Goal: Task Accomplishment & Management: Use online tool/utility

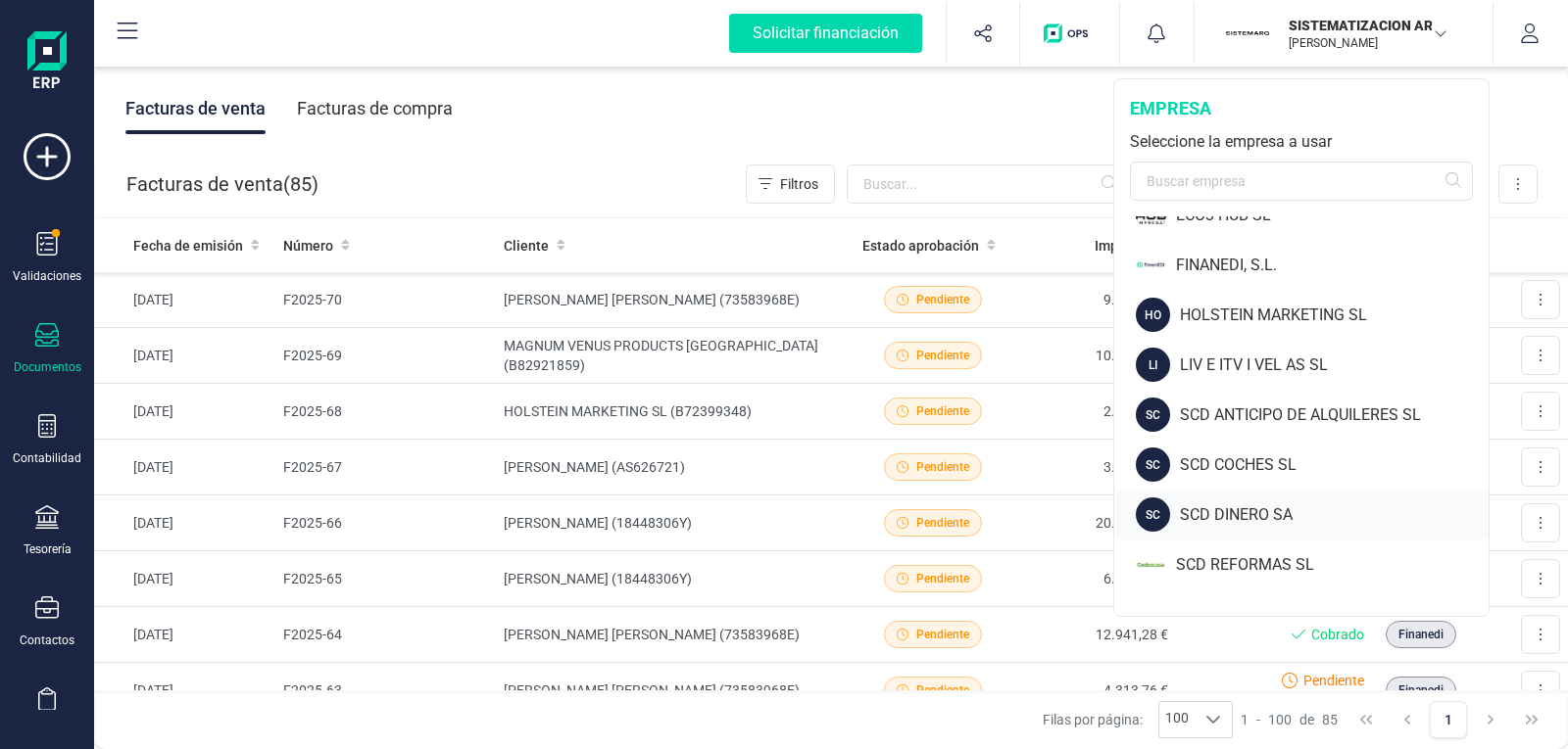
scroll to position [98, 0]
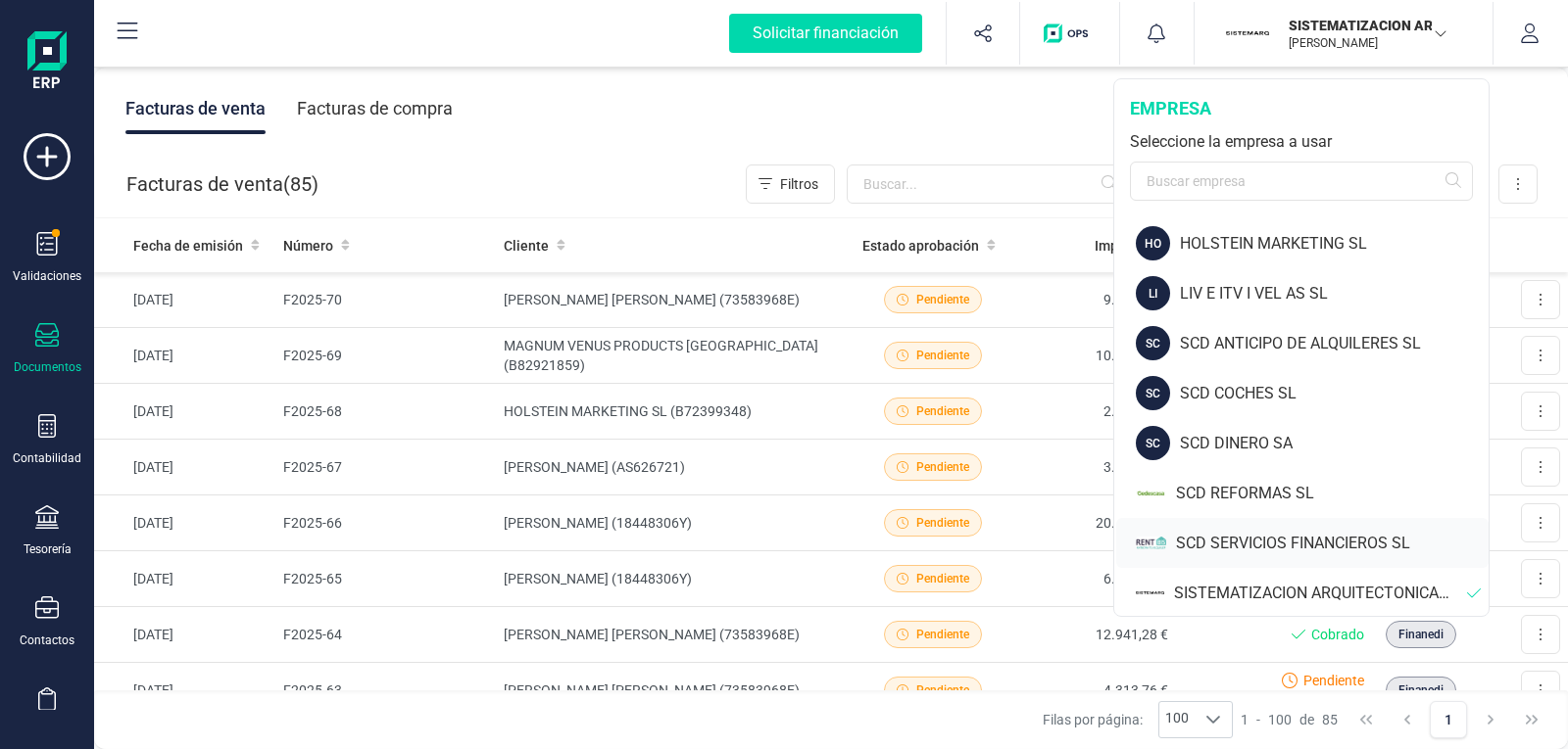
click at [1251, 534] on div "SCD SERVICIOS FINANCIEROS SL" at bounding box center [1331, 544] width 312 height 24
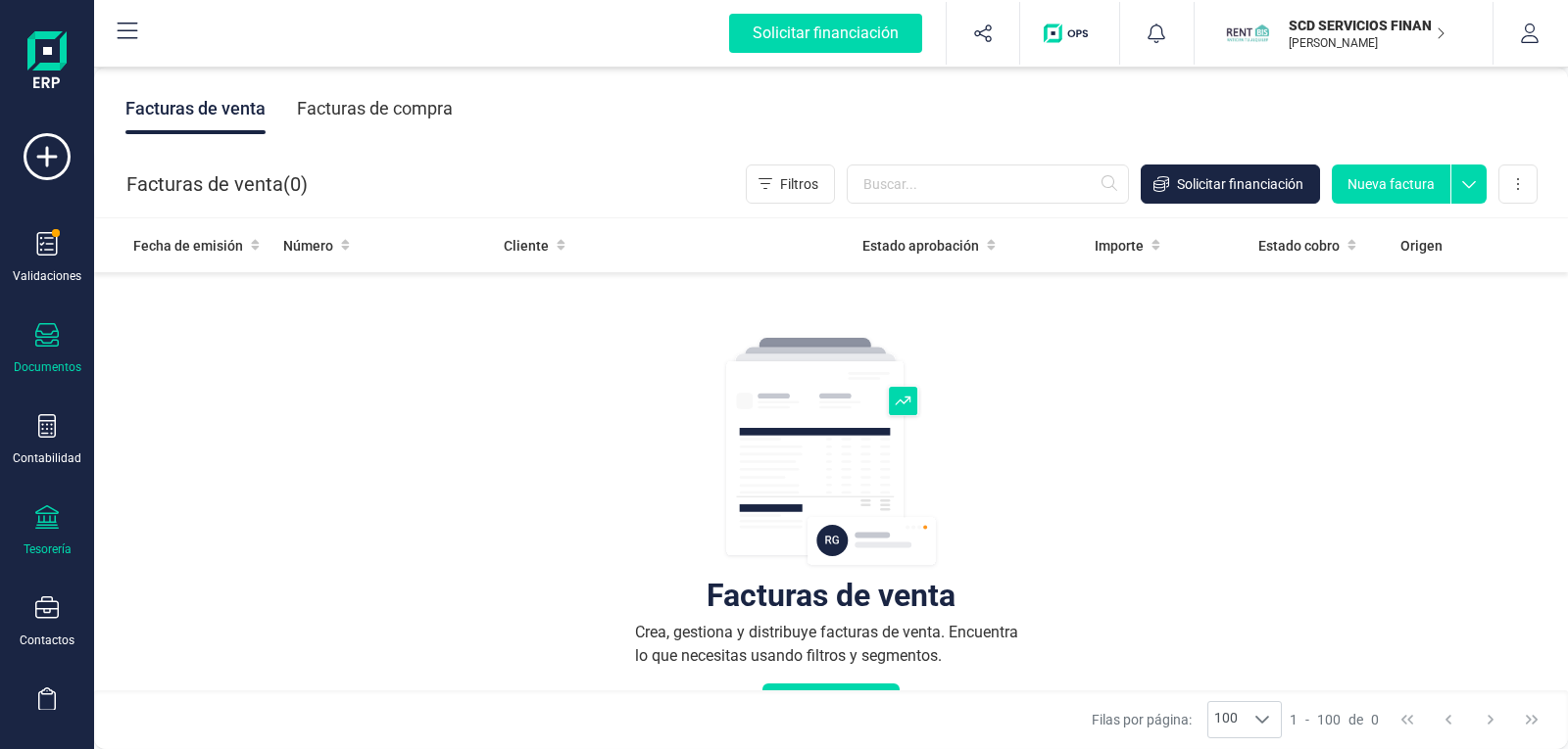
click at [49, 524] on icon at bounding box center [47, 517] width 24 height 24
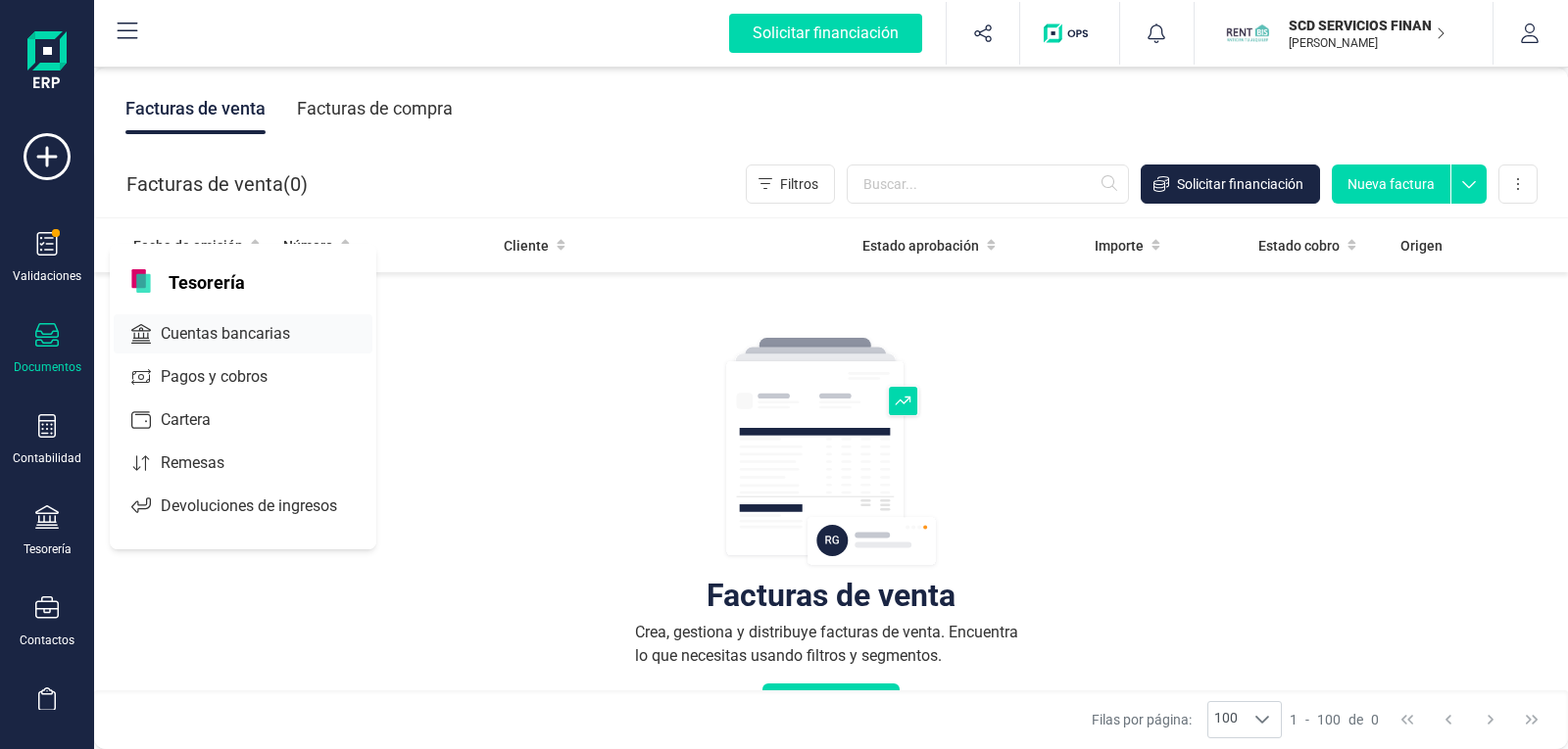
click at [222, 334] on span "Cuentas bancarias" at bounding box center [240, 334] width 173 height 24
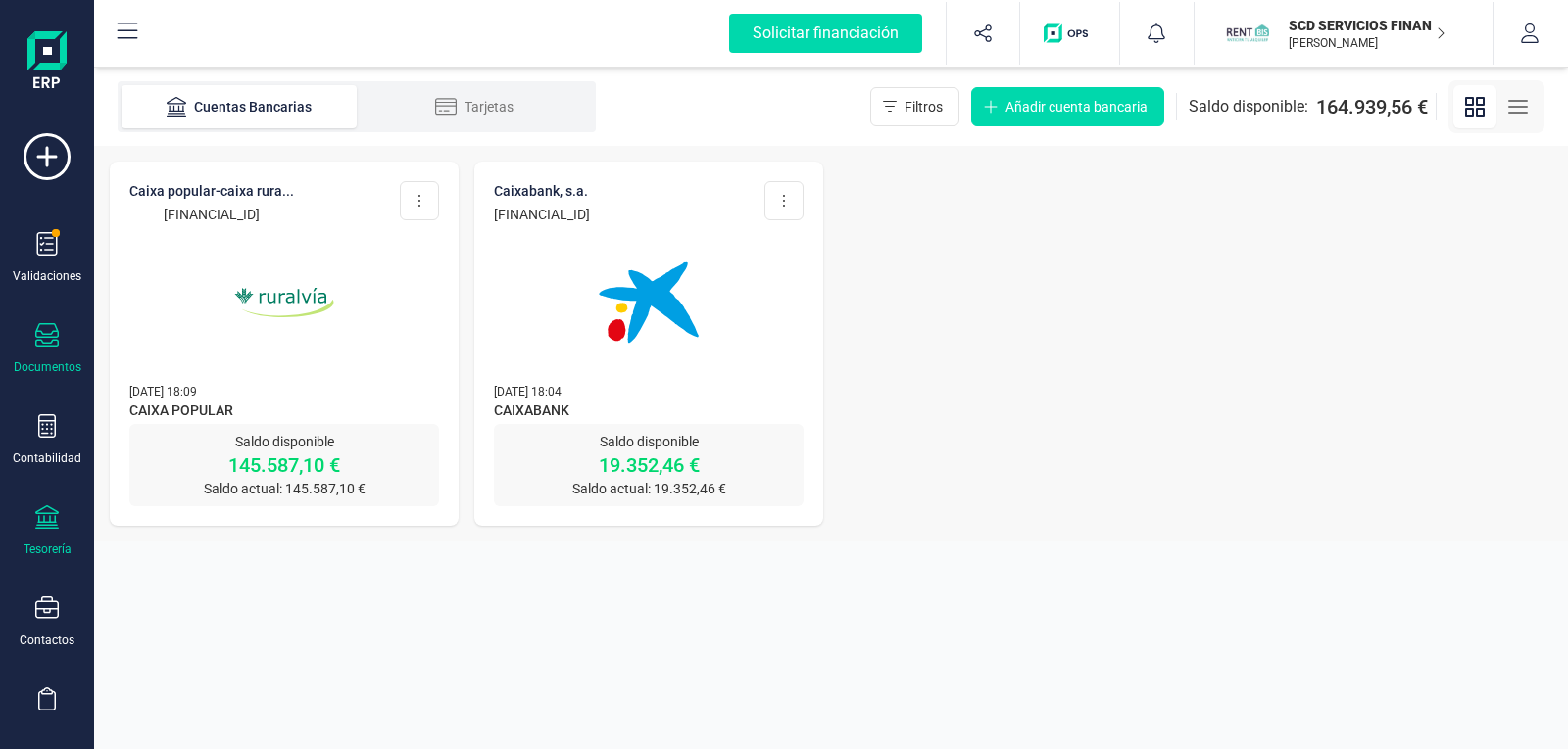
click at [57, 339] on icon at bounding box center [47, 335] width 24 height 24
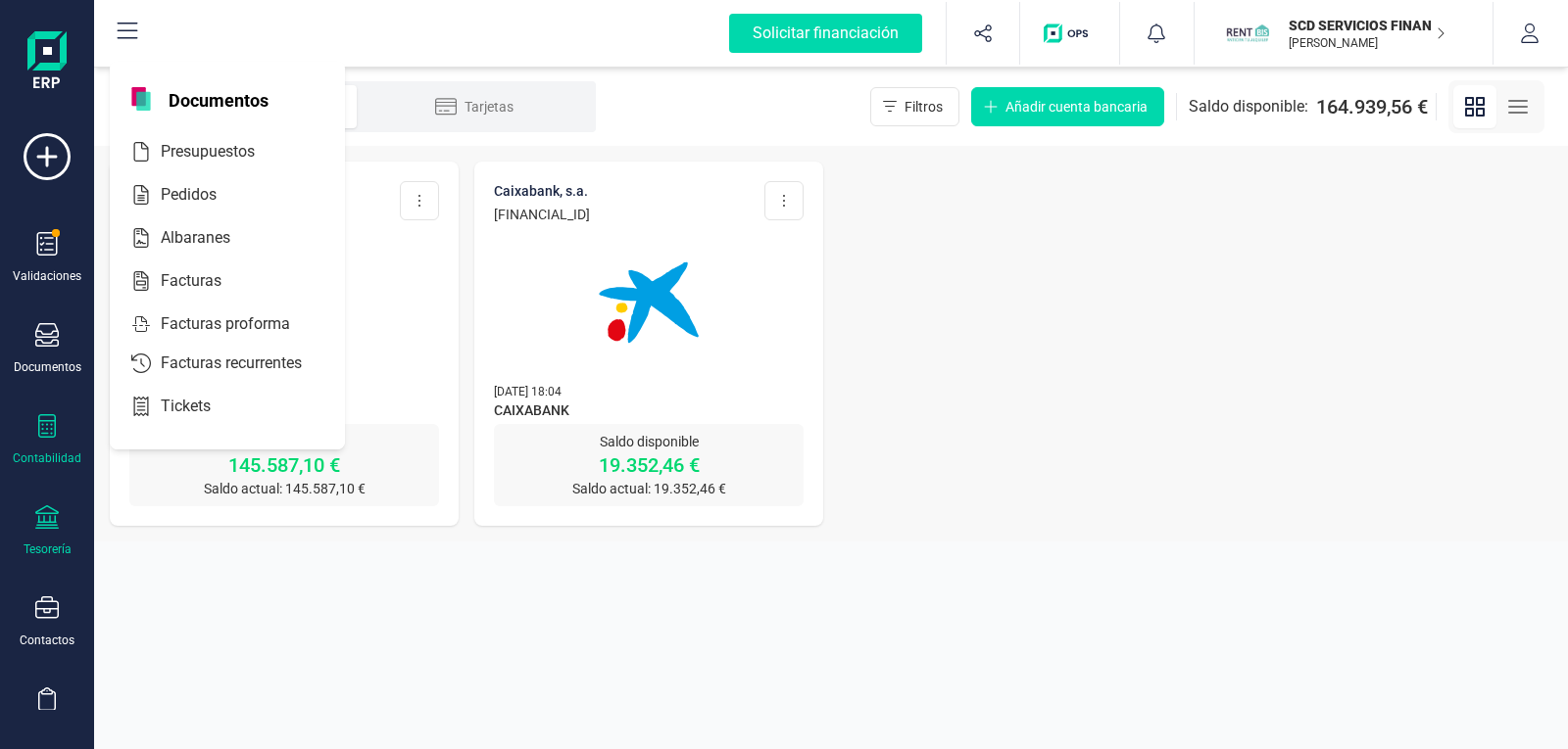
click at [44, 435] on icon at bounding box center [47, 426] width 24 height 24
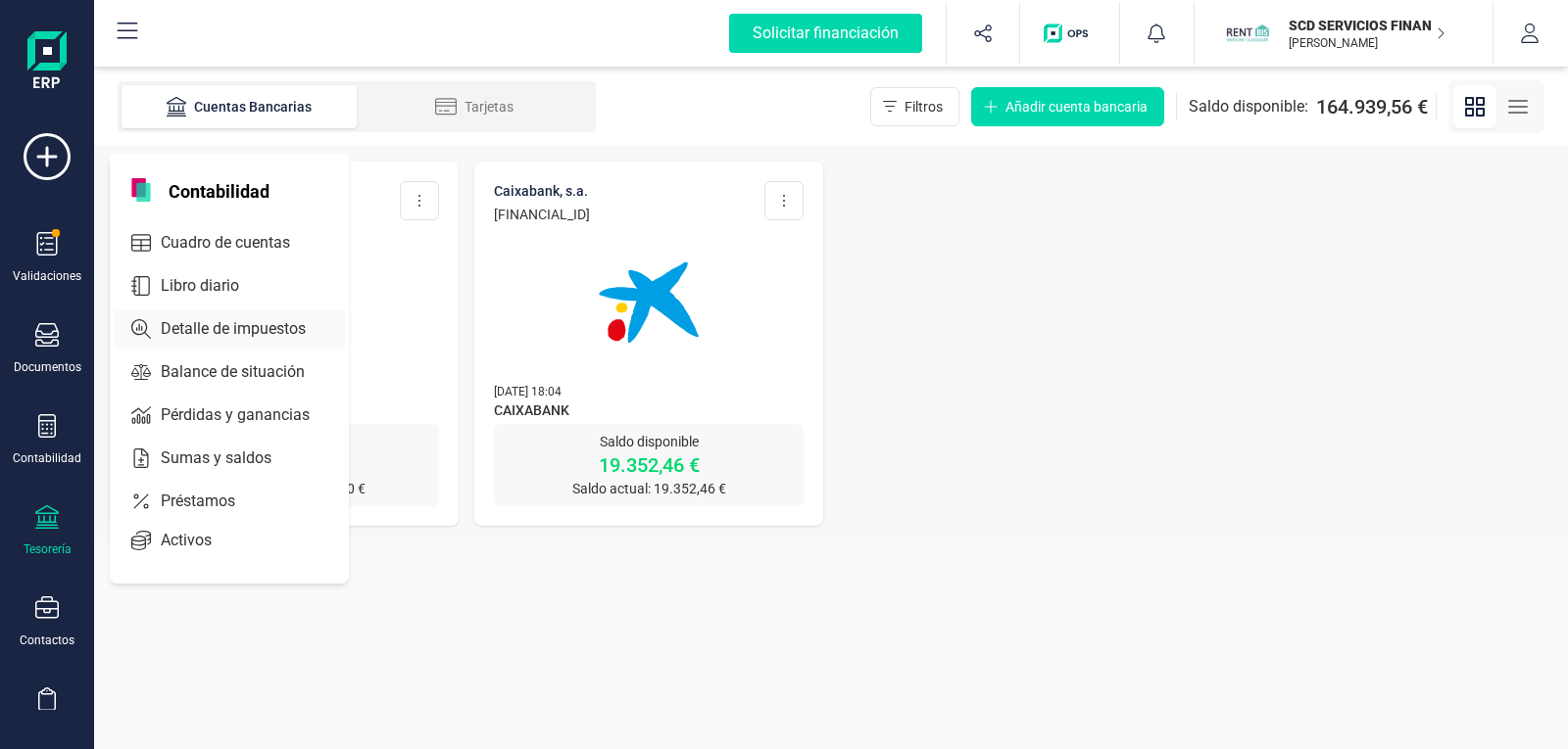
click at [205, 318] on span "Detalle de impuestos" at bounding box center [247, 329] width 189 height 24
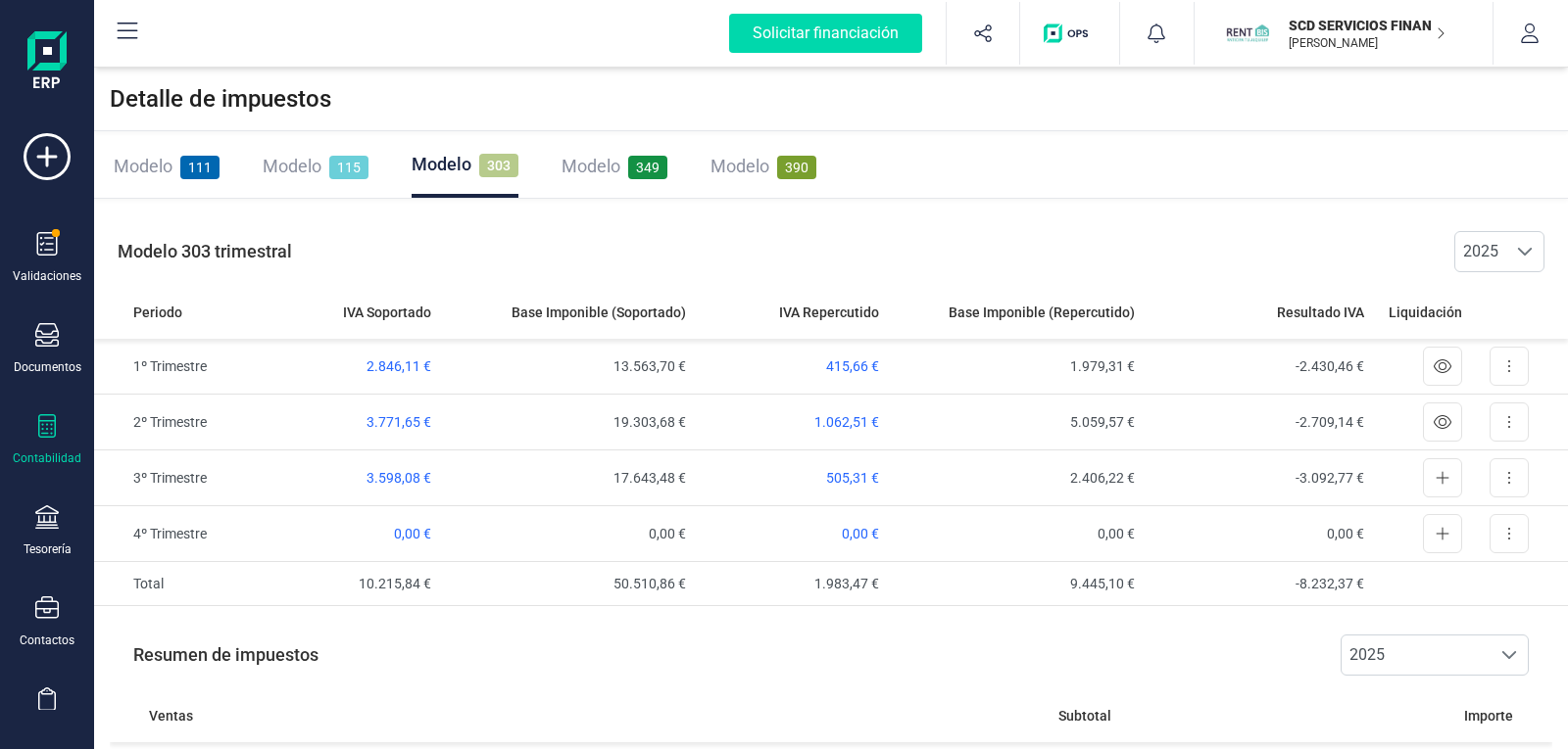
click at [498, 164] on span "303" at bounding box center [499, 166] width 39 height 24
click at [1515, 475] on button at bounding box center [1509, 478] width 39 height 39
click at [1490, 530] on span "Exportar detalle" at bounding box center [1464, 526] width 96 height 20
click at [648, 155] on div "Modelo 349" at bounding box center [615, 167] width 106 height 27
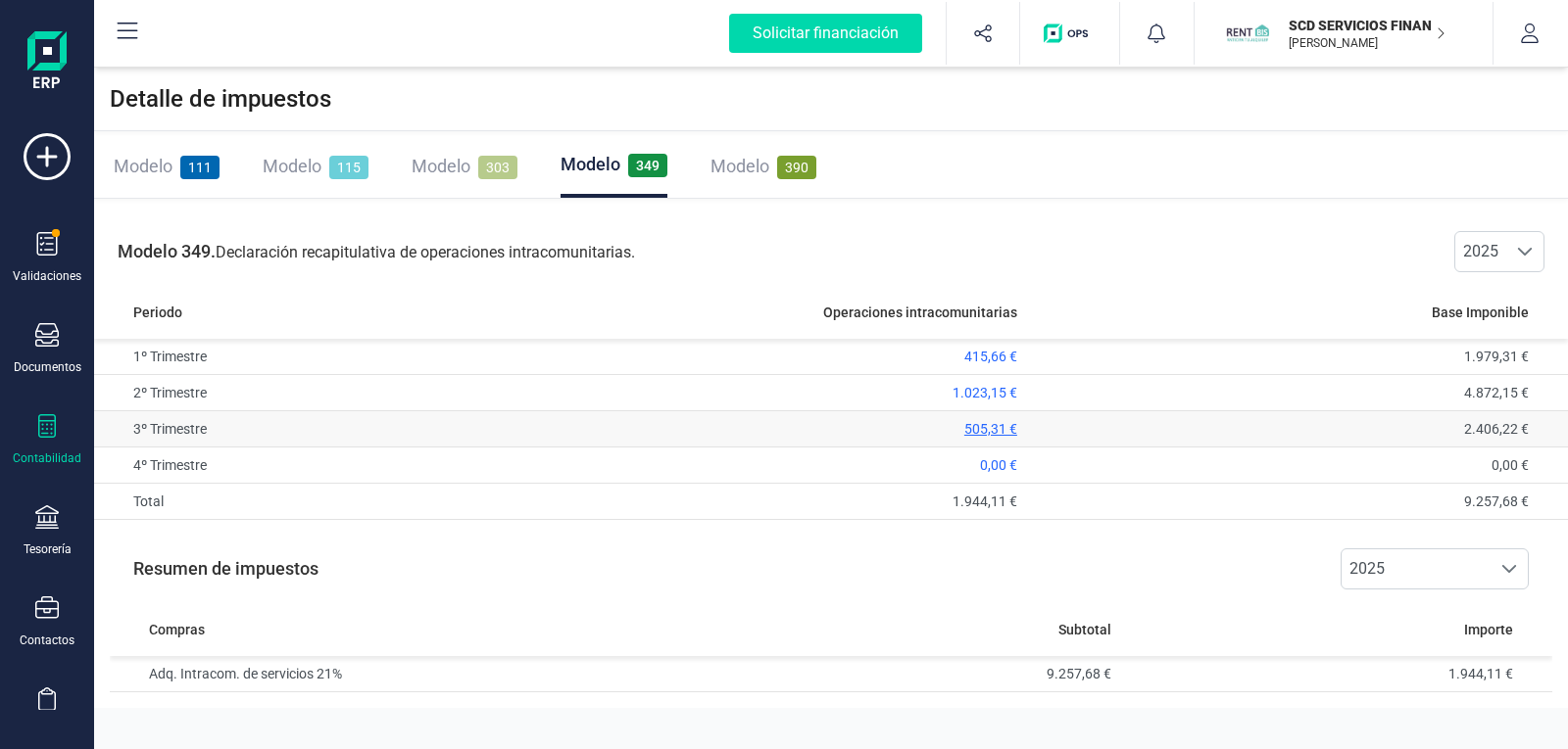
click at [1004, 430] on span "505,31 €" at bounding box center [991, 429] width 53 height 16
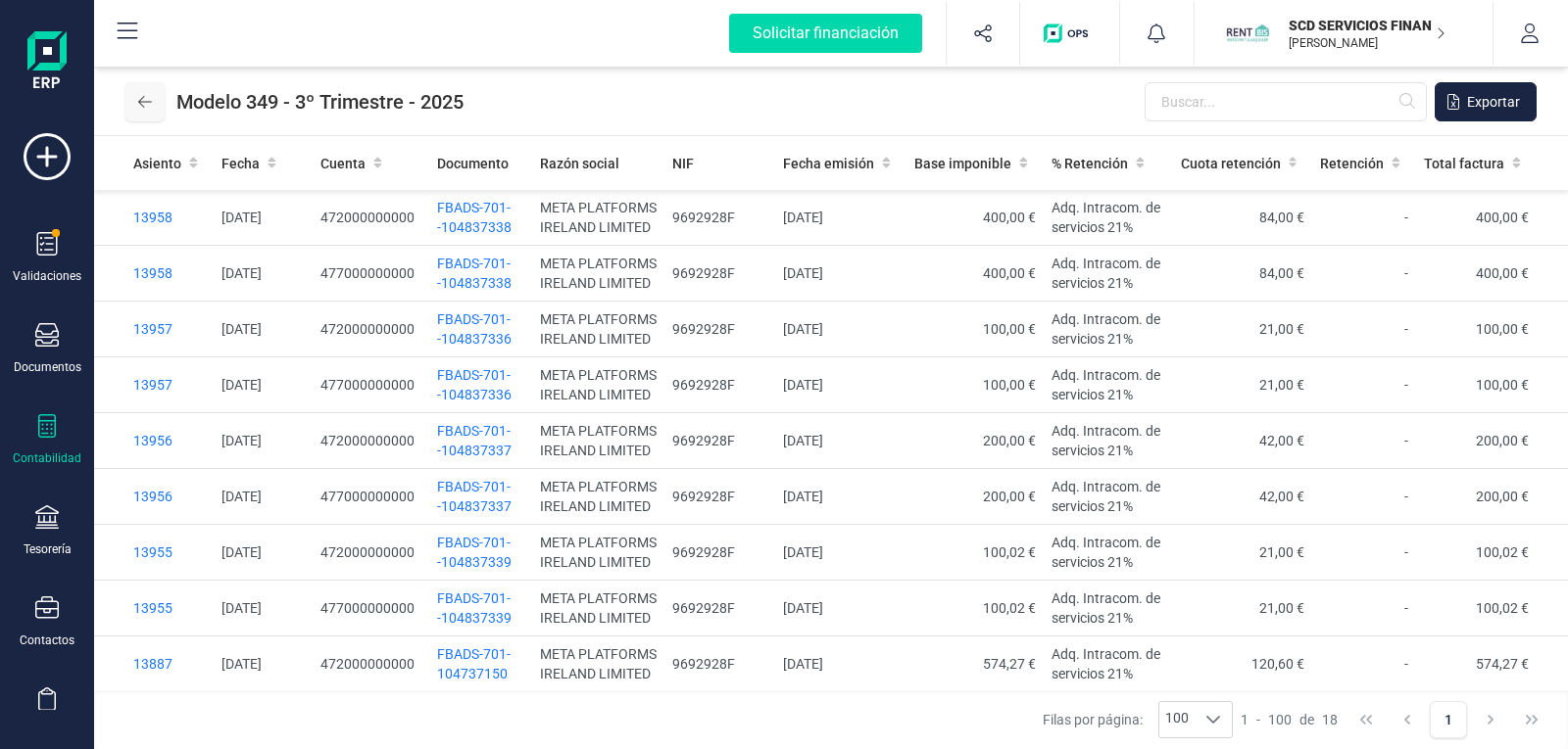
click at [149, 108] on icon at bounding box center [145, 102] width 14 height 16
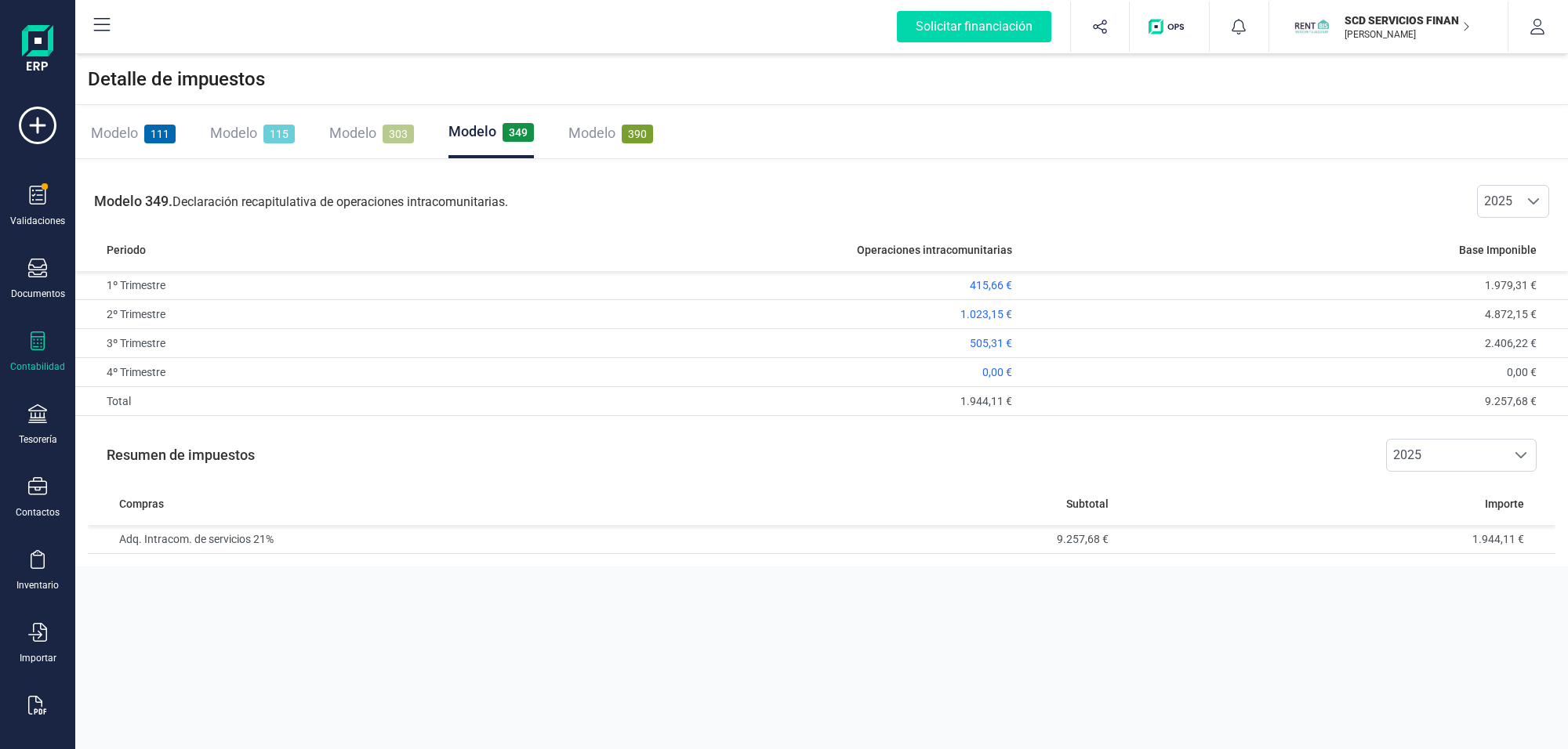
click at [34, 339] on icon at bounding box center [38, 341] width 19 height 19
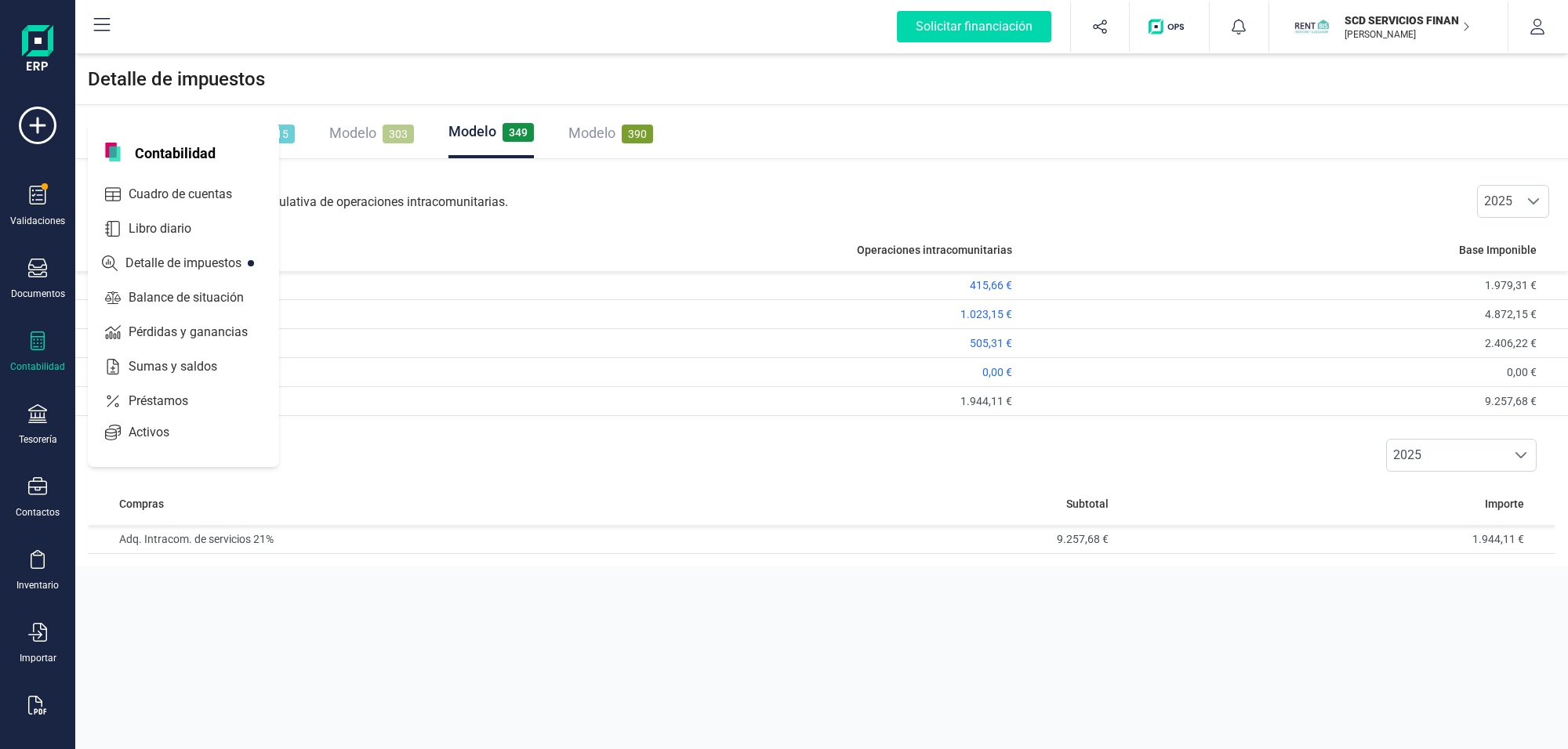
click at [174, 192] on span "Cuadro de cuentas" at bounding box center [192, 194] width 138 height 19
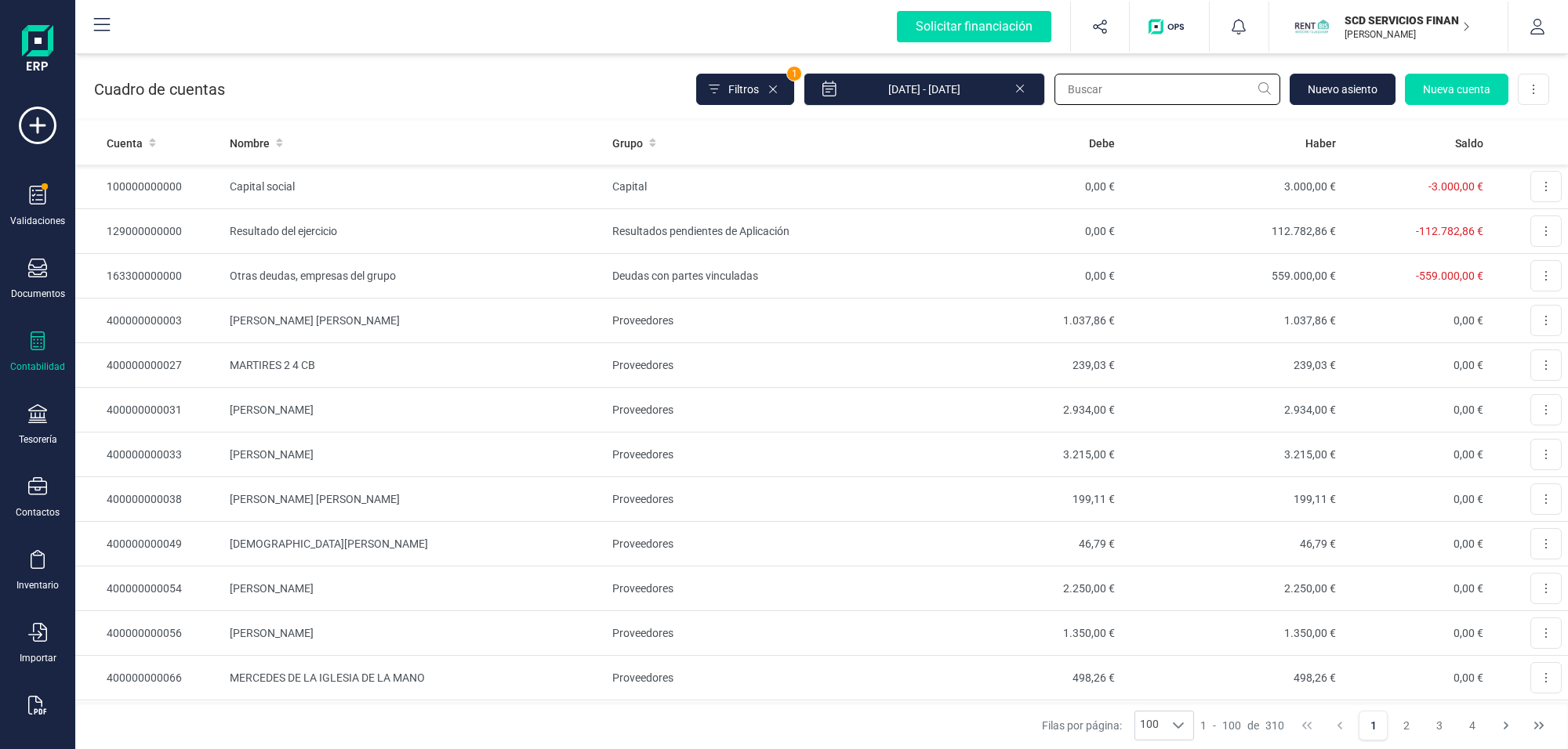
click at [1117, 88] on input "text" at bounding box center [1167, 90] width 225 height 31
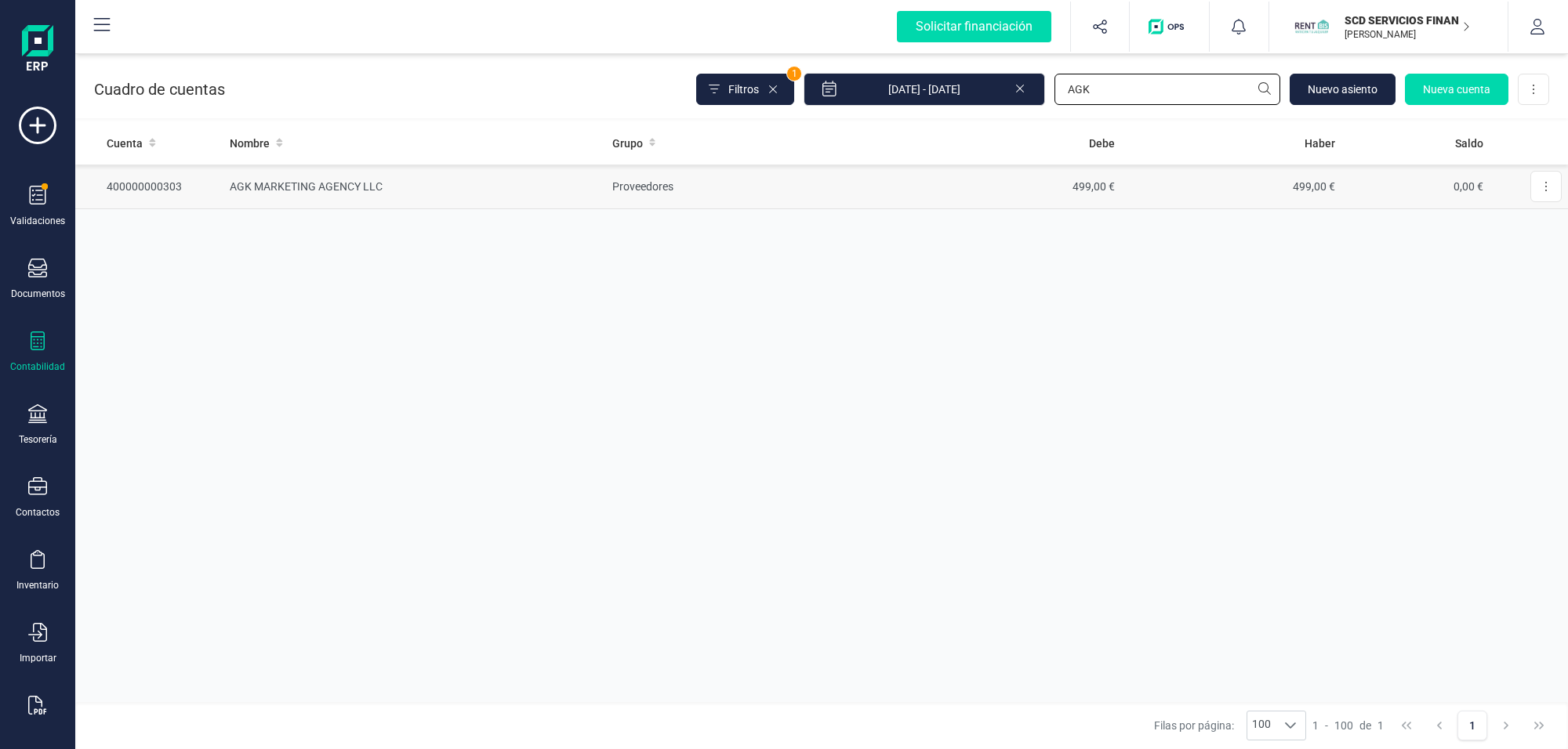
type input "AGK"
click at [333, 182] on td "AGK MARKETING AGENCY LLC" at bounding box center [414, 187] width 382 height 45
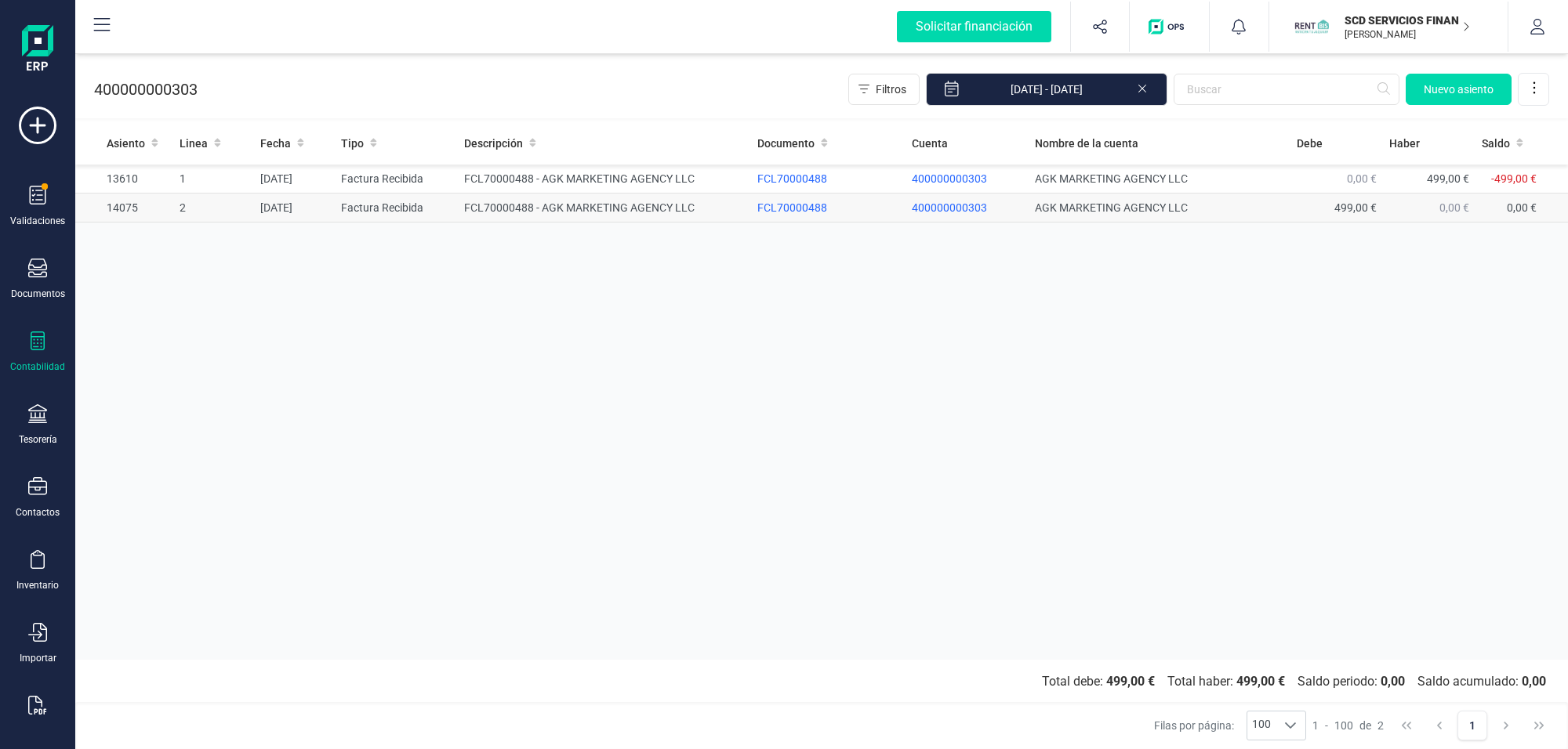
click at [402, 201] on td "Factura Recibida" at bounding box center [396, 207] width 123 height 29
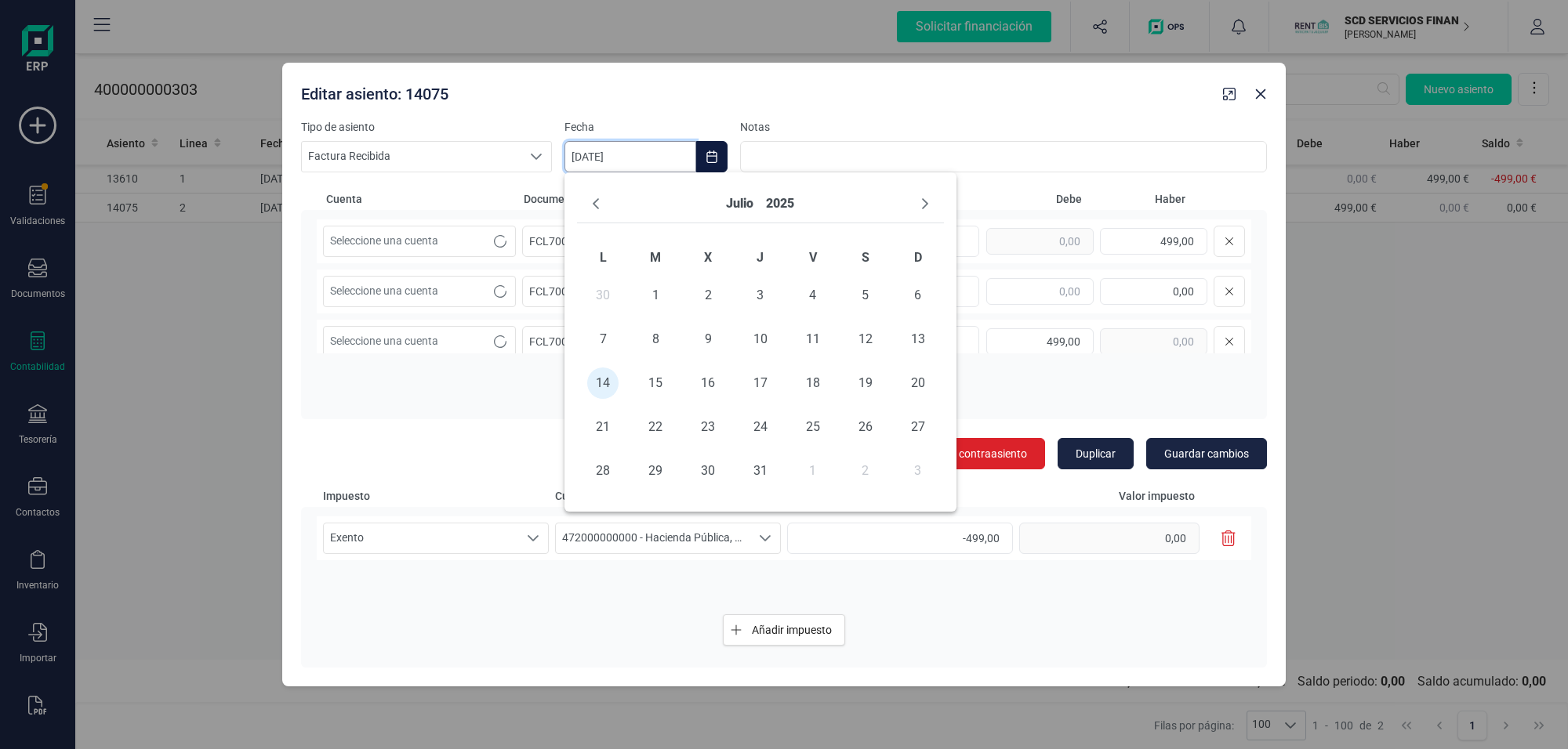
click at [635, 155] on input "[DATE]" at bounding box center [630, 157] width 132 height 31
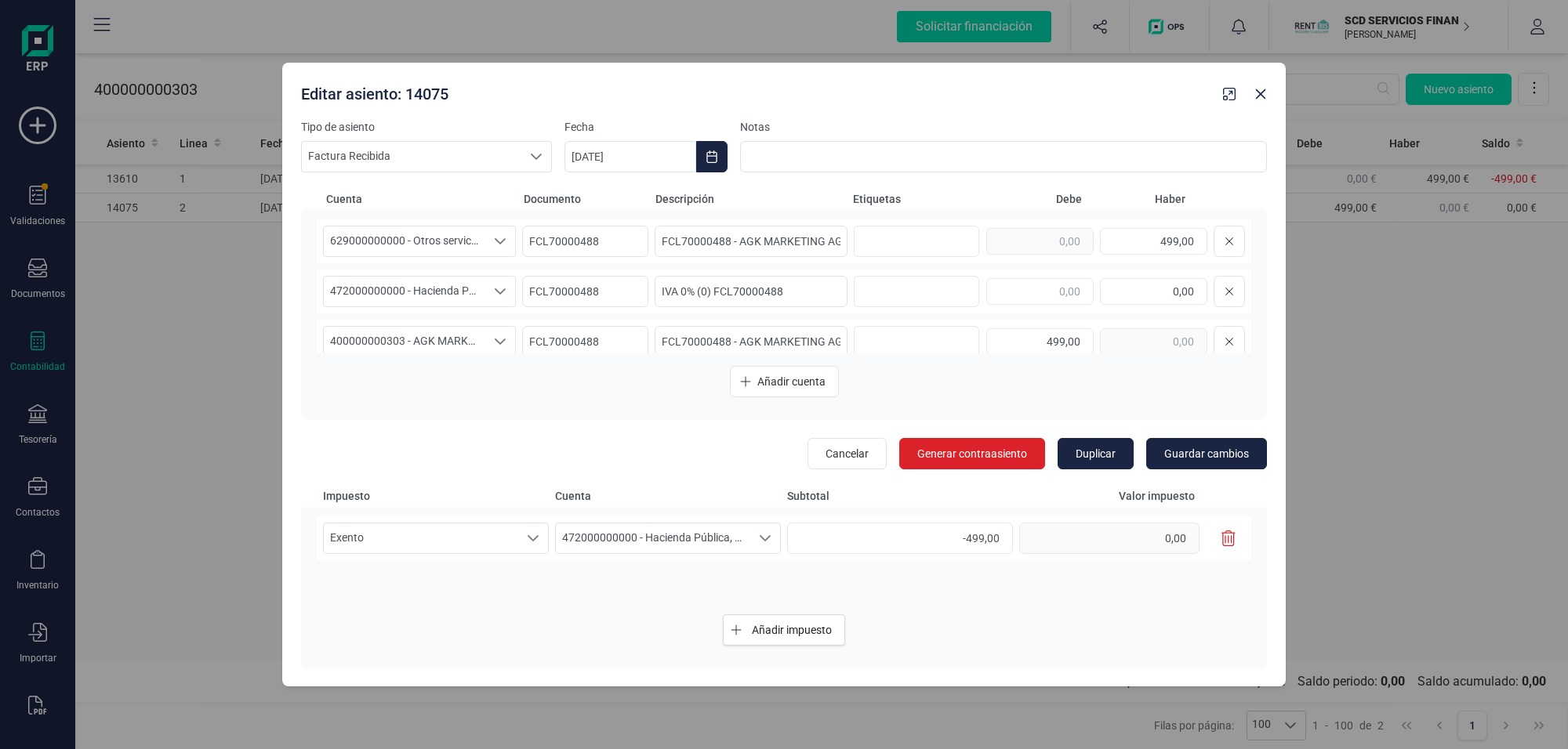
click at [461, 393] on div "Añadir cuenta" at bounding box center [783, 382] width 934 height 31
click at [1254, 86] on button "Close" at bounding box center [1261, 94] width 25 height 25
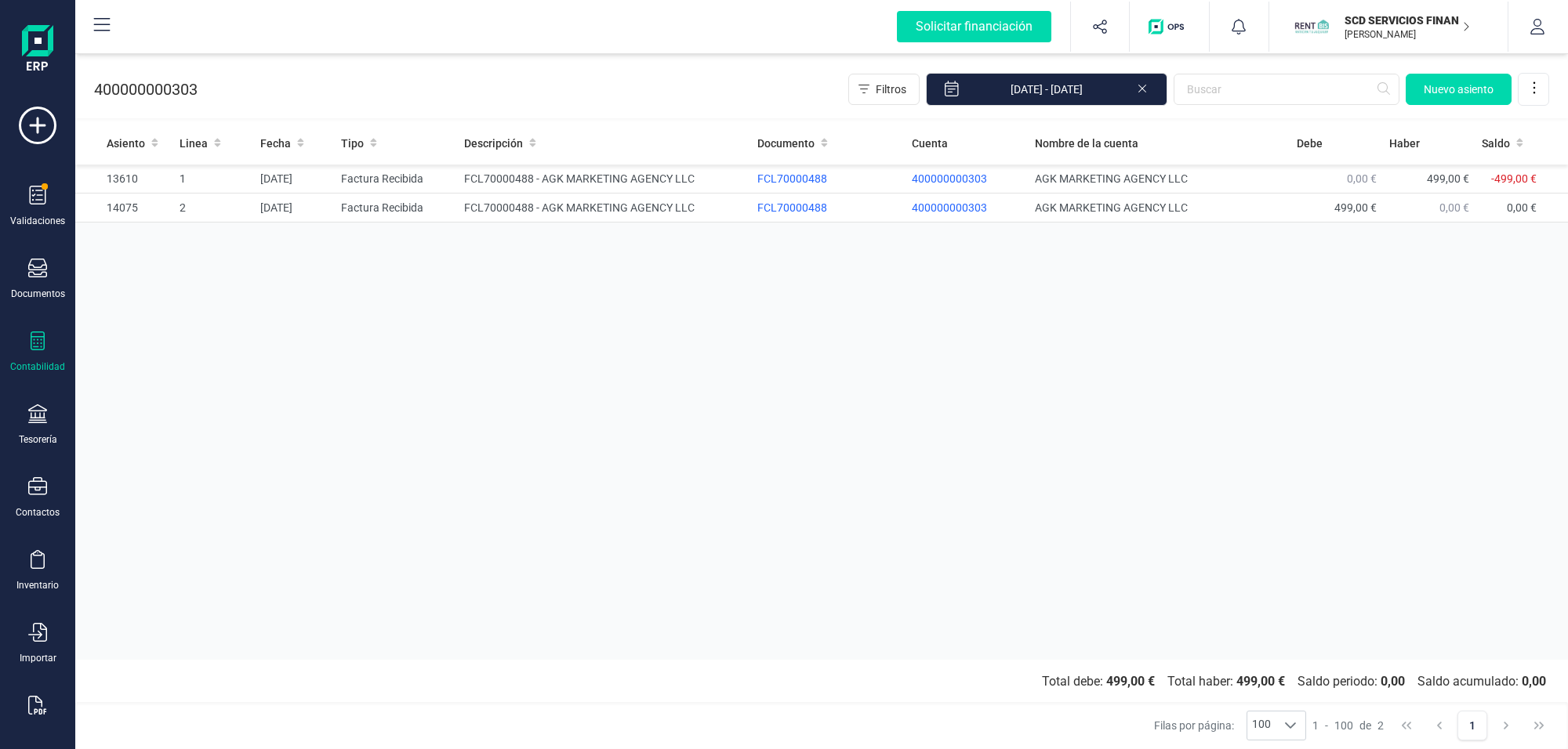
click at [36, 338] on icon at bounding box center [38, 341] width 19 height 19
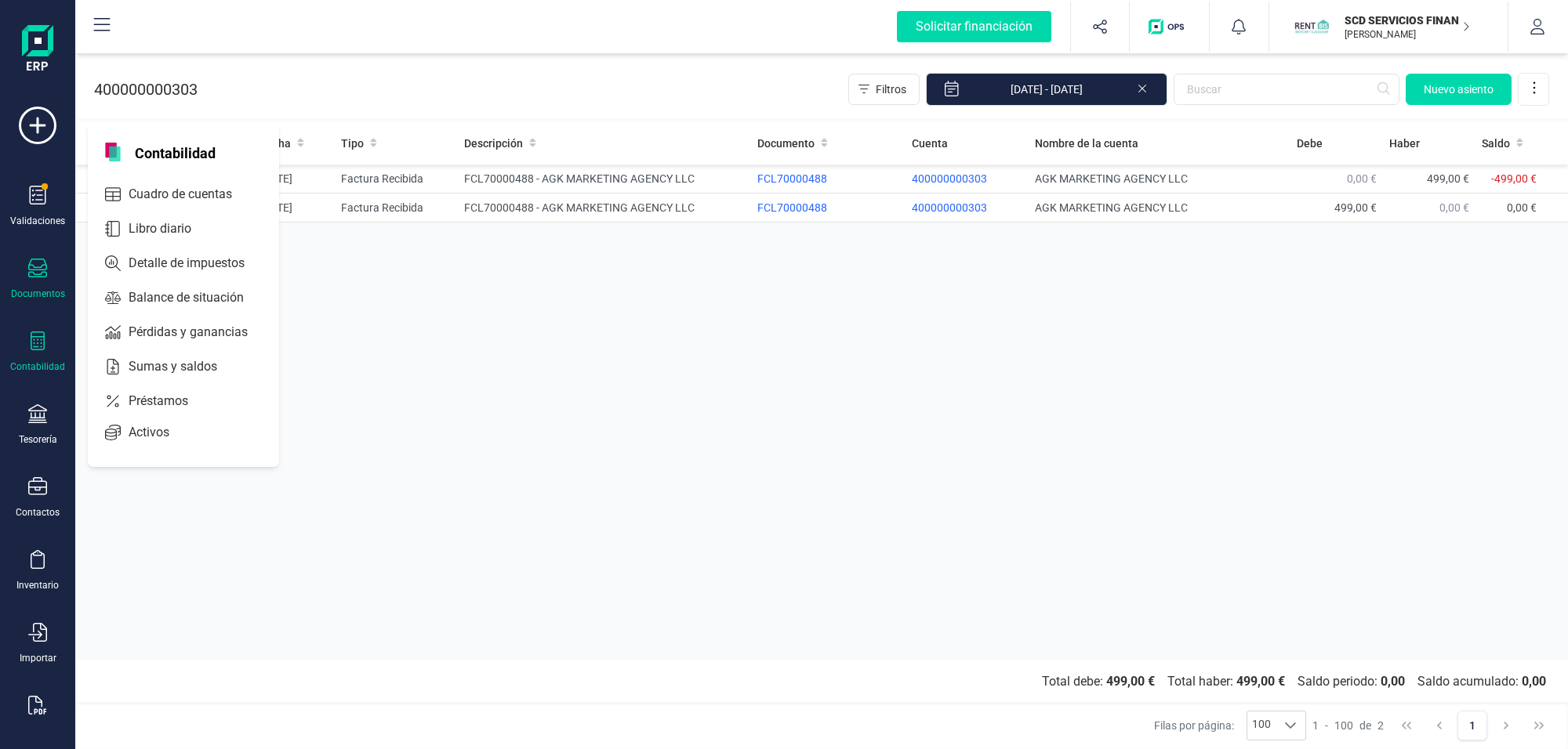
click at [36, 265] on icon at bounding box center [38, 268] width 19 height 19
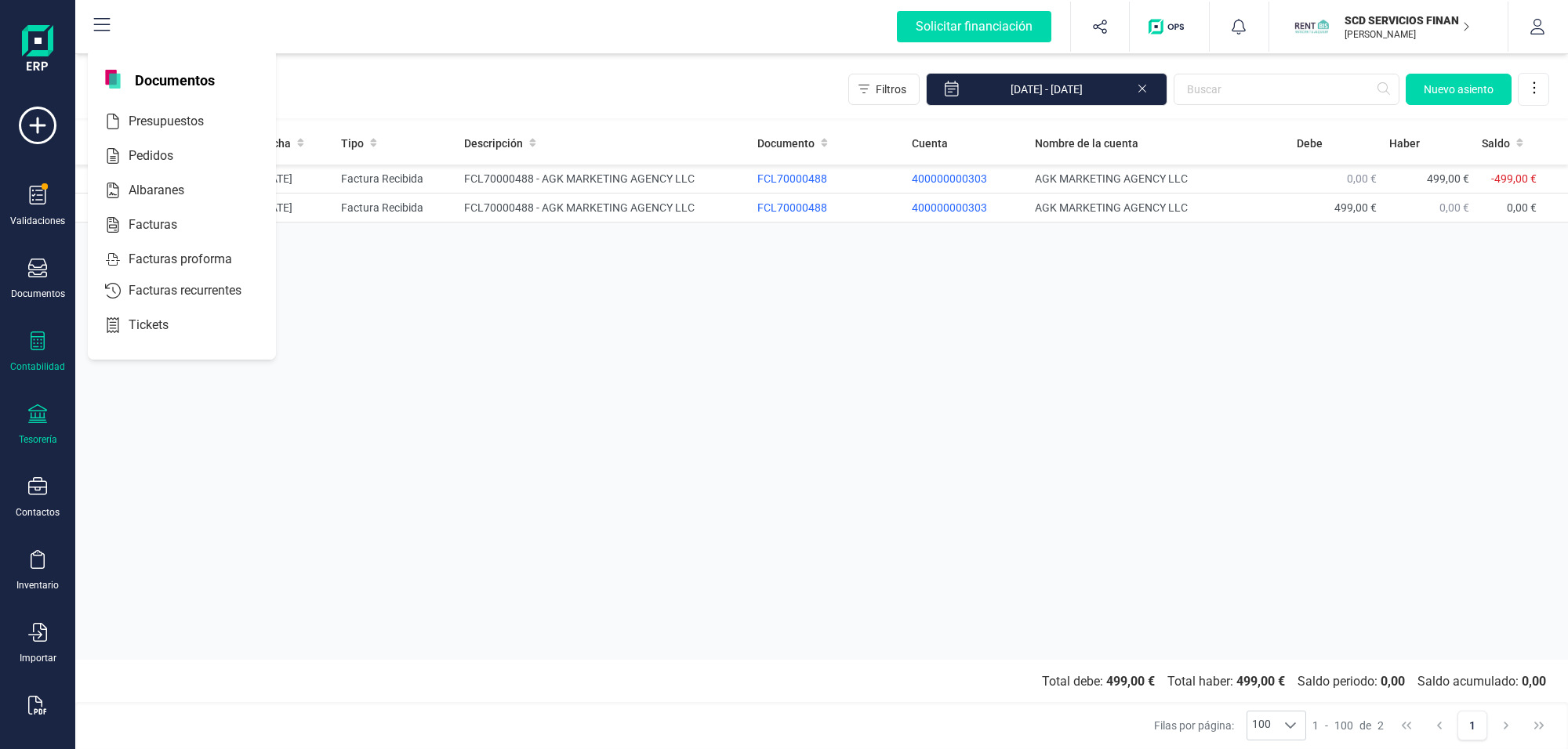
click at [49, 419] on div "Tesorería" at bounding box center [38, 425] width 63 height 42
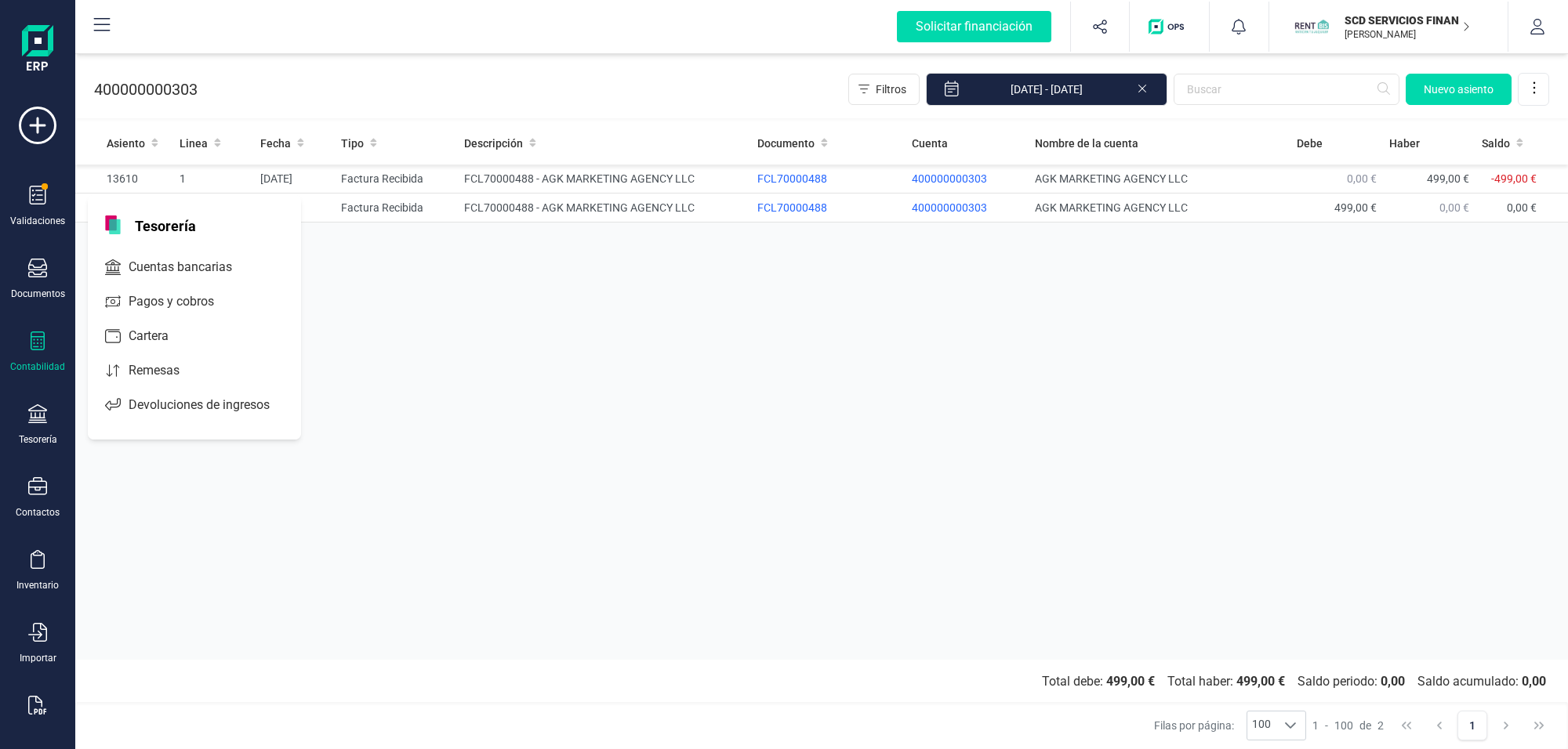
click at [43, 256] on div "Validaciones Documentos Documentos Presupuestos Pedidos Albaranes Facturas Fact…" at bounding box center [38, 428] width 63 height 643
click at [47, 268] on div "Documentos" at bounding box center [38, 279] width 63 height 42
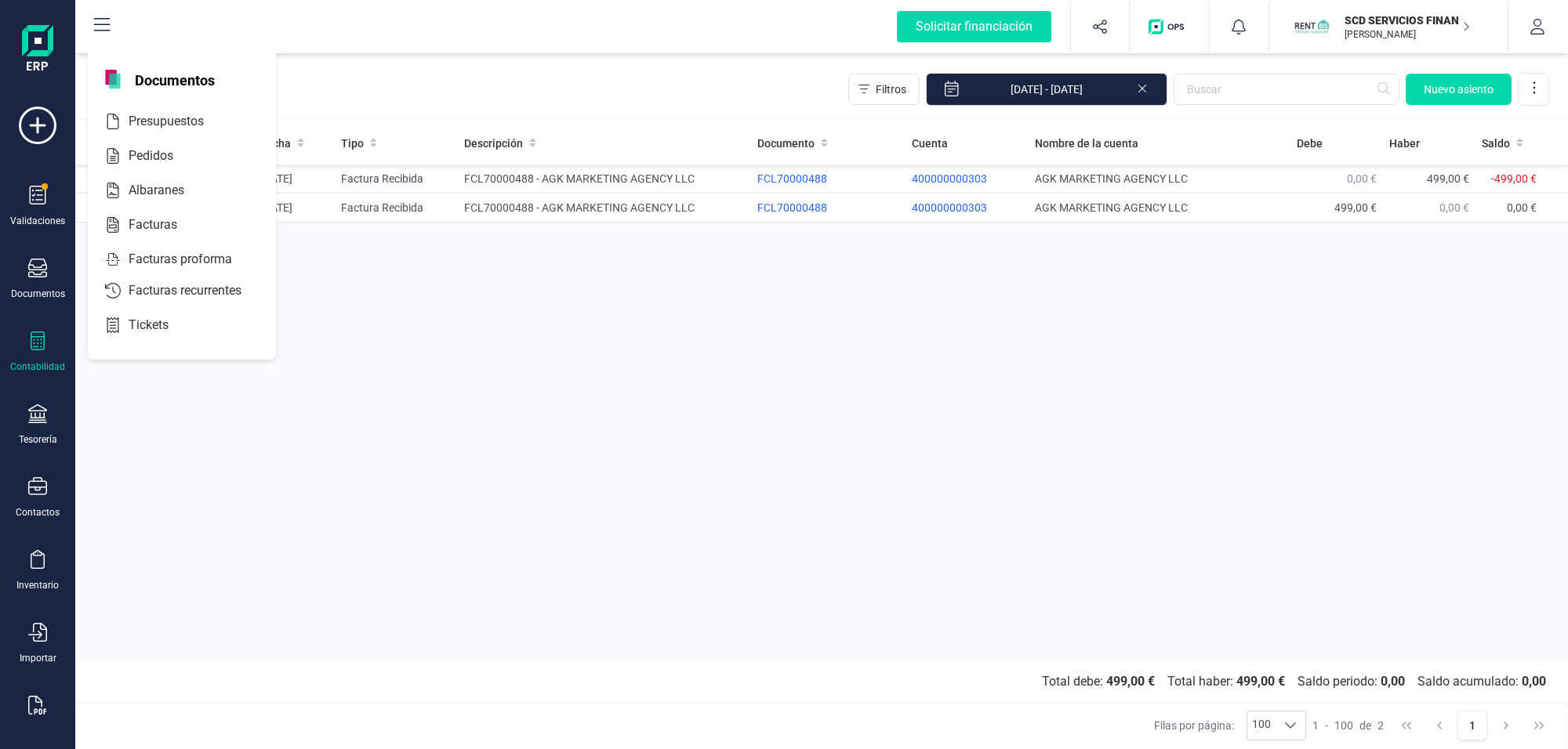
click at [36, 326] on div "Validaciones Documentos Documentos Presupuestos Pedidos Albaranes Facturas Fact…" at bounding box center [38, 428] width 63 height 643
click at [42, 346] on icon at bounding box center [38, 341] width 19 height 19
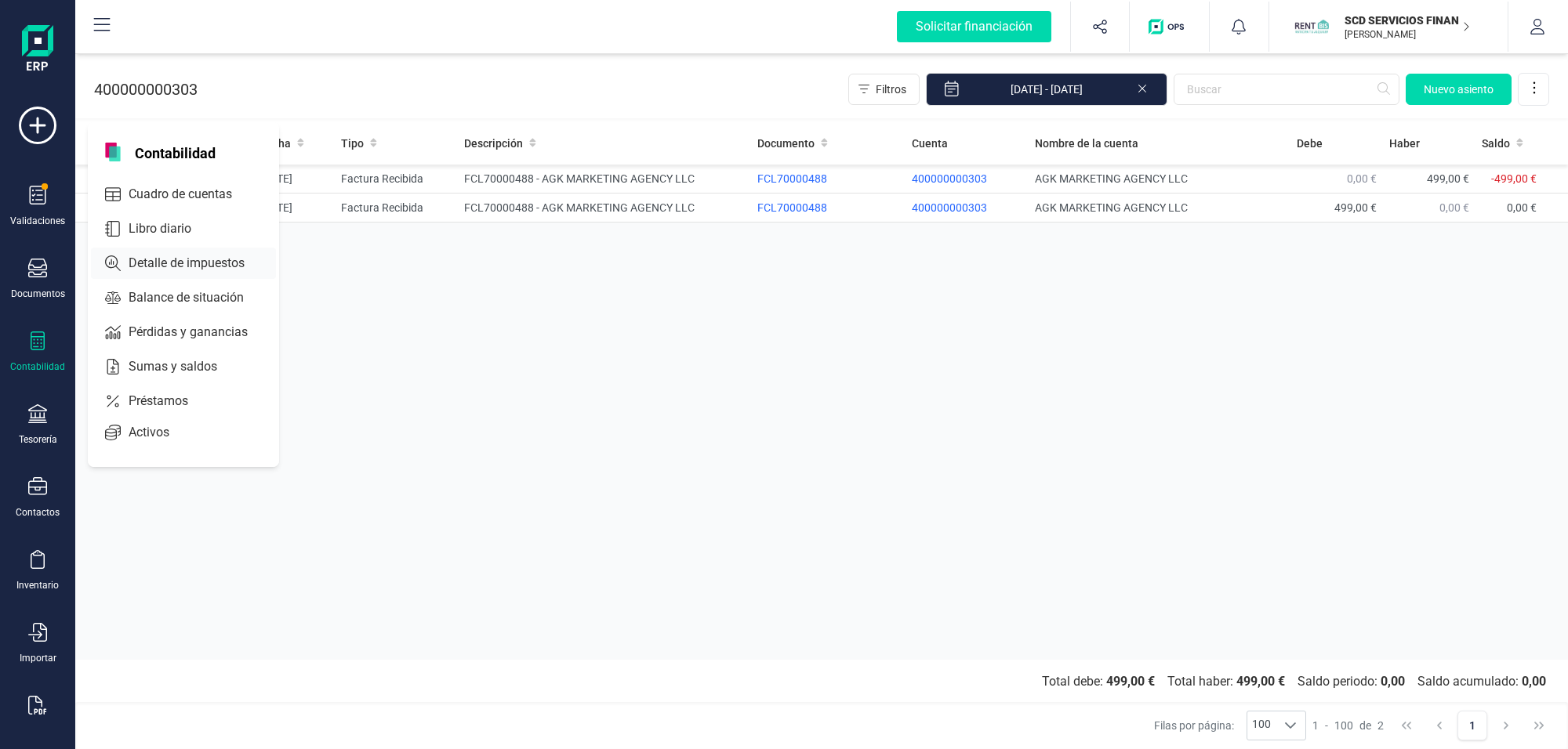
click at [185, 257] on span "Detalle de impuestos" at bounding box center [198, 263] width 151 height 19
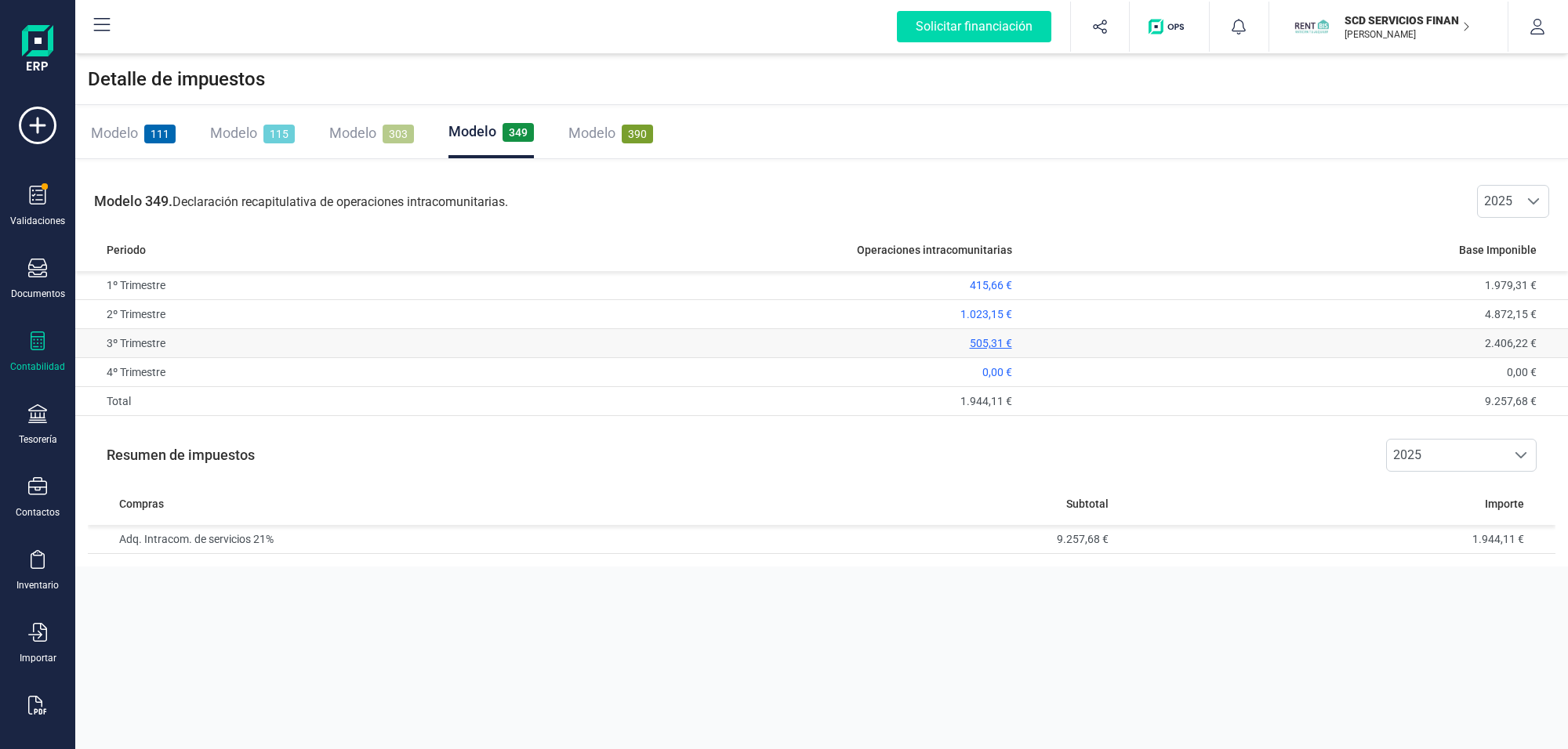
click at [977, 342] on span "505,31 €" at bounding box center [991, 343] width 42 height 13
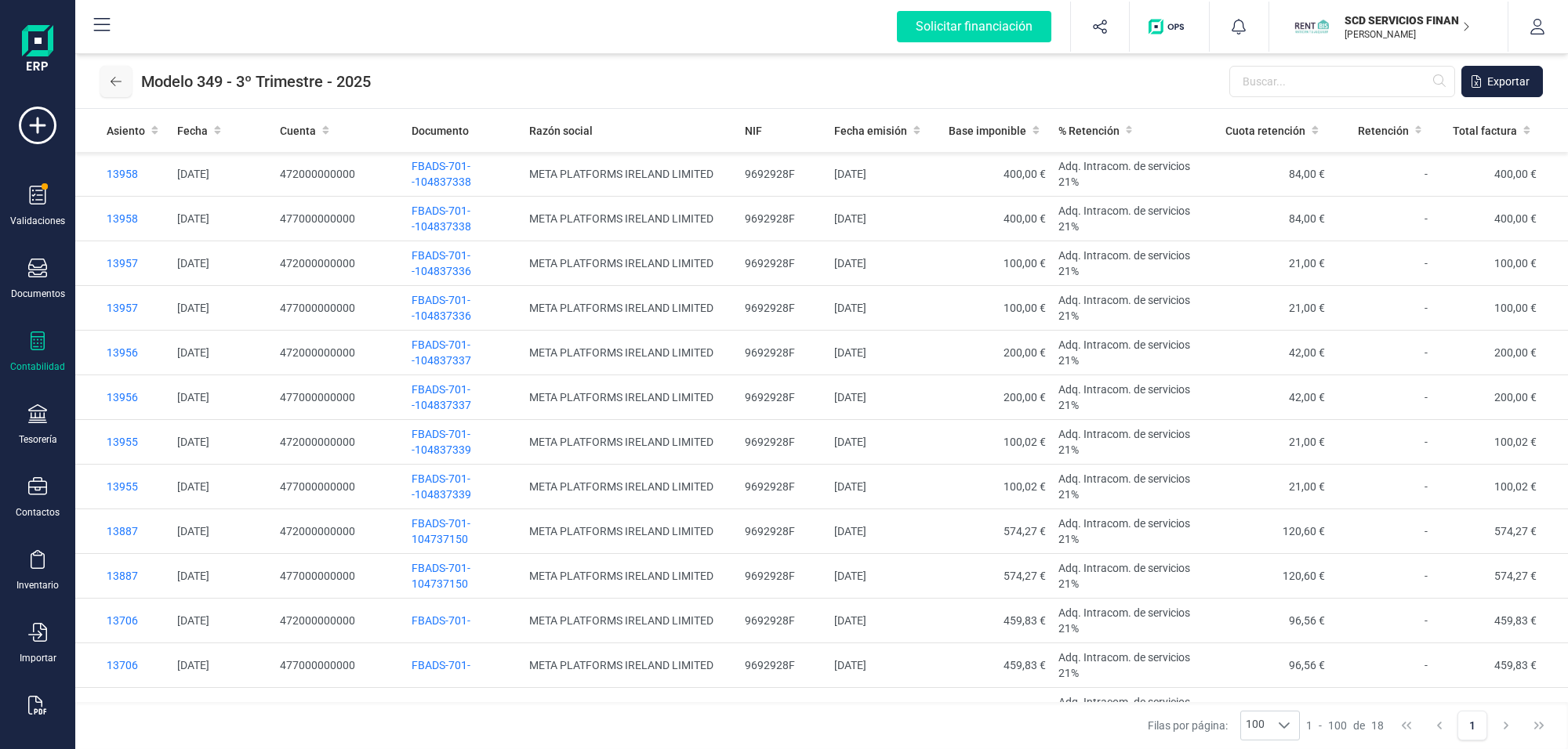
click at [116, 77] on icon at bounding box center [116, 82] width 11 height 13
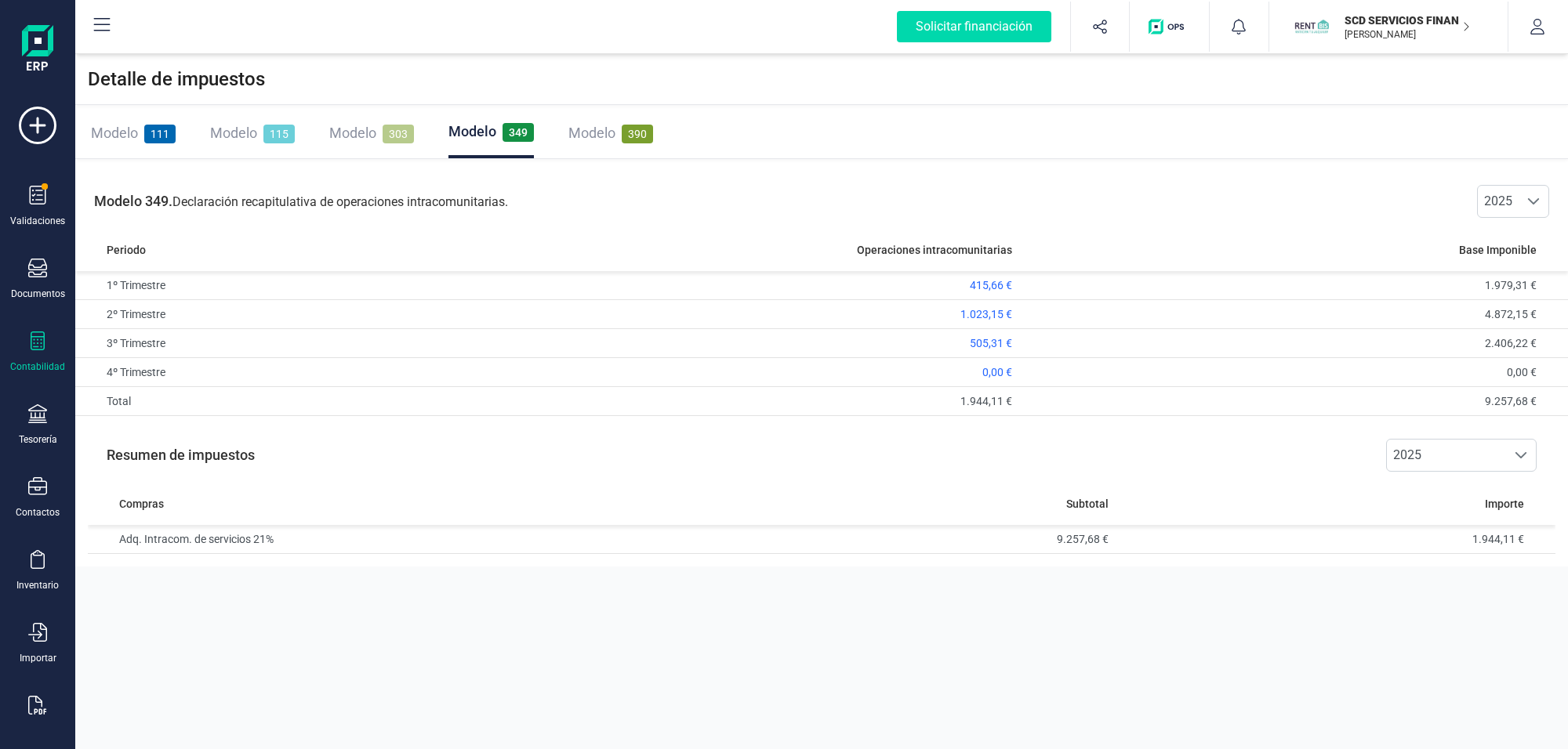
click at [394, 130] on span "303" at bounding box center [398, 134] width 31 height 19
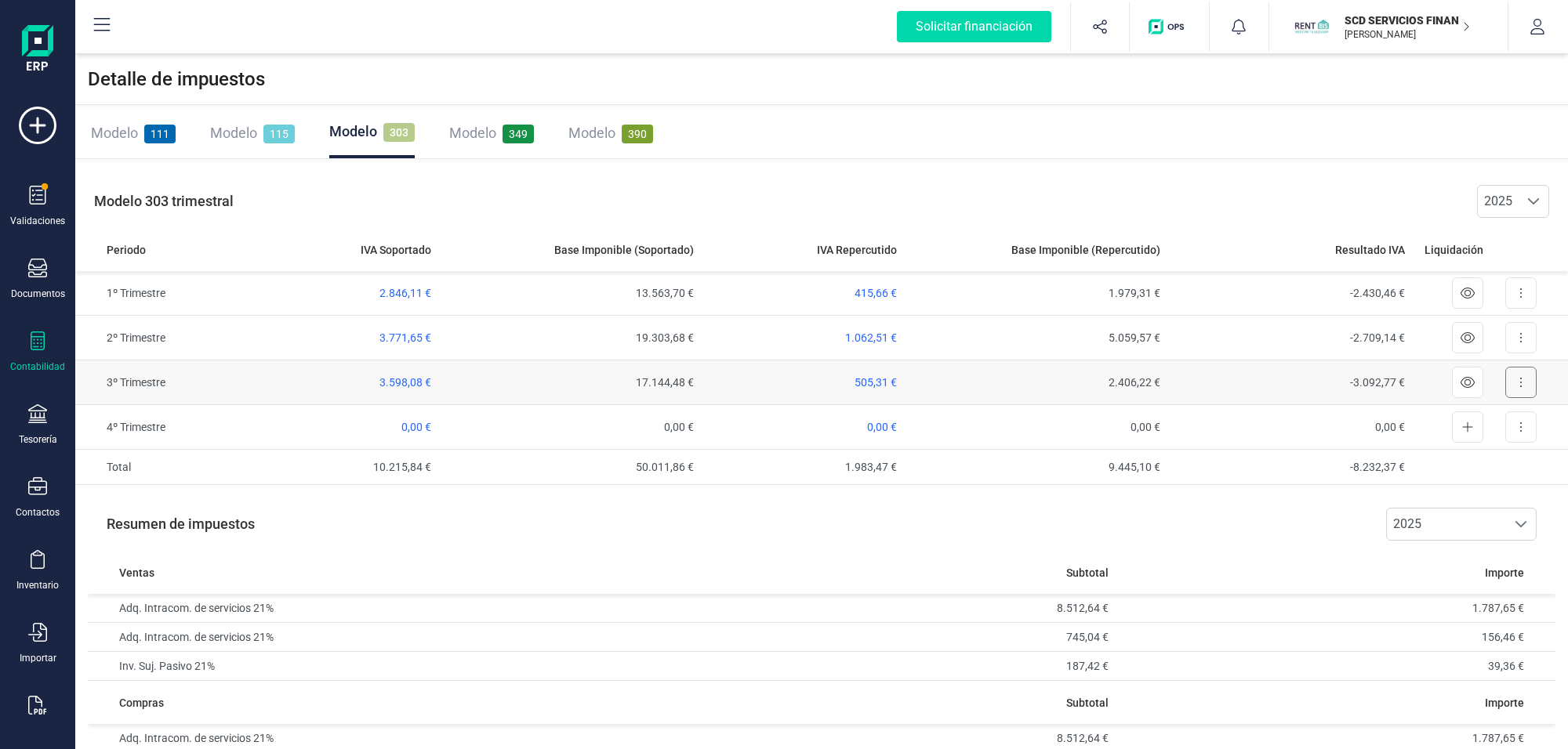
click at [1254, 378] on button at bounding box center [1521, 382] width 31 height 31
drag, startPoint x: 1504, startPoint y: 415, endPoint x: 1496, endPoint y: 407, distance: 11.3
click at [1254, 415] on span "Exportar detalle" at bounding box center [1485, 421] width 77 height 16
click at [496, 130] on div "Modelo 349" at bounding box center [492, 133] width 85 height 22
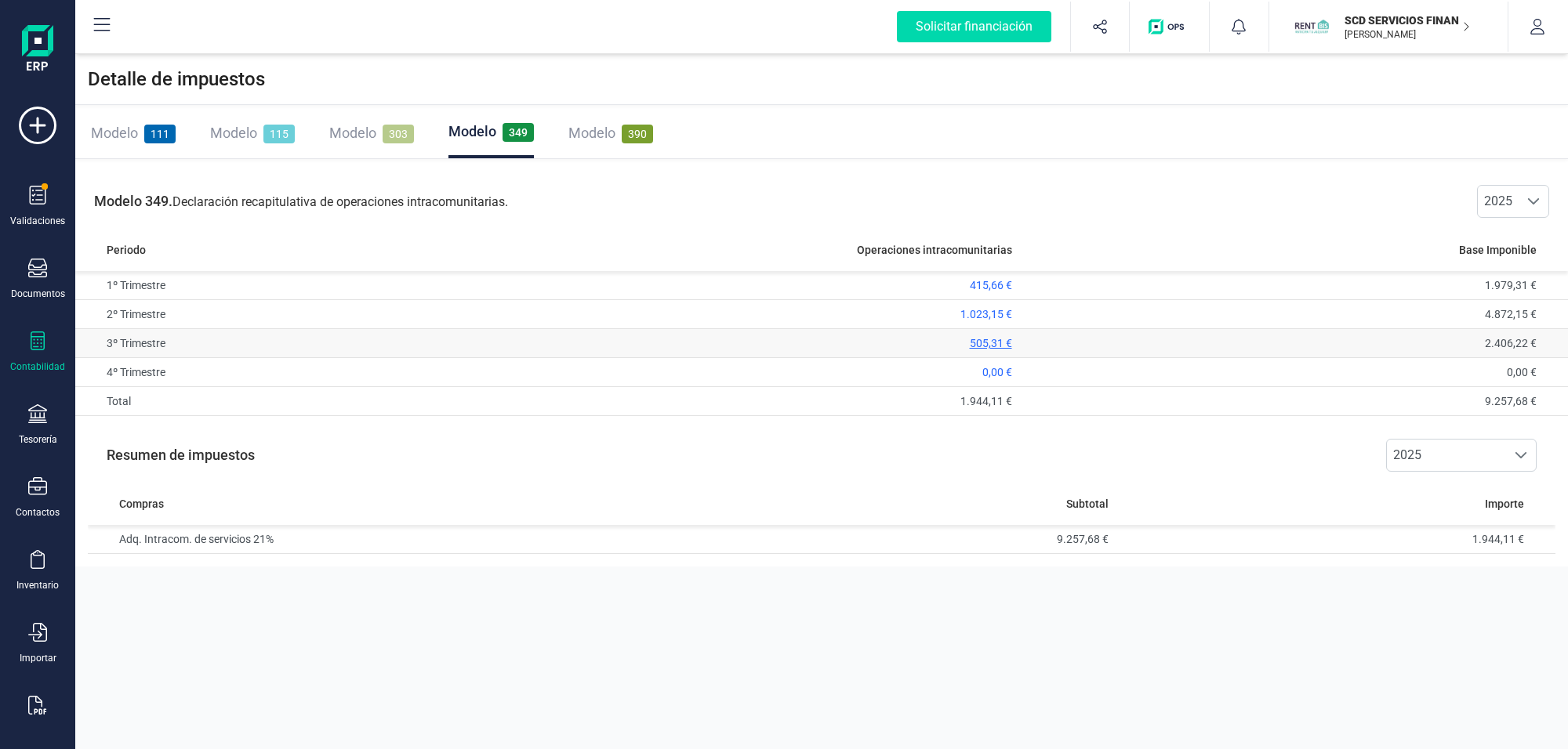
click at [981, 339] on span "505,31 €" at bounding box center [991, 343] width 42 height 13
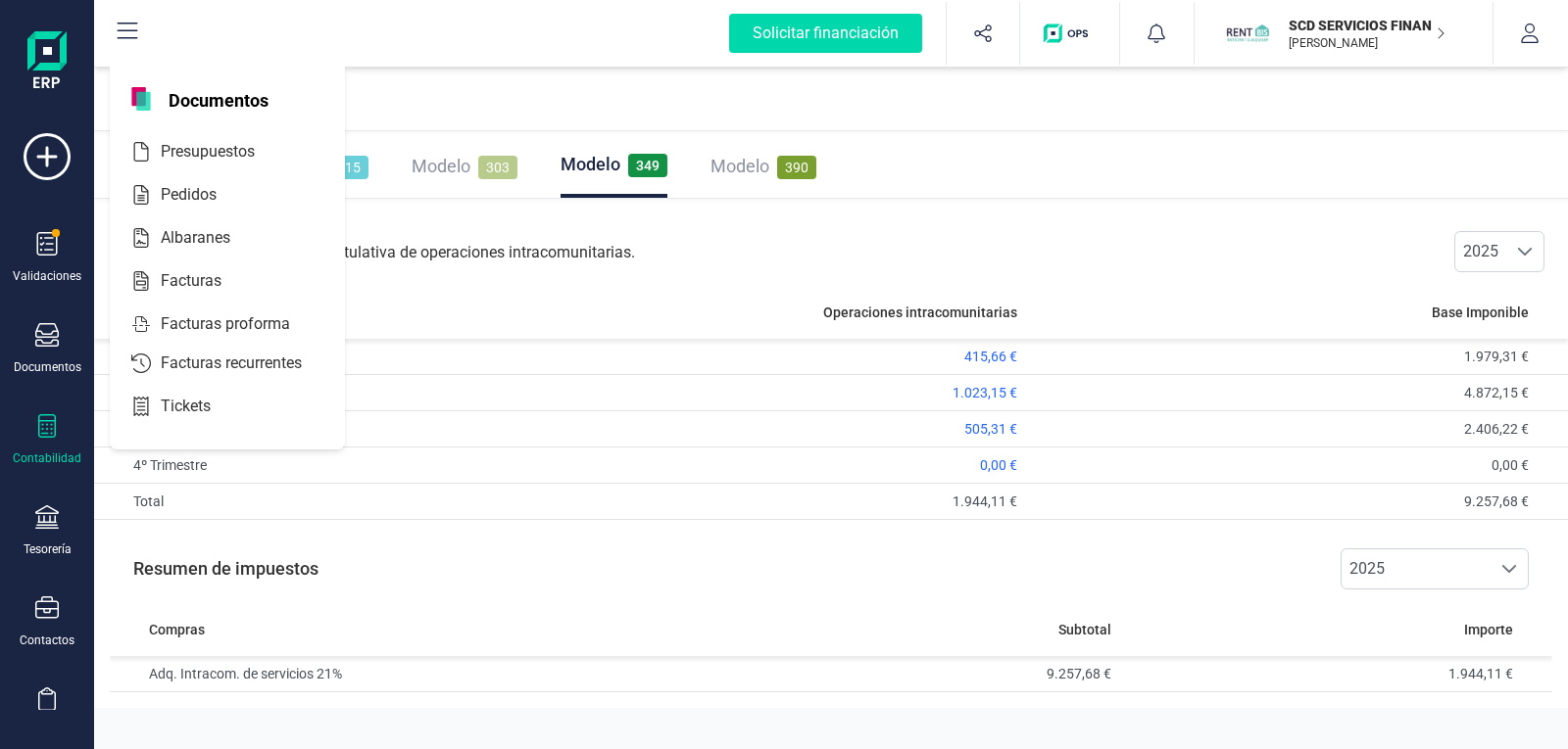
click at [60, 444] on div "Contabilidad" at bounding box center [47, 440] width 79 height 52
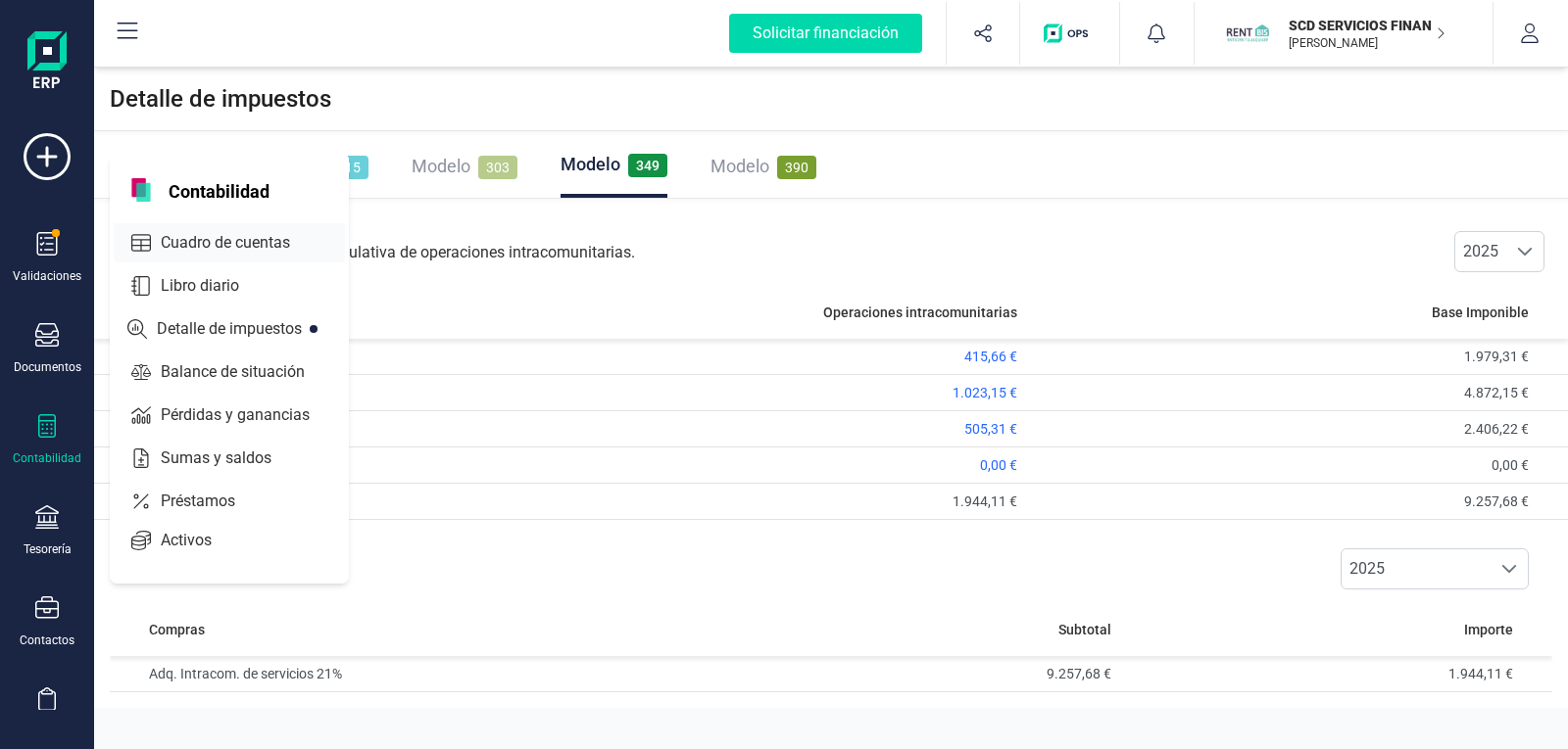
click at [256, 236] on span "Cuadro de cuentas" at bounding box center [240, 242] width 173 height 24
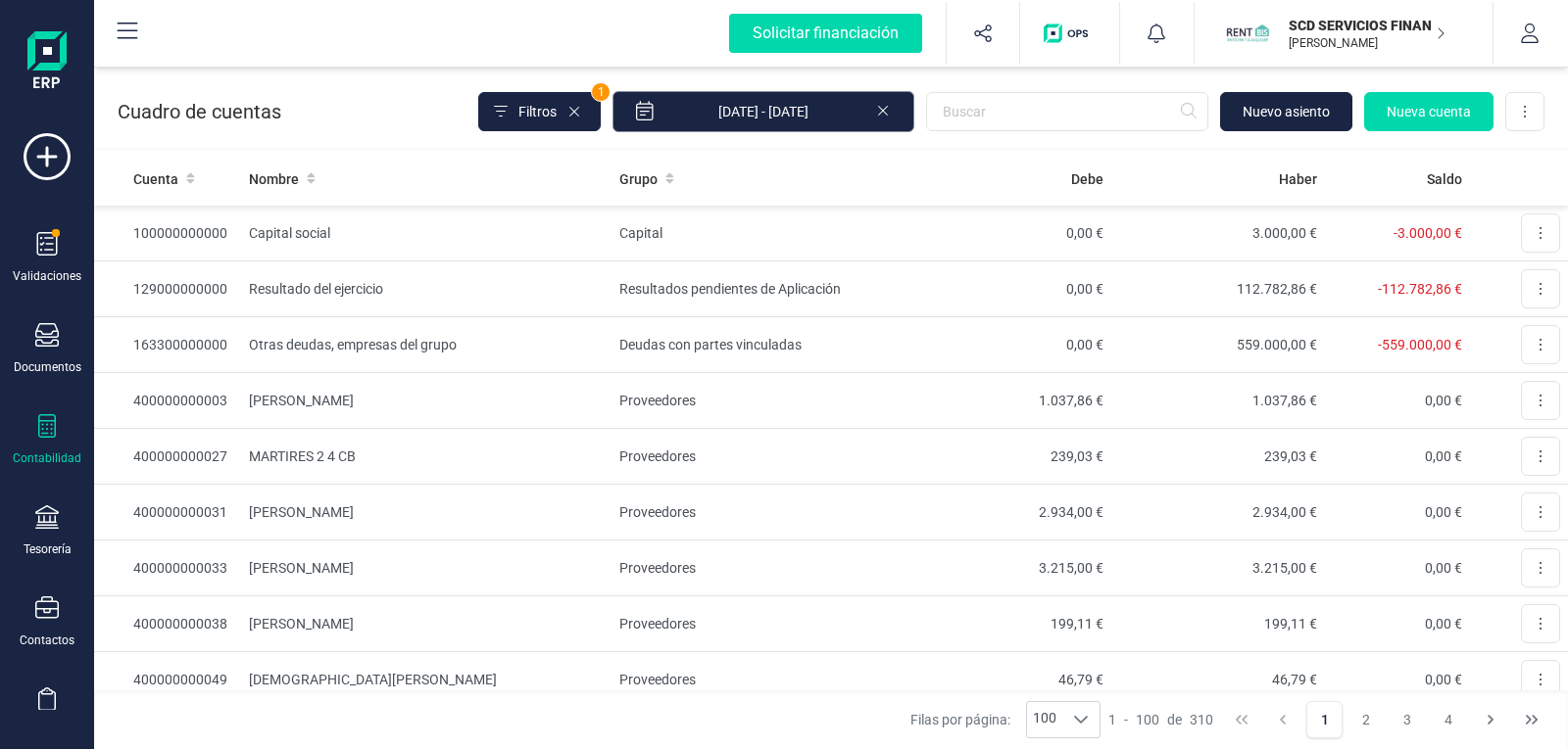
click at [792, 119] on input "[DATE] - [DATE]" at bounding box center [763, 112] width 301 height 41
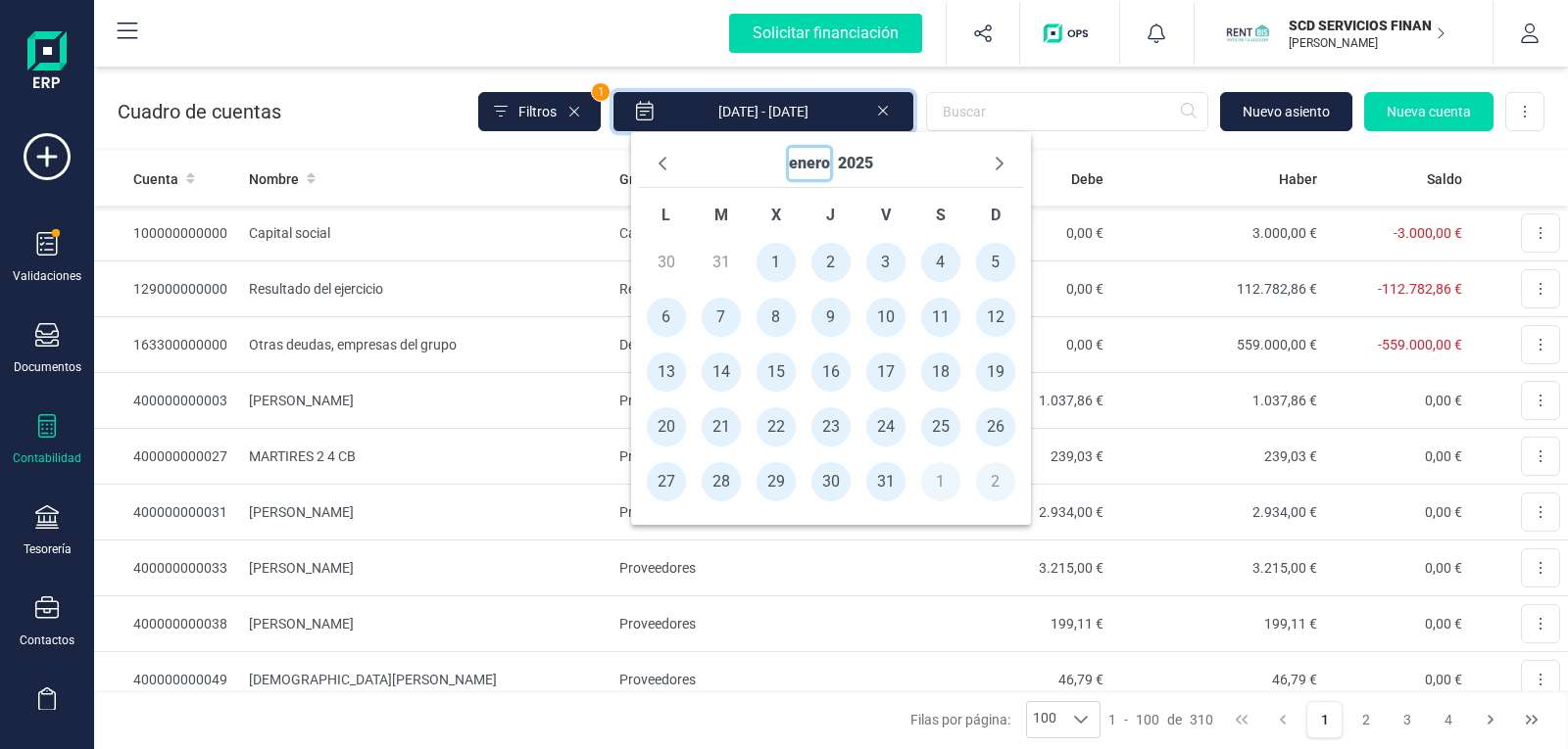
click at [812, 161] on button "enero" at bounding box center [809, 164] width 41 height 31
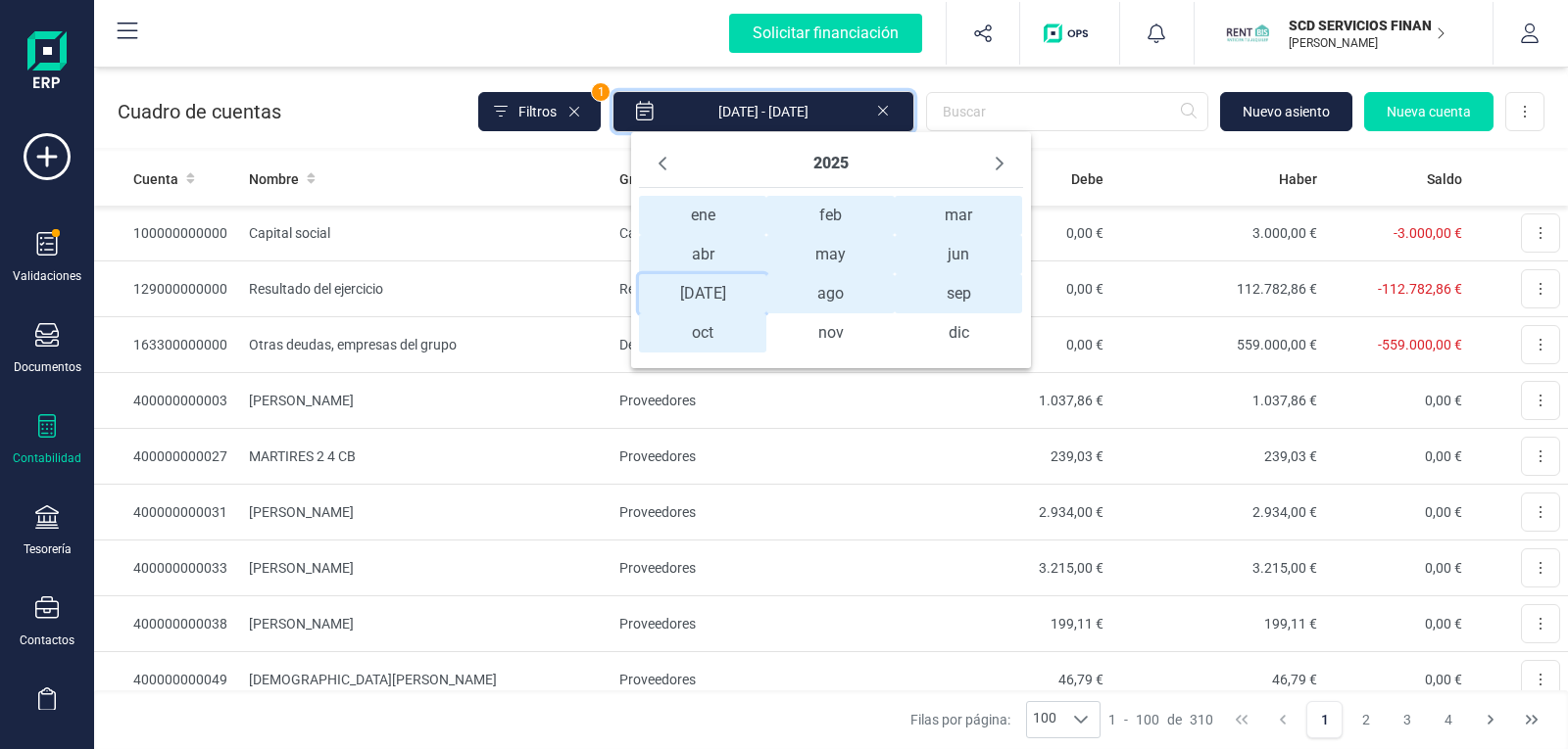
click at [692, 288] on span "jul jul" at bounding box center [703, 294] width 129 height 39
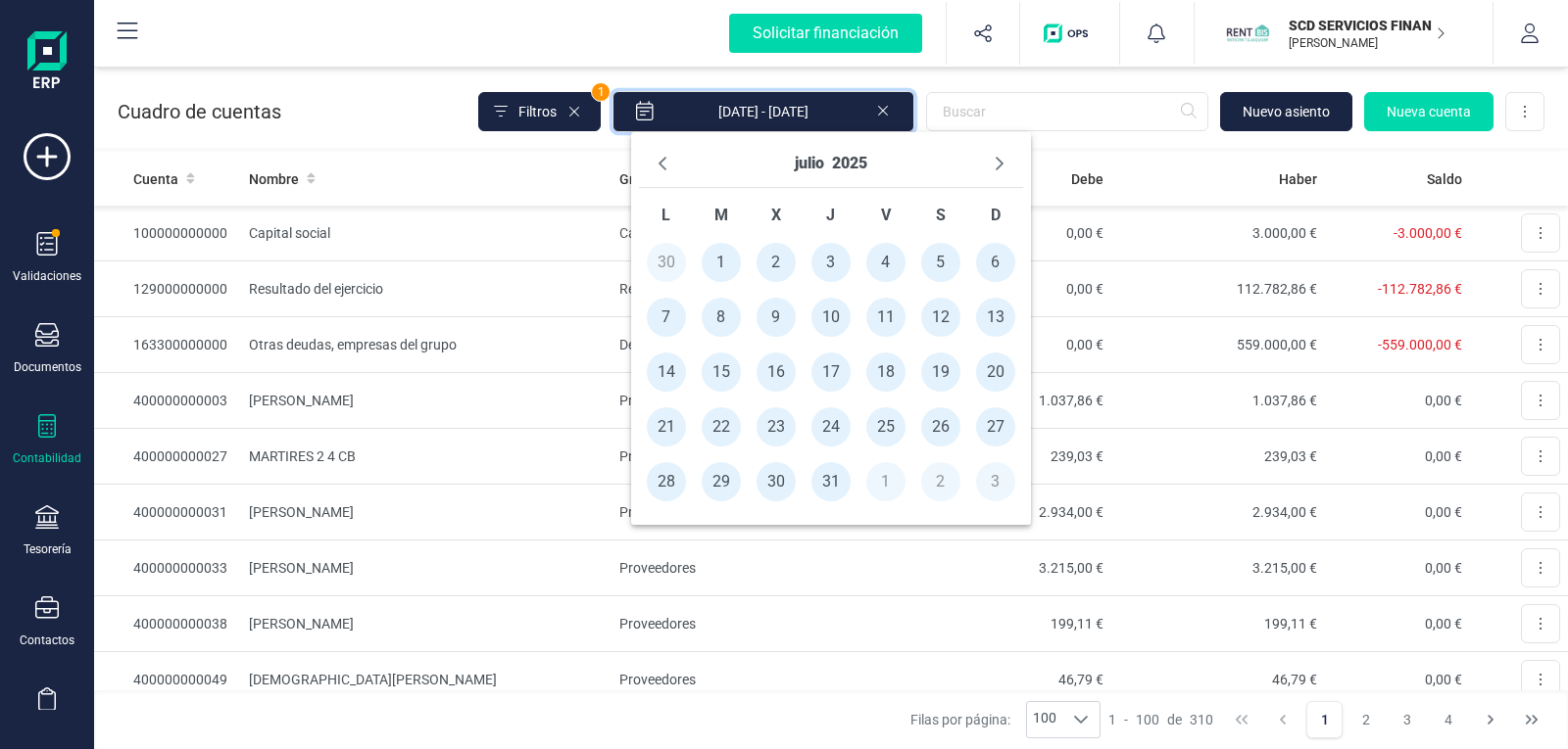
click at [714, 269] on span "1" at bounding box center [721, 262] width 39 height 39
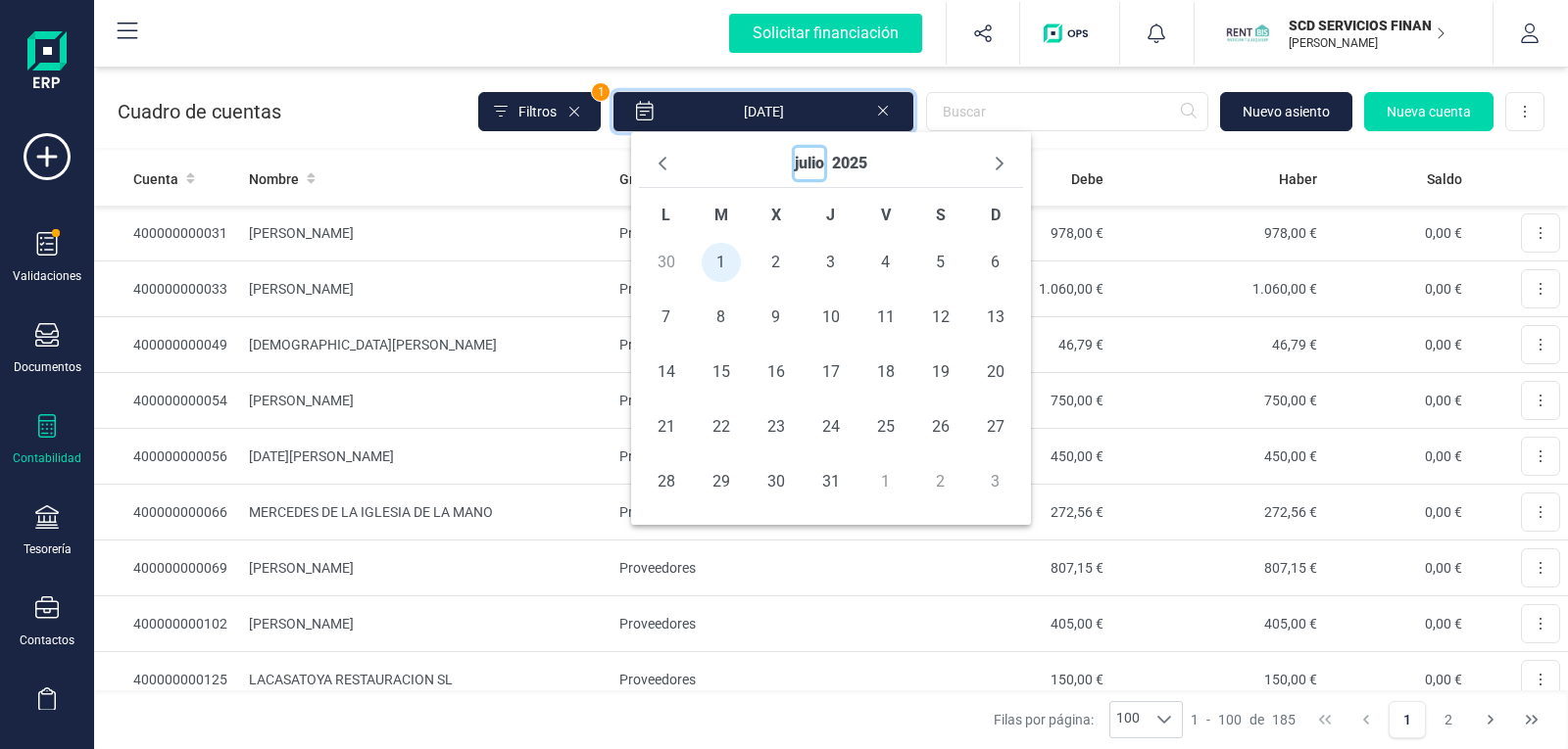
click at [814, 160] on button "julio" at bounding box center [809, 164] width 29 height 31
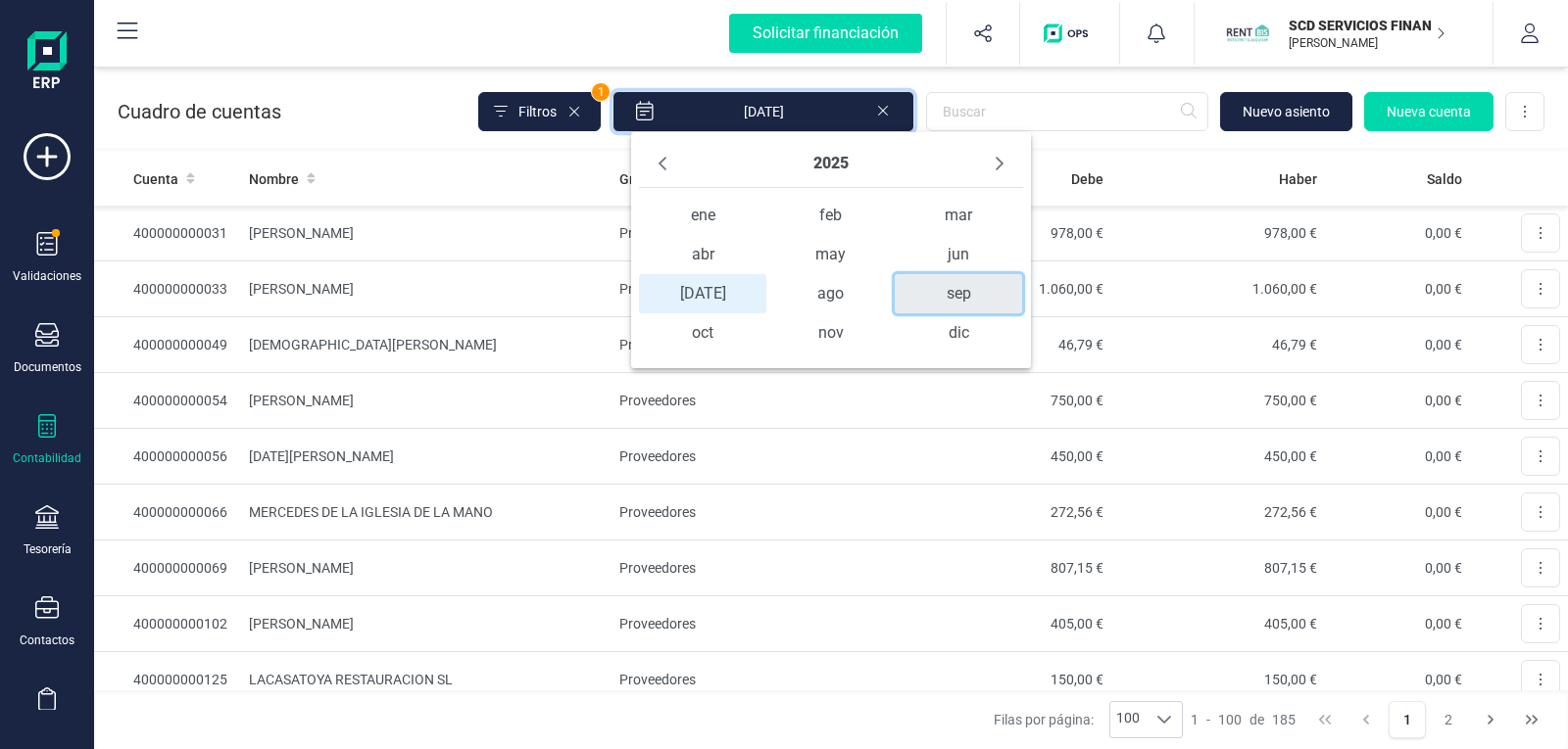
click at [937, 286] on span "sep" at bounding box center [958, 294] width 129 height 39
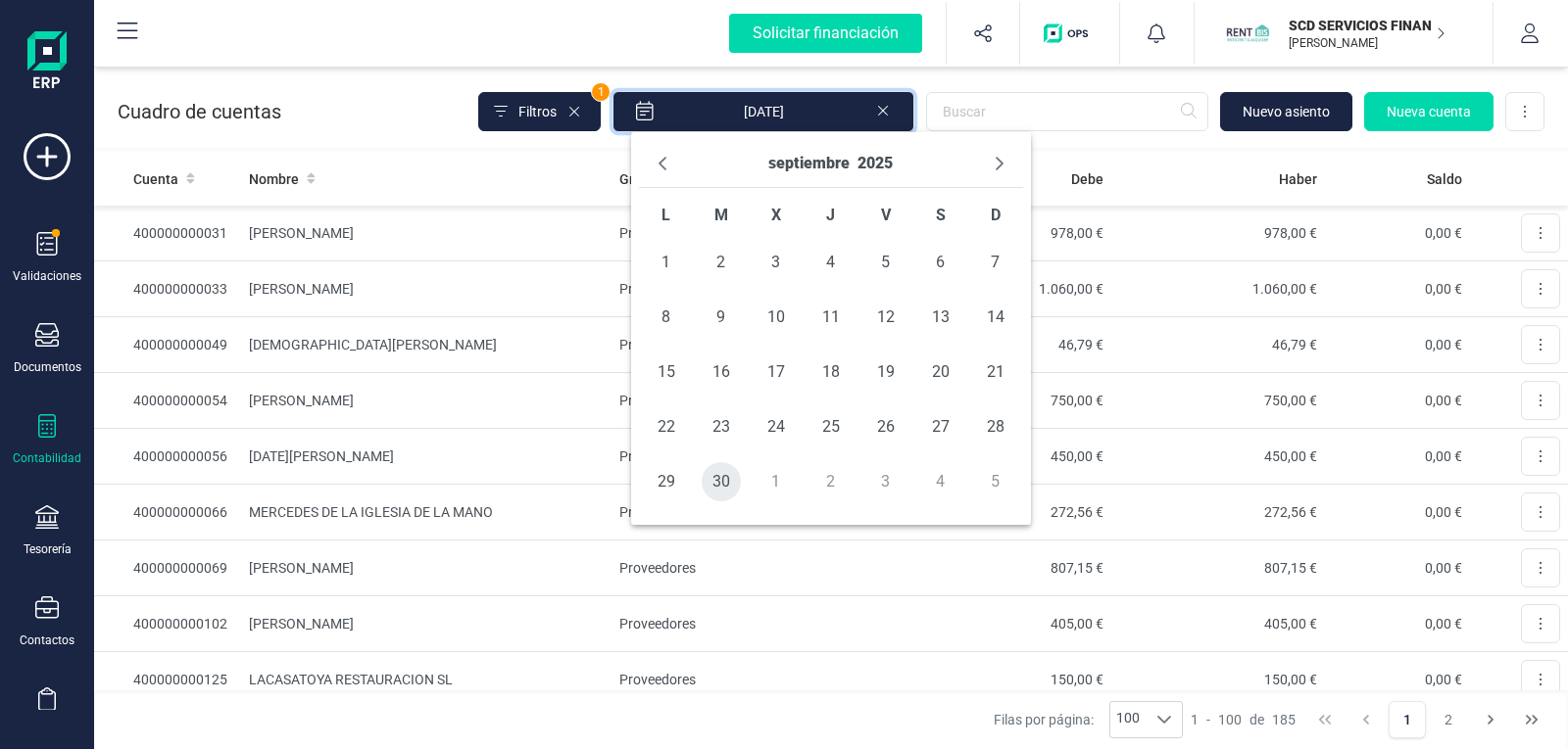
click at [714, 478] on span "30" at bounding box center [721, 482] width 39 height 39
type input "01/07/2025 - 30/09/2025"
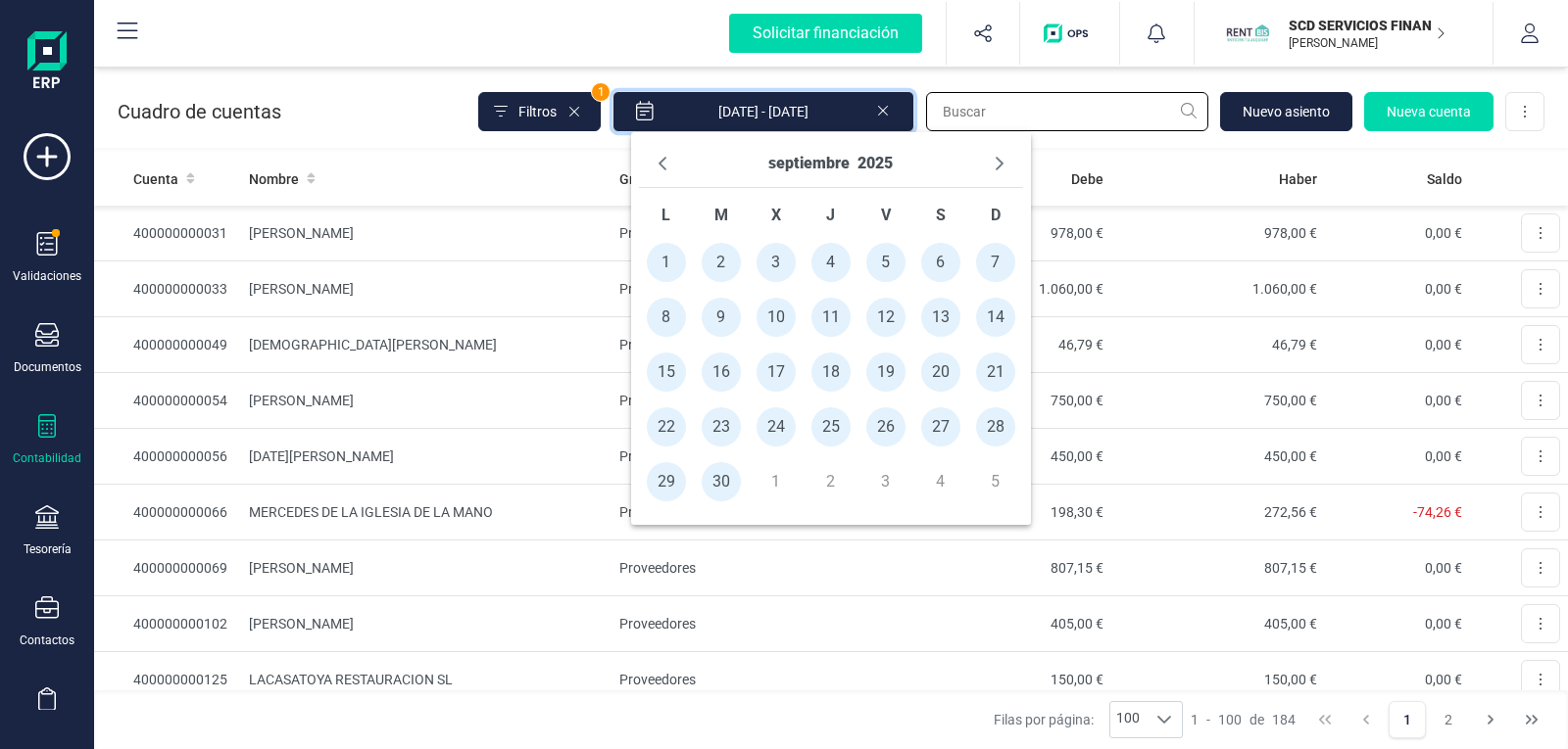
click at [1030, 118] on input "text" at bounding box center [1066, 112] width 282 height 39
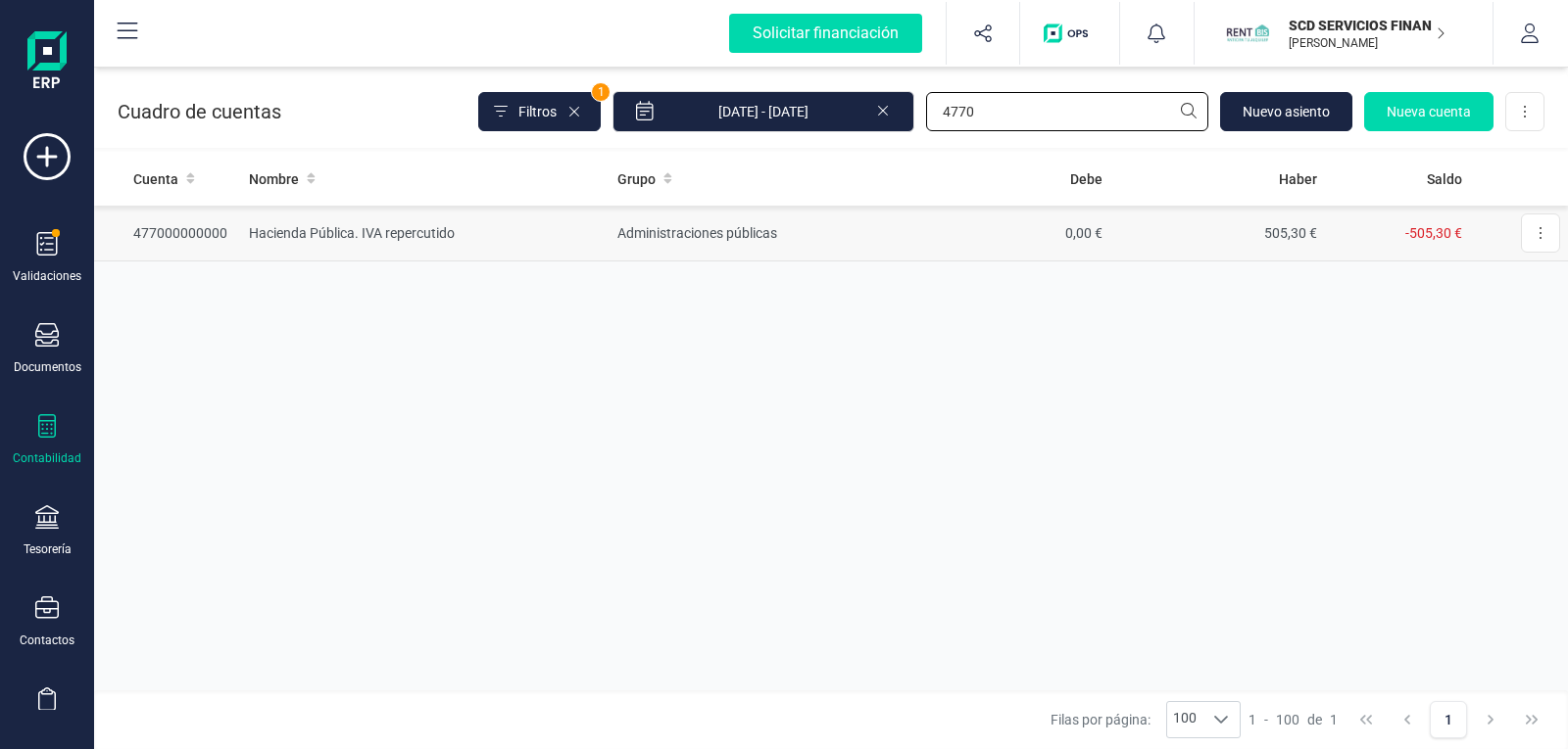
type input "4770"
click at [386, 230] on td "Hacienda Pública. IVA repercutido" at bounding box center [424, 234] width 368 height 56
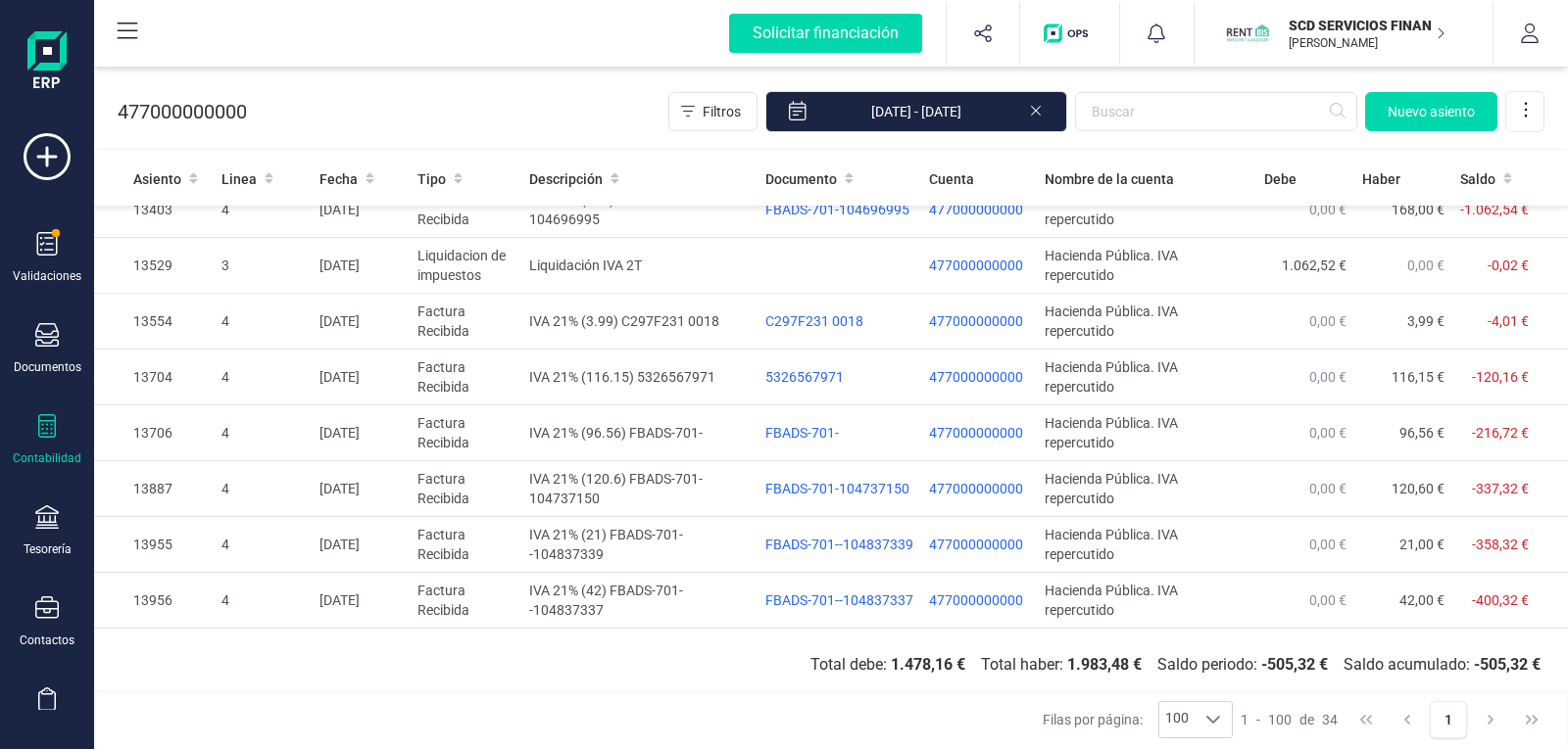
scroll to position [1467, 0]
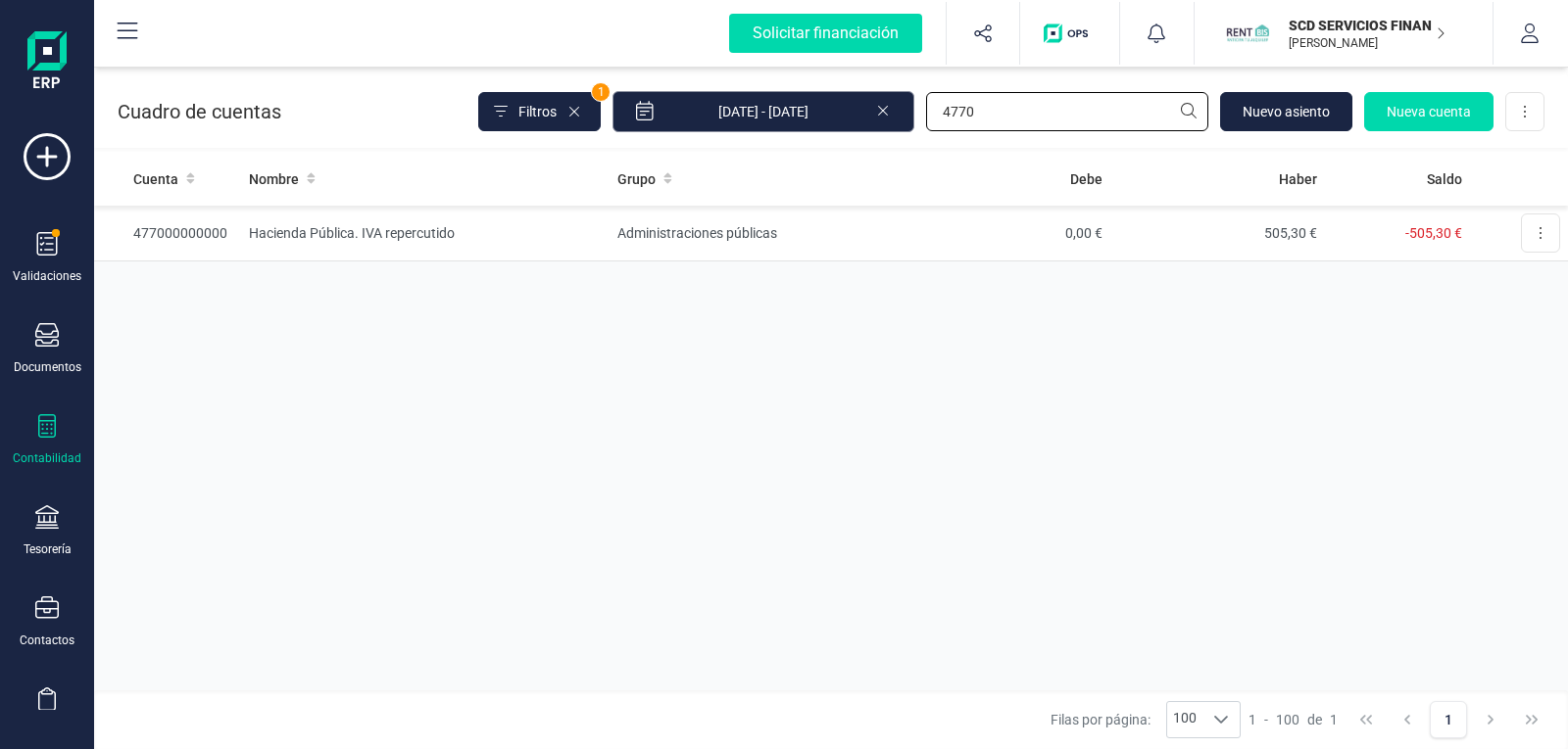
drag, startPoint x: 1023, startPoint y: 113, endPoint x: 757, endPoint y: 110, distance: 266.0
click at [794, 117] on div "Filtros 1 01/07/2025 - 30/09/2025 4770 Nuevo asiento Nueva cuenta Descargar Exc…" at bounding box center [1011, 112] width 1066 height 41
type input "4720"
click at [782, 114] on input "01/07/2025 - 30/09/2025" at bounding box center [763, 112] width 301 height 41
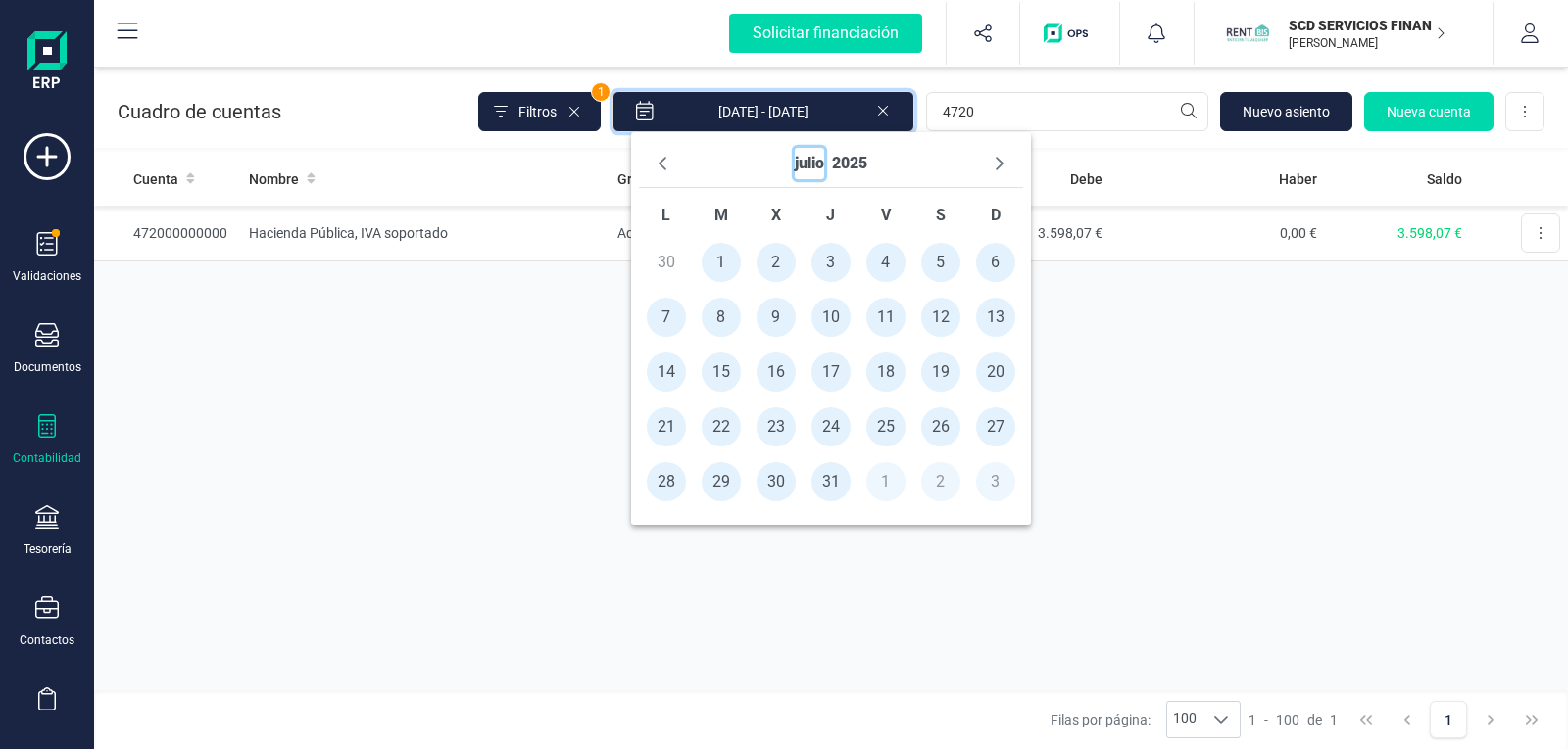
click at [809, 158] on button "julio" at bounding box center [809, 164] width 29 height 31
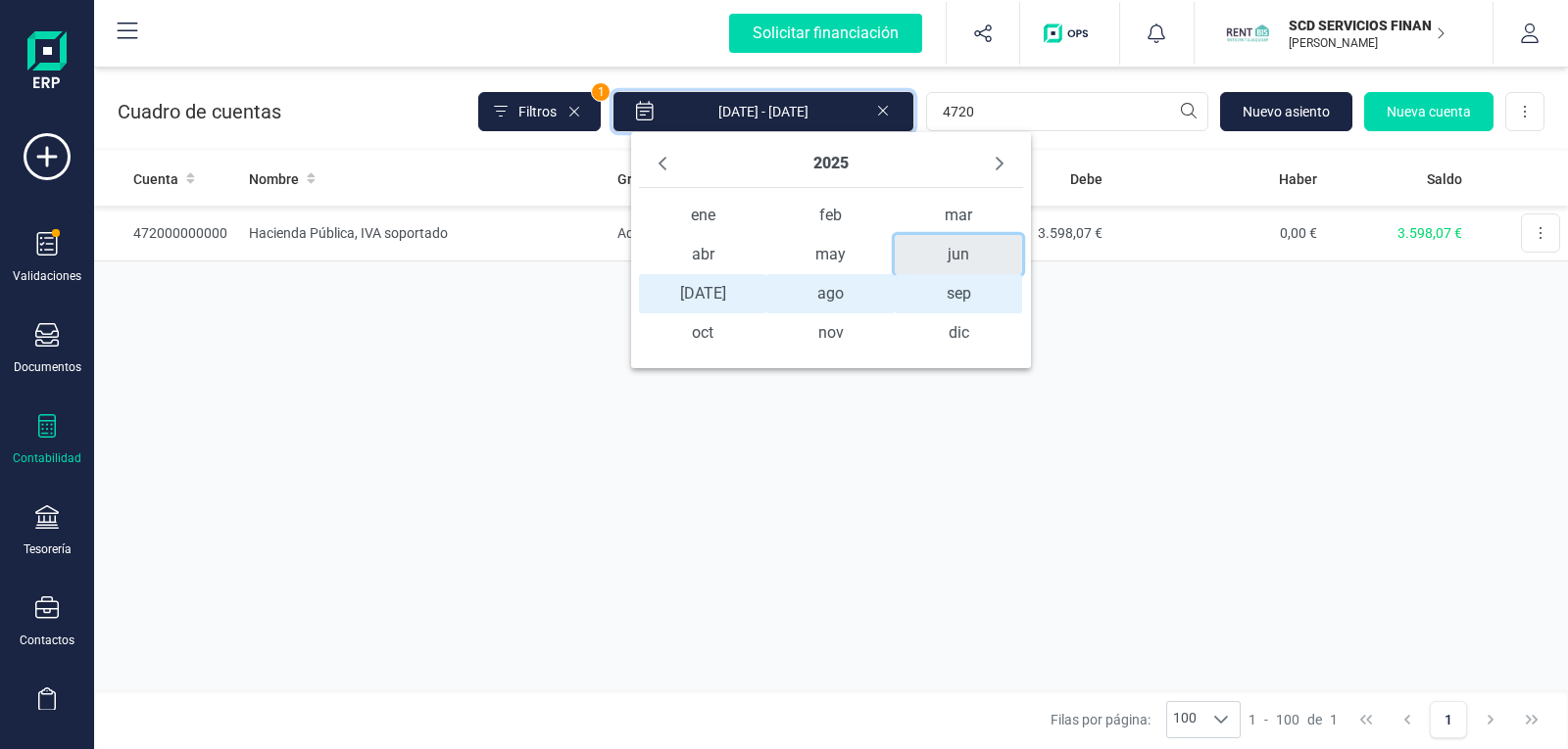
click at [959, 254] on span "jun" at bounding box center [958, 254] width 129 height 39
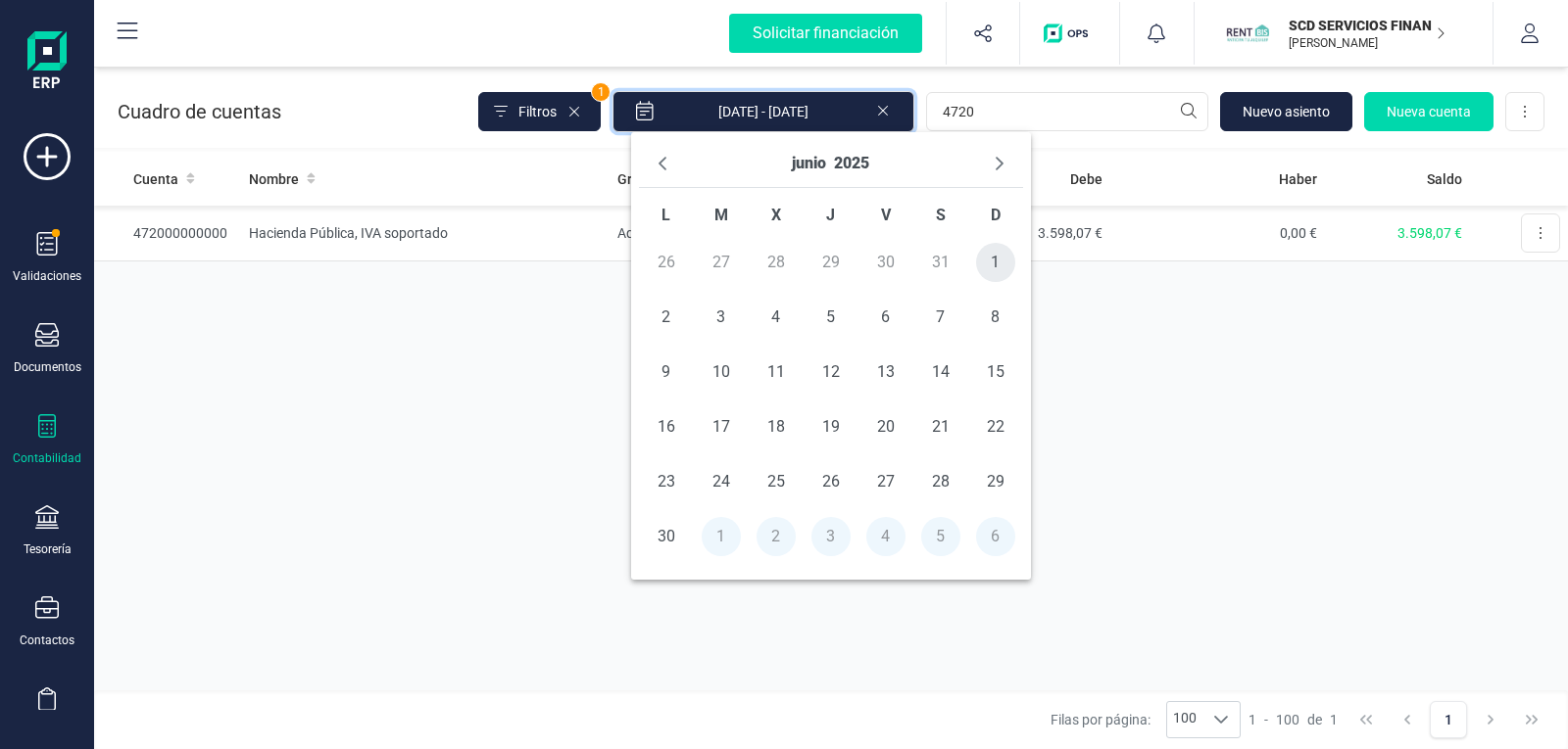
click at [996, 259] on span "1" at bounding box center [996, 262] width 39 height 39
click at [841, 112] on input "01/06/2025" at bounding box center [763, 112] width 301 height 41
click at [818, 167] on button "junio" at bounding box center [808, 164] width 34 height 31
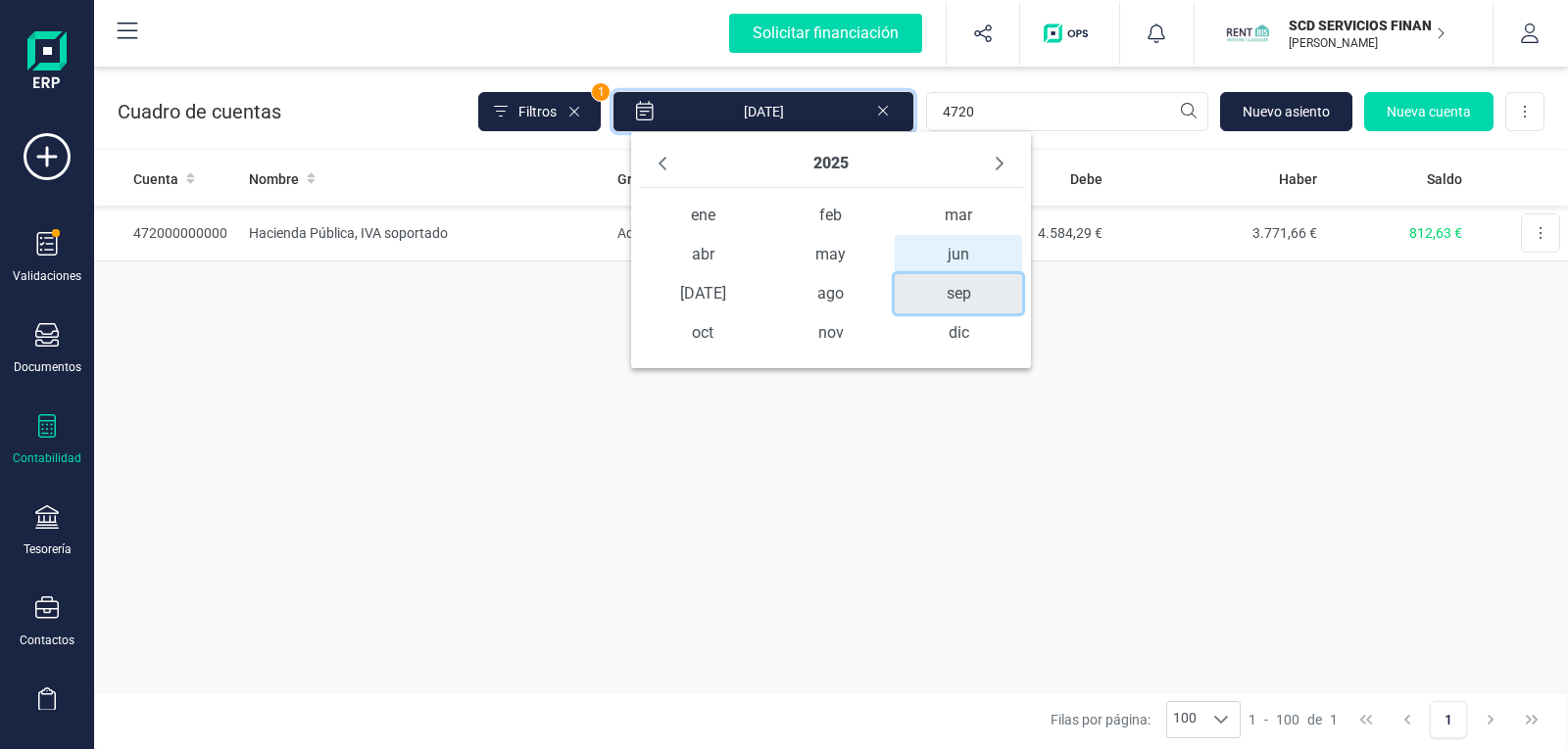
click at [946, 293] on span "sep" at bounding box center [958, 294] width 129 height 39
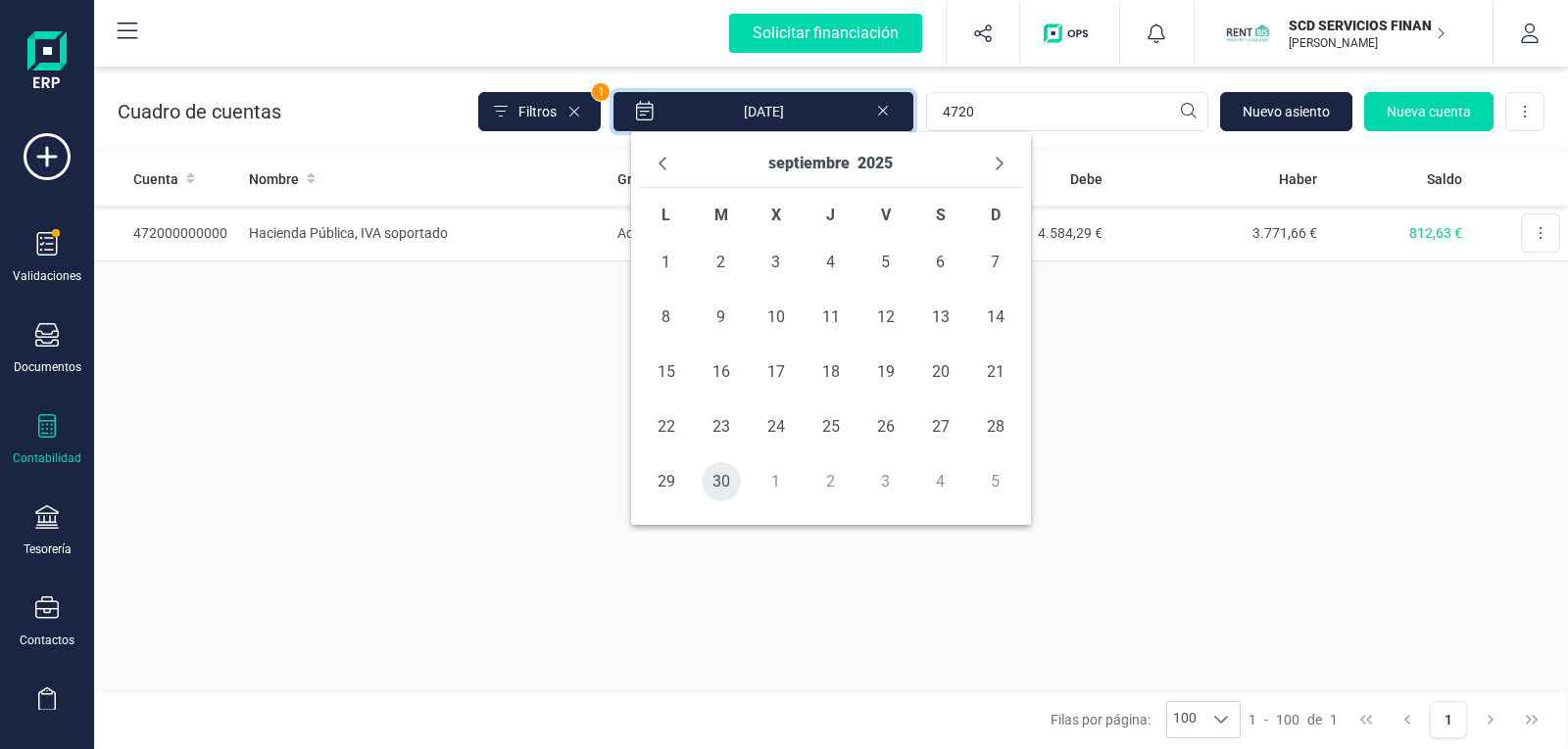
click at [716, 481] on span "30" at bounding box center [721, 482] width 39 height 39
type input "01/06/2025 - 30/09/2025"
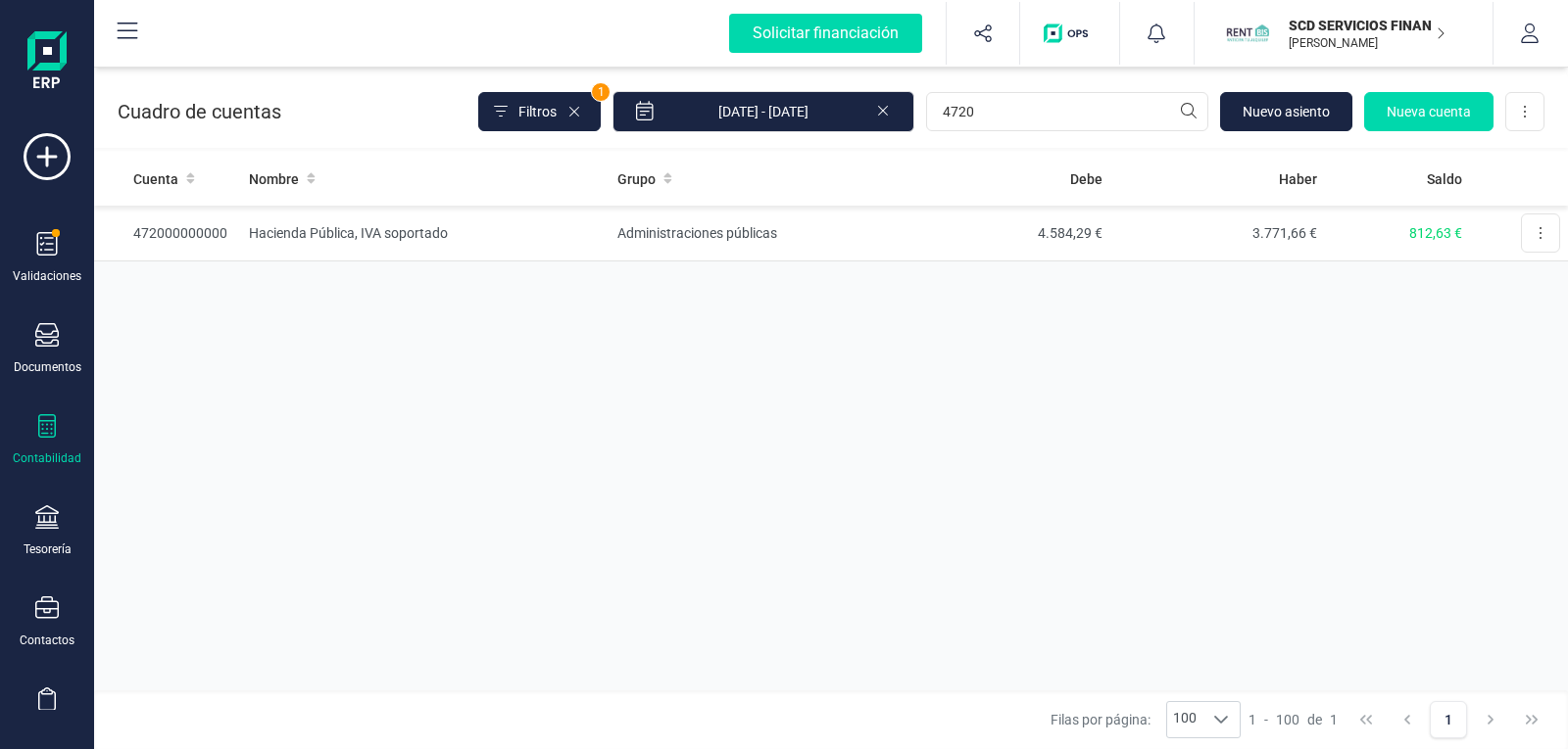
click at [1123, 375] on div "Cuenta Nombre Grupo Debe Haber Saldo 472000000000 Hacienda Pública, IVA soporta…" at bounding box center [831, 421] width 1474 height 539
click at [707, 226] on td "Administraciones públicas" at bounding box center [752, 234] width 286 height 56
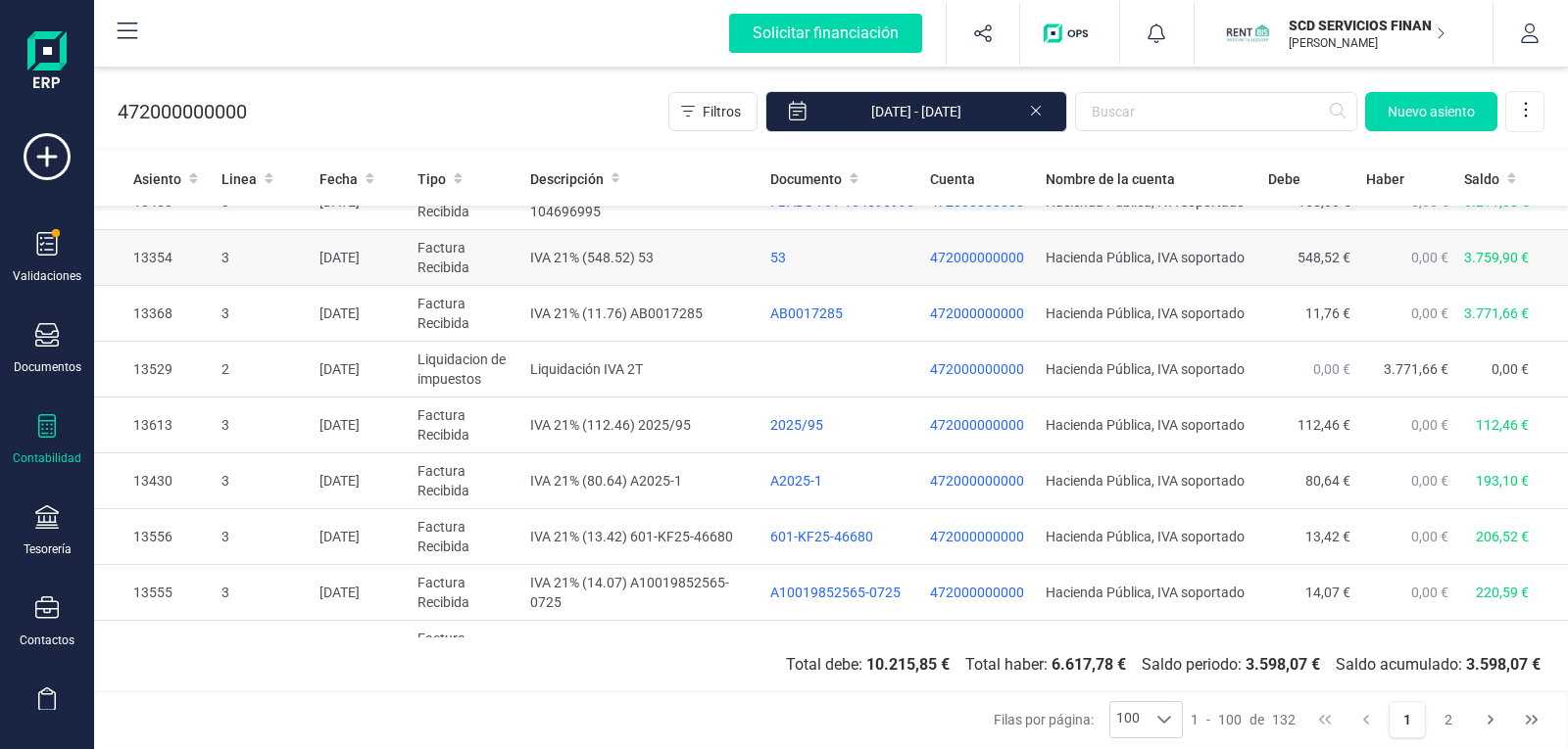
scroll to position [4955, 0]
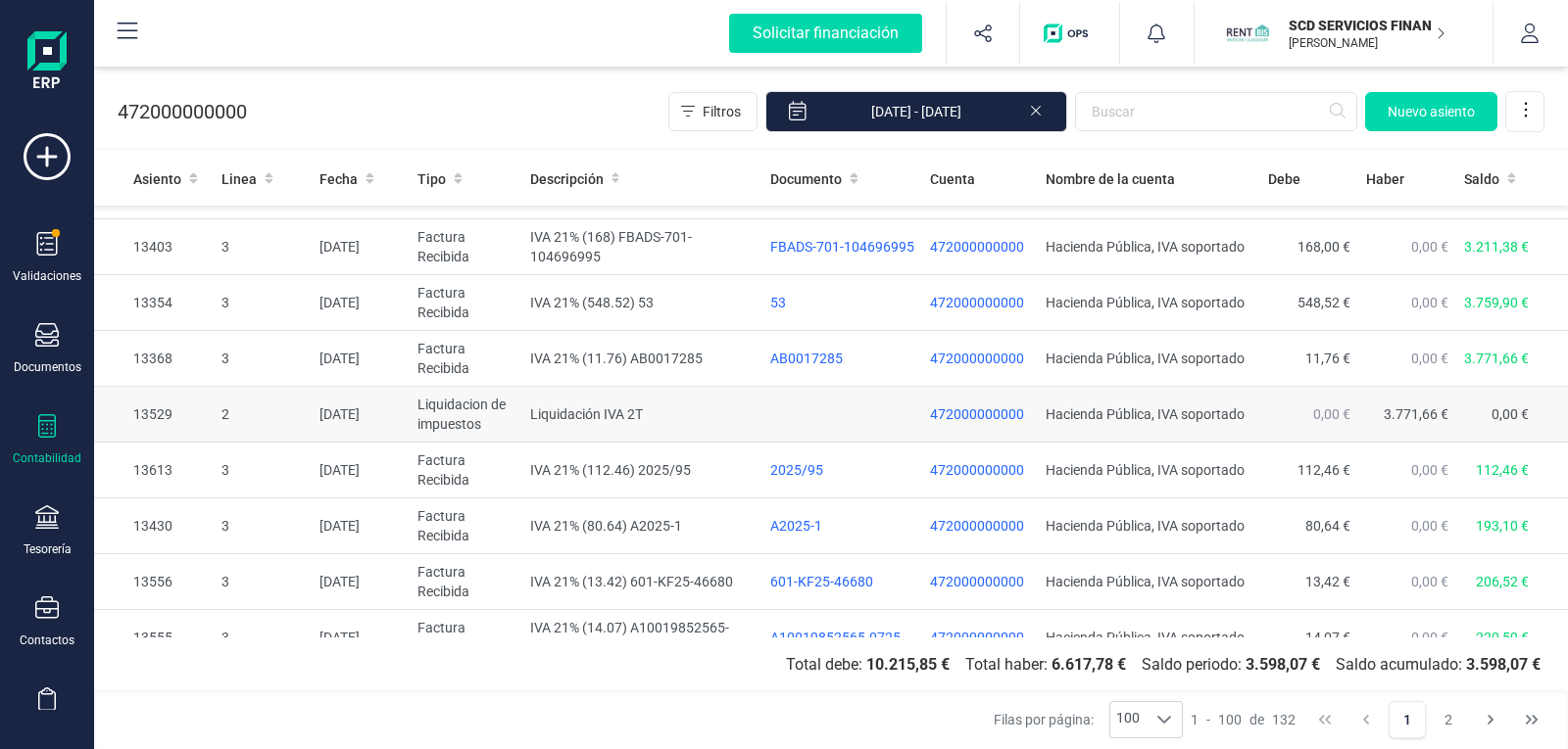
click at [557, 410] on td "Liquidación IVA 2T" at bounding box center [642, 414] width 240 height 56
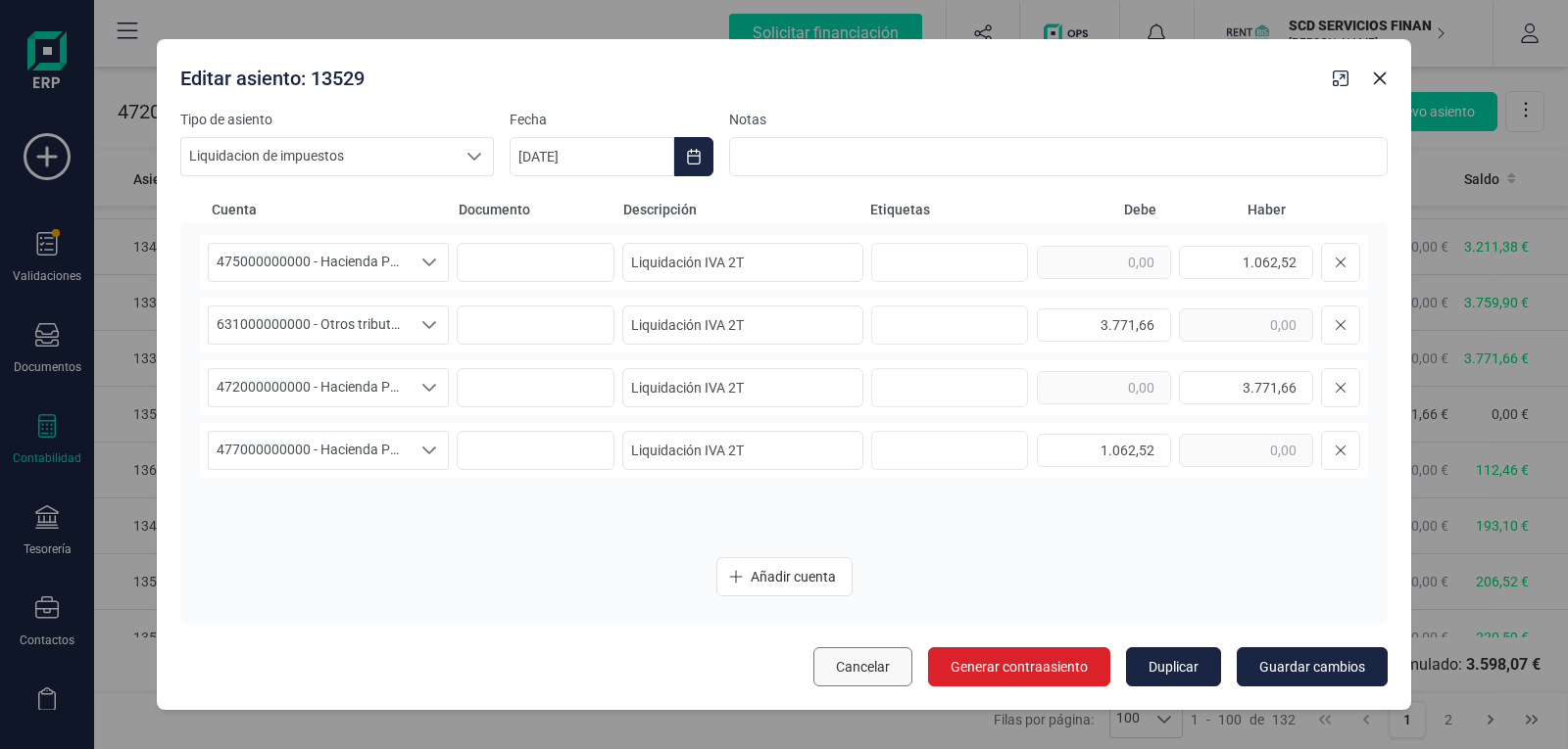
click at [888, 662] on span "Cancelar" at bounding box center [862, 668] width 54 height 20
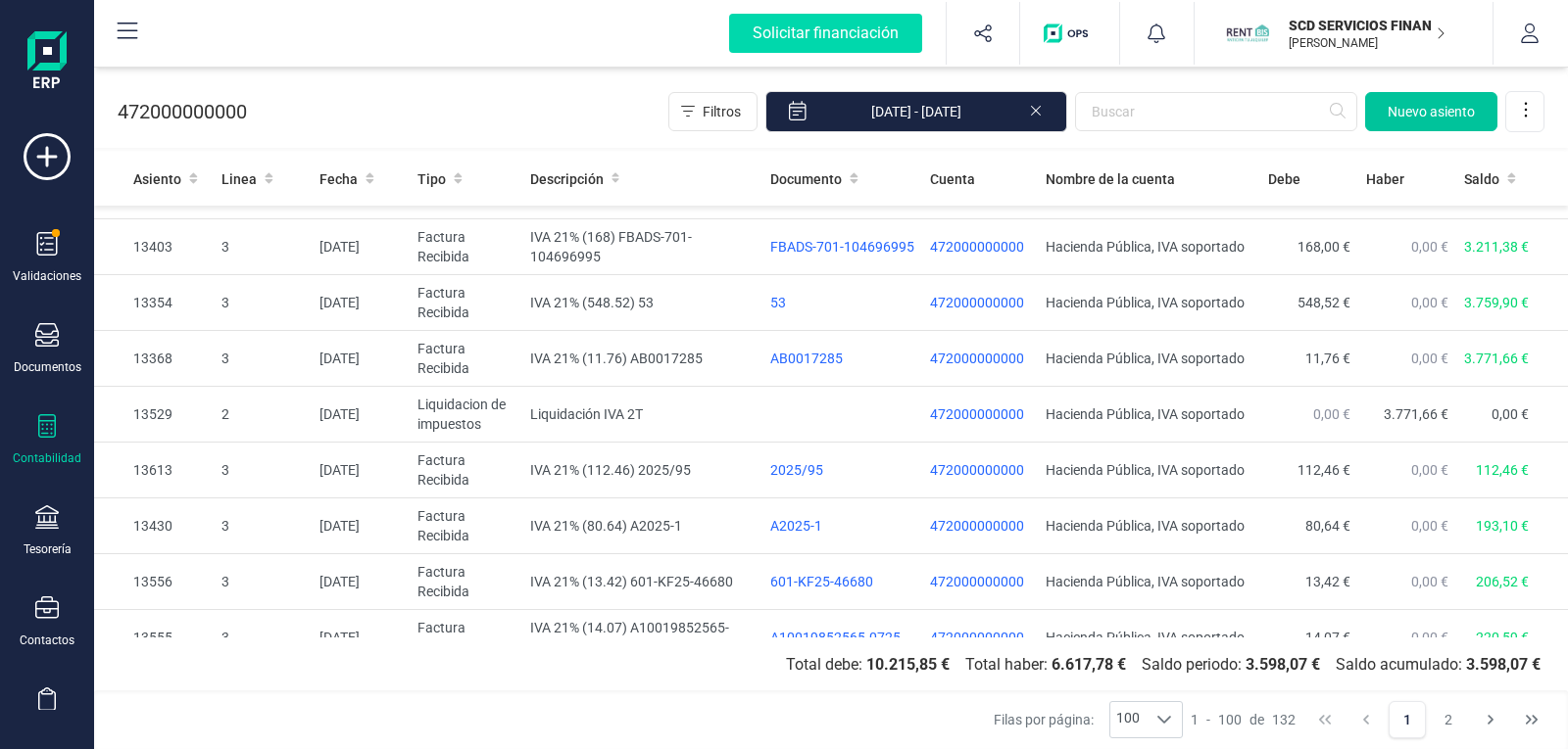
click at [1395, 113] on span "Nuevo asiento" at bounding box center [1431, 112] width 87 height 20
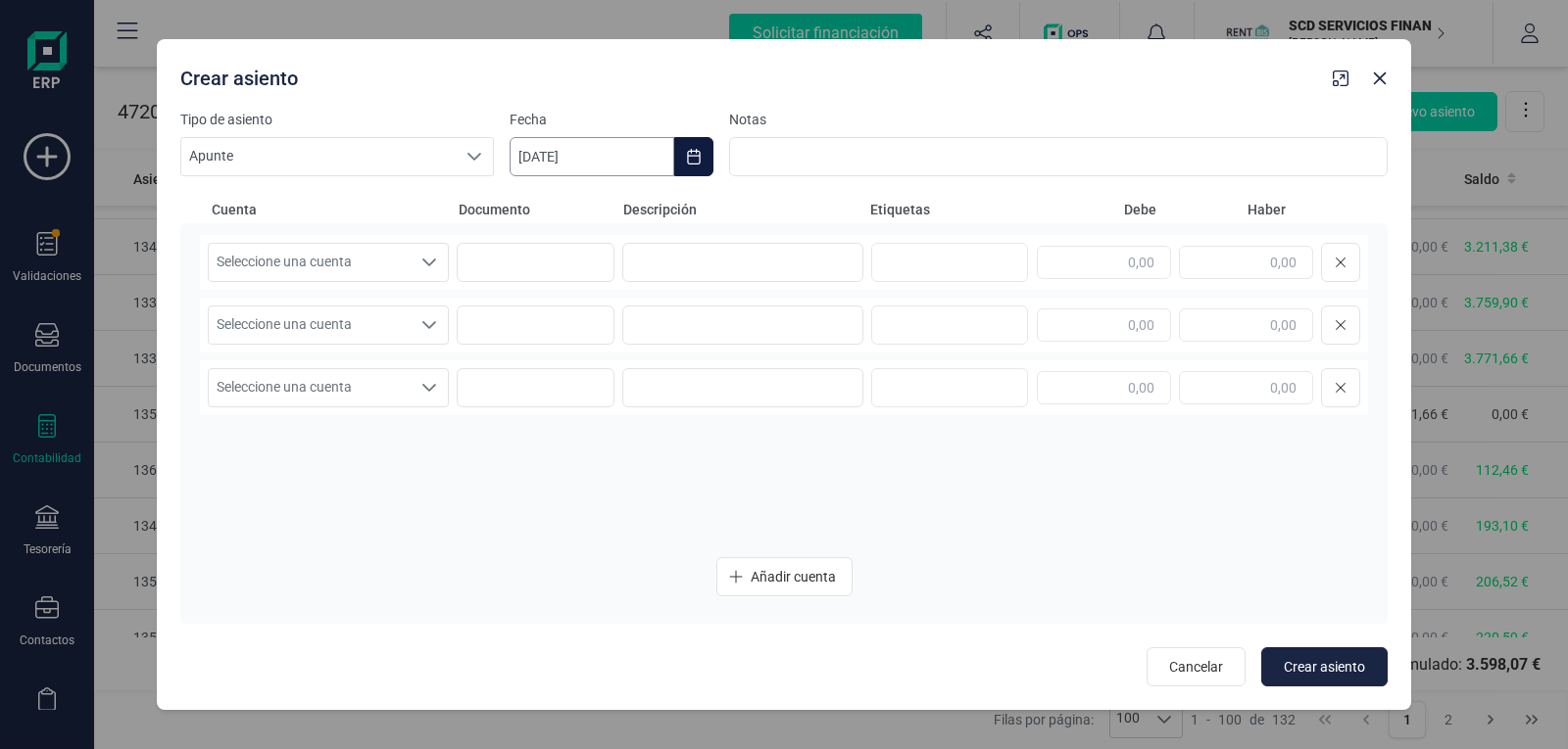
click at [519, 159] on input "10/10/2025" at bounding box center [592, 157] width 165 height 39
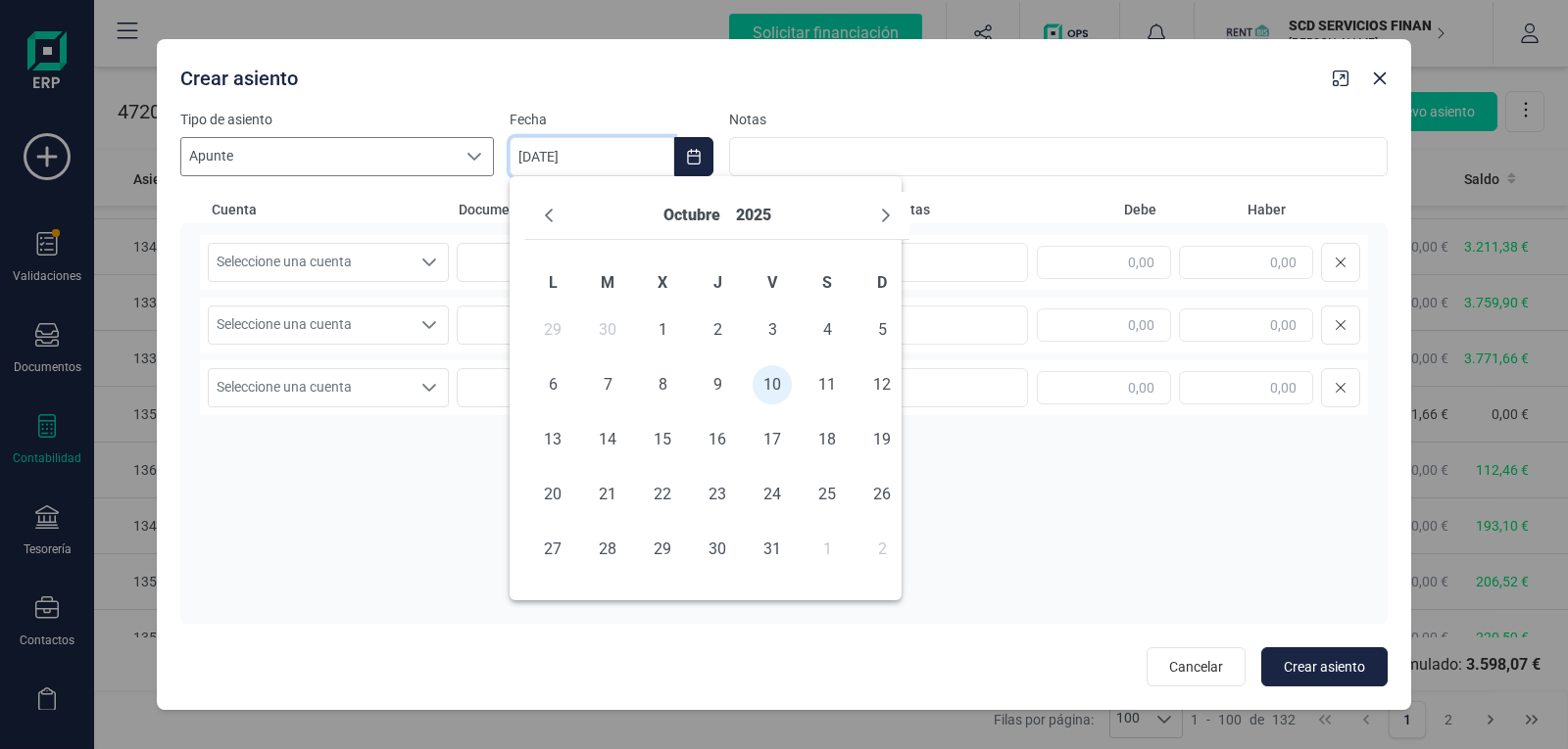
click at [473, 153] on icon at bounding box center [474, 157] width 16 height 16
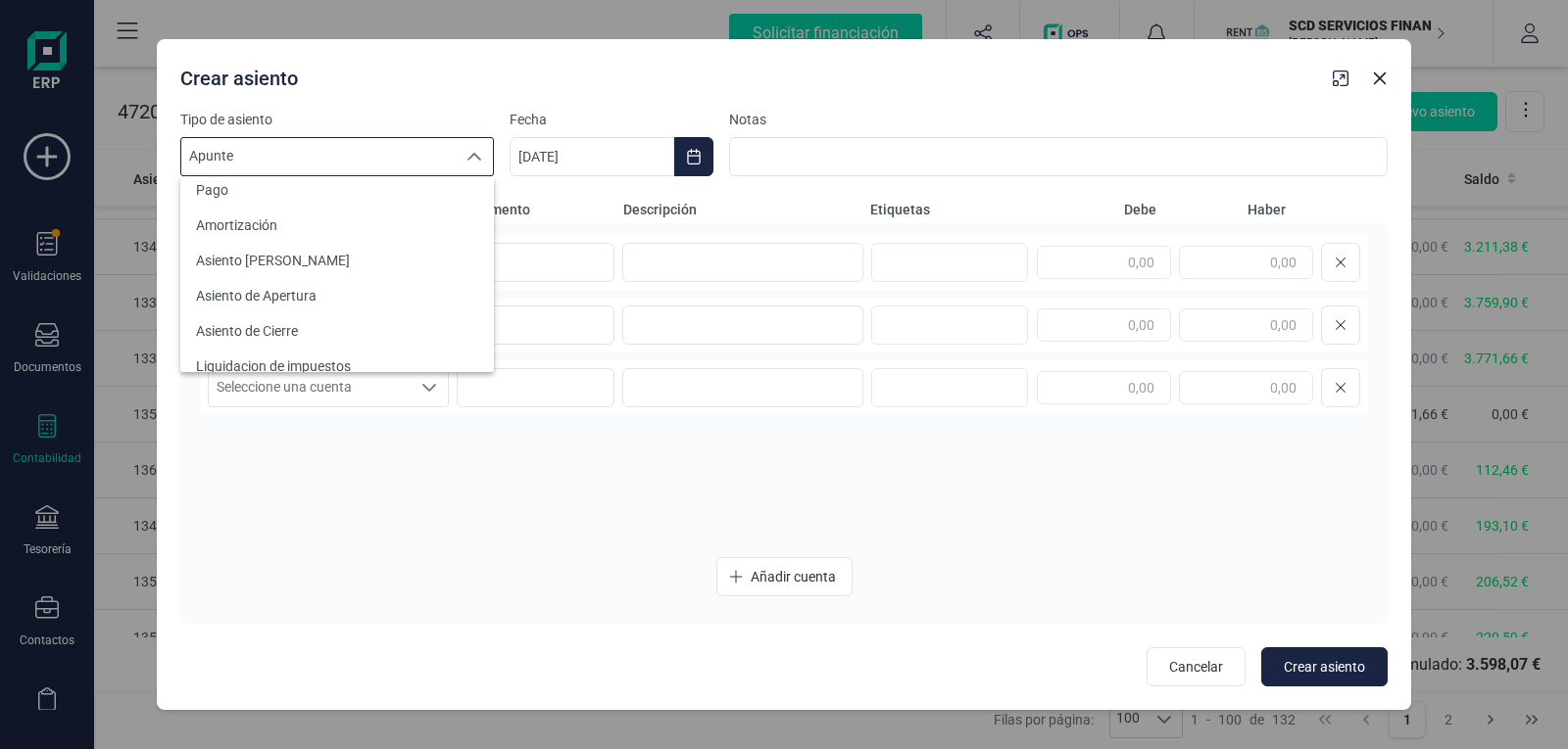
scroll to position [313, 0]
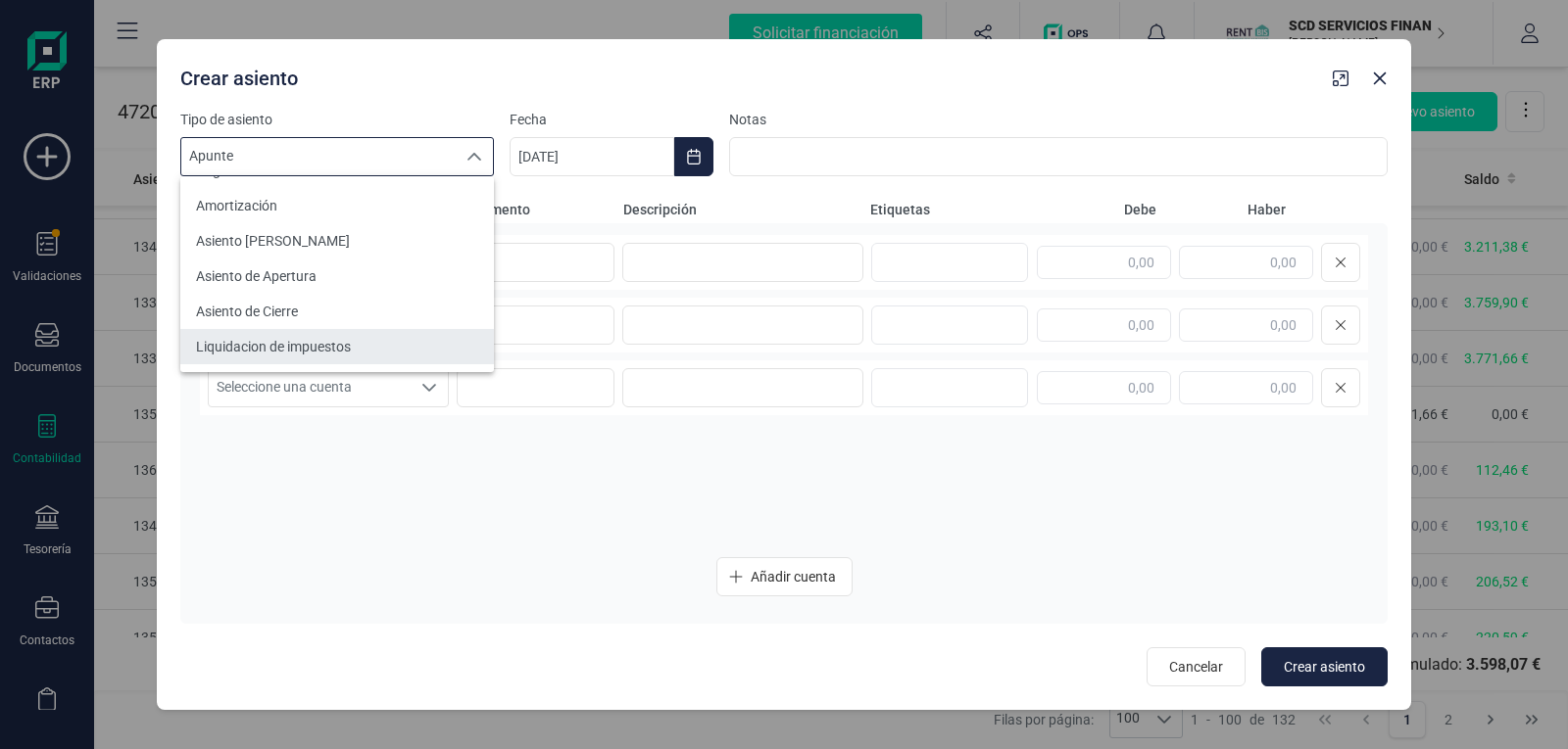
click at [347, 339] on span "Liquidacion de impuestos" at bounding box center [274, 347] width 155 height 20
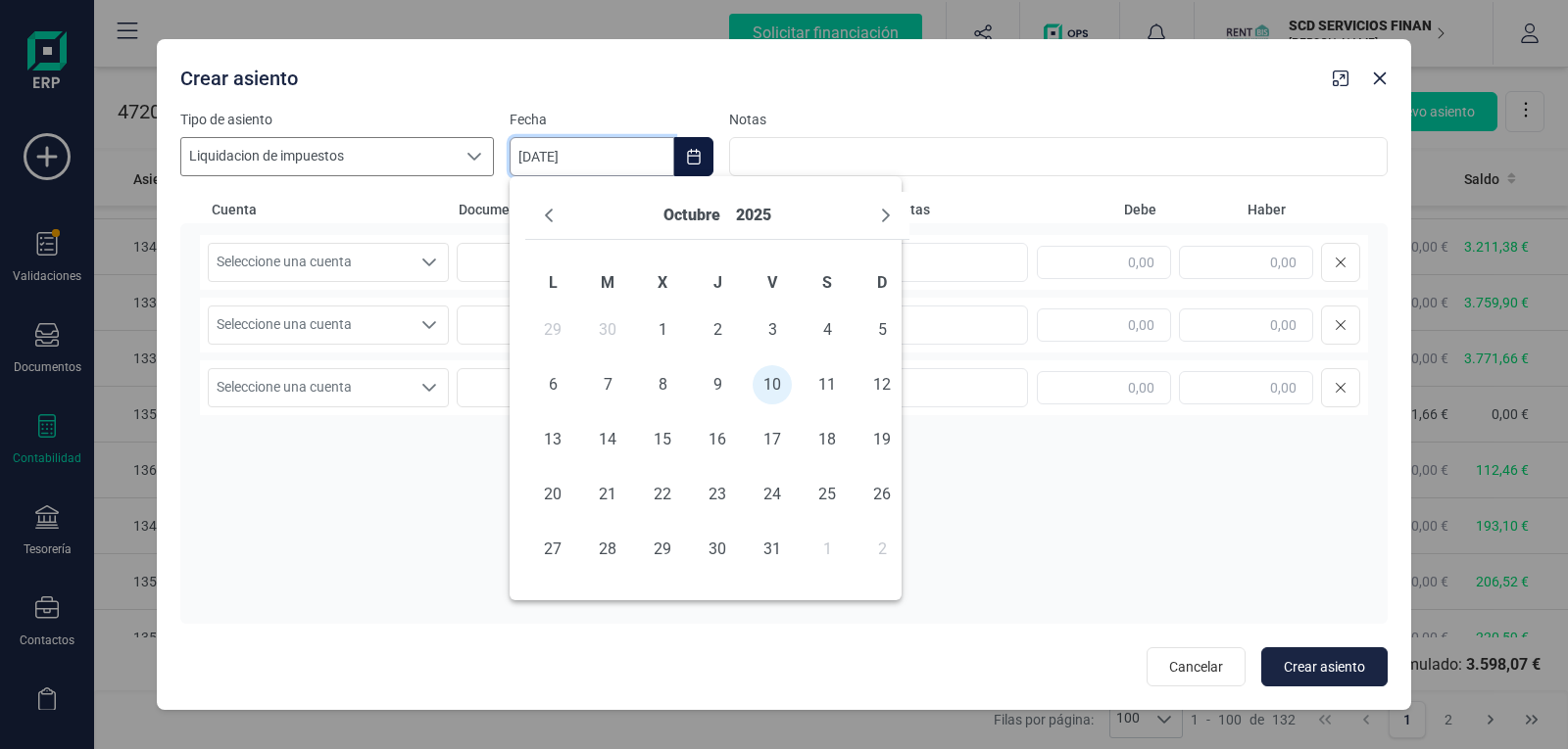
click at [523, 158] on input "10/10/2025" at bounding box center [592, 157] width 165 height 39
click at [548, 216] on icon "Previous Month" at bounding box center [549, 216] width 16 height 16
click at [608, 550] on span "30" at bounding box center [608, 550] width 39 height 39
type input "[DATE]"
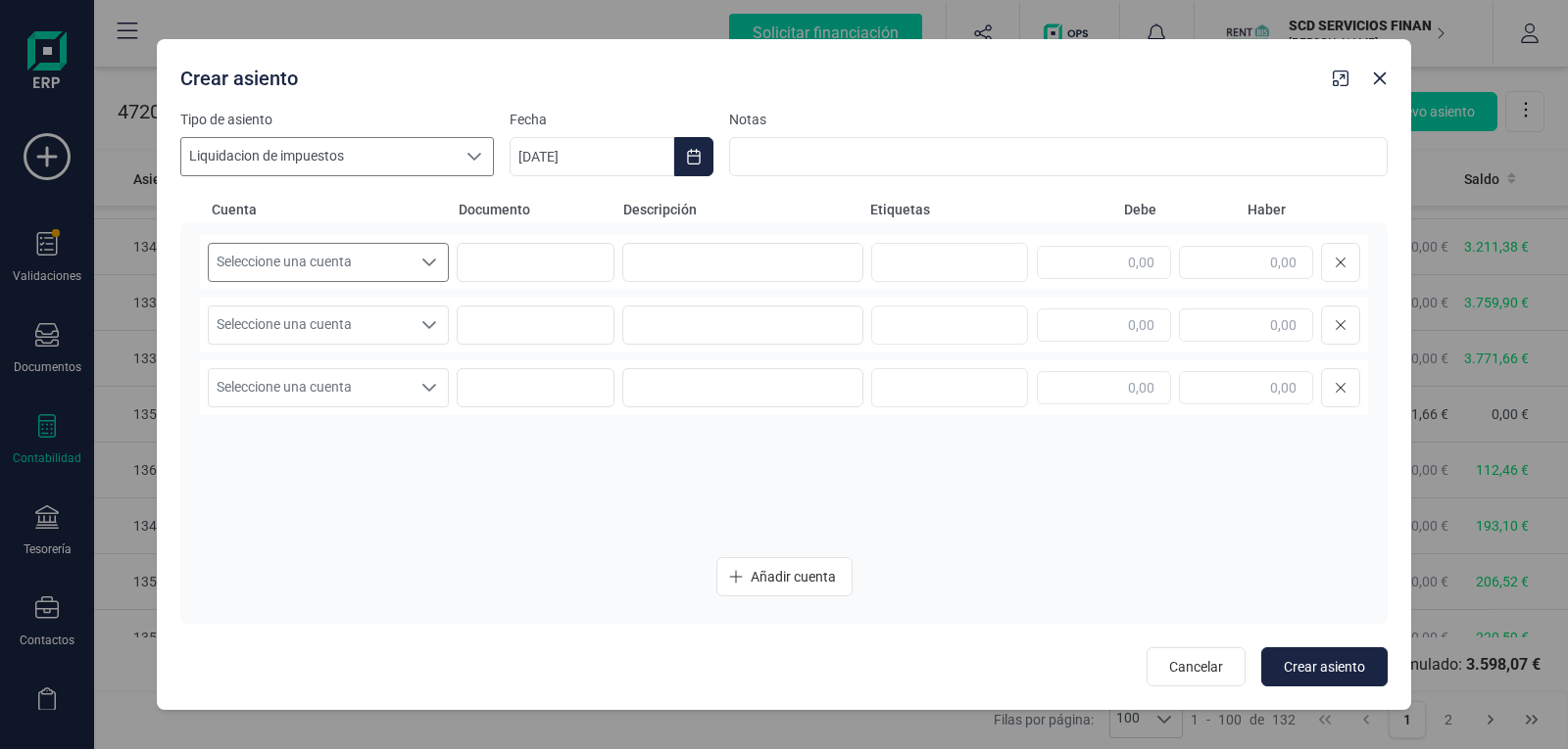
click at [431, 260] on icon "Seleccione una cuenta" at bounding box center [429, 262] width 16 height 16
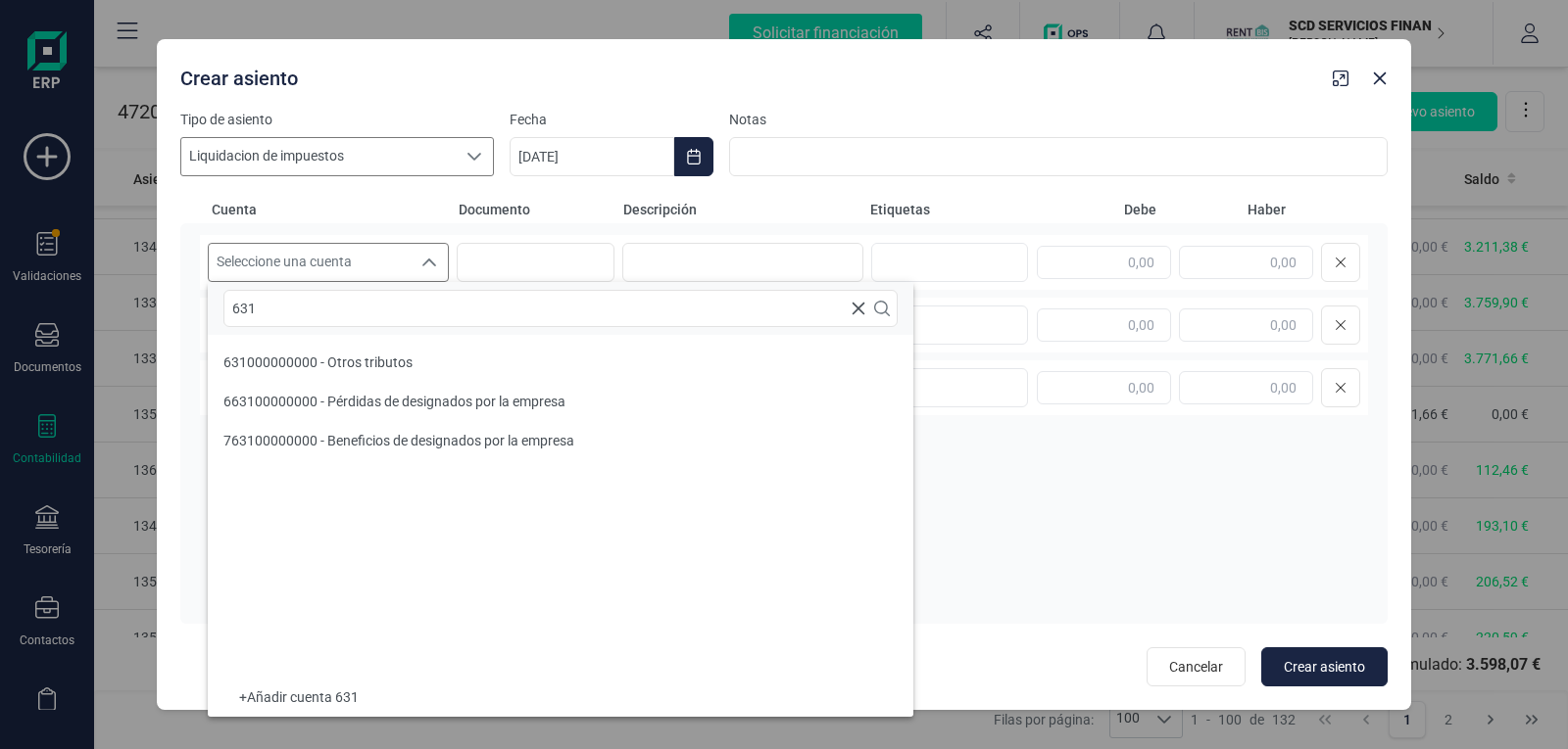
scroll to position [0, 0]
type input "6310"
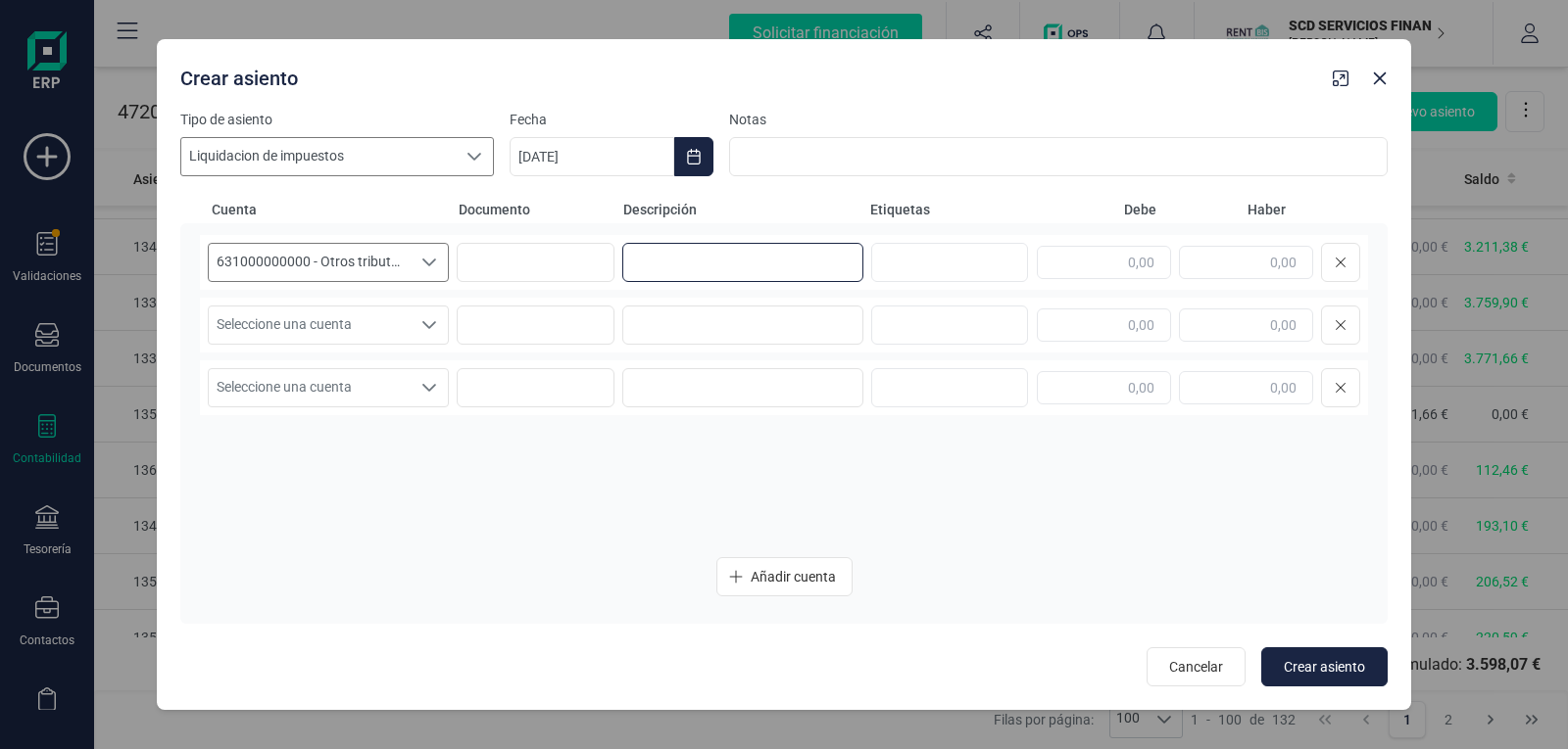
click at [670, 273] on input at bounding box center [742, 262] width 241 height 39
type input "LIQUIDACION IVA 3T"
type input "3.598,07"
click at [320, 324] on span "Seleccione una cuenta" at bounding box center [310, 325] width 202 height 37
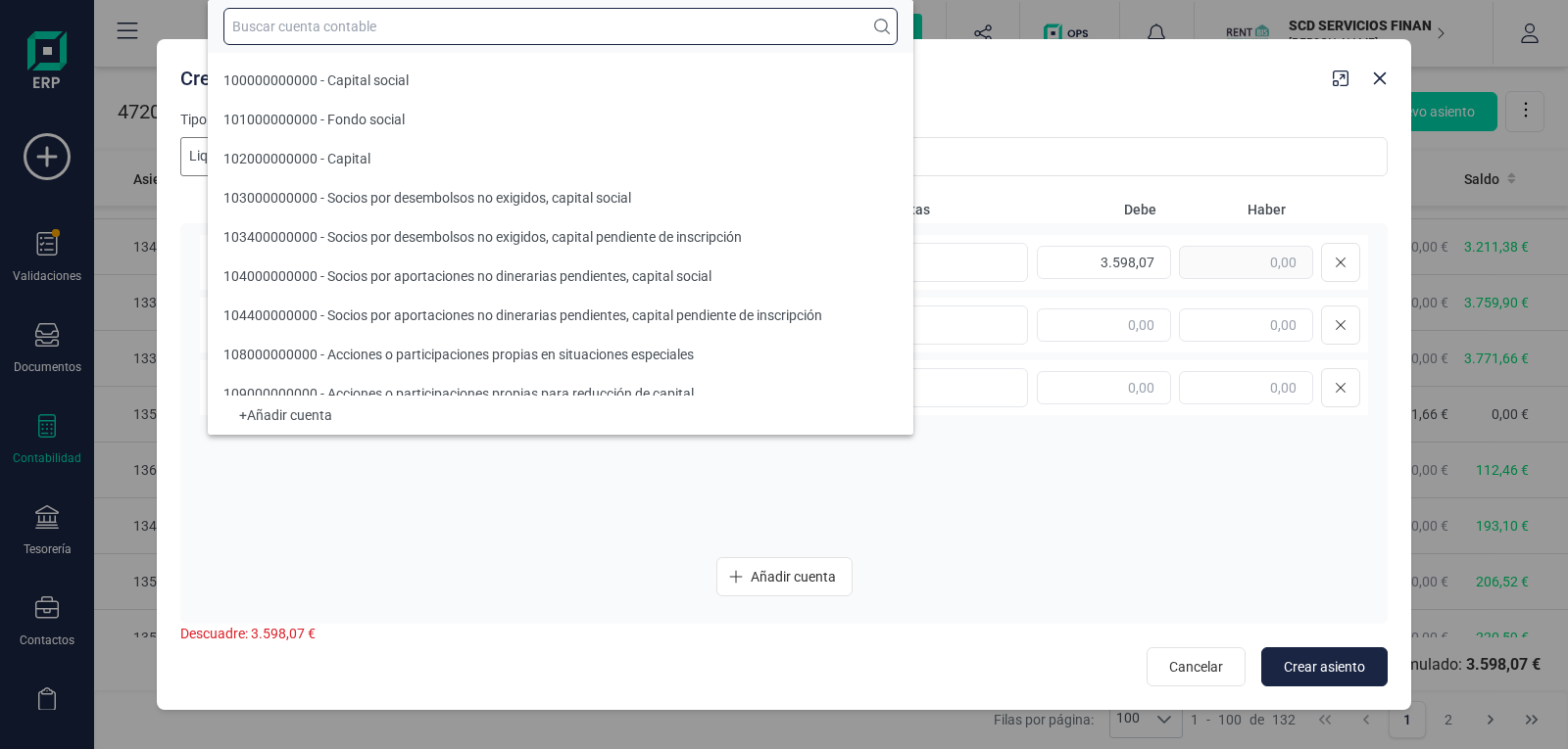
click at [323, 19] on input "text" at bounding box center [561, 27] width 675 height 37
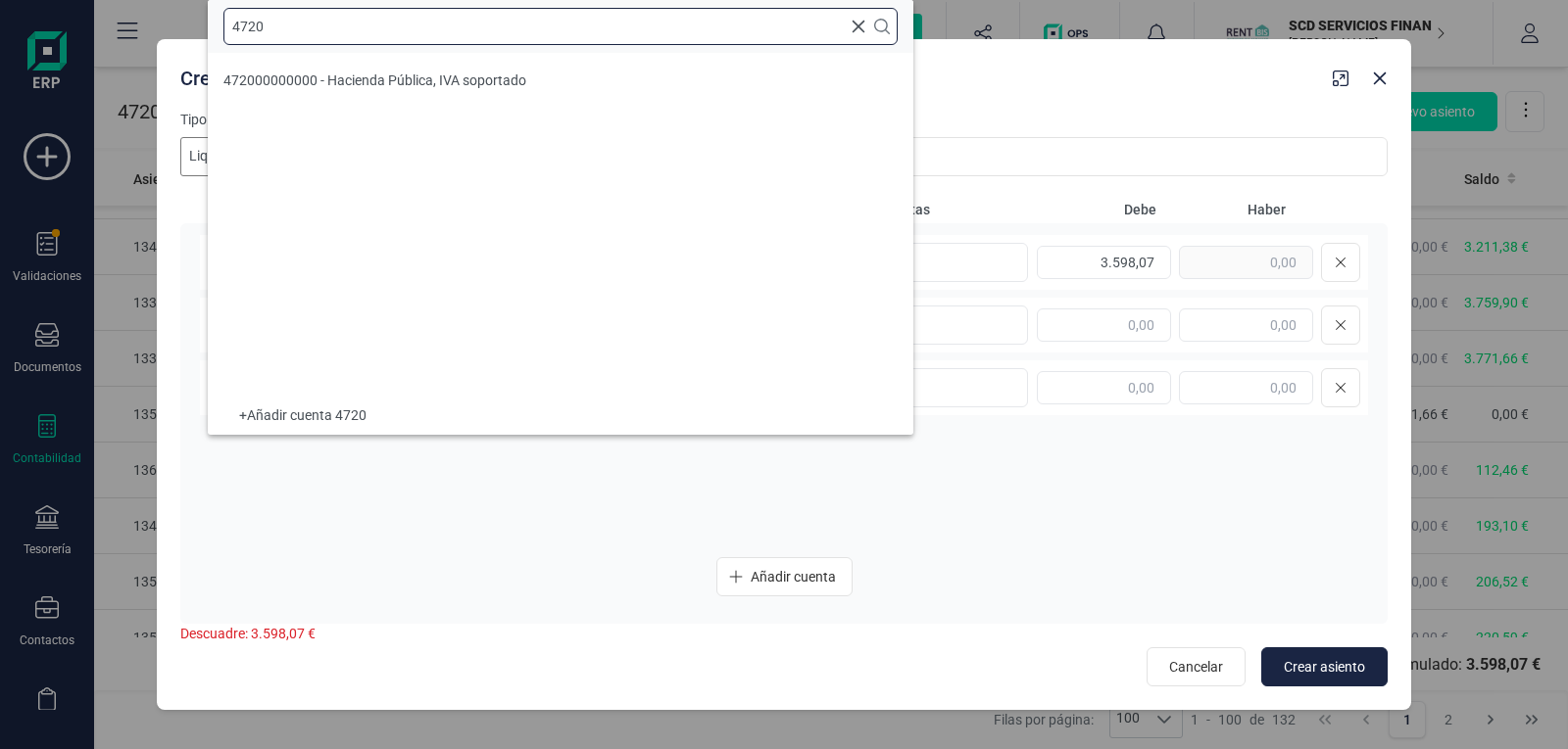
type input "4720"
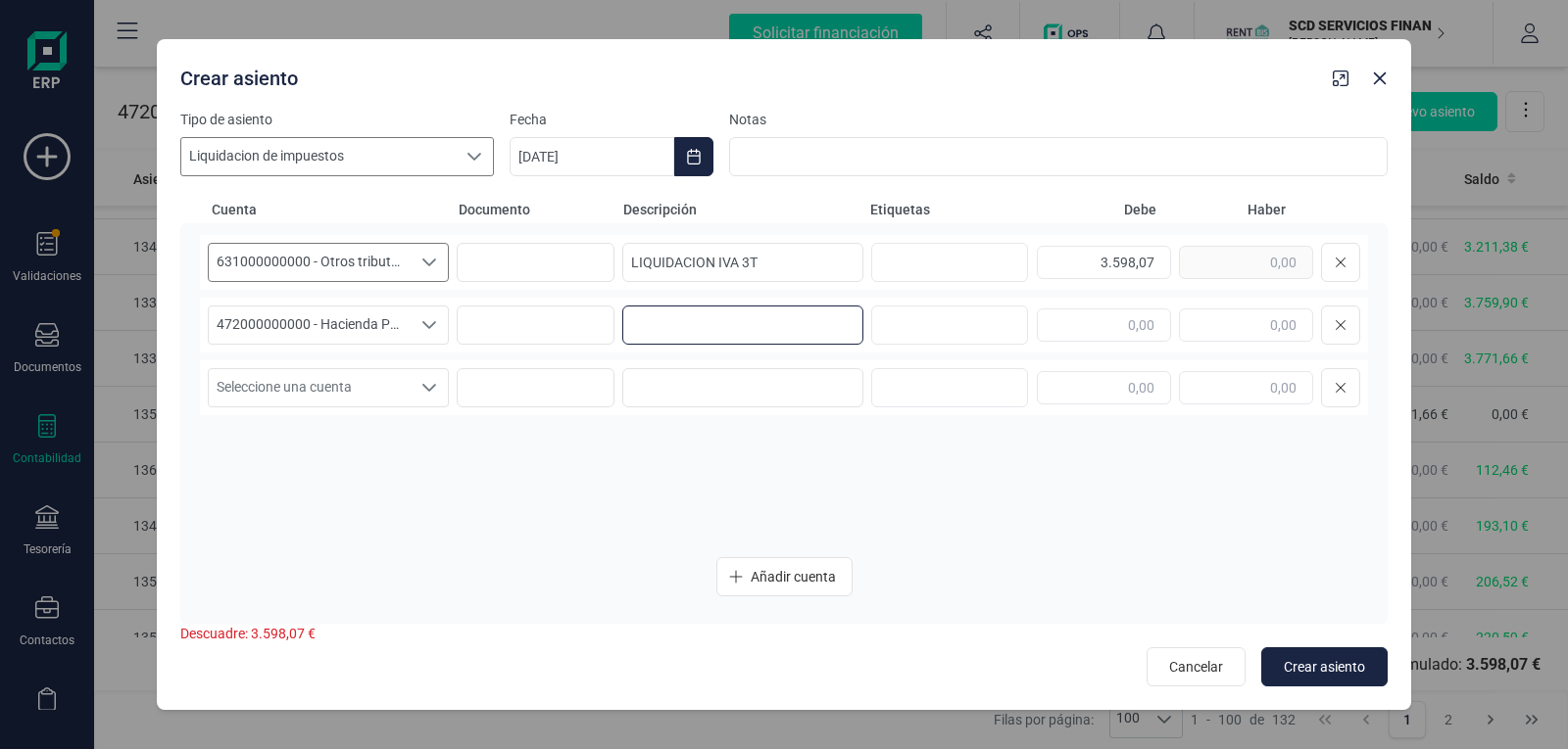
click at [727, 326] on input at bounding box center [742, 325] width 241 height 39
drag, startPoint x: 781, startPoint y: 258, endPoint x: 562, endPoint y: 275, distance: 219.7
click at [562, 275] on div "631000000000 - Otros tributos 631000000000 - Otros tributos 631000000000 - Otro…" at bounding box center [784, 262] width 1167 height 55
click at [664, 314] on input at bounding box center [742, 325] width 241 height 39
paste input "LIQUIDACION IVA 3T"
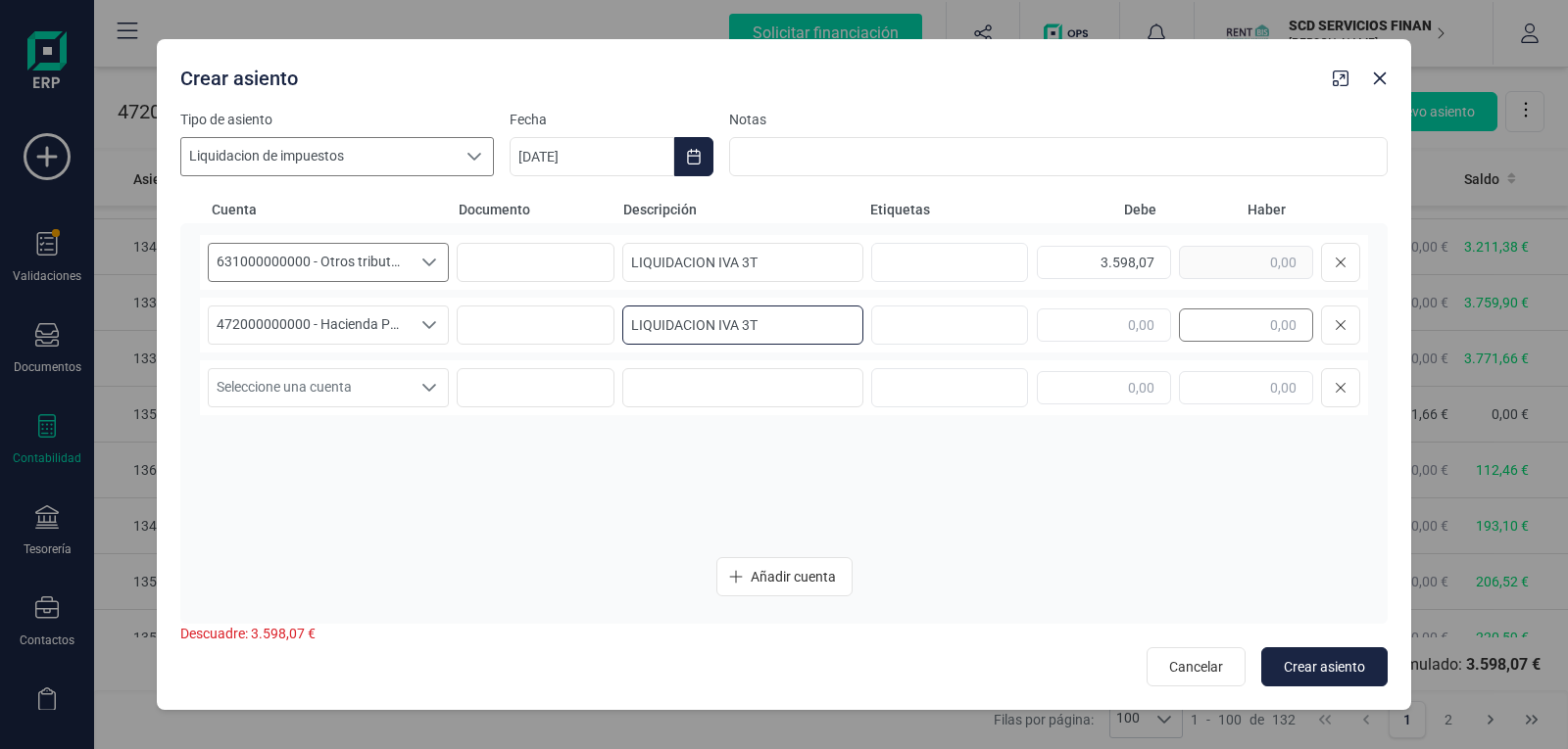
type input "LIQUIDACION IVA 3T"
click at [1272, 329] on input "text" at bounding box center [1245, 325] width 135 height 33
type input "3.598,07"
click at [423, 390] on icon "Seleccione una cuenta" at bounding box center [429, 388] width 16 height 16
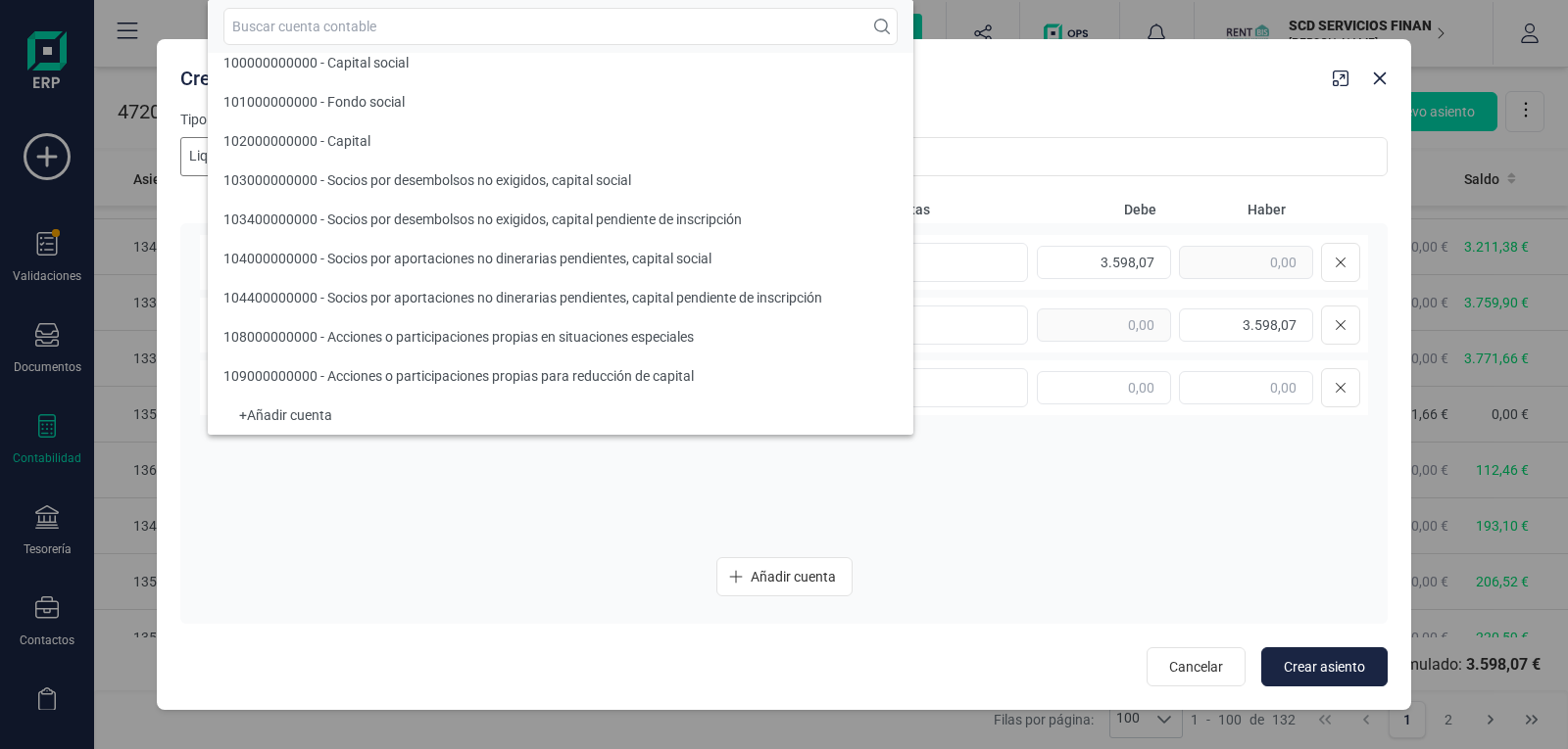
scroll to position [8, 0]
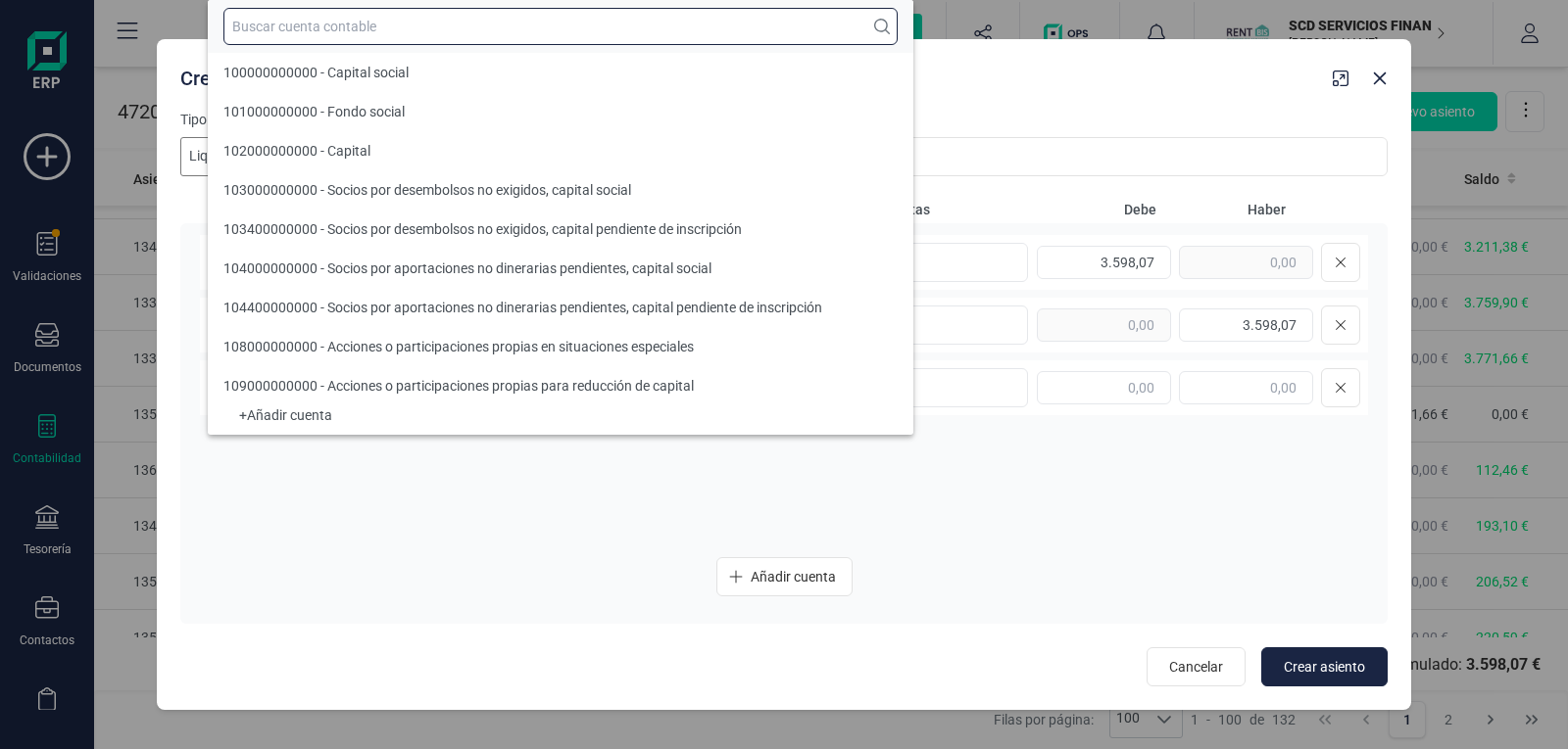
click at [351, 27] on input "text" at bounding box center [561, 27] width 675 height 37
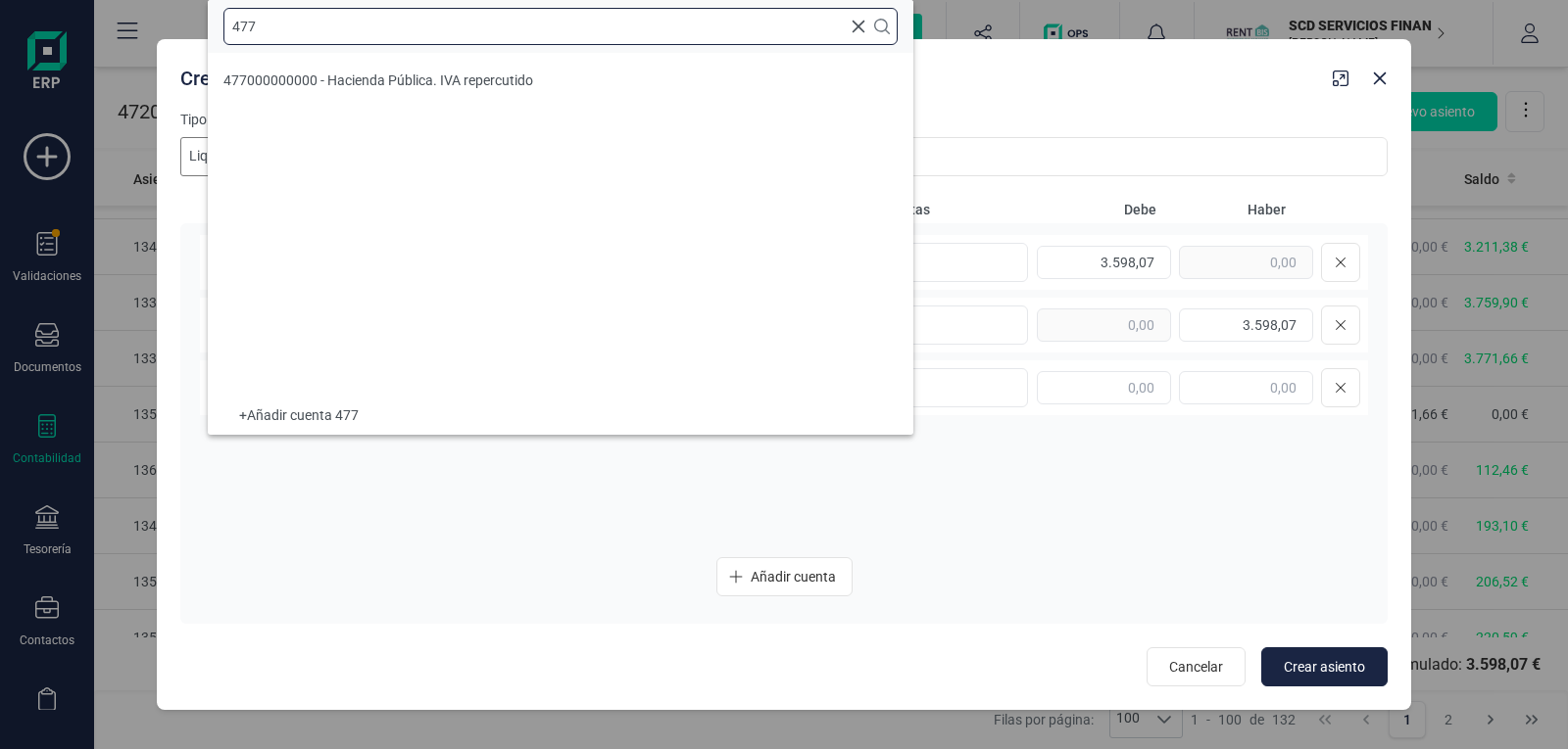
scroll to position [0, 0]
type input "4770"
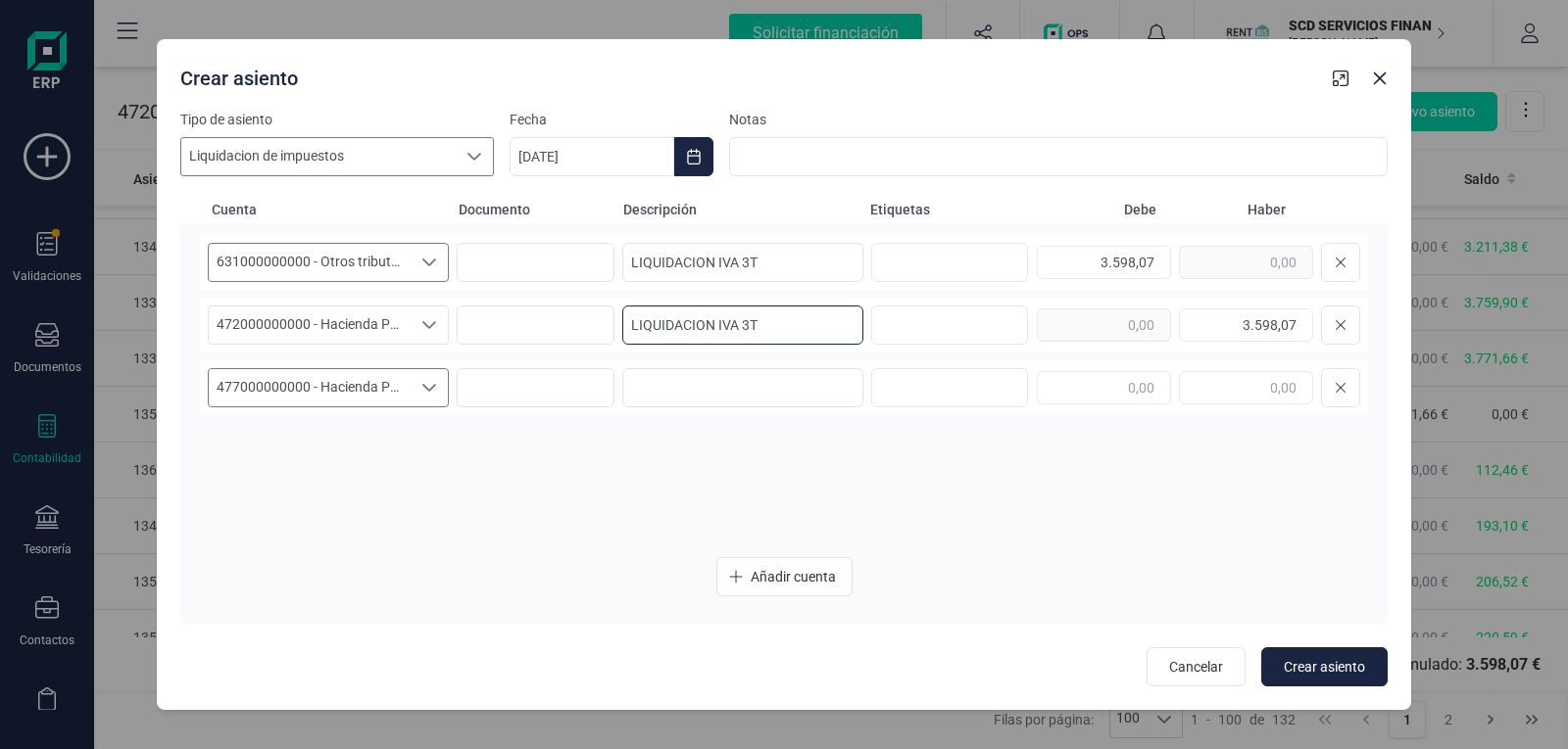
drag, startPoint x: 775, startPoint y: 337, endPoint x: 527, endPoint y: 354, distance: 248.6
click at [527, 354] on div "631000000000 - Otros tributos 631000000000 - Otros tributos 631000000000 - Otro…" at bounding box center [784, 388] width 1167 height 306
click at [768, 400] on input at bounding box center [742, 388] width 241 height 39
paste input "LIQUIDACION IVA 3T"
type input "LIQUIDACION IVA 3T"
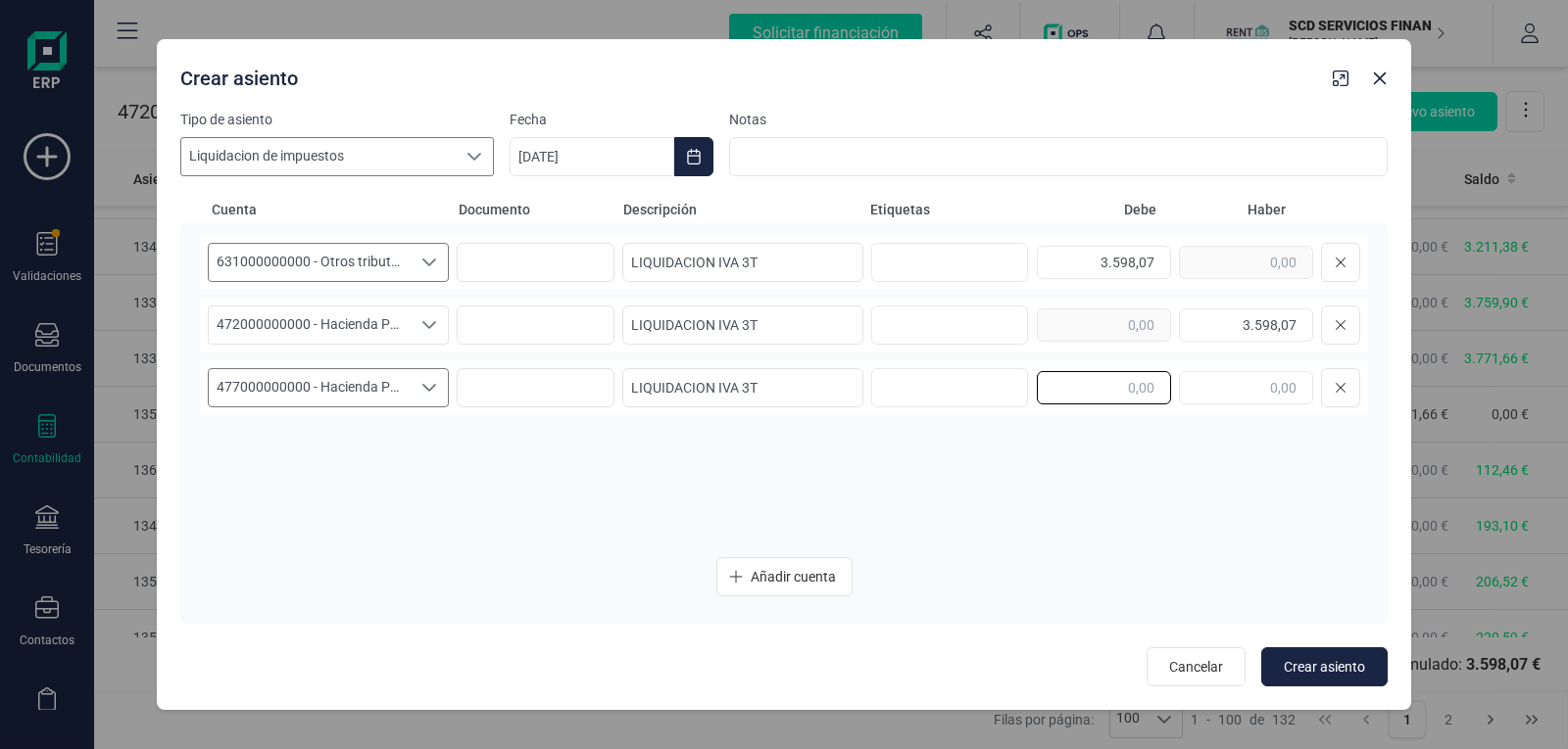
click at [1125, 390] on input "text" at bounding box center [1104, 388] width 135 height 33
type input "503,30"
click at [781, 574] on span "Añadir cuenta" at bounding box center [792, 577] width 85 height 20
click at [429, 453] on icon "Seleccione una cuenta" at bounding box center [429, 451] width 14 height 8
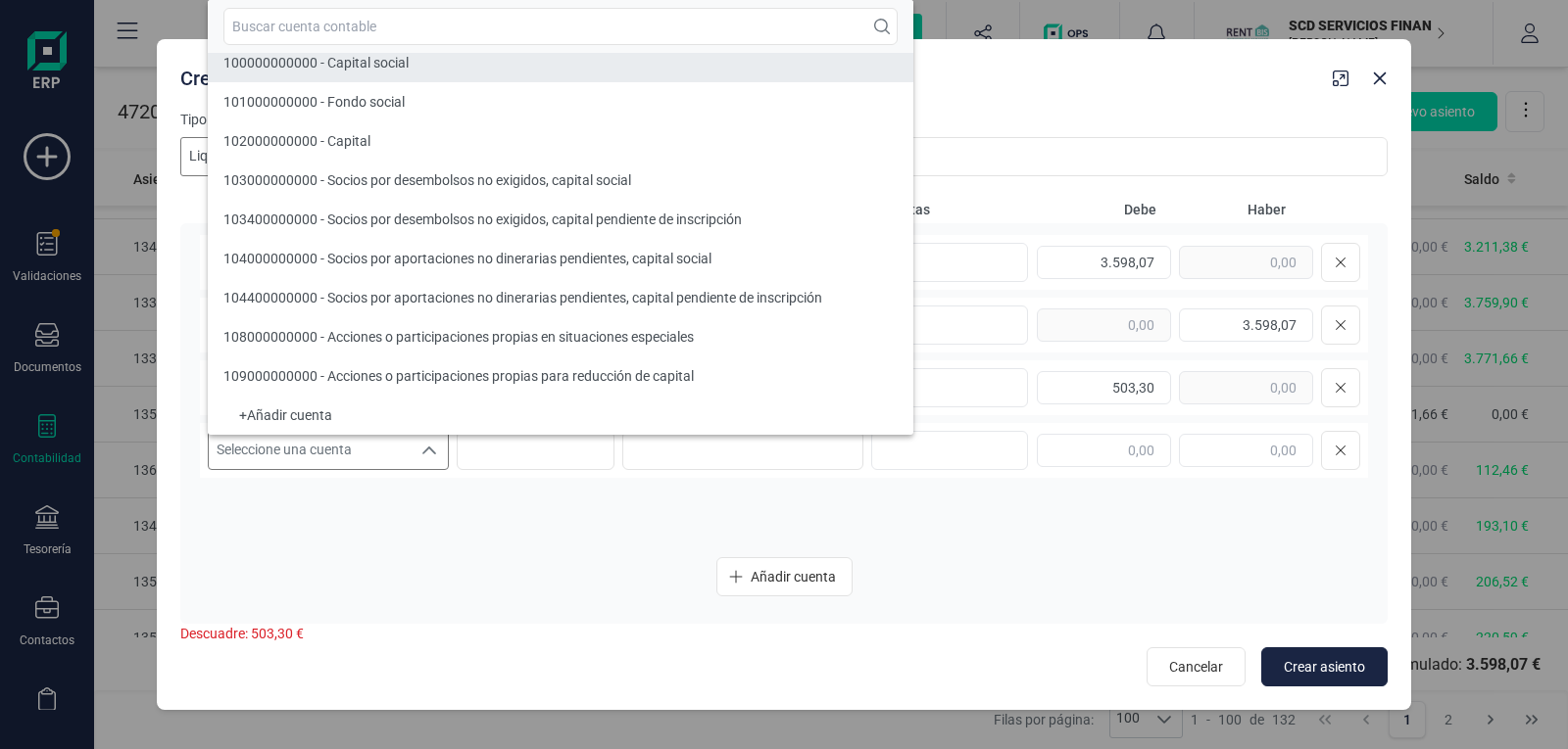
scroll to position [8, 0]
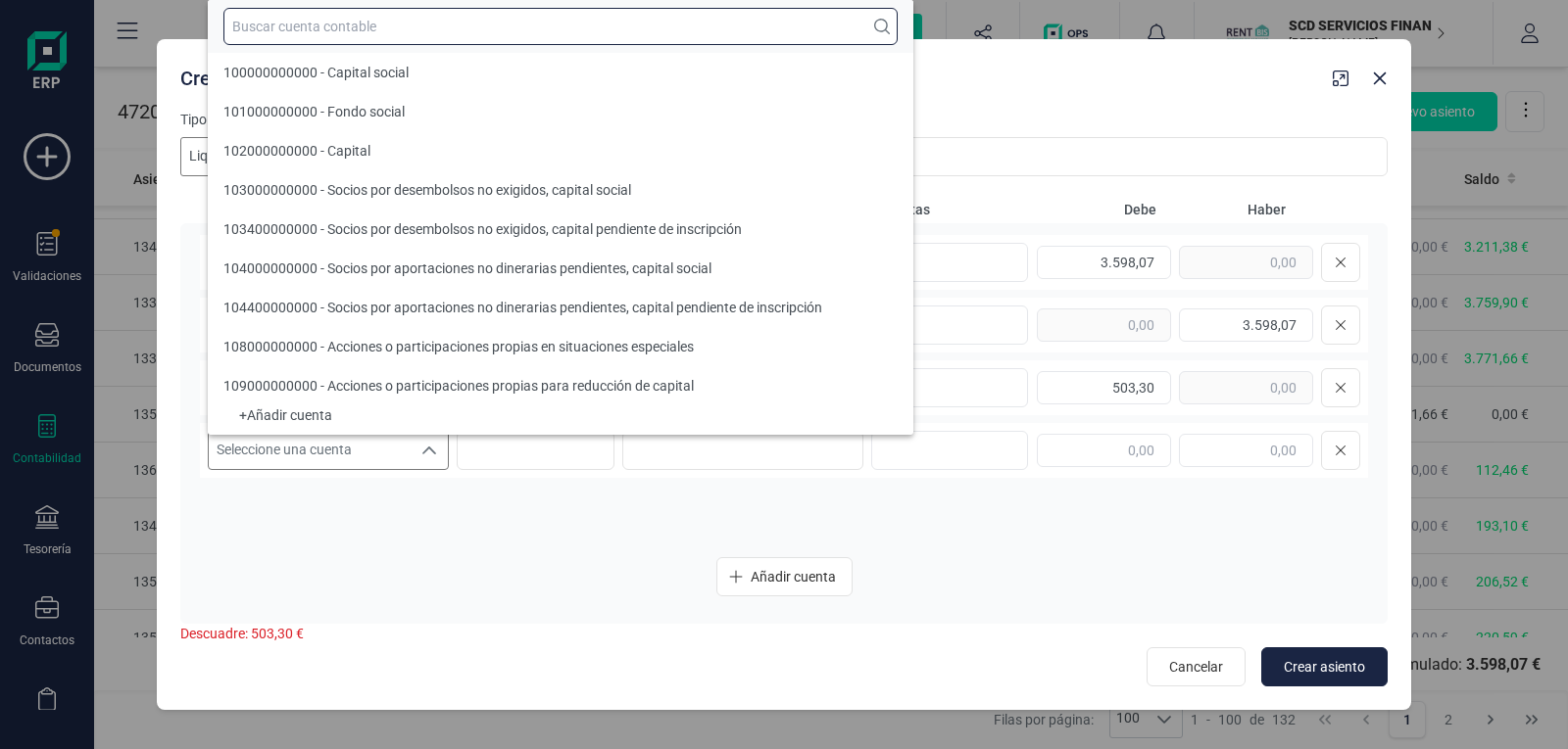
click at [315, 21] on input "text" at bounding box center [561, 27] width 675 height 37
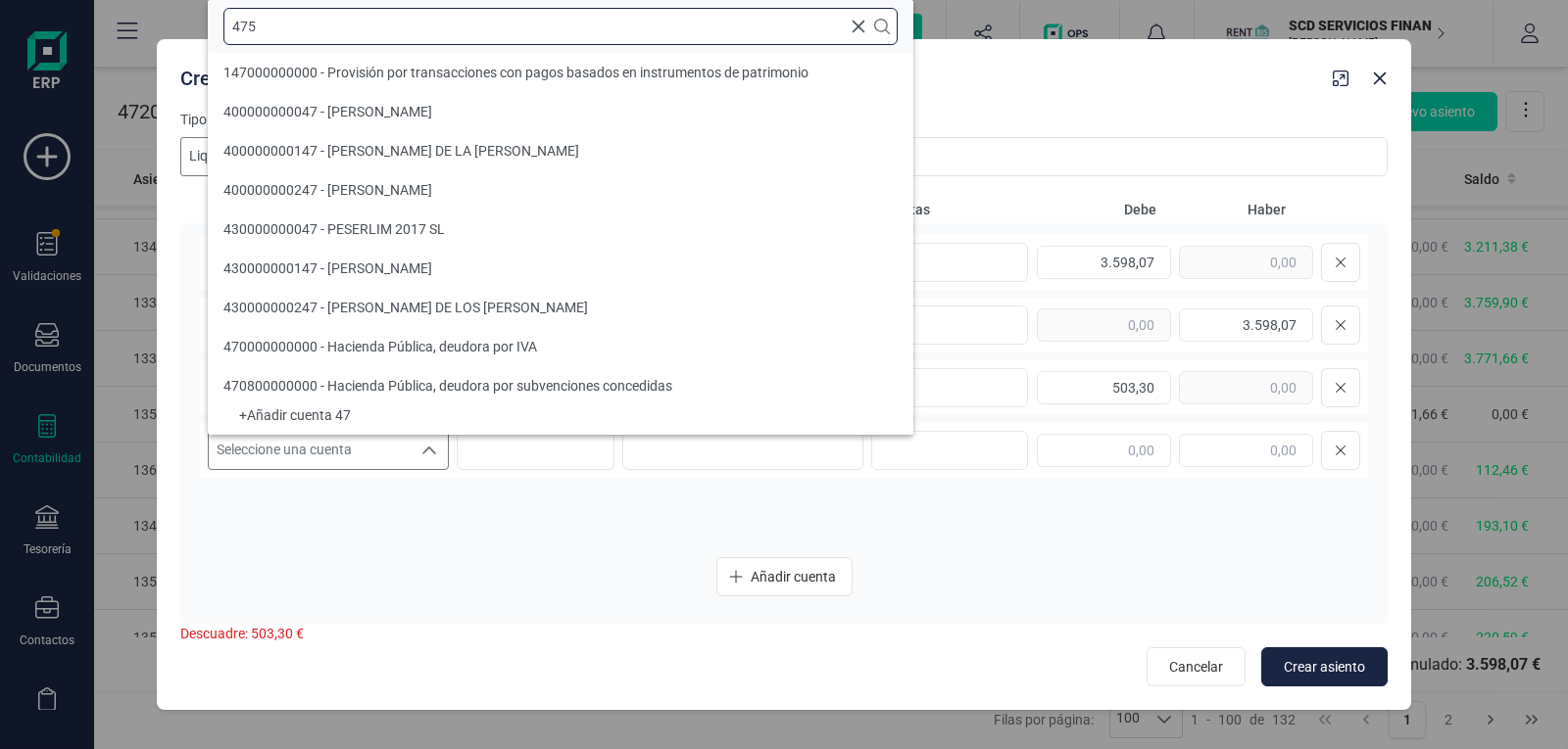
scroll to position [0, 0]
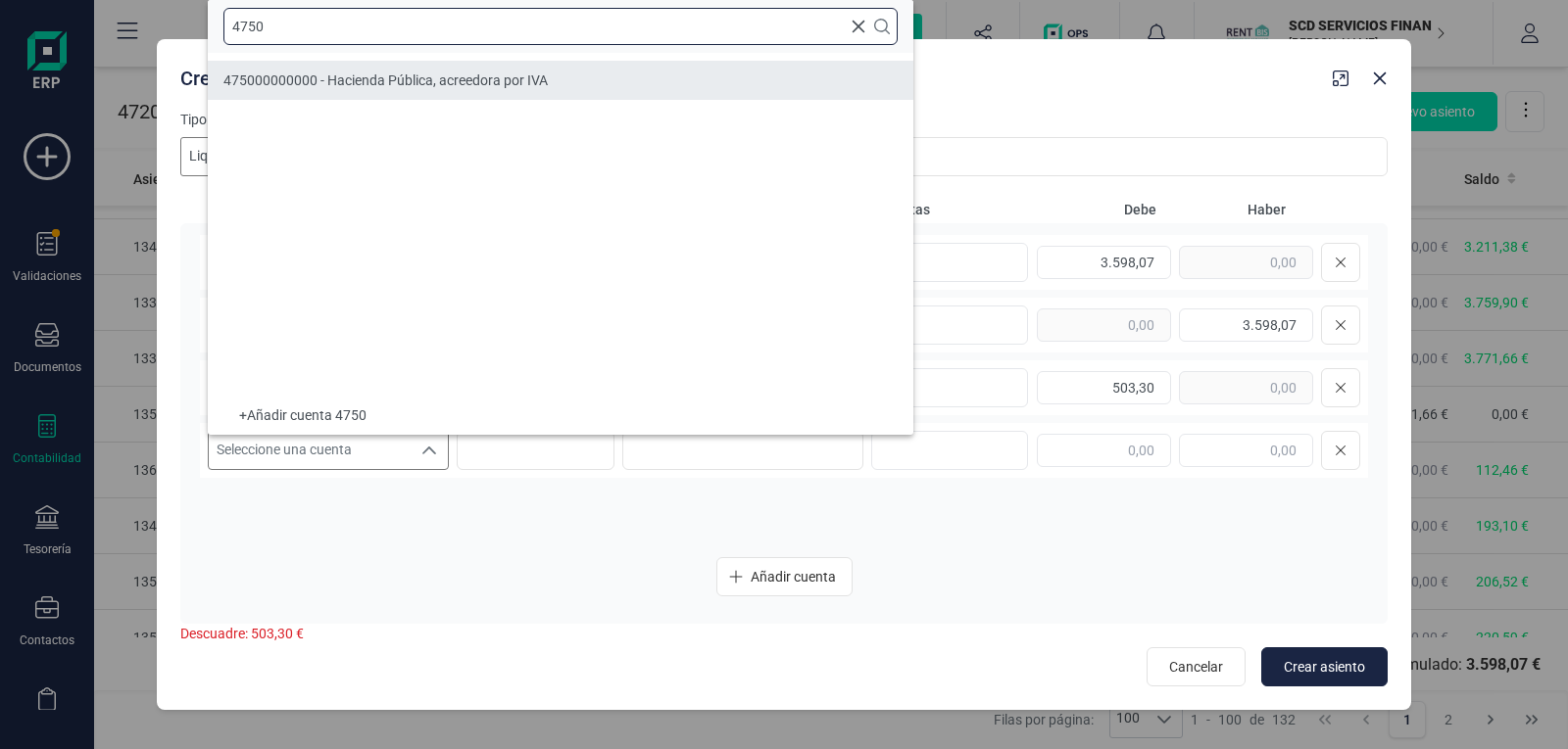
type input "4750"
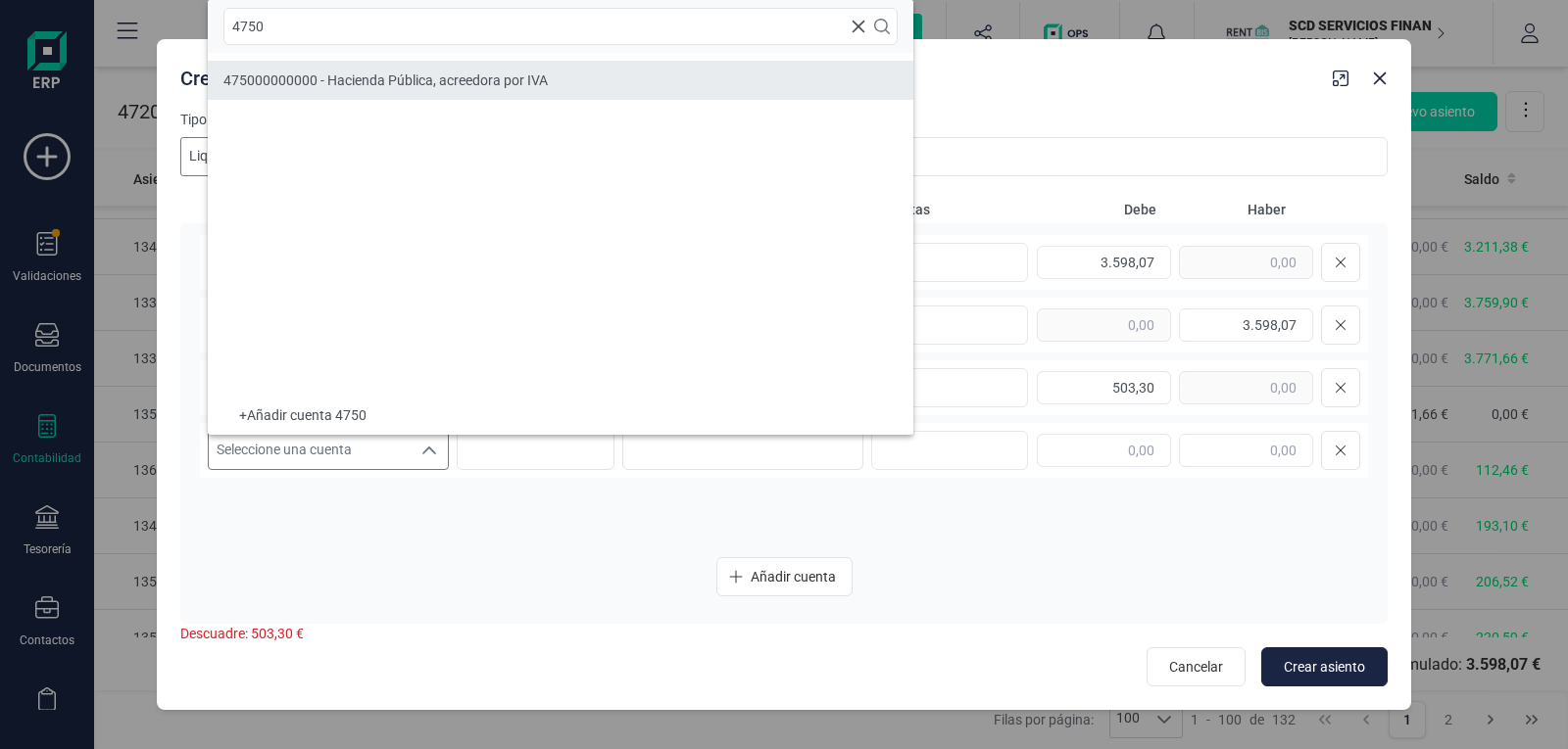
click at [335, 86] on span "475000000000 - Hacienda Pública, acreedora por IVA" at bounding box center [386, 80] width 324 height 16
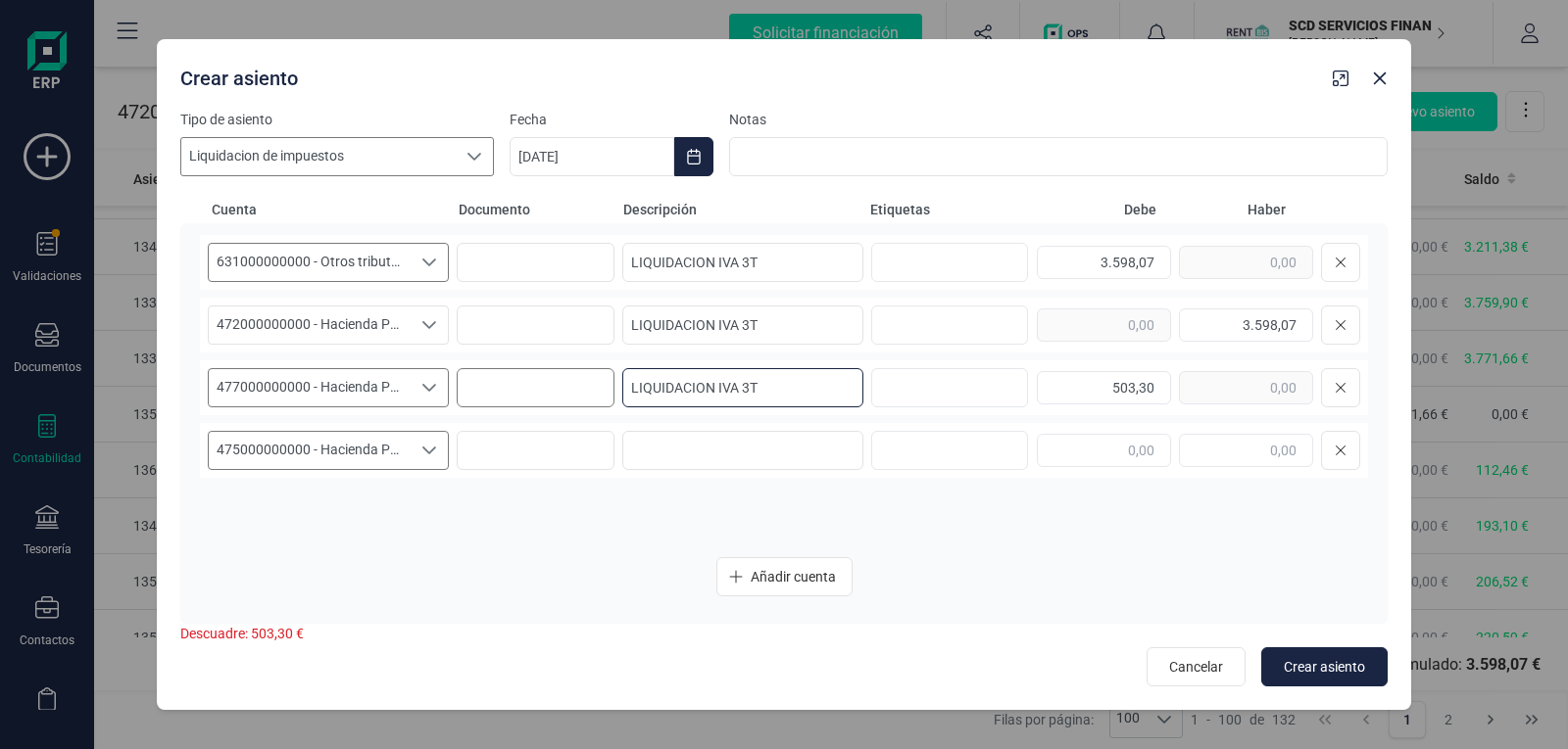
drag, startPoint x: 758, startPoint y: 380, endPoint x: 525, endPoint y: 384, distance: 233.0
click at [525, 384] on div "477000000000 - Hacienda Pública. IVA repercutido 477000000000 - Hacienda Públic…" at bounding box center [784, 388] width 1167 height 55
click at [760, 452] on input at bounding box center [742, 451] width 241 height 39
paste input "LIQUIDACION IVA 3T"
type input "LIQUIDACION IVA 3T"
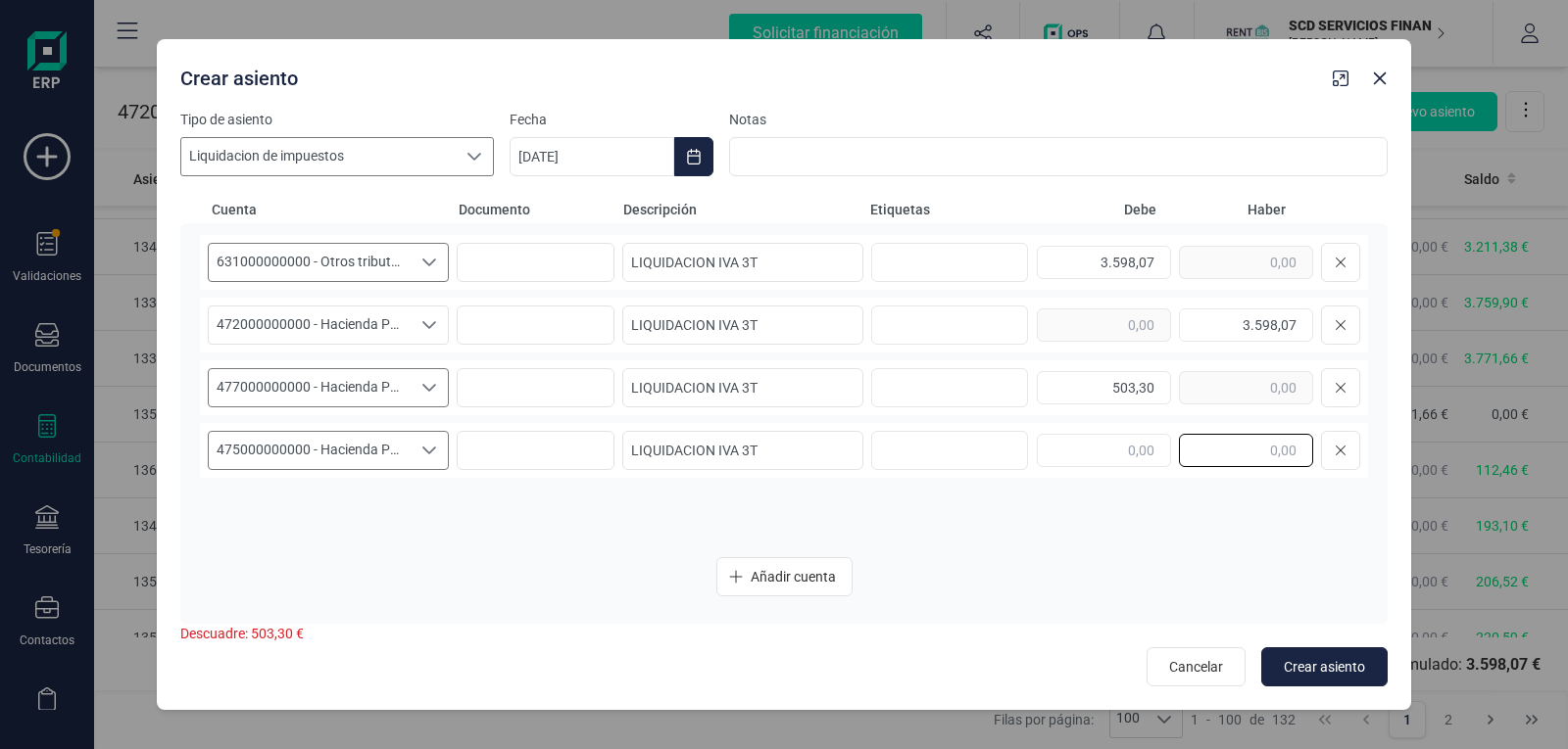
click at [1280, 456] on input "text" at bounding box center [1245, 451] width 135 height 33
type input "503,30"
click at [896, 574] on div "Añadir cuenta" at bounding box center [784, 577] width 1167 height 39
click at [1311, 663] on span "Crear asiento" at bounding box center [1324, 668] width 81 height 20
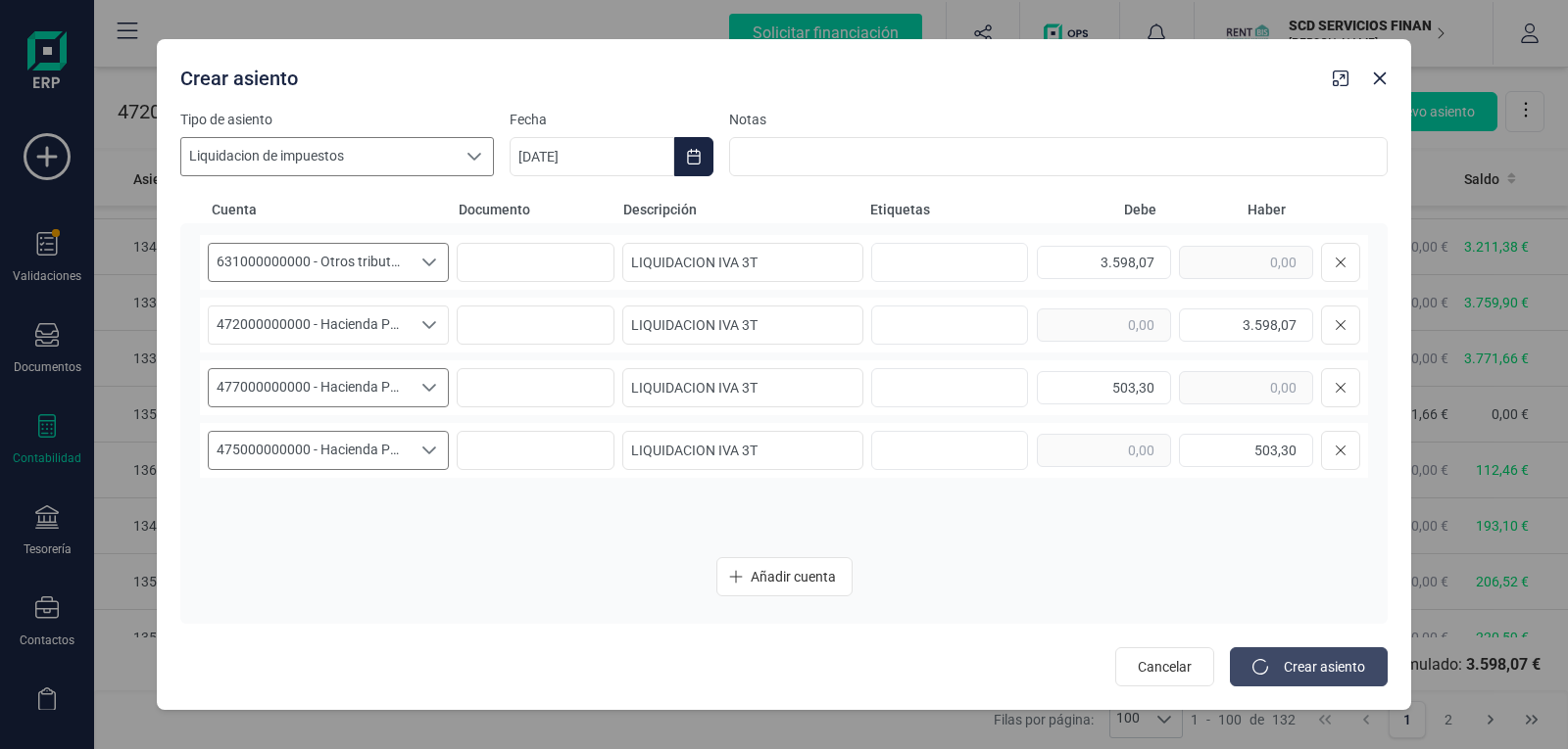
type input "10/10/2025"
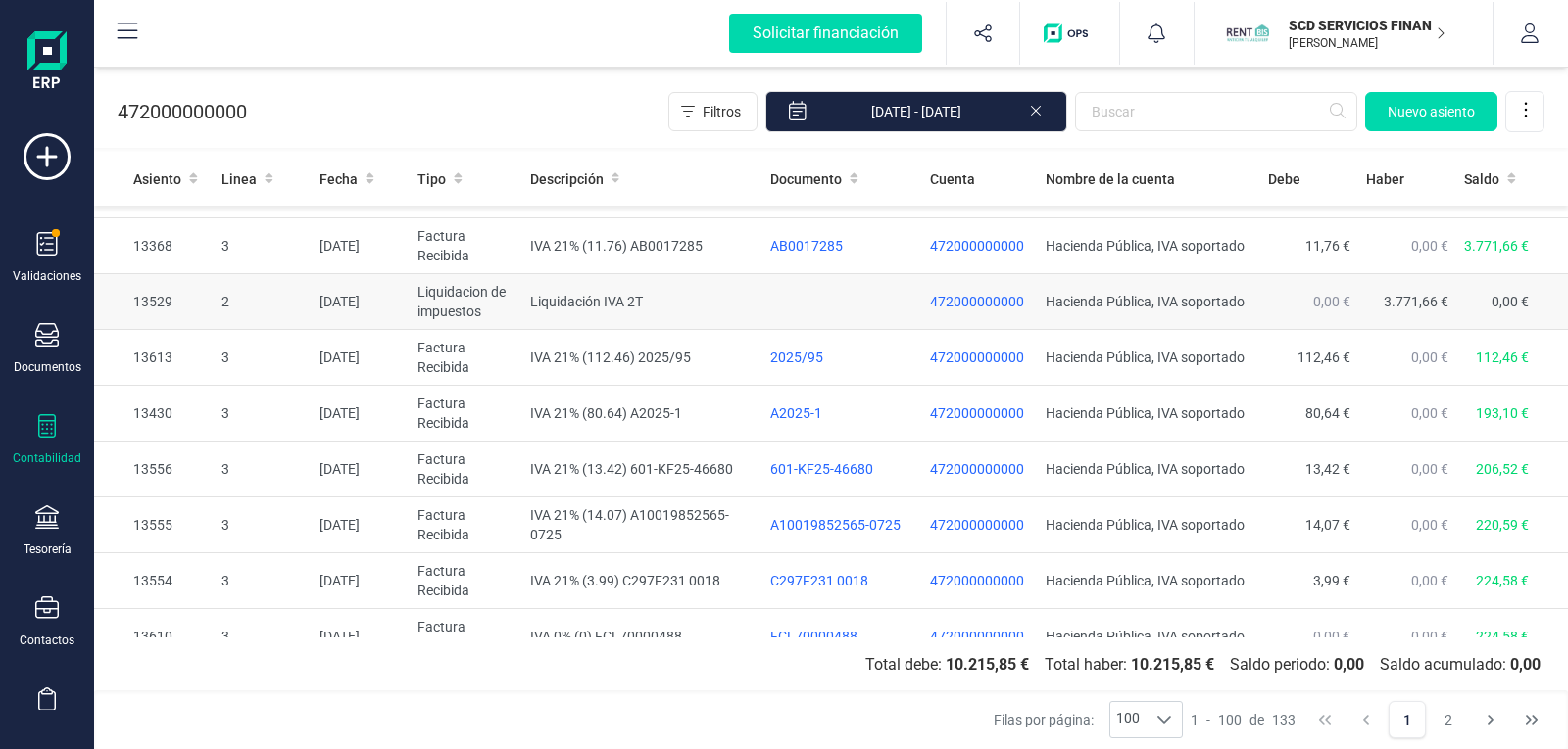
scroll to position [5054, 0]
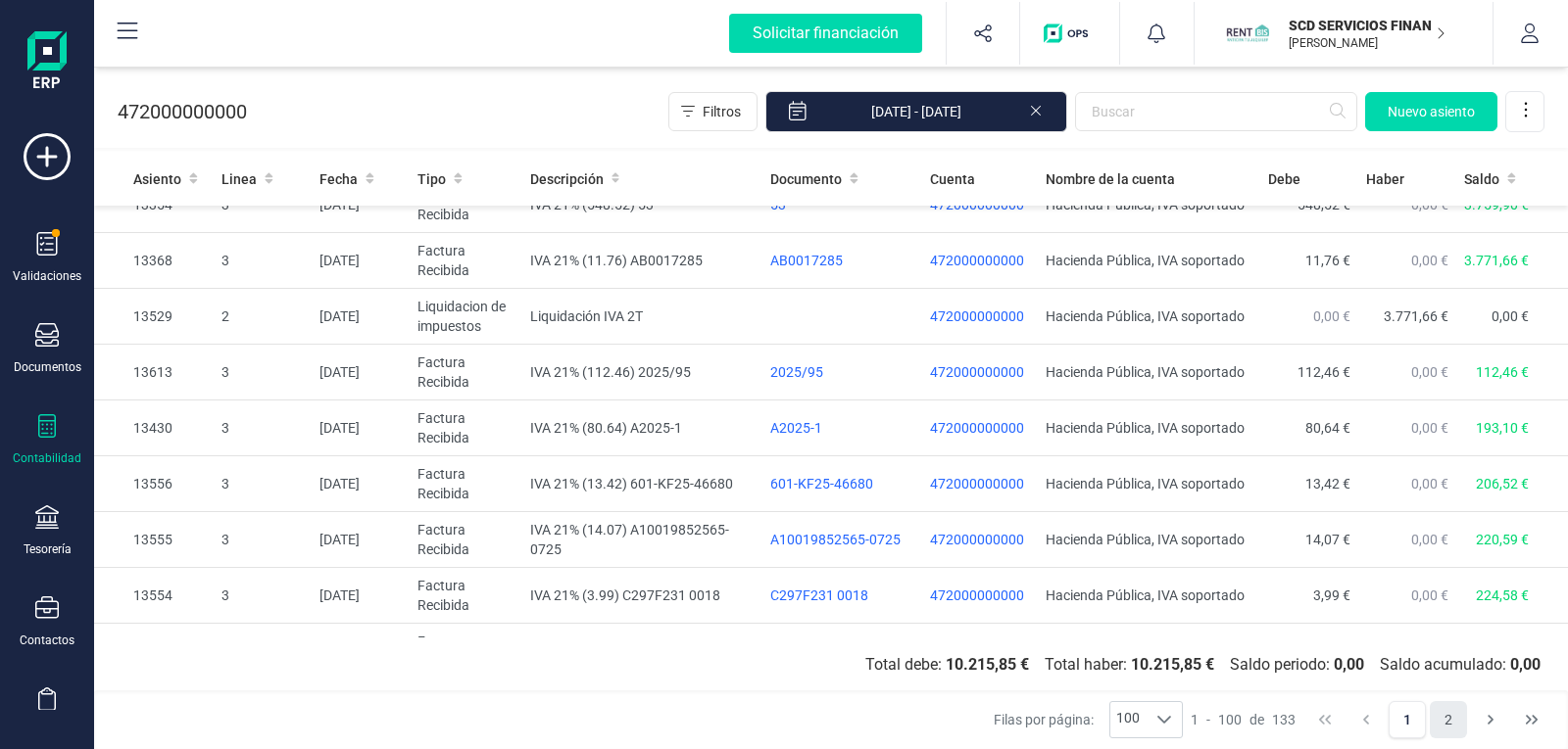
click at [1448, 713] on button "2" at bounding box center [1448, 720] width 37 height 37
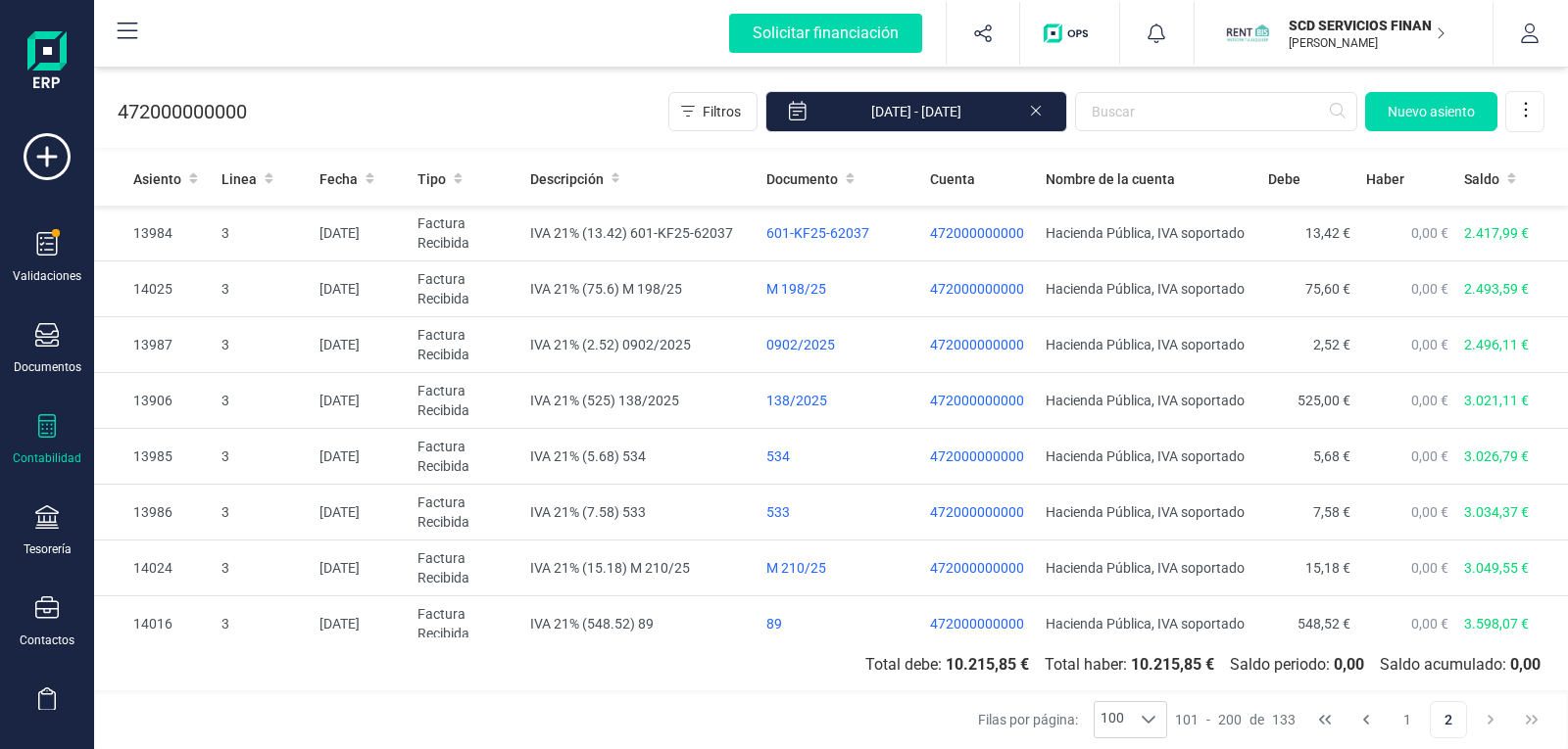
scroll to position [1411, 0]
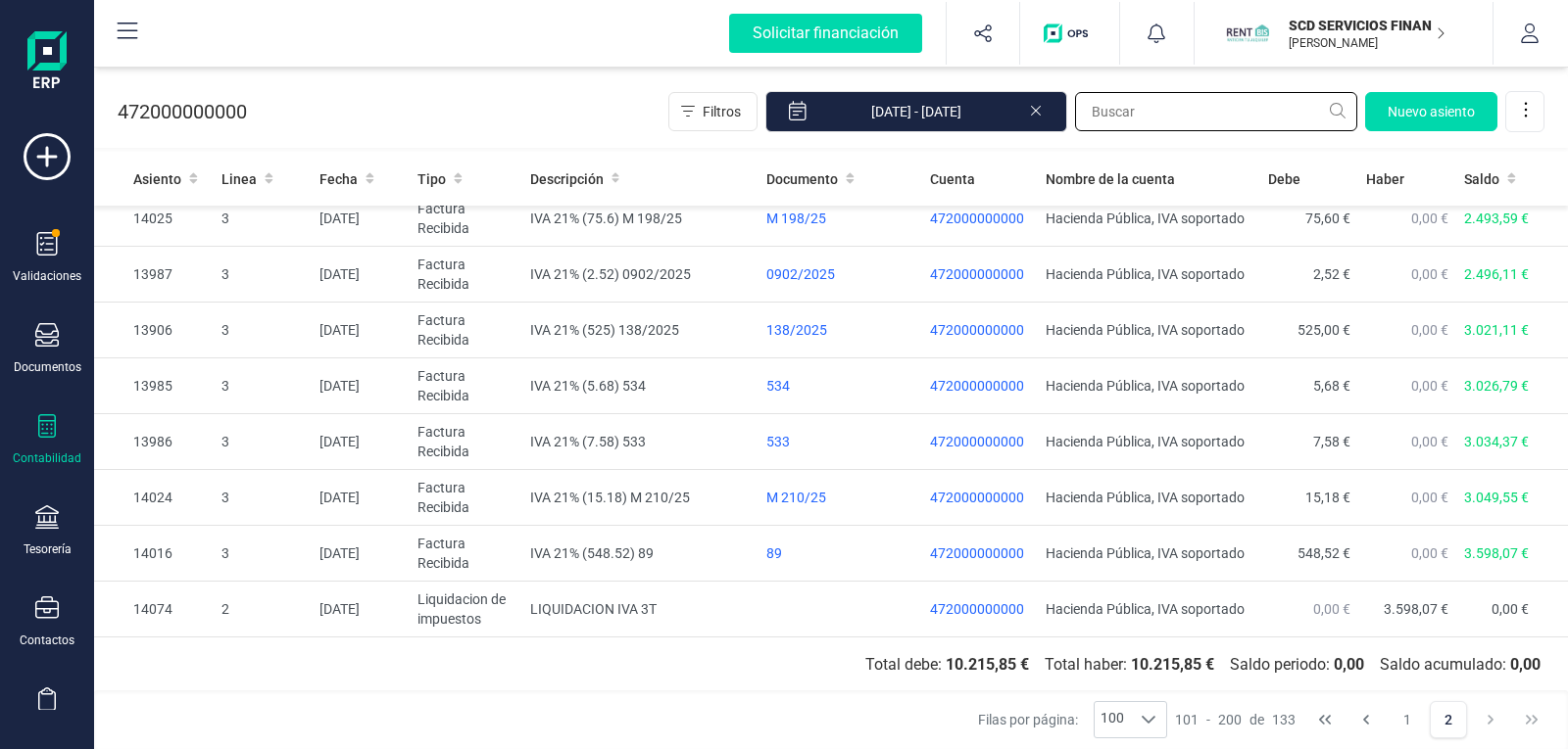
click at [1130, 112] on input "text" at bounding box center [1216, 112] width 282 height 39
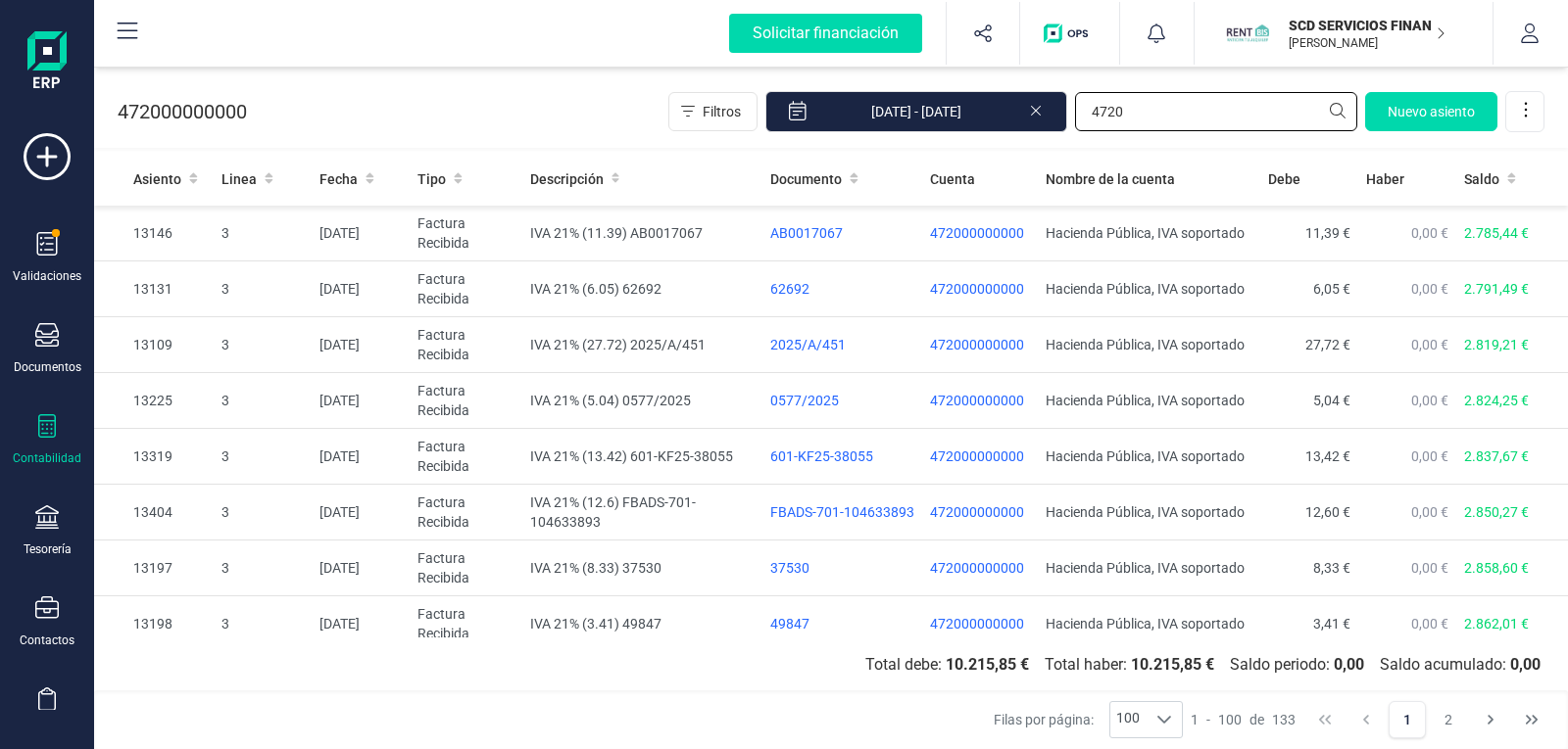
scroll to position [5152, 0]
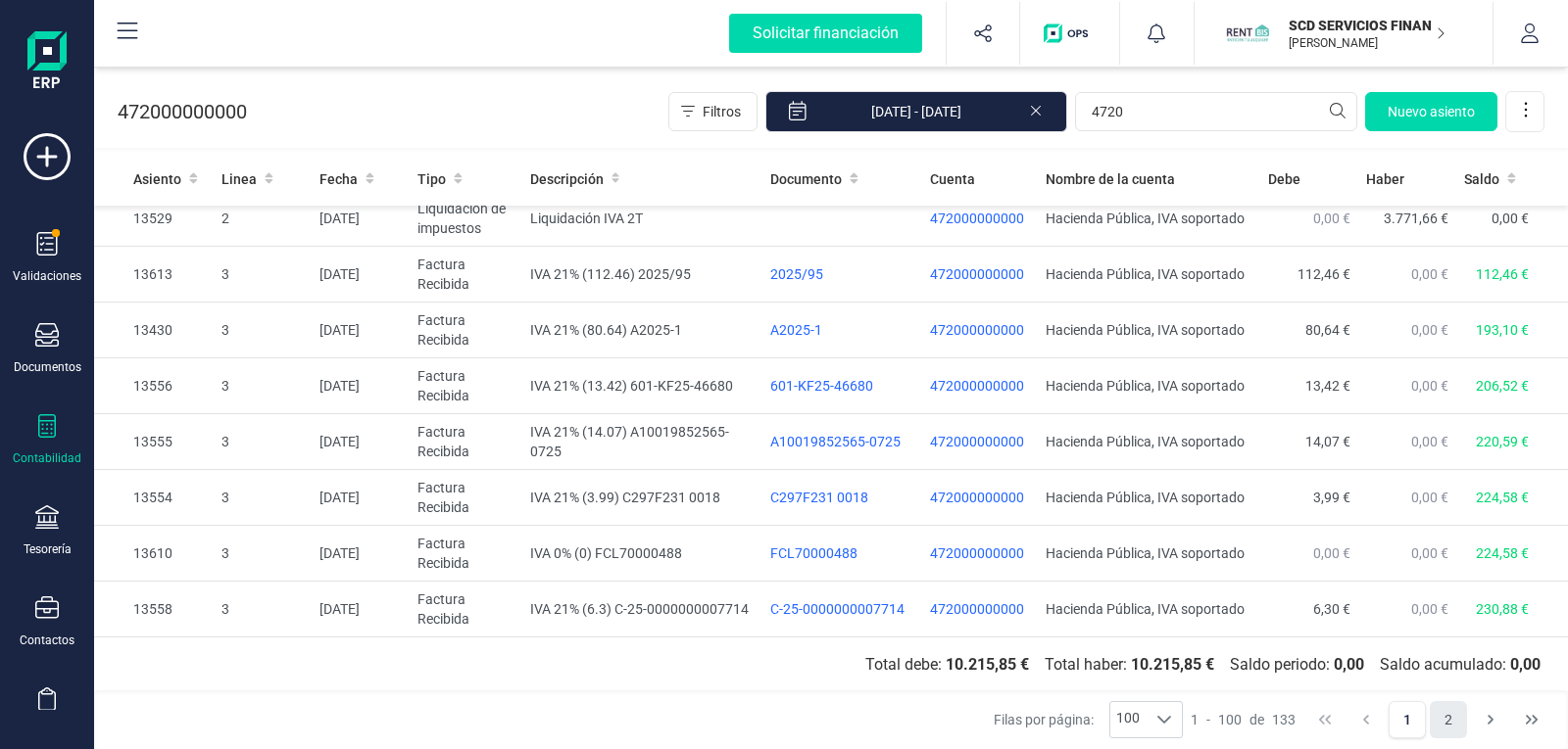
click at [1441, 724] on button "2" at bounding box center [1448, 720] width 37 height 37
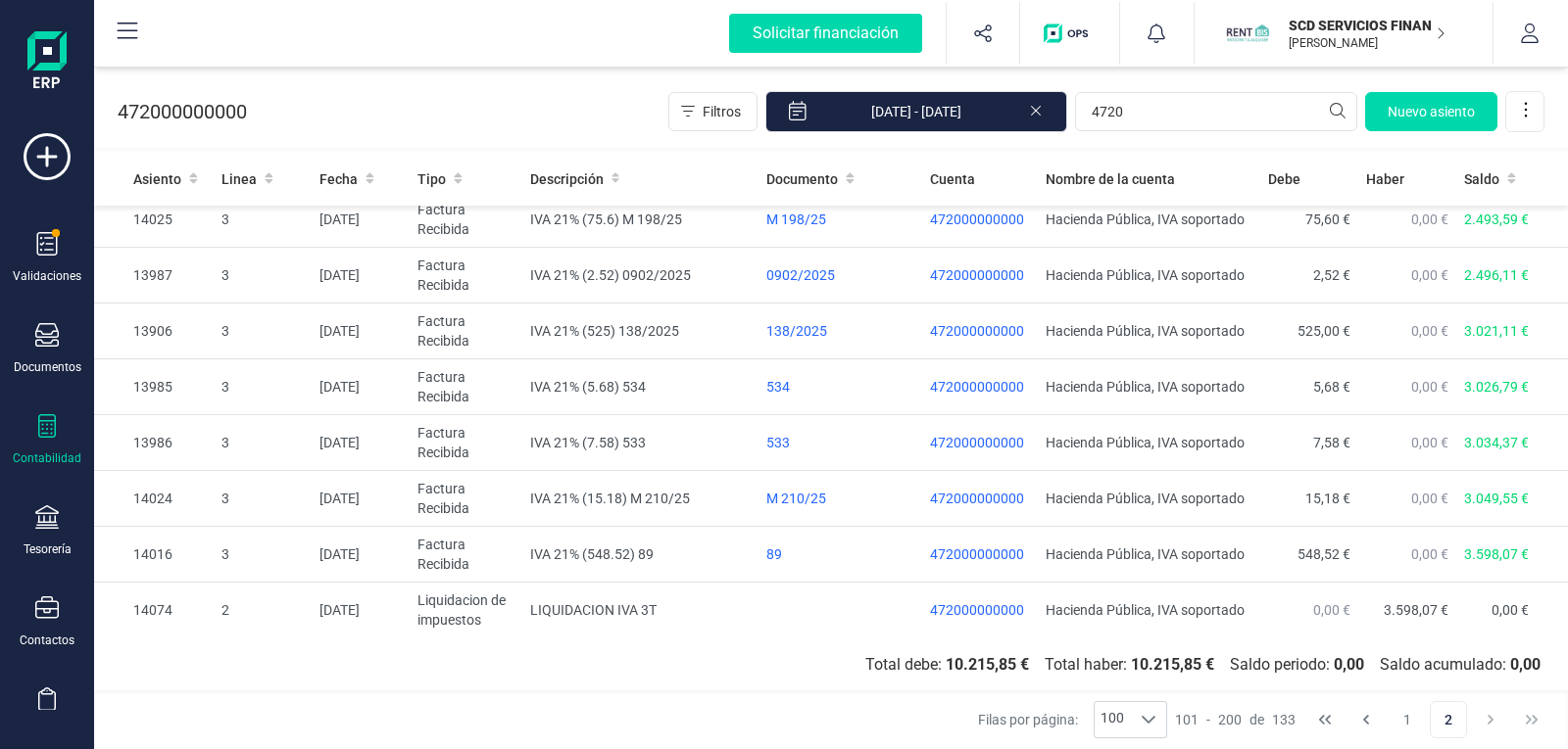
scroll to position [1411, 0]
click at [1184, 116] on input "4720" at bounding box center [1216, 112] width 282 height 39
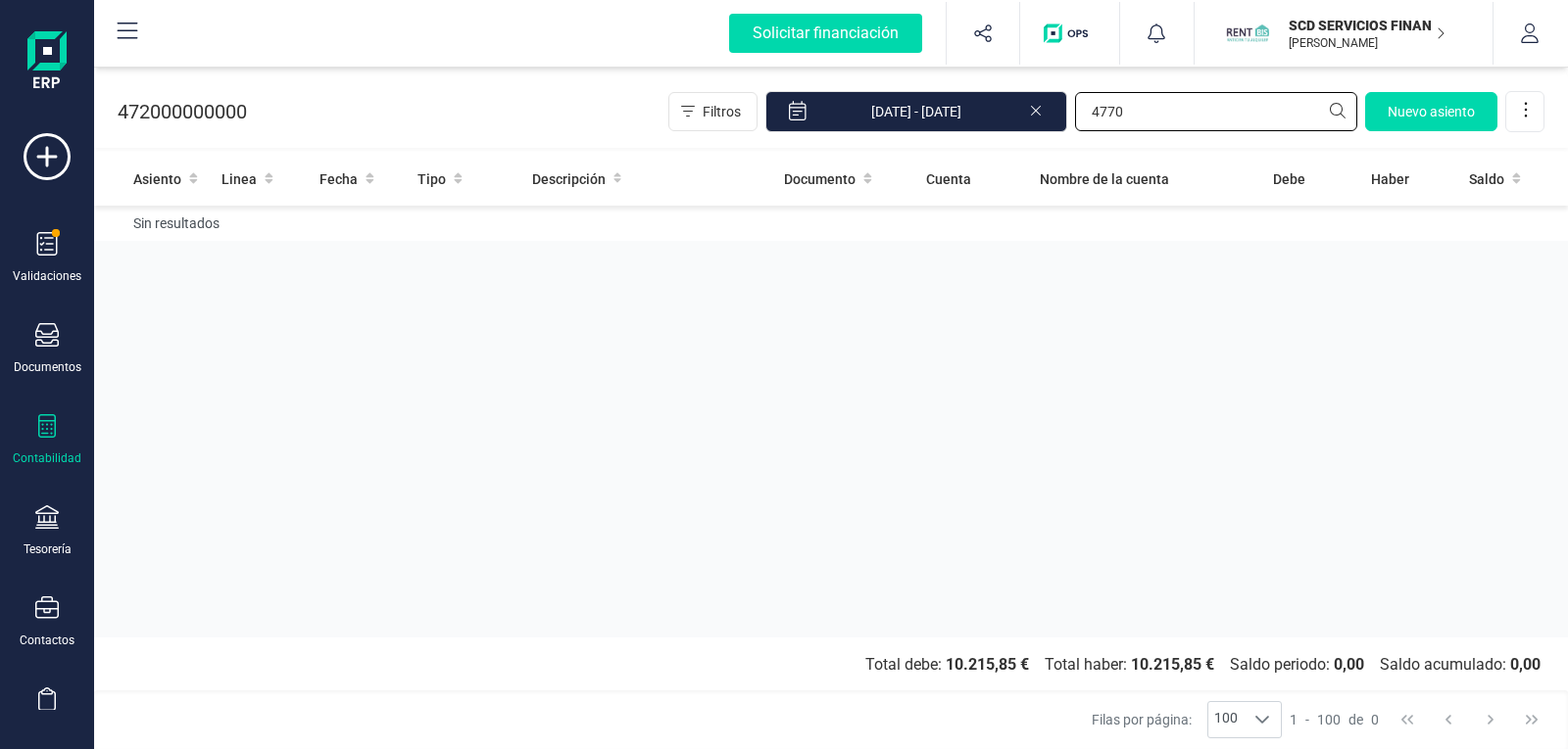
type input "4770"
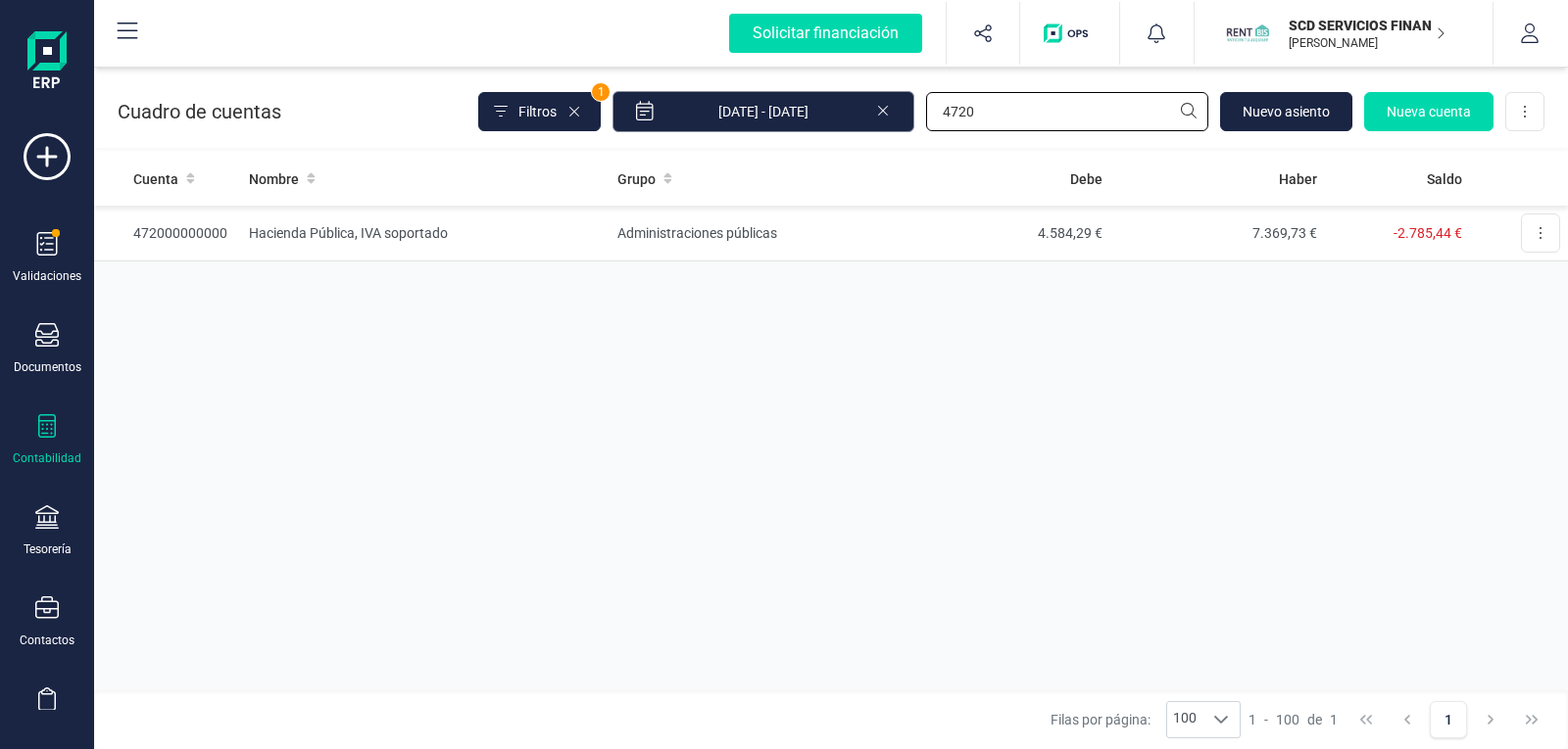
drag, startPoint x: 1005, startPoint y: 113, endPoint x: 678, endPoint y: 110, distance: 327.0
click at [722, 108] on div "Filtros 1 01/06/2025 - 30/09/2025 4720 Nuevo asiento Nueva cuenta Descargar Exc…" at bounding box center [1011, 112] width 1066 height 41
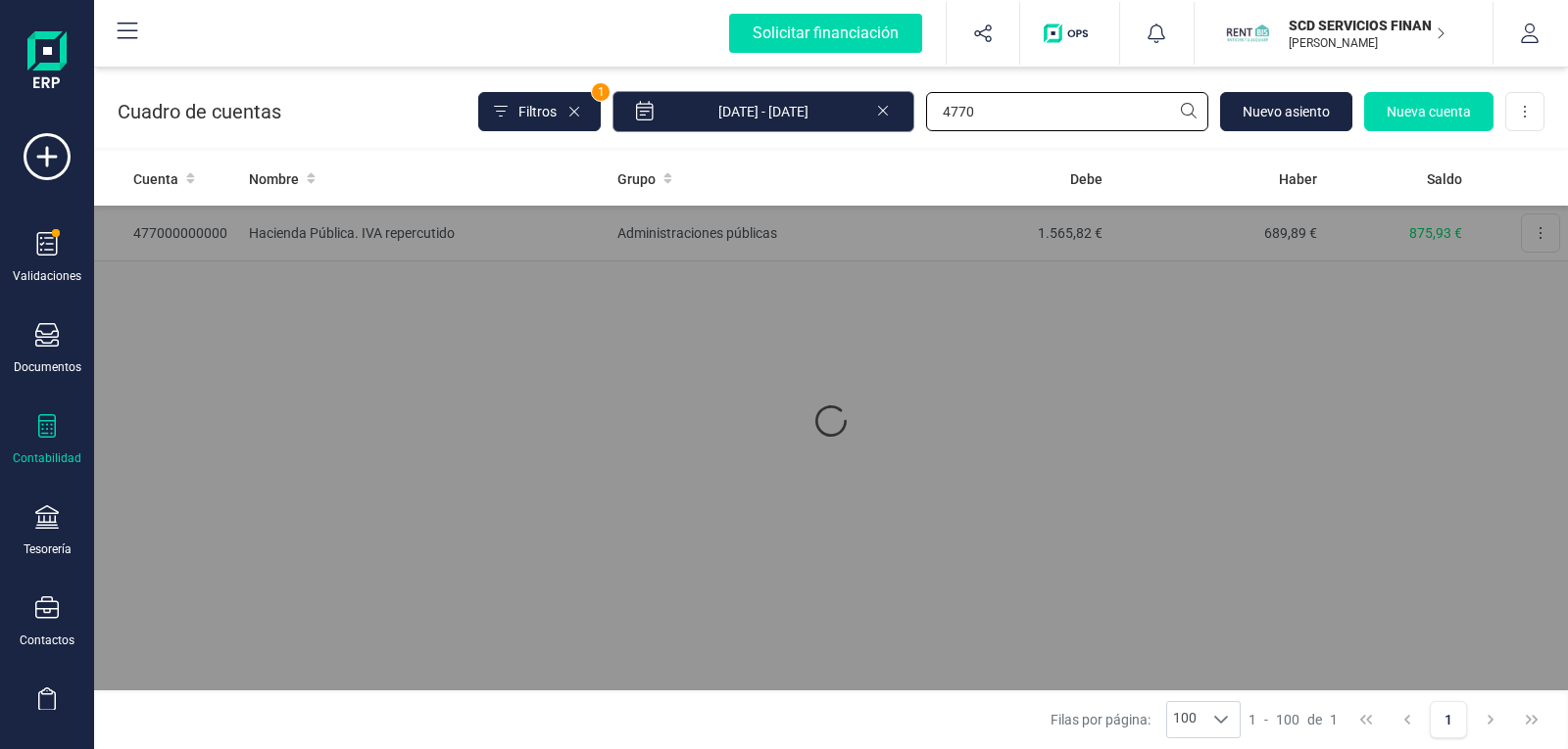
type input "4770"
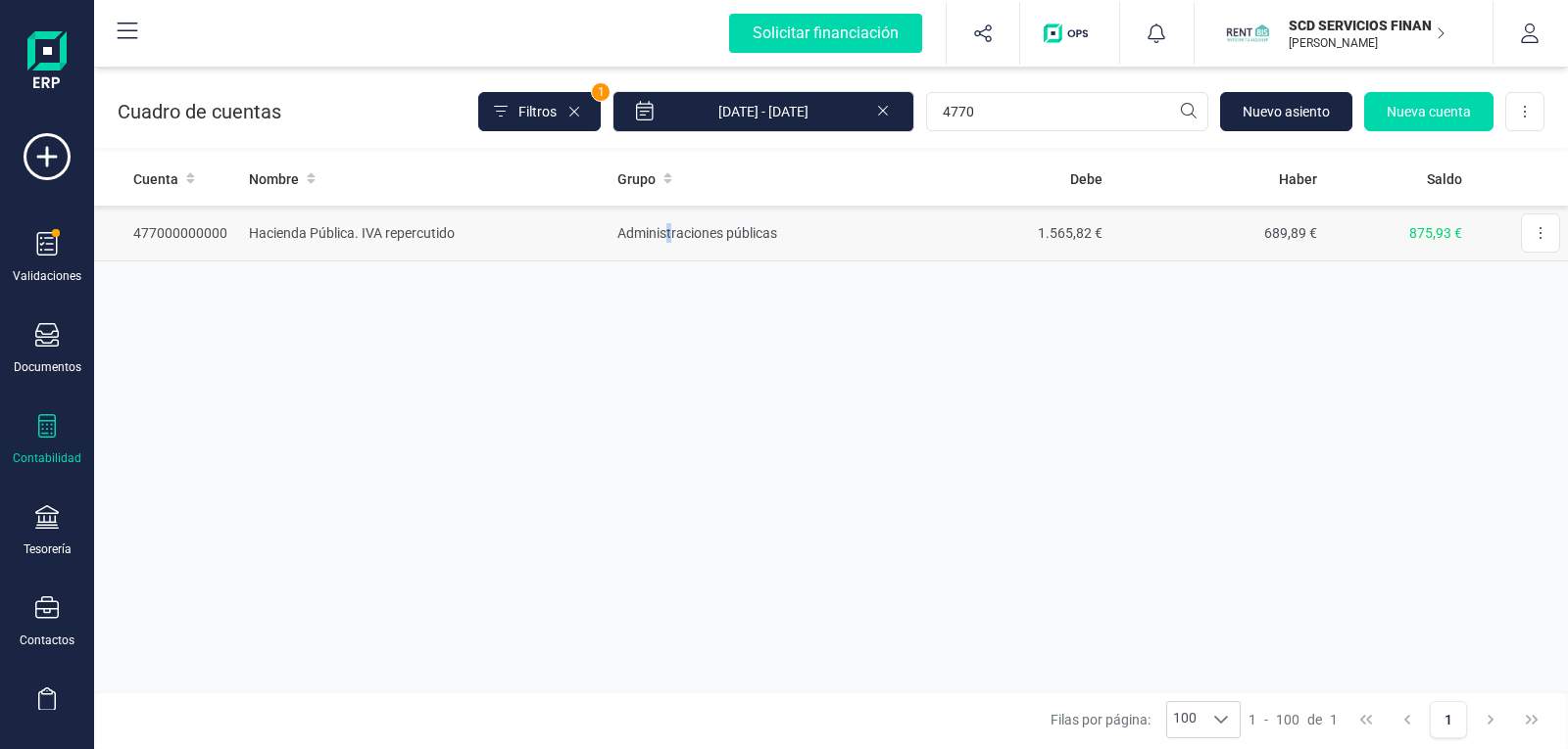
click at [671, 228] on td "Administraciones públicas" at bounding box center [752, 234] width 286 height 56
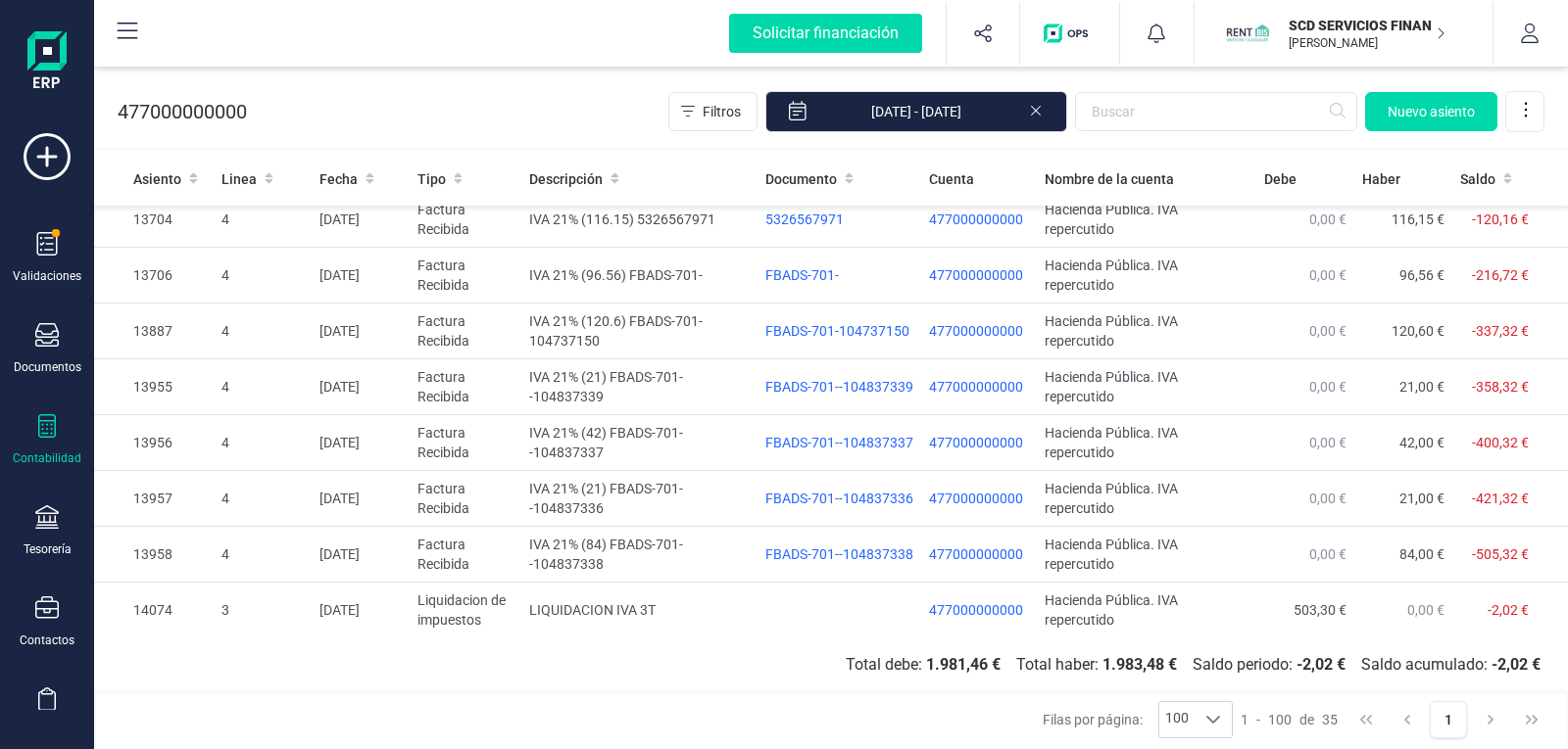
scroll to position [1523, 0]
click at [1303, 604] on span "503,30 €" at bounding box center [1320, 610] width 53 height 16
click at [1310, 606] on span "503,30 €" at bounding box center [1320, 610] width 53 height 16
click at [621, 612] on td "LIQUIDACION IVA 3T" at bounding box center [639, 610] width 236 height 56
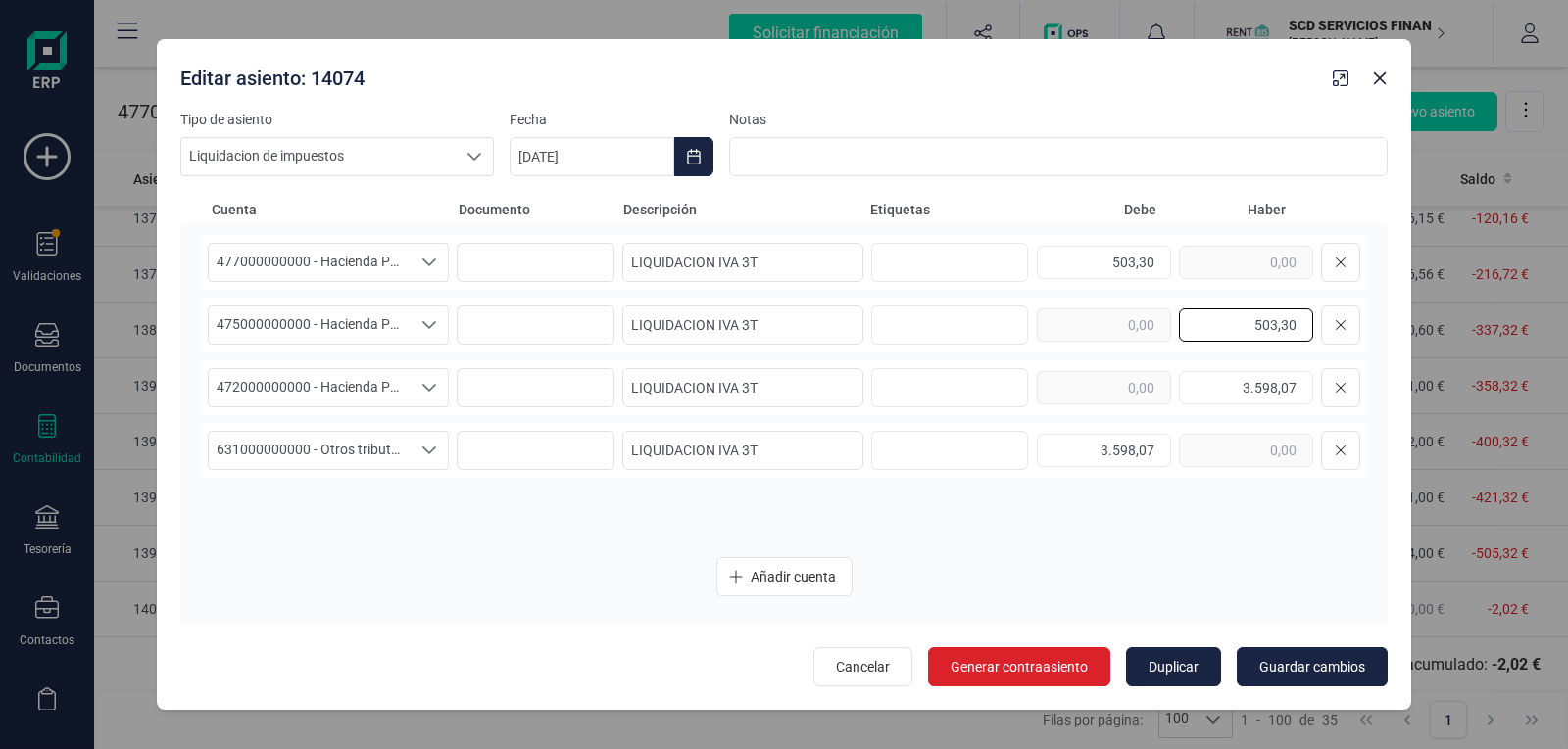
click at [1269, 325] on input "503,30" at bounding box center [1245, 325] width 135 height 33
type input "505,30"
click at [1132, 261] on input "503,30" at bounding box center [1104, 262] width 135 height 33
type input "505,30"
click at [1317, 665] on span "Guardar cambios" at bounding box center [1312, 668] width 106 height 20
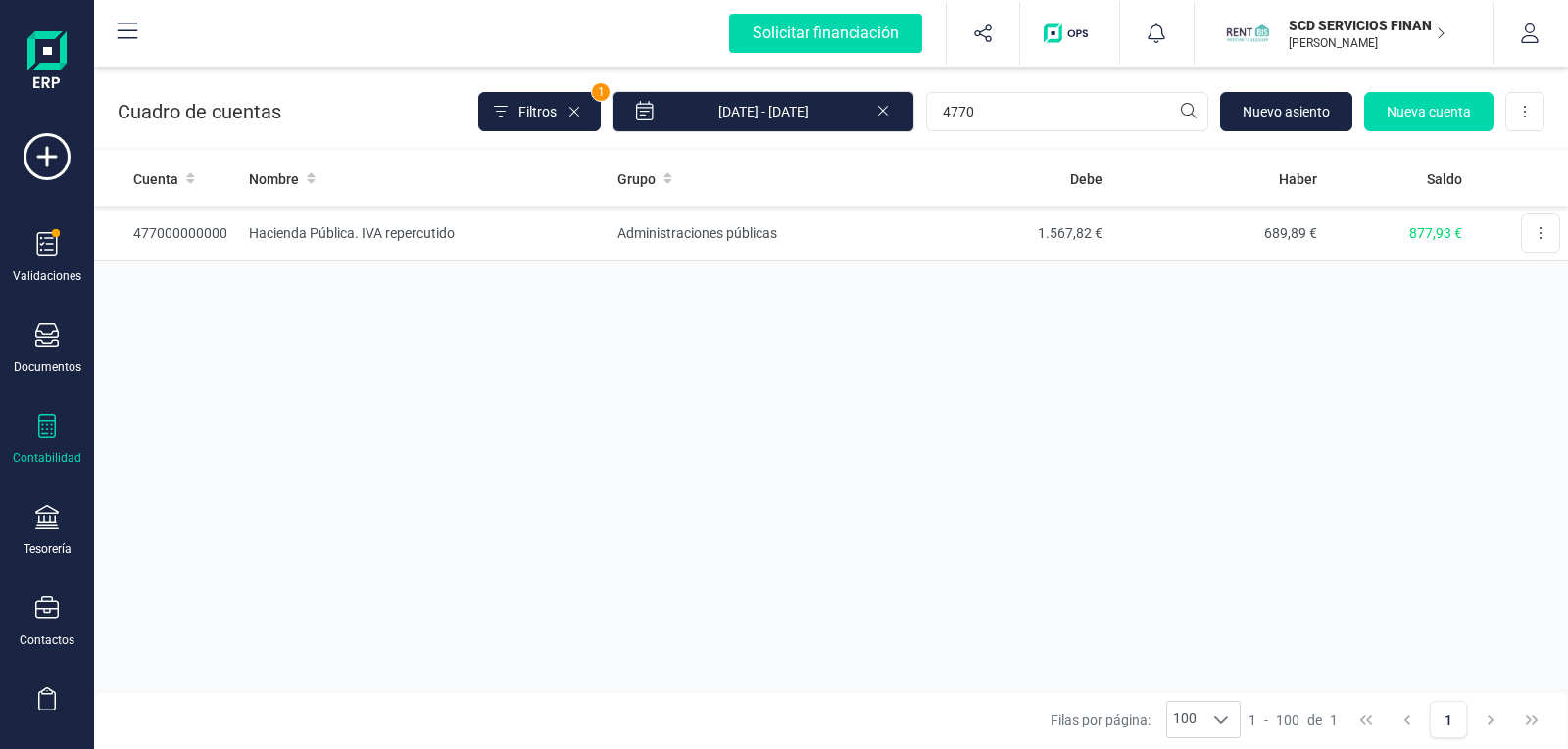
click at [40, 445] on div "Contabilidad" at bounding box center [47, 440] width 79 height 52
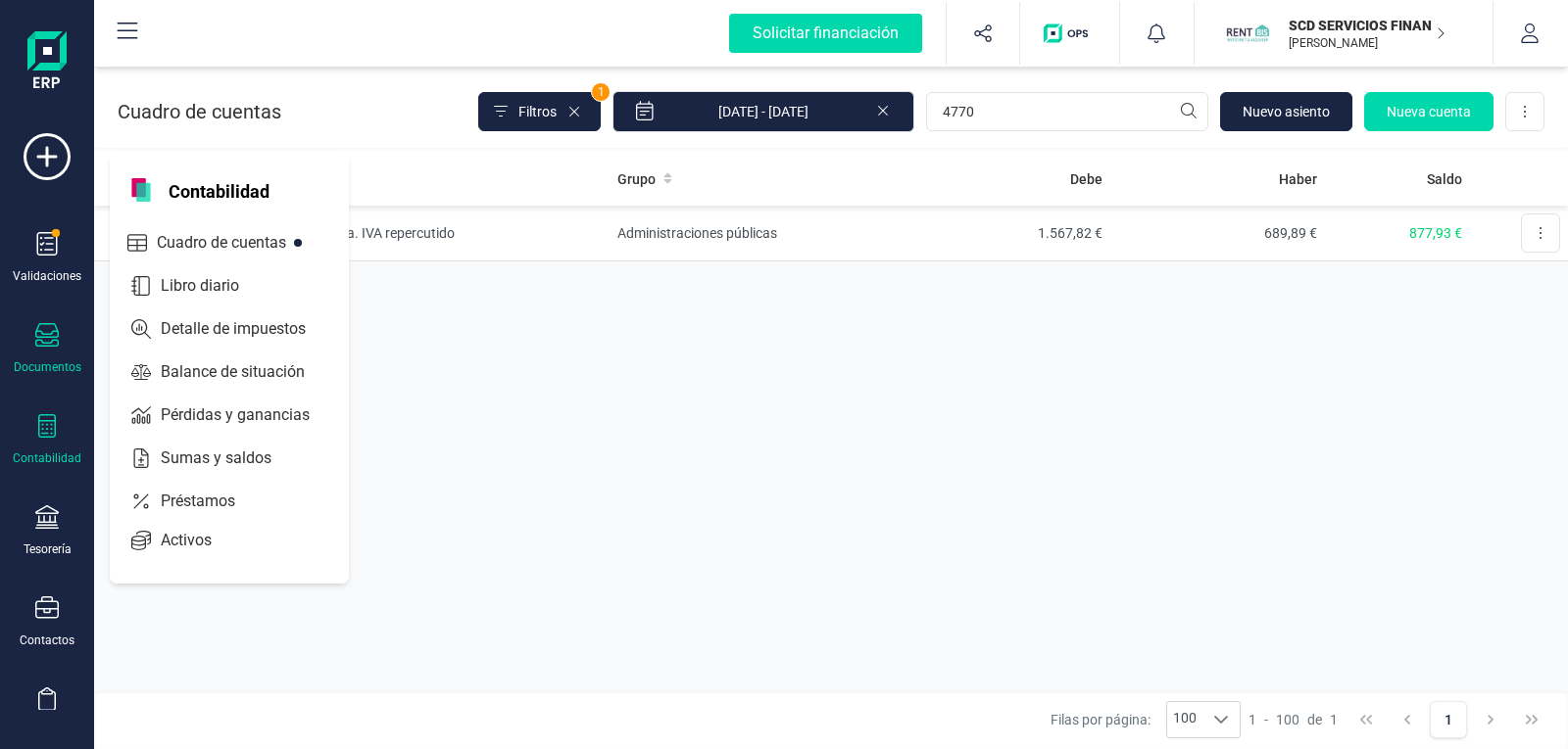
click at [46, 340] on icon at bounding box center [47, 335] width 24 height 24
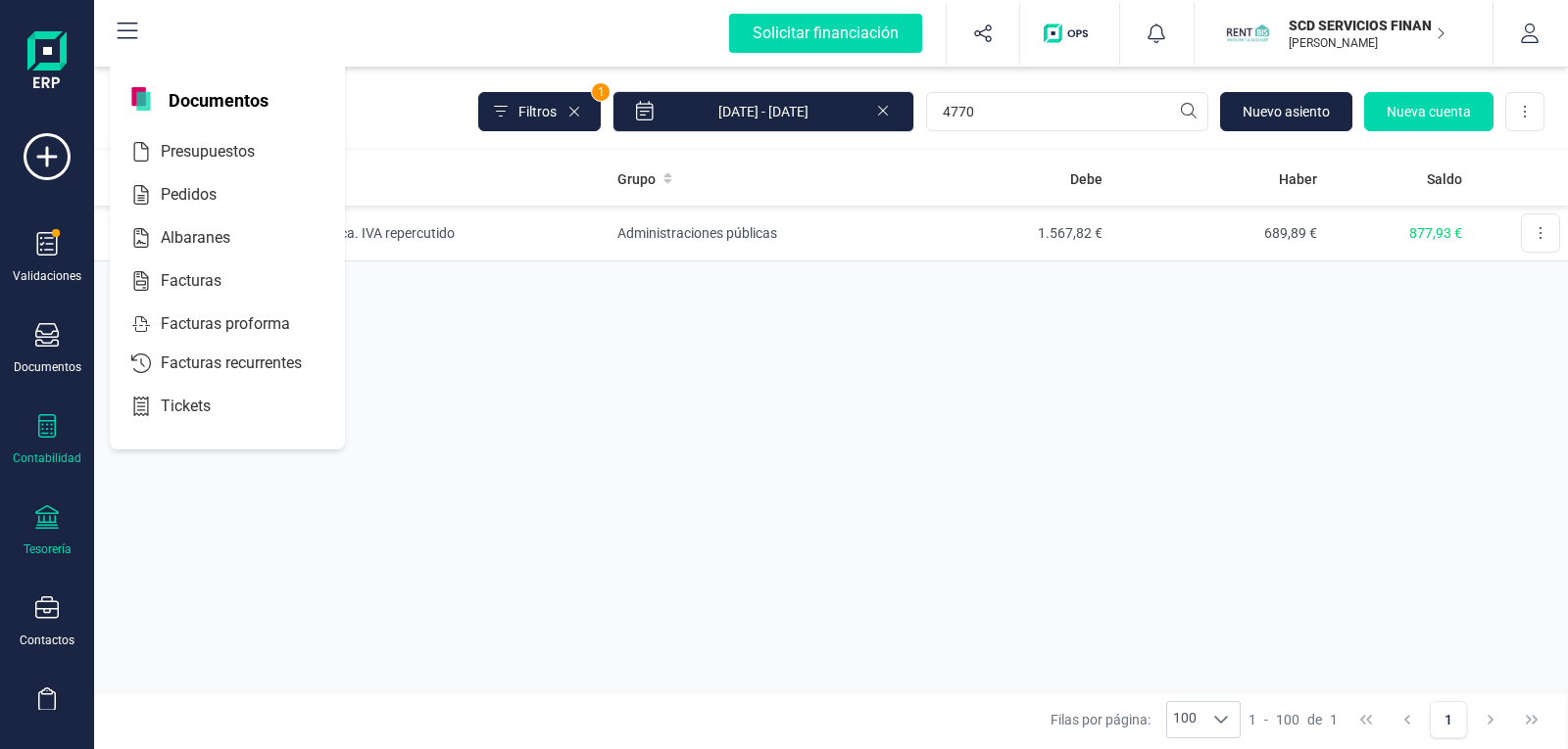
click at [43, 530] on div at bounding box center [47, 519] width 24 height 28
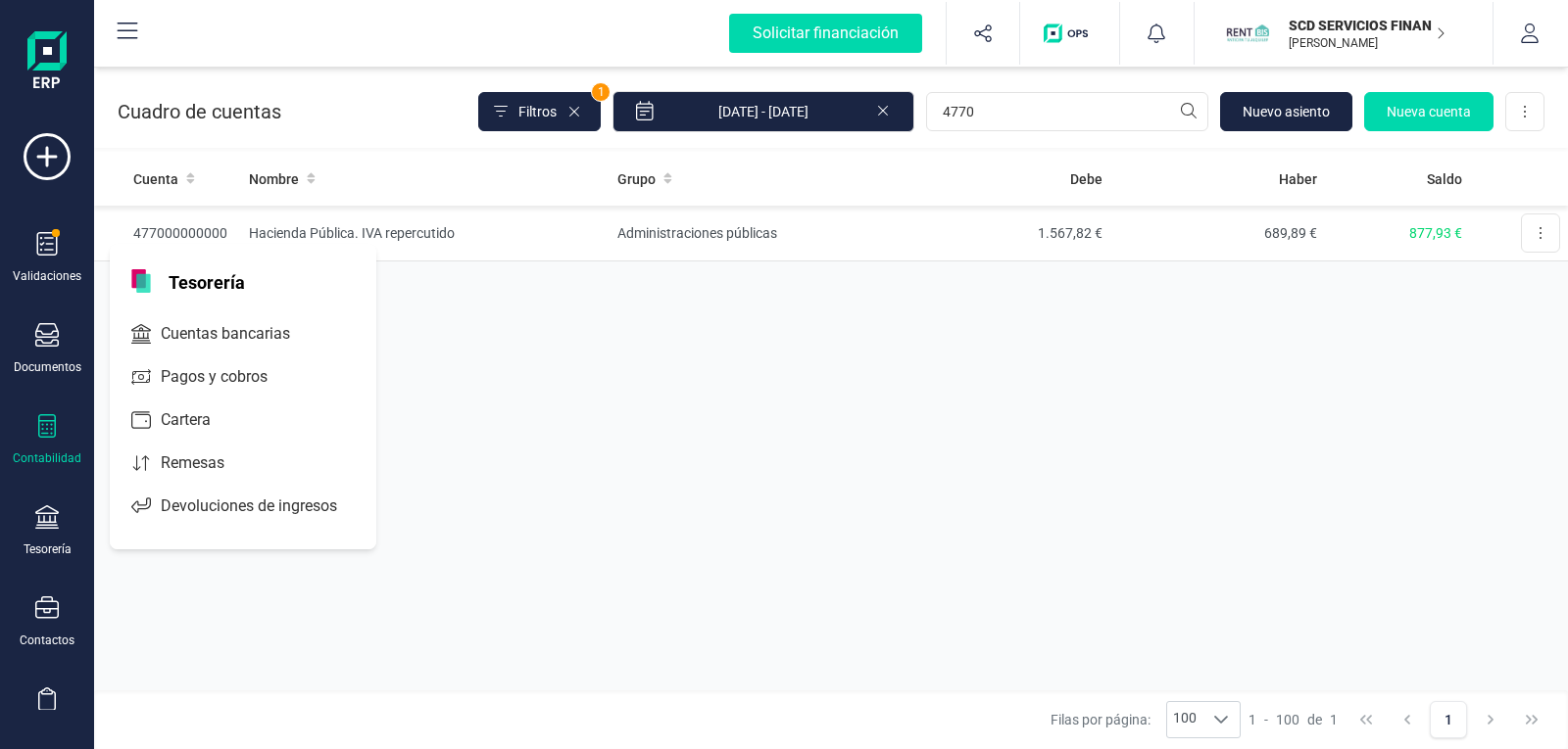
click at [43, 452] on div "Contabilidad" at bounding box center [47, 458] width 69 height 16
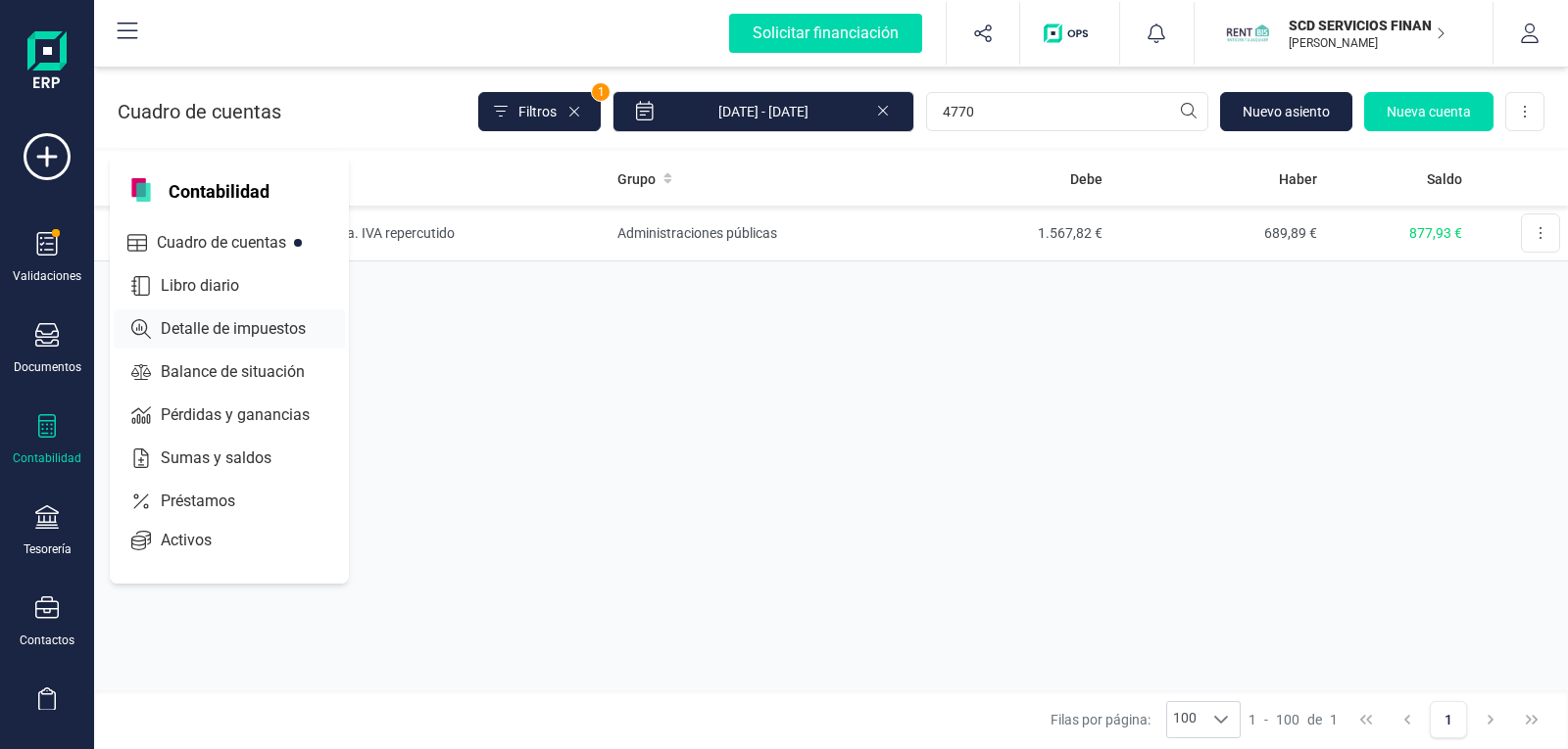
click at [268, 325] on span "Detalle de impuestos" at bounding box center [247, 329] width 189 height 24
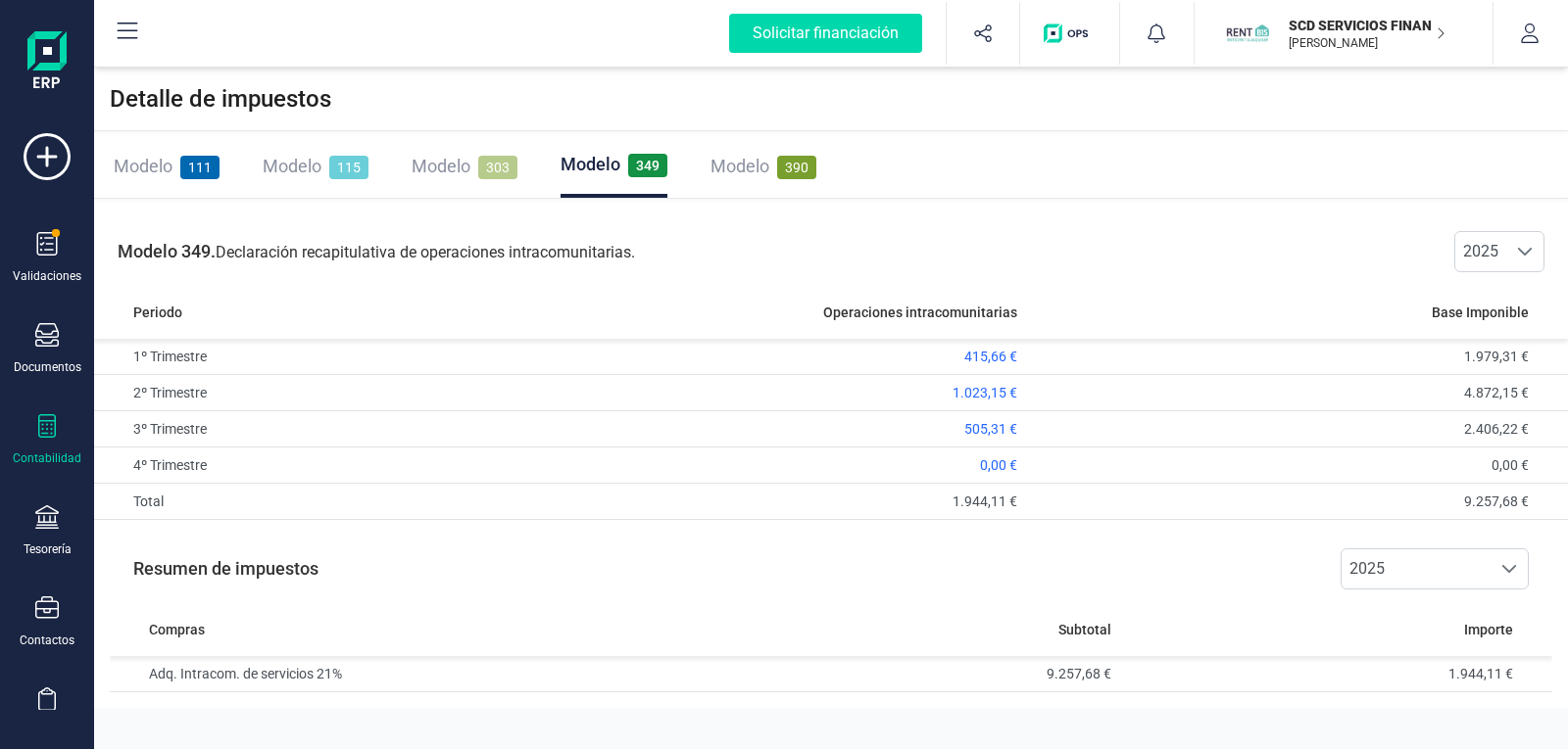
click at [492, 171] on span "303" at bounding box center [498, 168] width 39 height 24
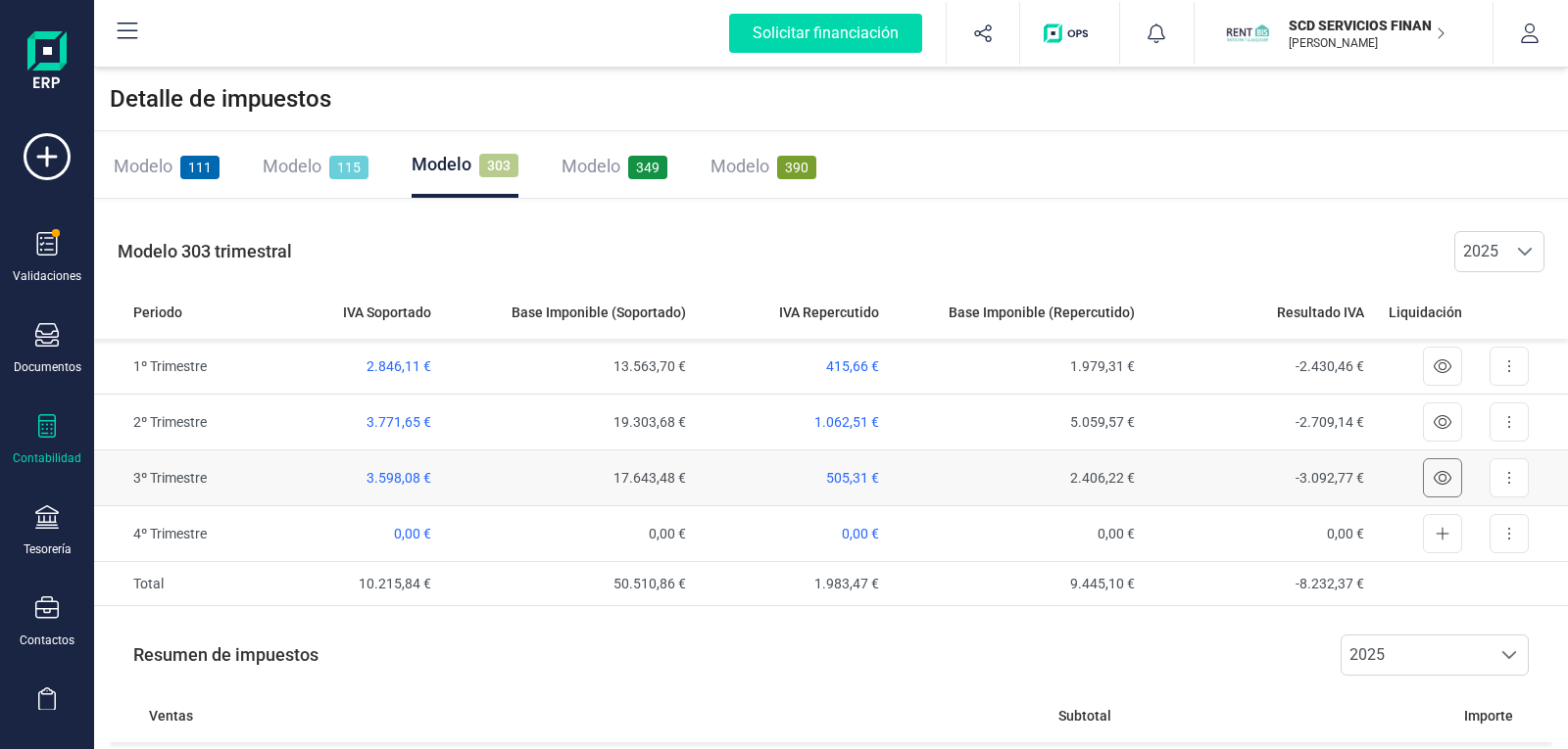
click at [1442, 471] on icon at bounding box center [1442, 478] width 18 height 16
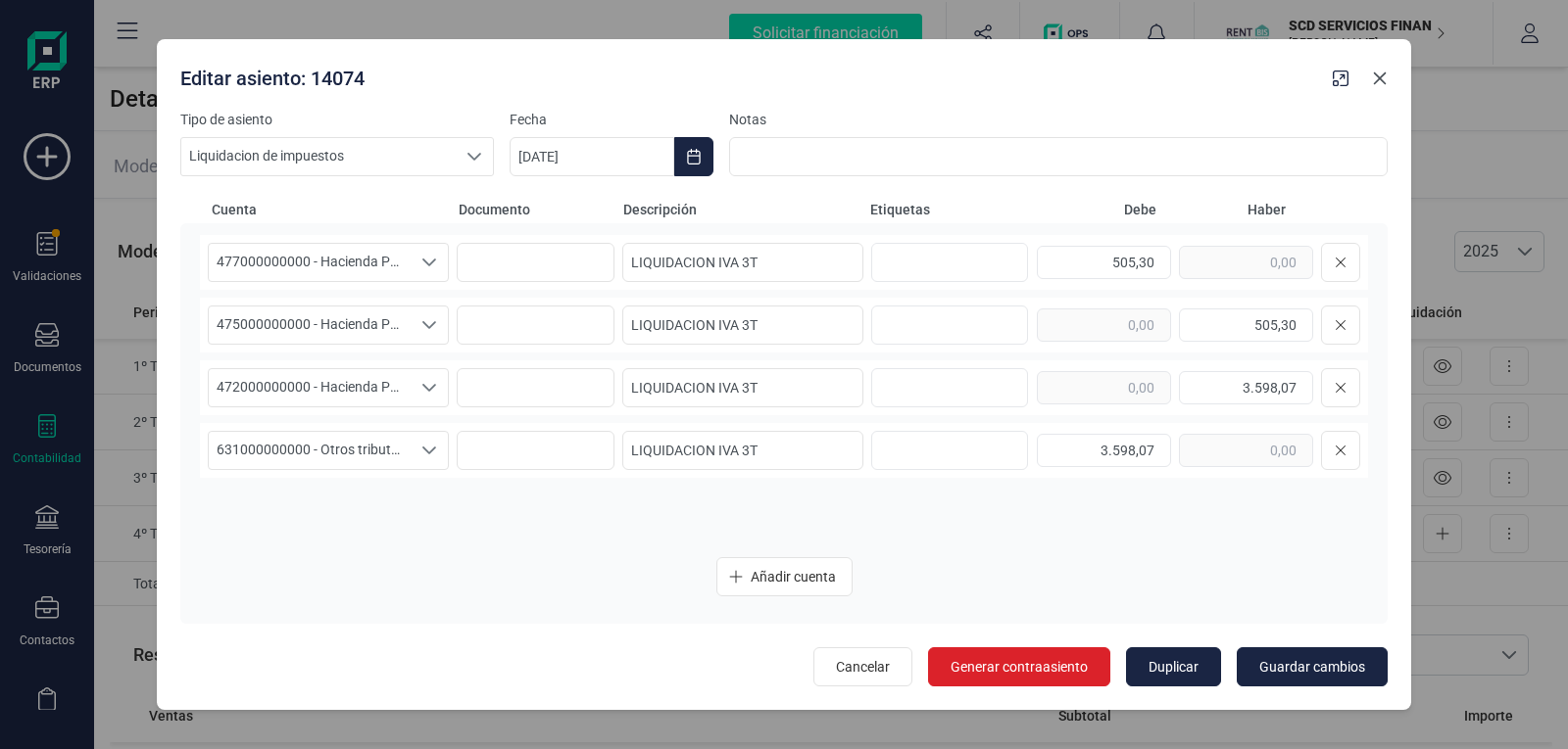
click at [1373, 70] on button "Close" at bounding box center [1379, 79] width 31 height 31
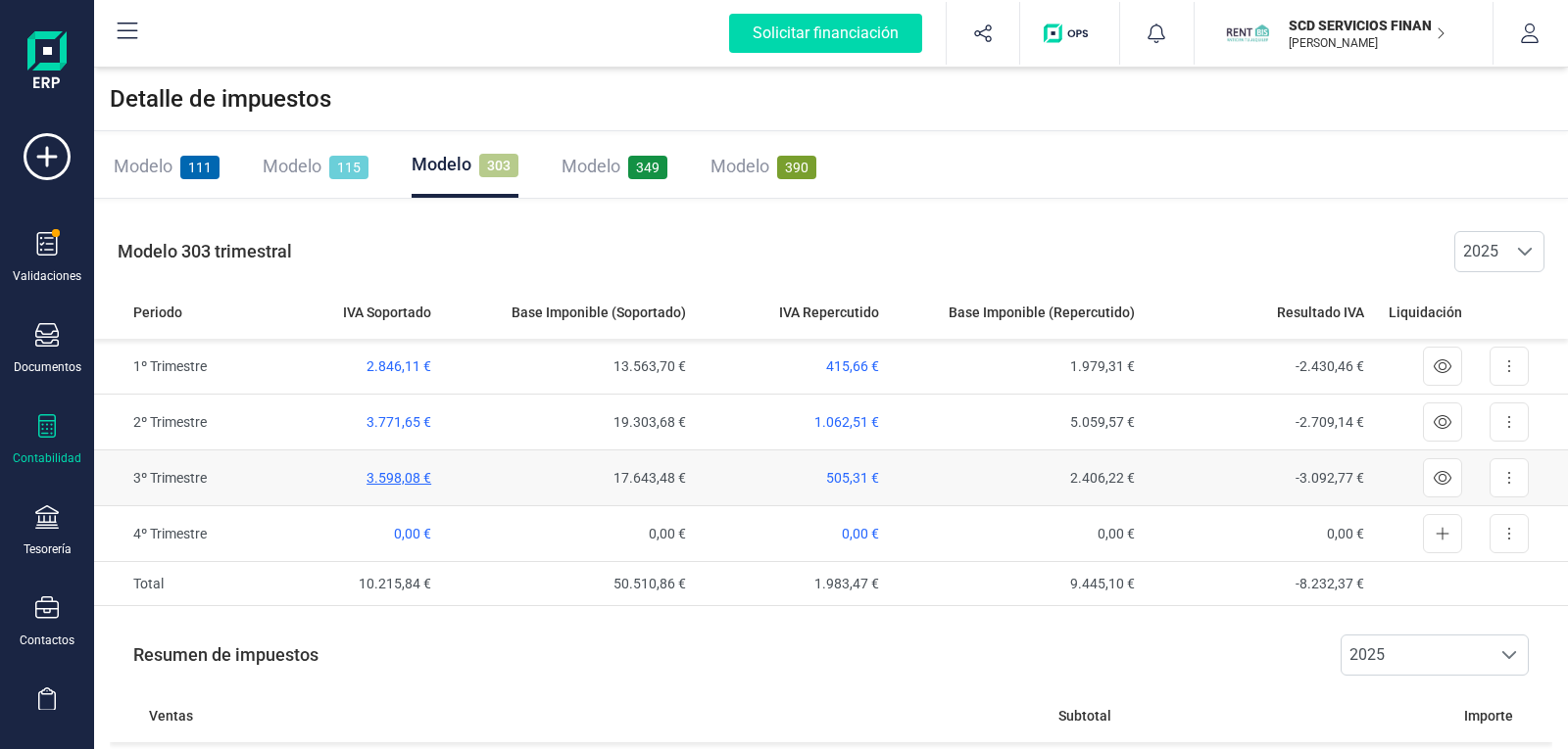
click at [390, 475] on span "3.598,08 €" at bounding box center [399, 478] width 65 height 16
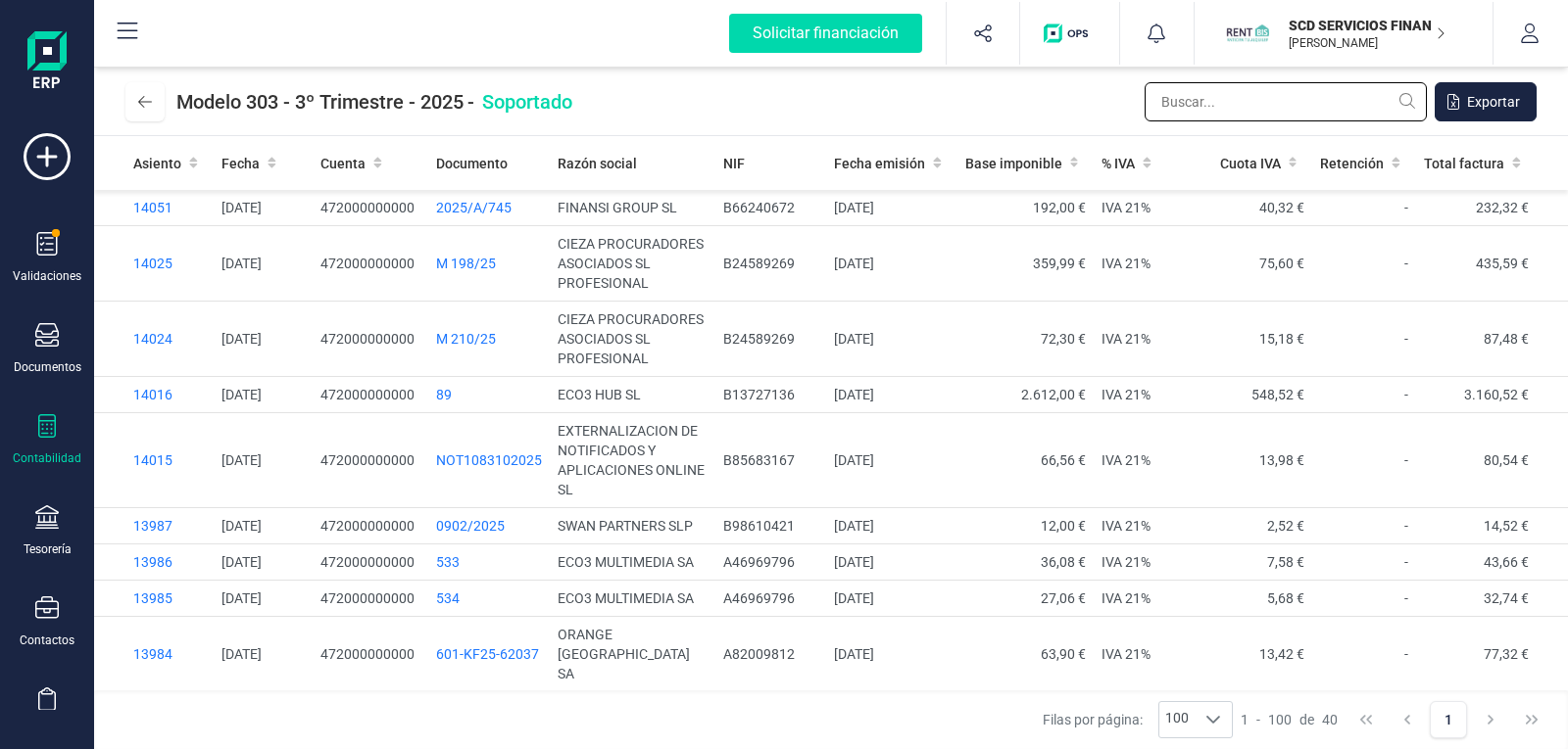
click at [1186, 97] on input "text" at bounding box center [1284, 102] width 282 height 39
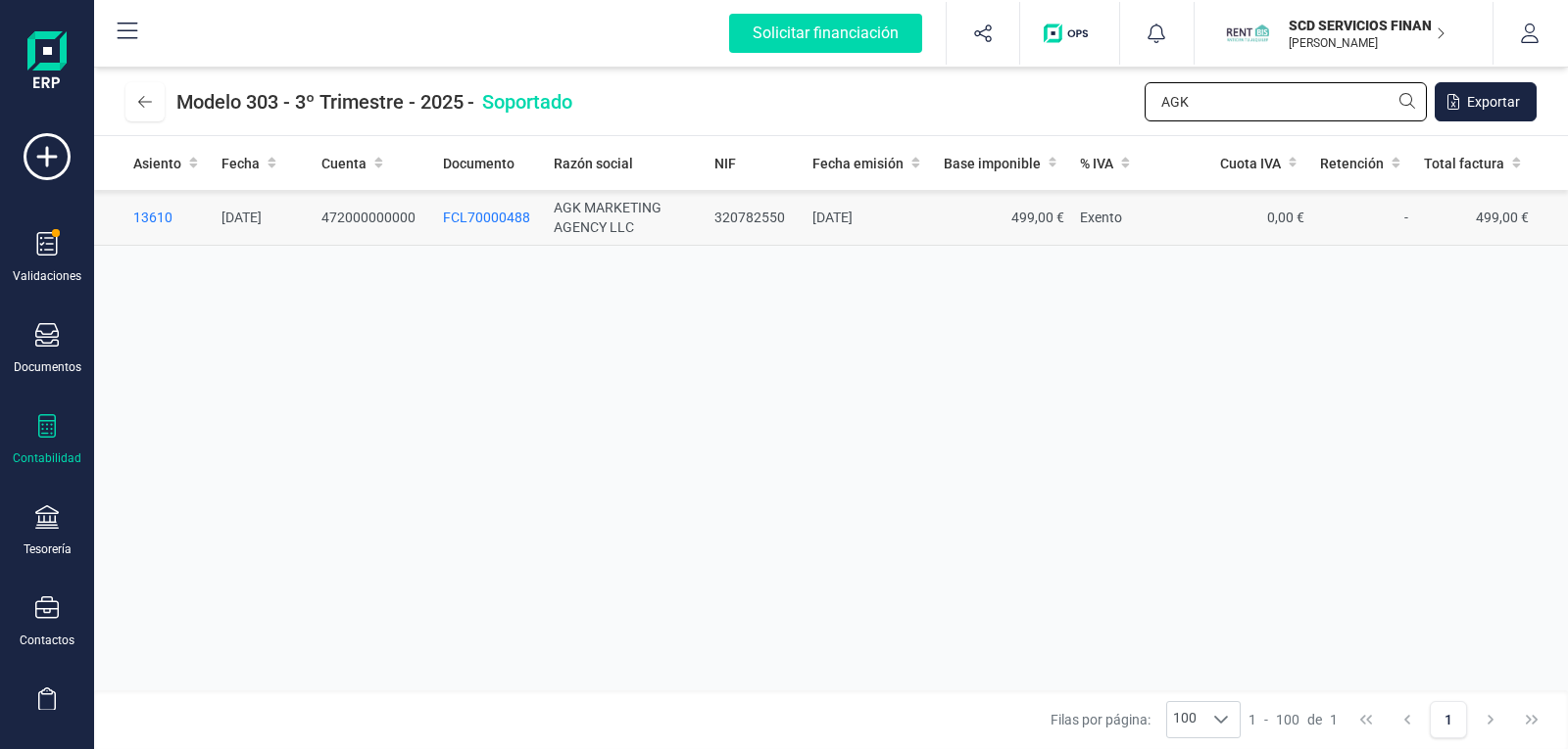
type input "AGK"
click at [614, 208] on td "AGK MARKETING AGENCY LLC" at bounding box center [626, 218] width 161 height 56
click at [481, 219] on span "FCL70000488" at bounding box center [486, 218] width 87 height 16
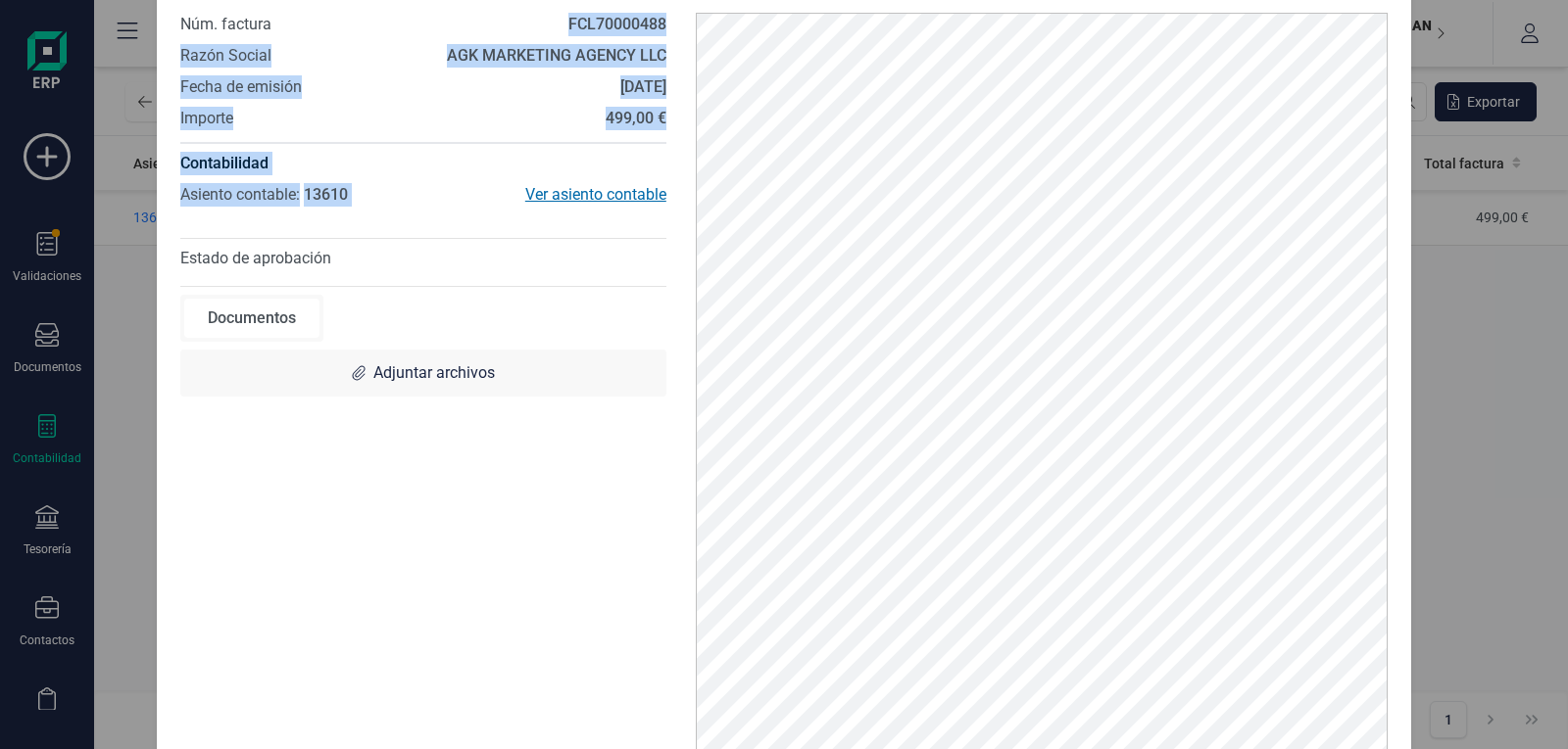
drag, startPoint x: 463, startPoint y: 12, endPoint x: 475, endPoint y: 200, distance: 188.4
click at [476, 200] on div "Núm. factura FCL70000488 Razón Social AGK MARKETING AGENCY LLC Fecha de emisión…" at bounding box center [423, 402] width 515 height 779
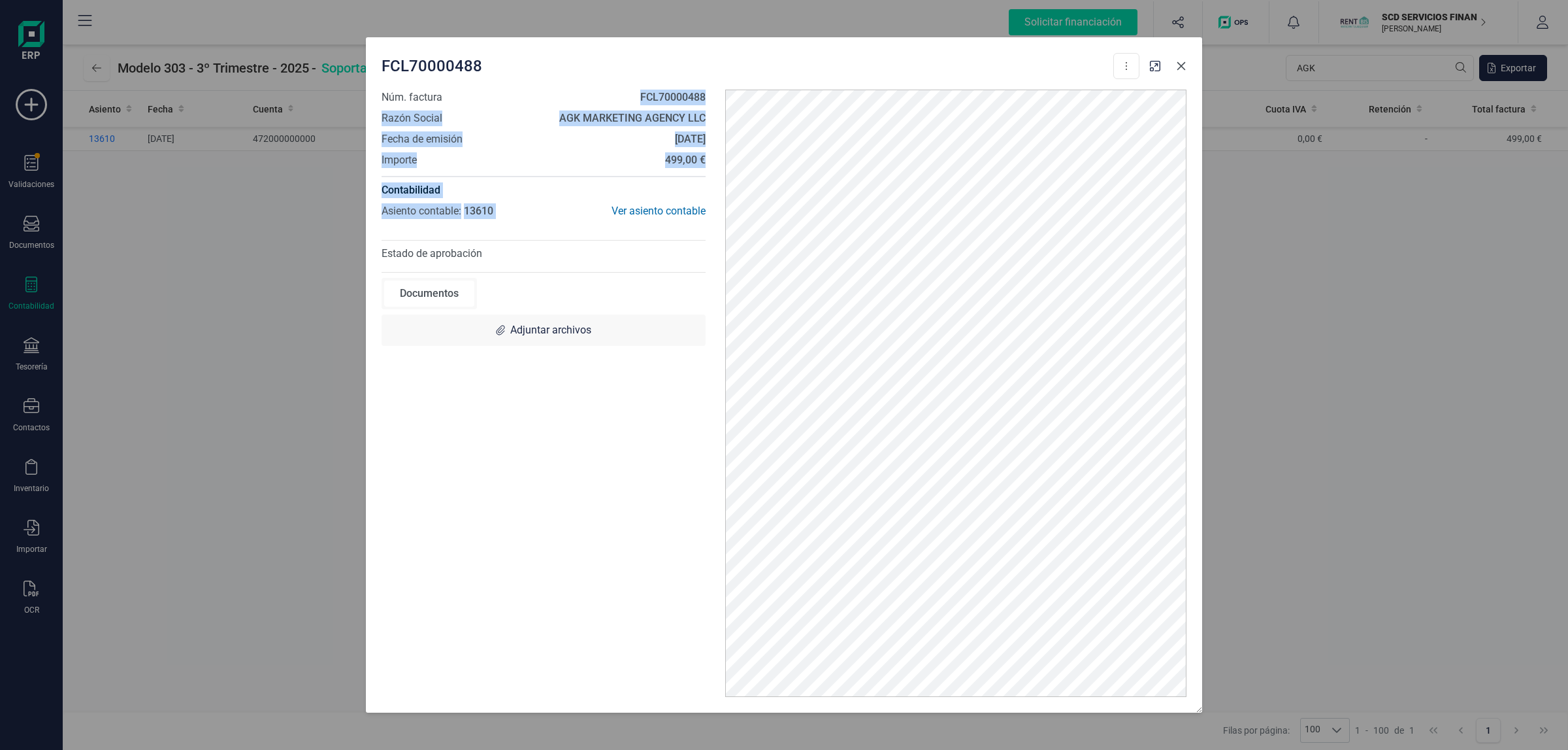
click at [1045, 67] on button "Close" at bounding box center [1181, 66] width 21 height 21
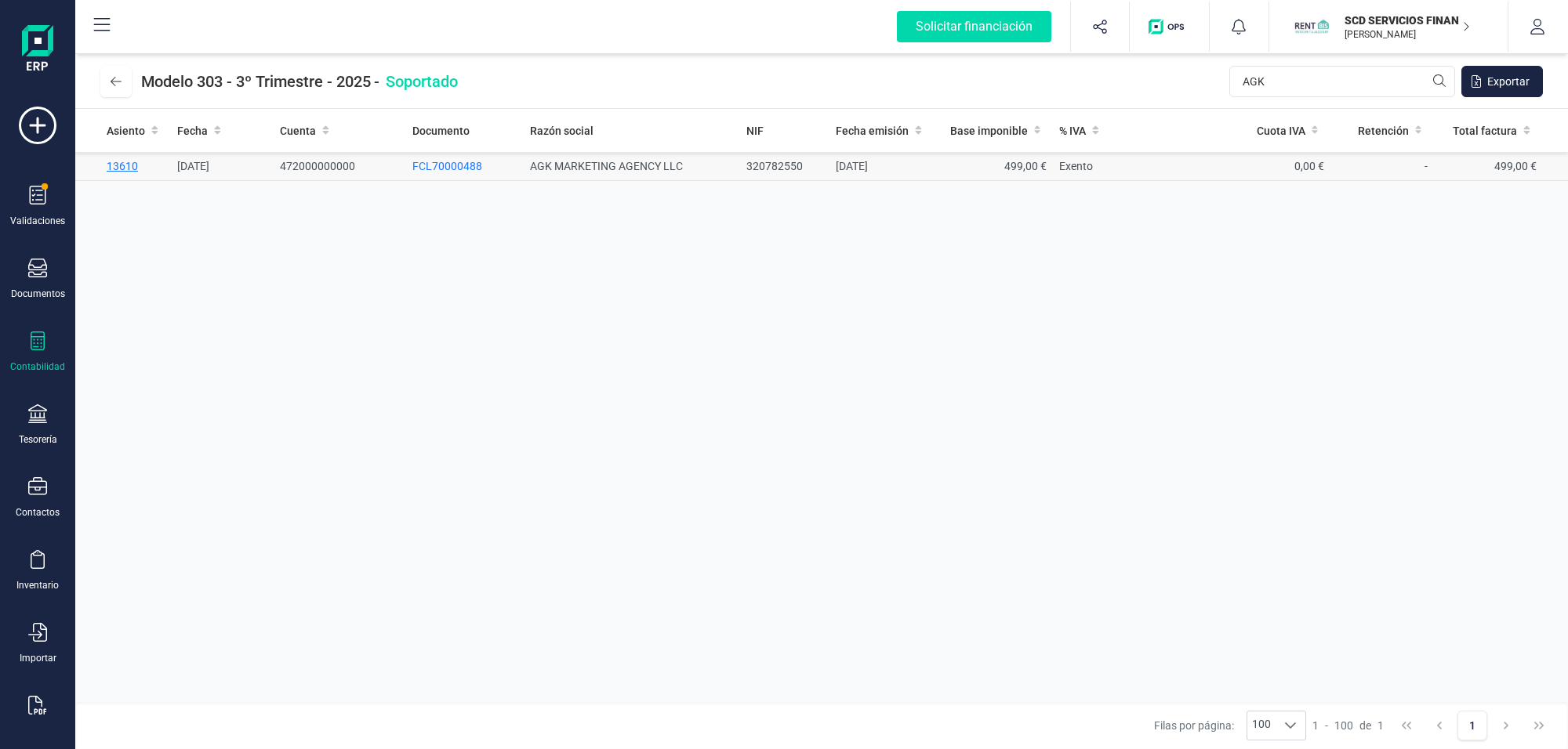
click at [119, 166] on span "13610" at bounding box center [123, 166] width 31 height 13
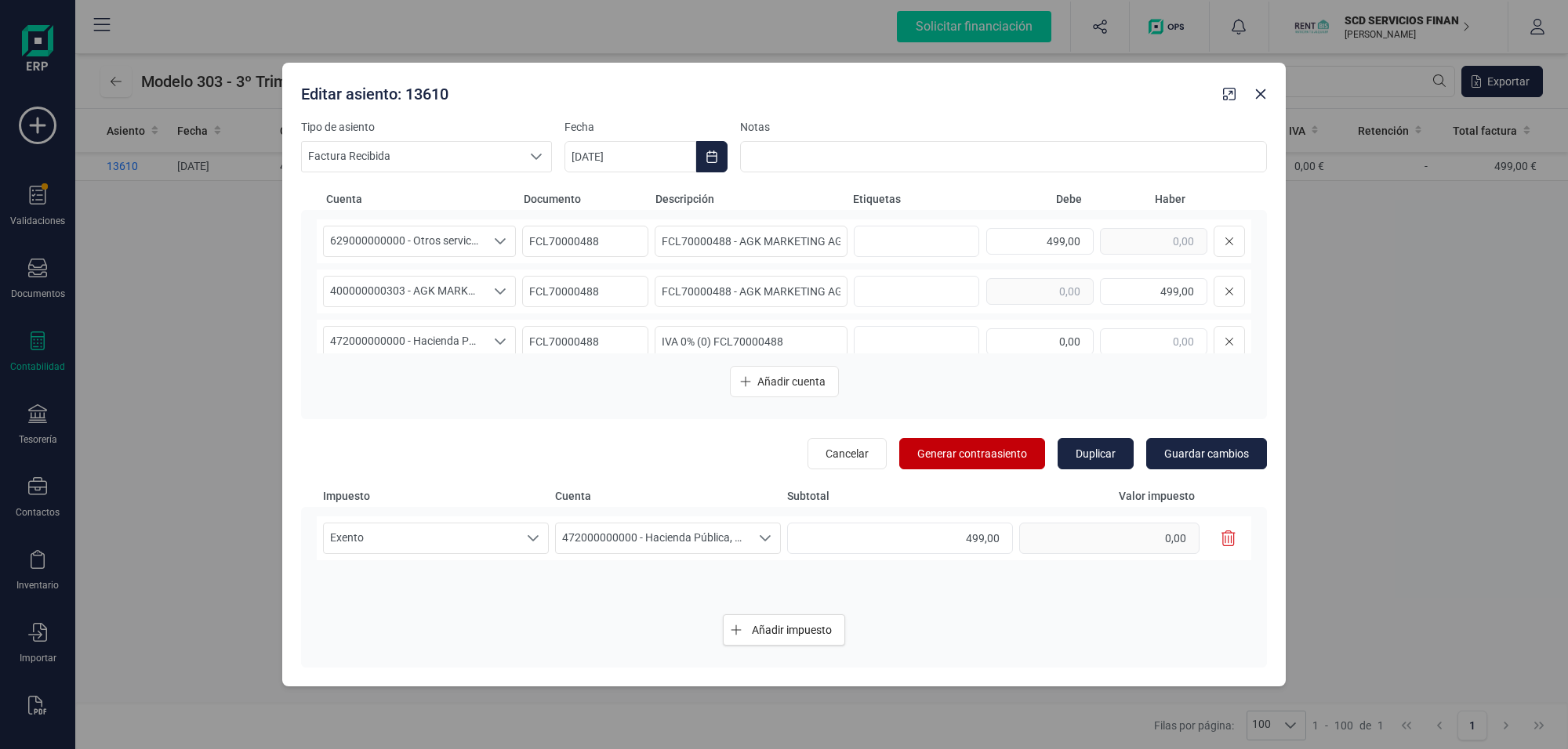
click at [958, 447] on span "Generar contraasiento" at bounding box center [972, 454] width 110 height 16
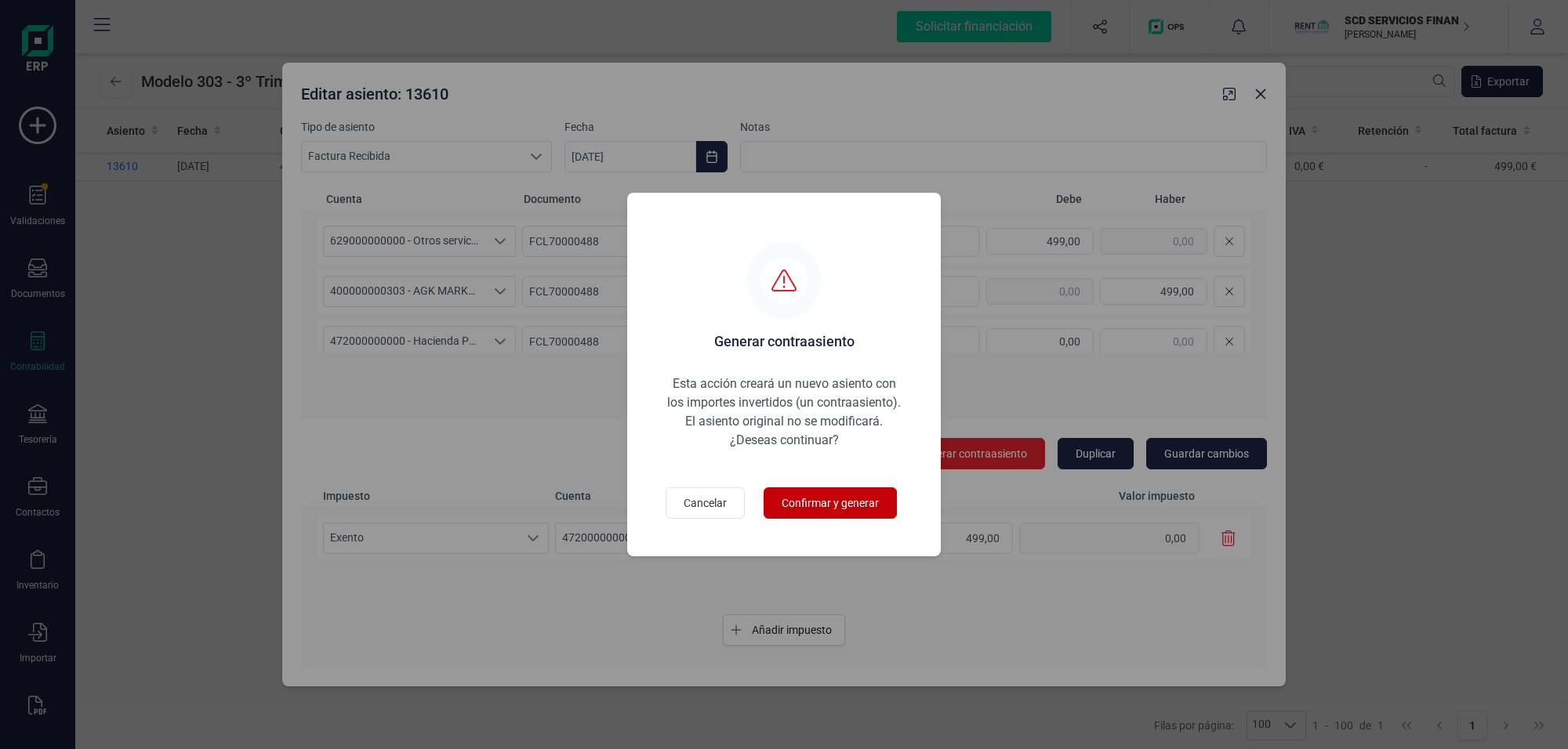
click at [839, 498] on span "Confirmar y generar" at bounding box center [830, 503] width 97 height 16
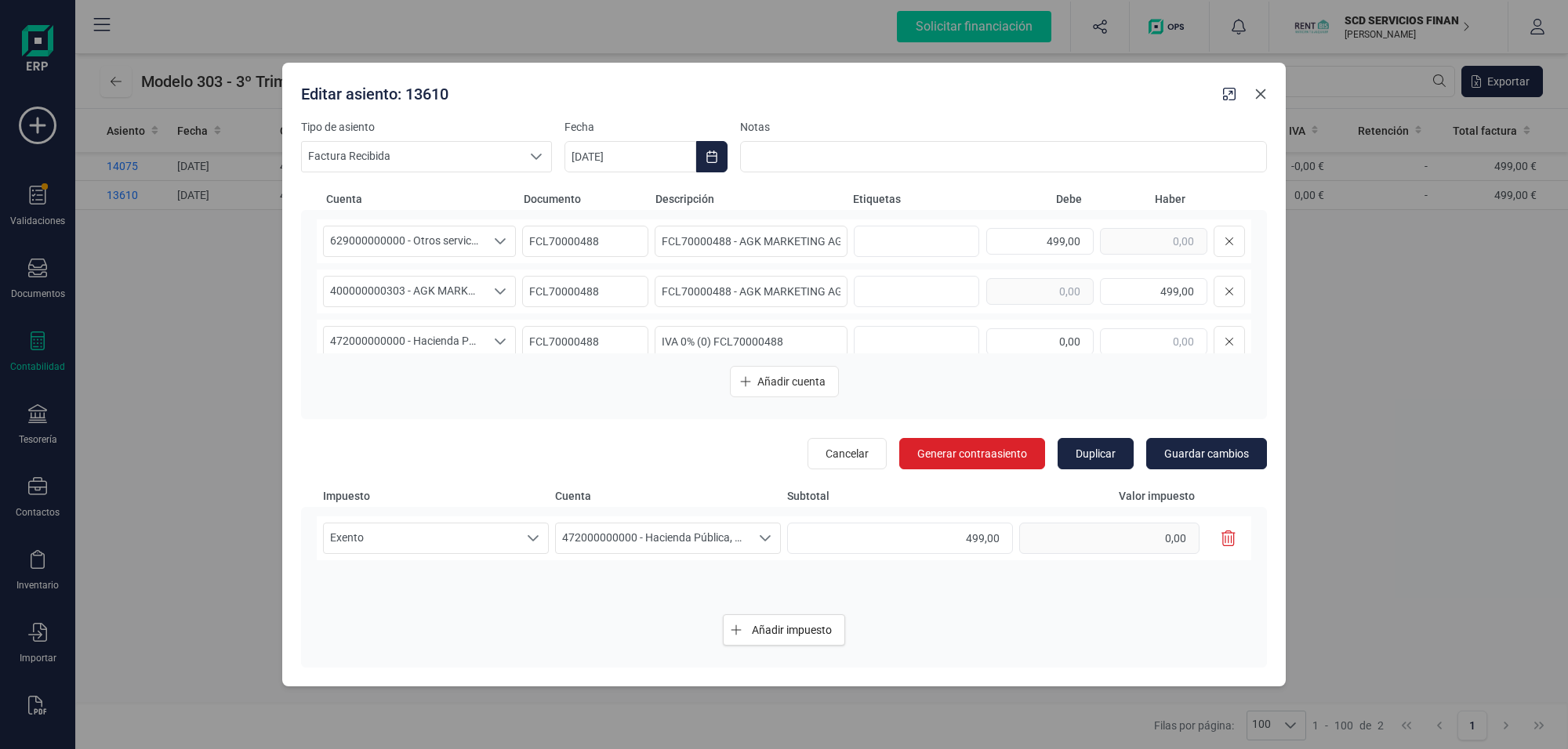
click at [1254, 88] on icon "Close" at bounding box center [1261, 94] width 13 height 13
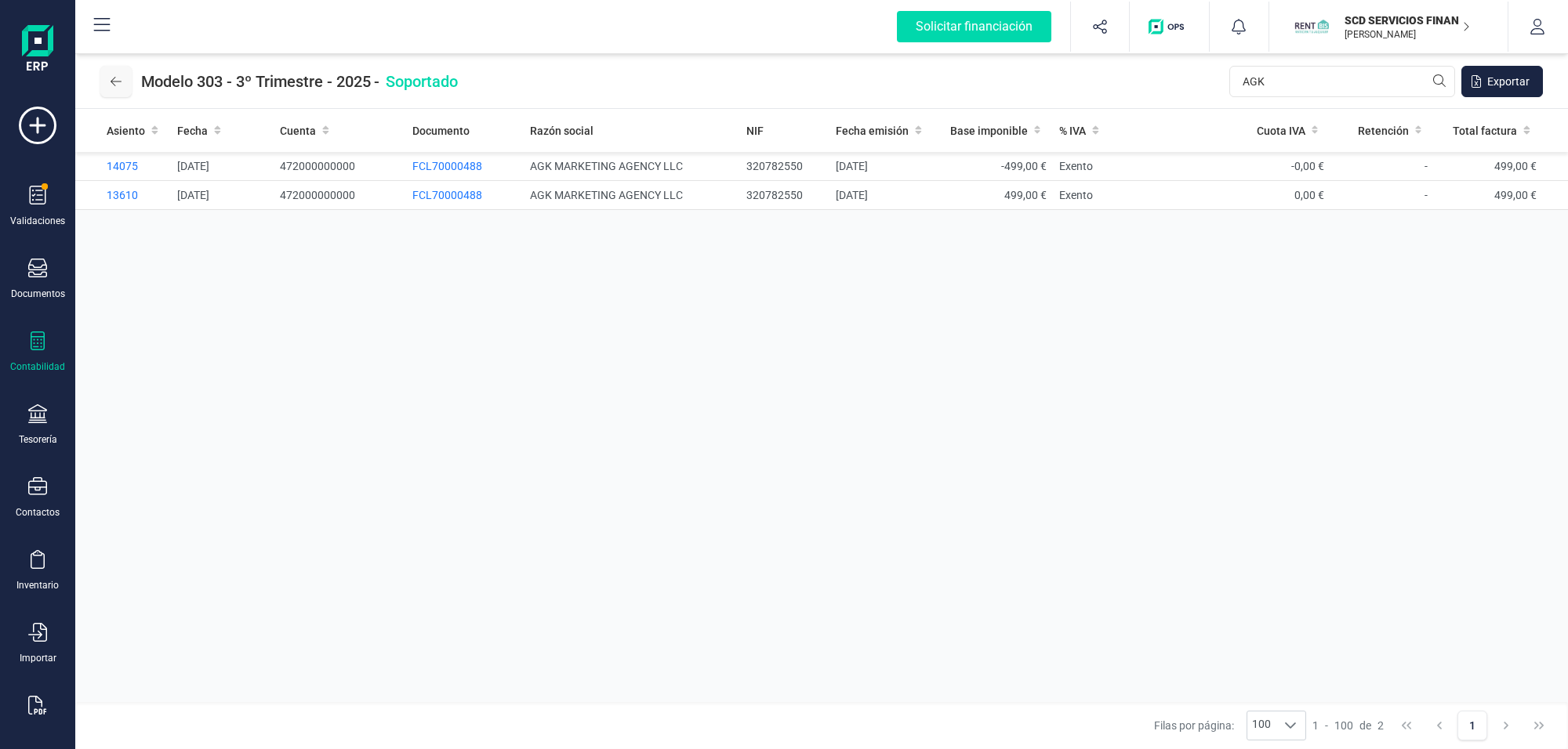
click at [112, 79] on icon at bounding box center [116, 82] width 11 height 13
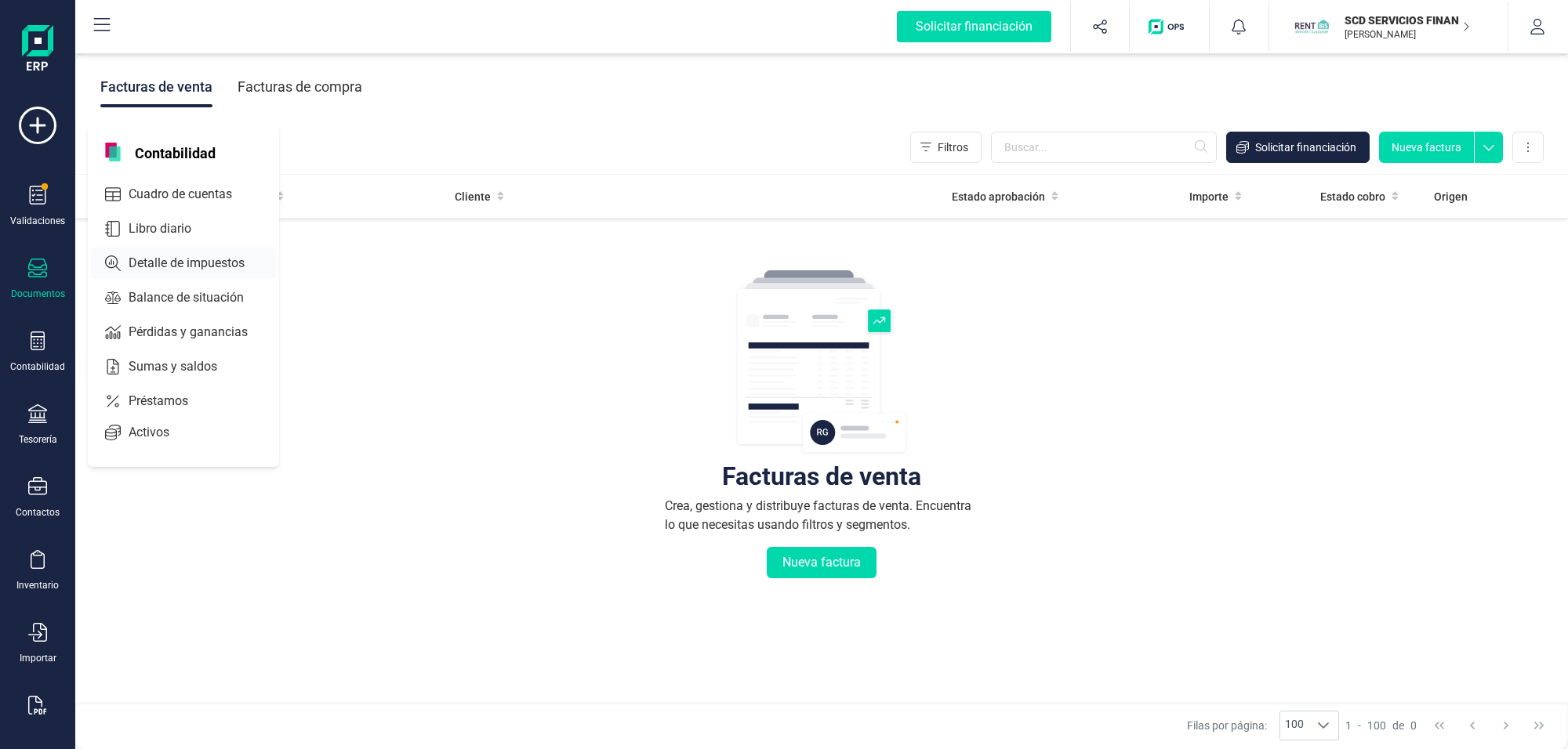
click at [178, 263] on span "Detalle de impuestos" at bounding box center [198, 263] width 151 height 19
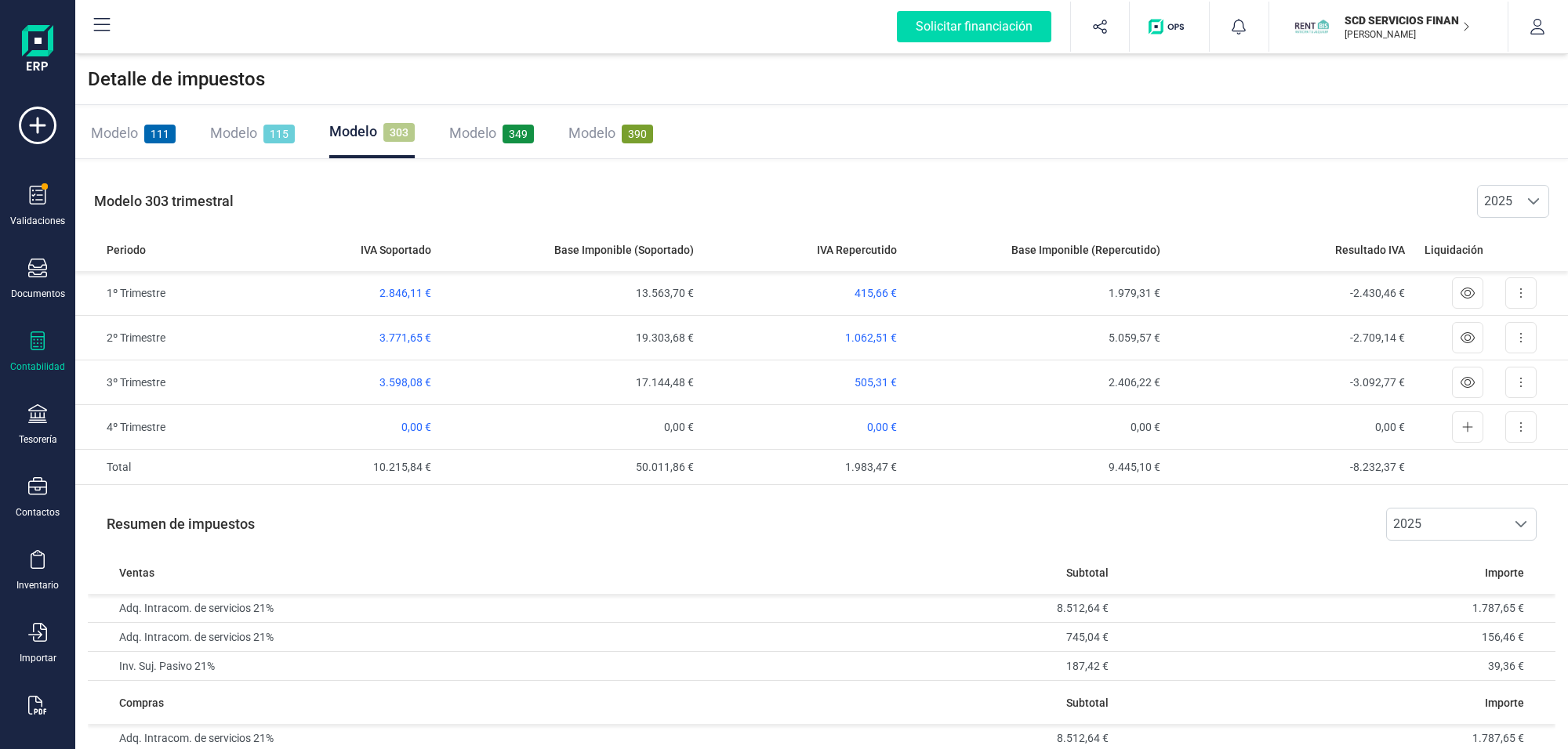
click at [496, 130] on div "Modelo 349" at bounding box center [492, 133] width 85 height 22
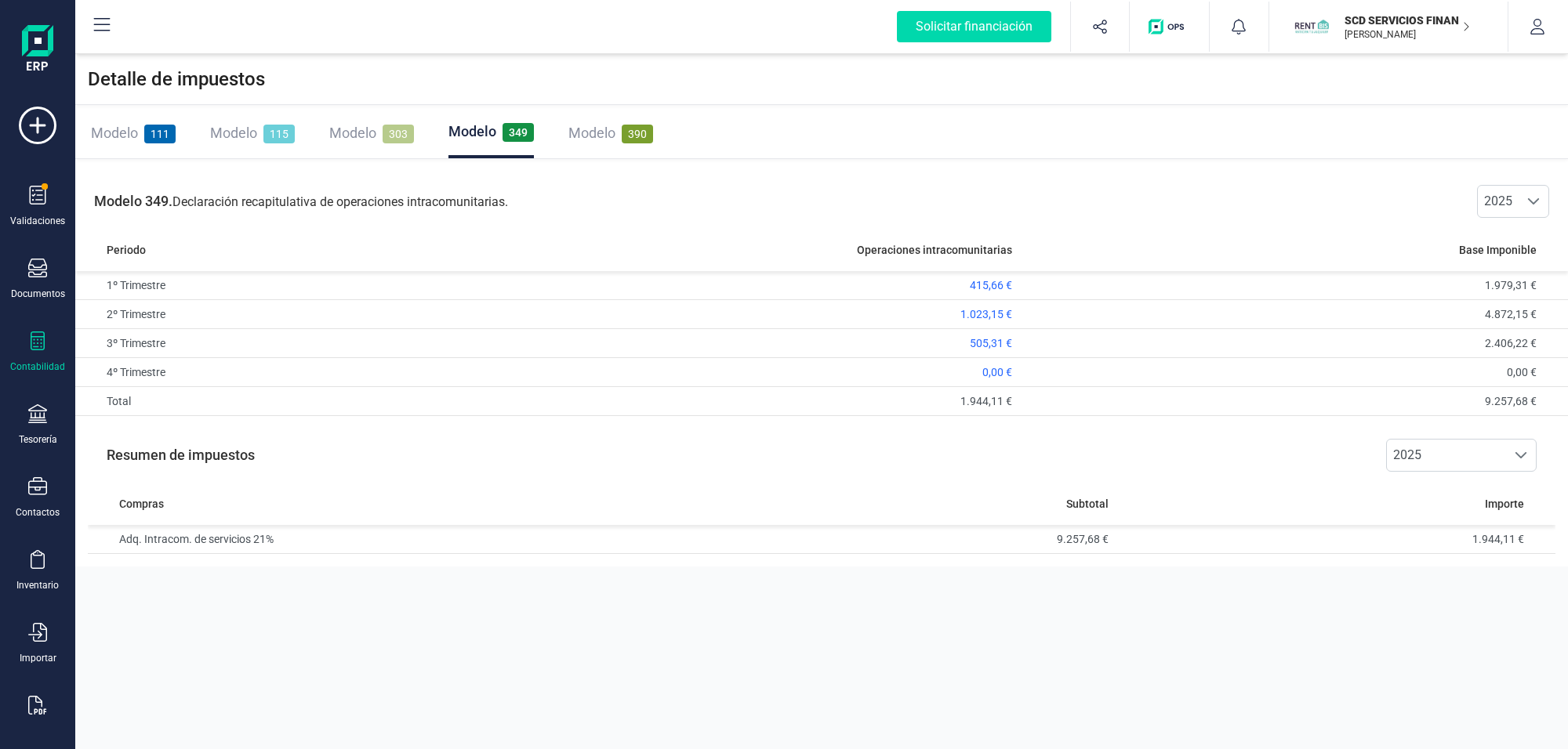
click at [394, 136] on span "303" at bounding box center [398, 134] width 31 height 19
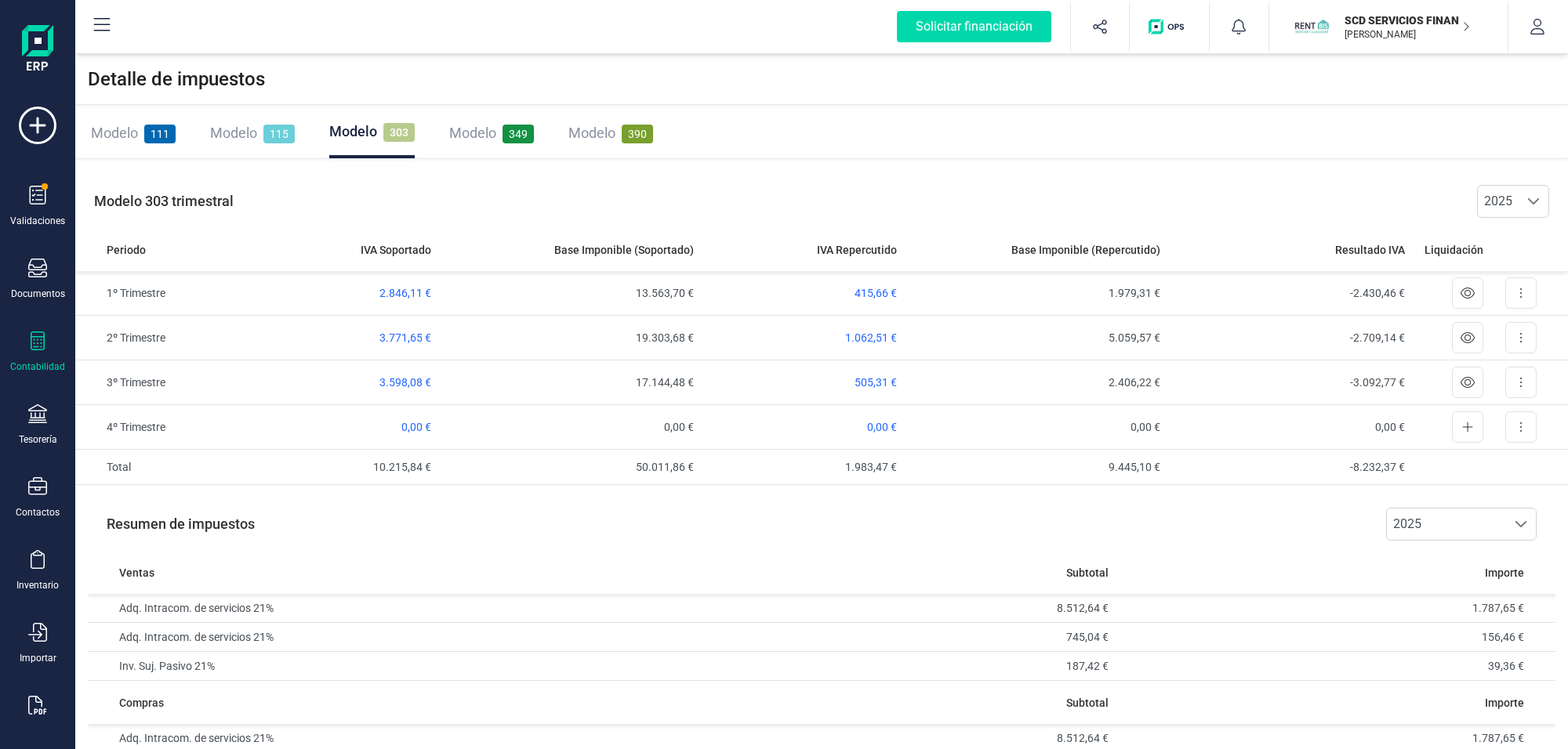
click at [1416, 20] on p "SCD SERVICIOS FINANCIEROS SL" at bounding box center [1407, 20] width 126 height 16
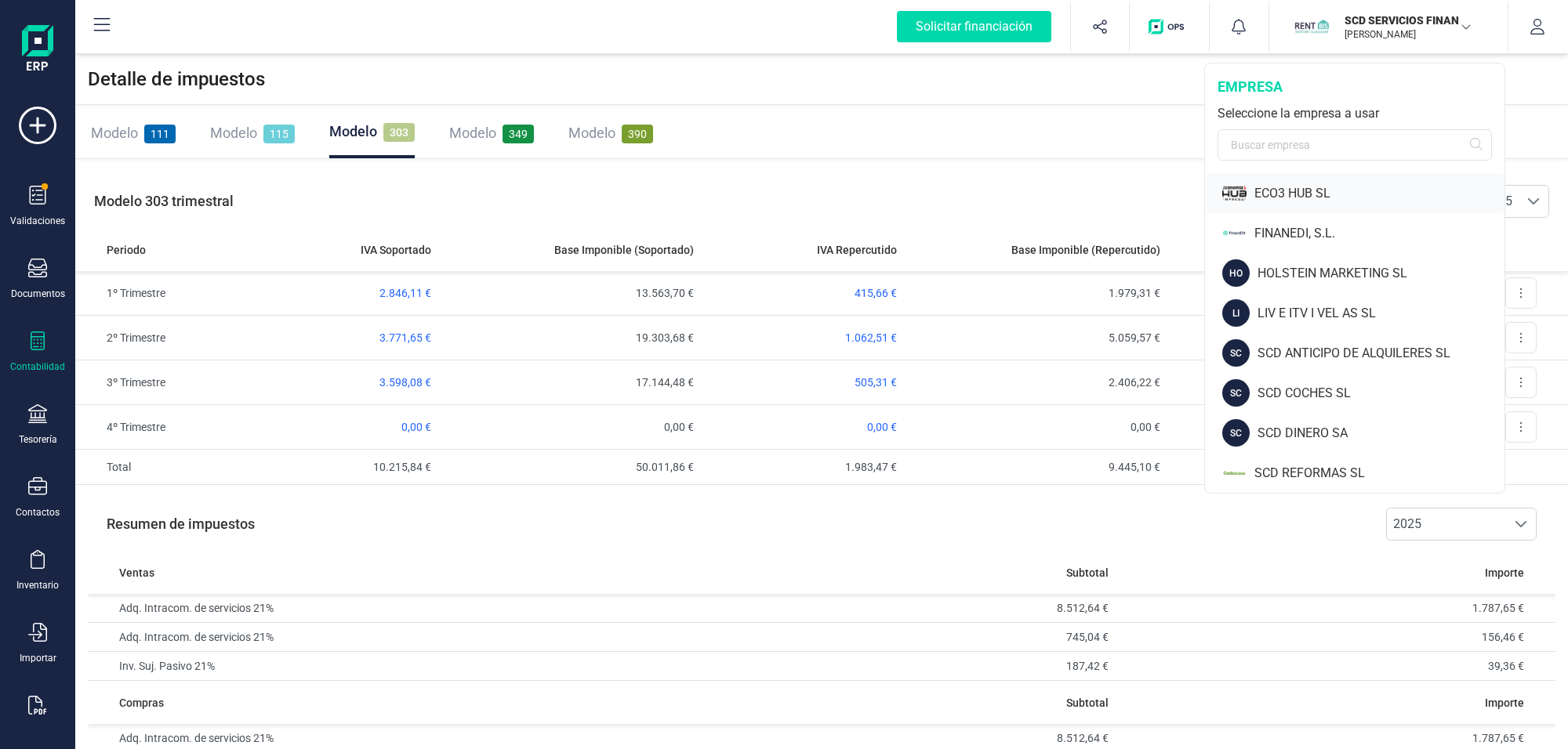
click at [1294, 195] on div "ECO3 HUB SL" at bounding box center [1379, 193] width 250 height 19
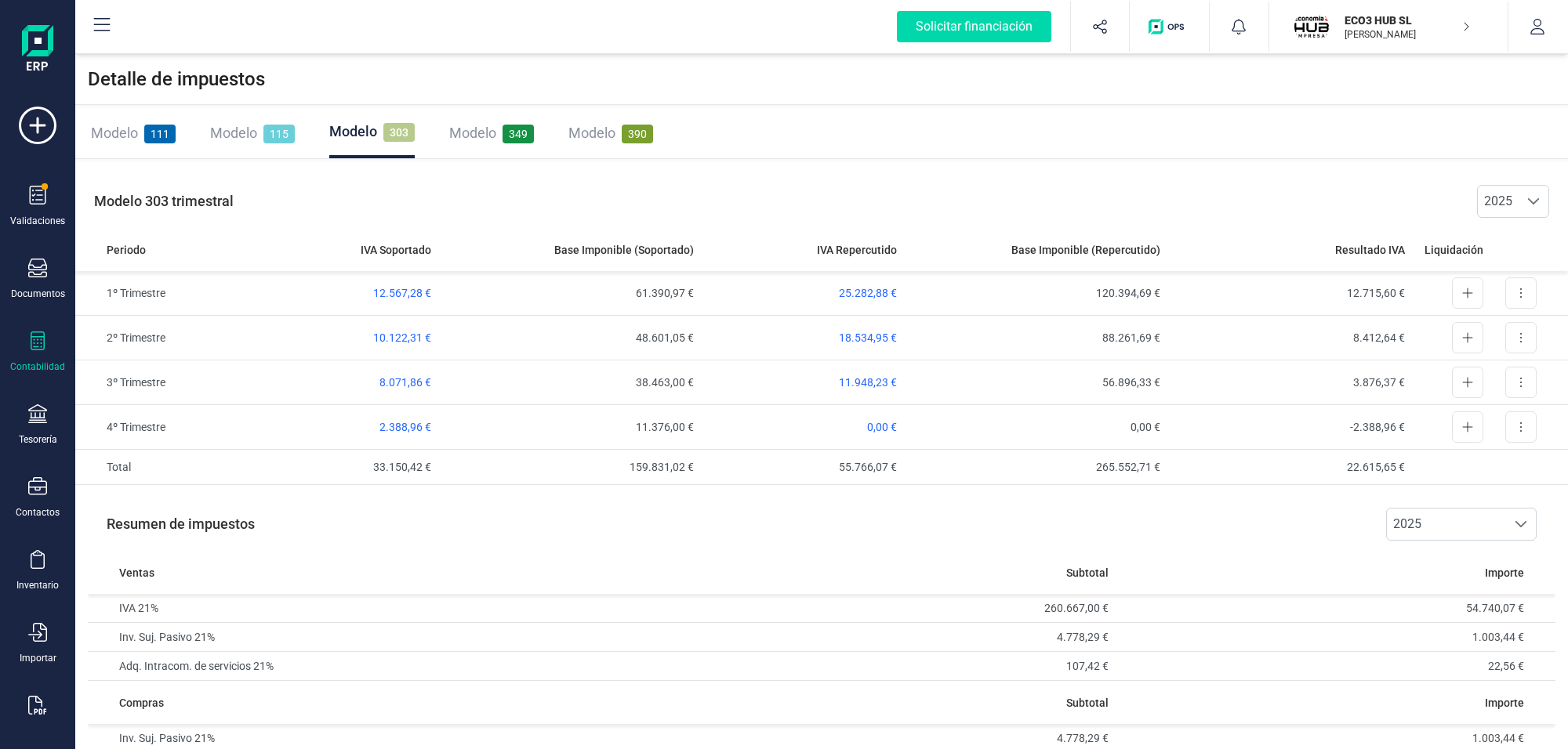
click at [496, 132] on div "Modelo 349" at bounding box center [492, 133] width 85 height 22
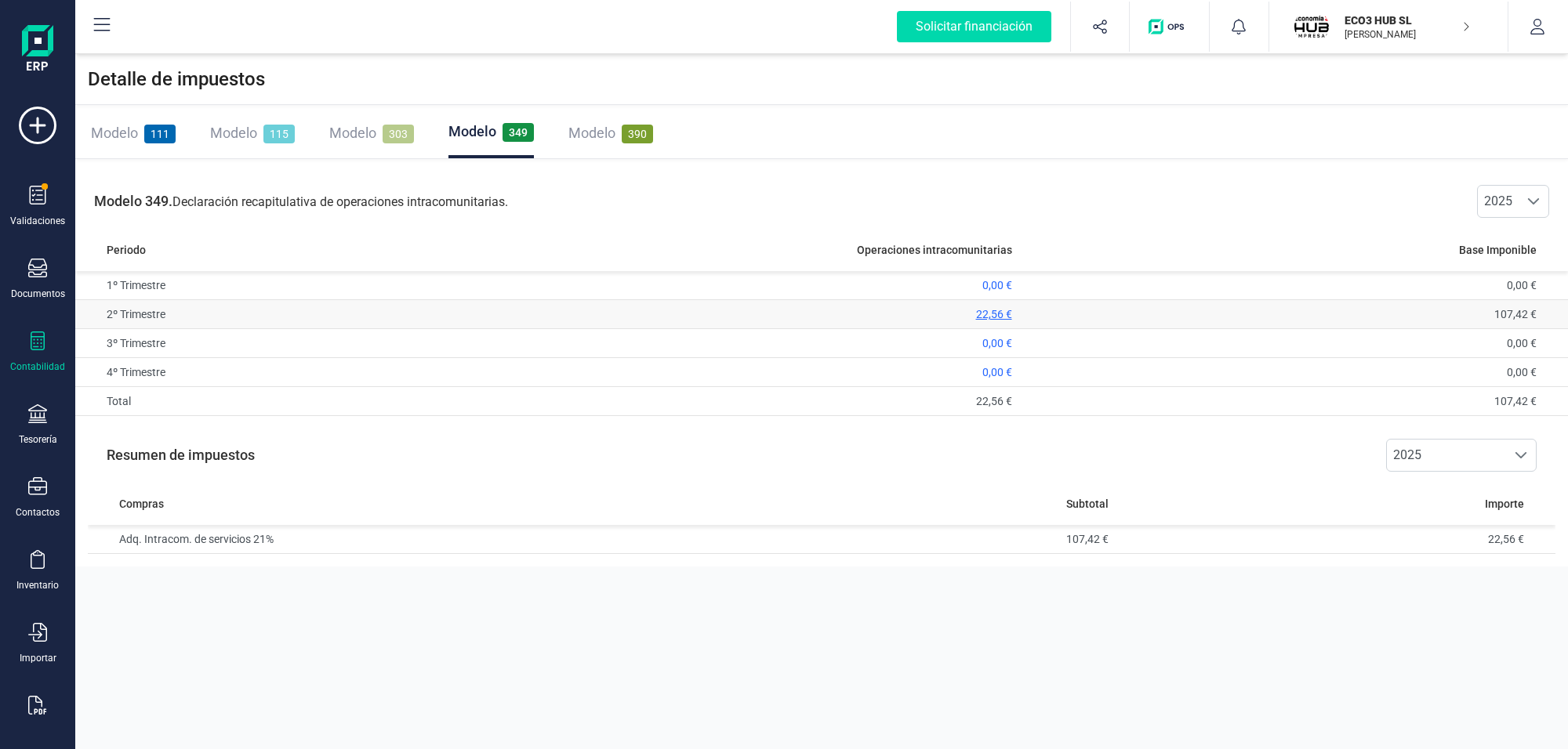
click at [987, 313] on span "22,56 €" at bounding box center [994, 314] width 36 height 13
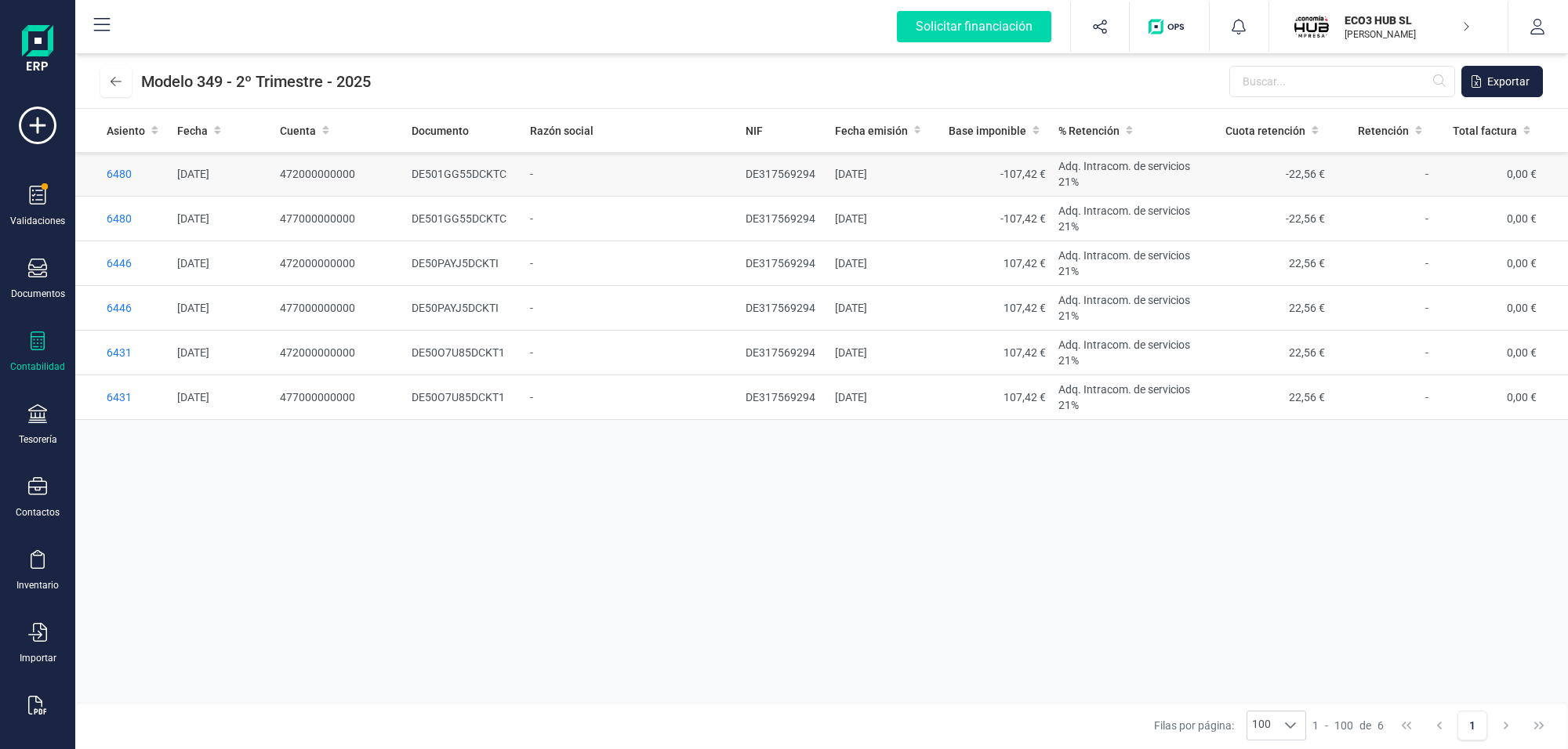
click at [460, 170] on span "DE501GG55DCKTC" at bounding box center [459, 174] width 95 height 13
click at [114, 174] on span "6480" at bounding box center [119, 174] width 25 height 13
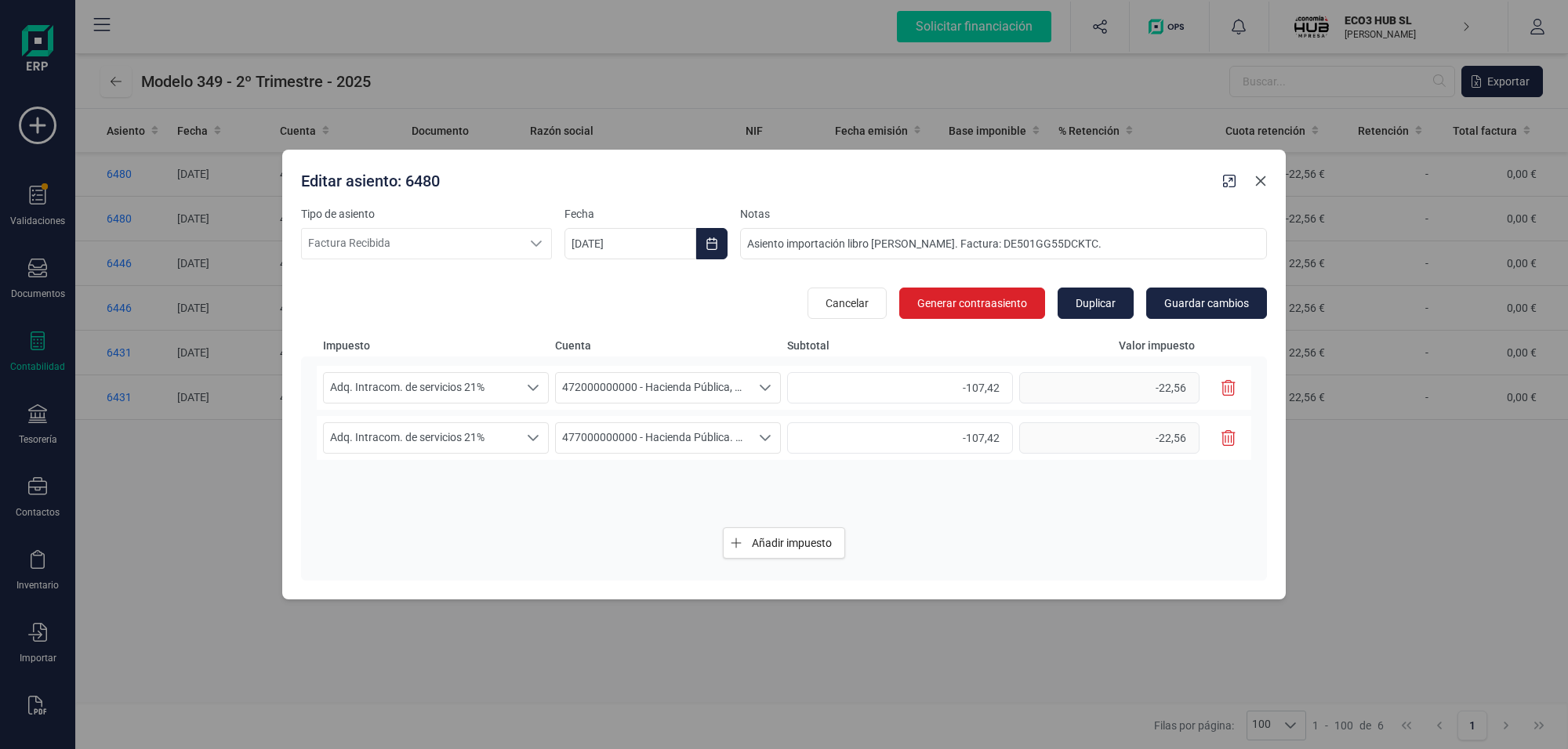
click at [1258, 178] on icon "Close" at bounding box center [1261, 181] width 10 height 10
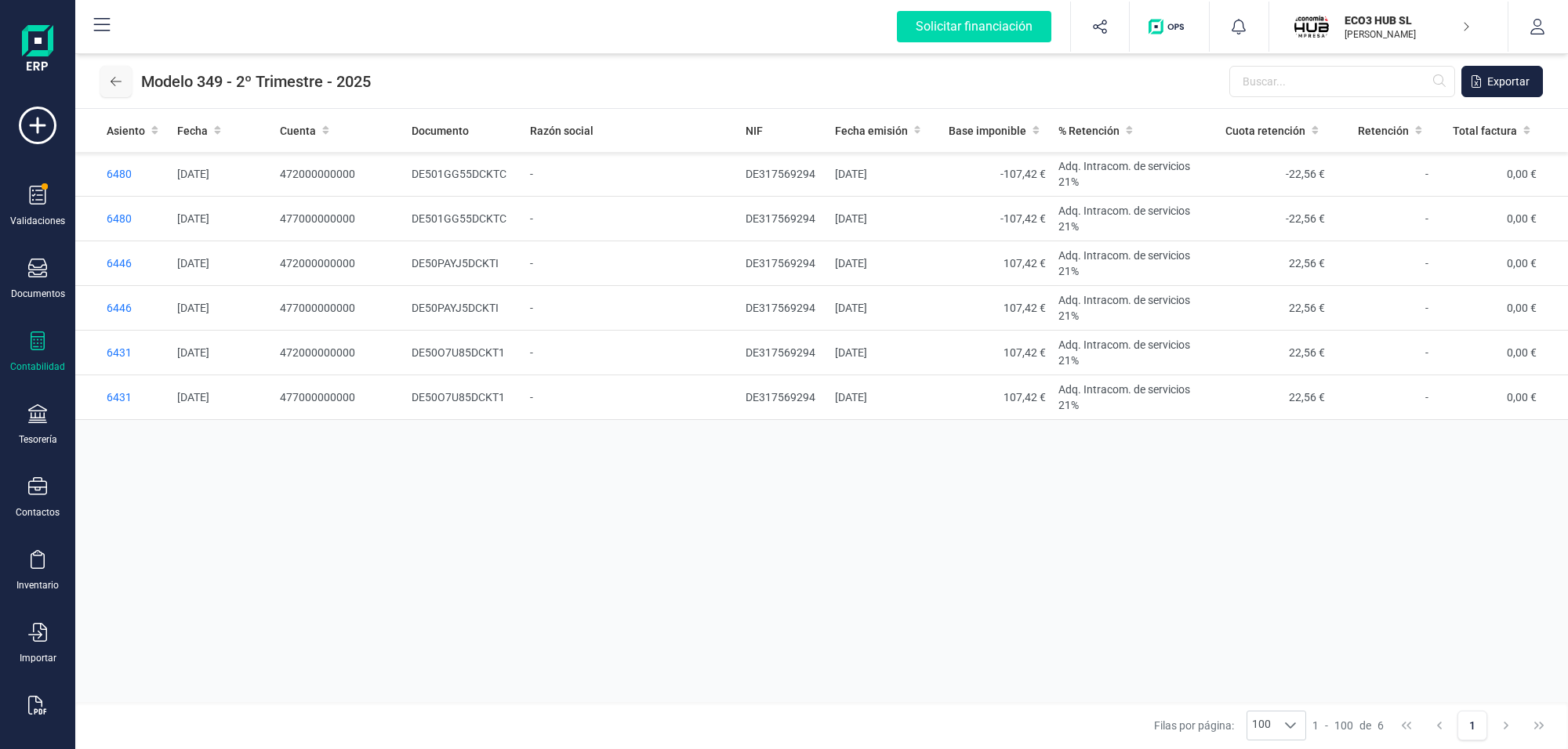
click at [111, 82] on icon at bounding box center [116, 82] width 11 height 13
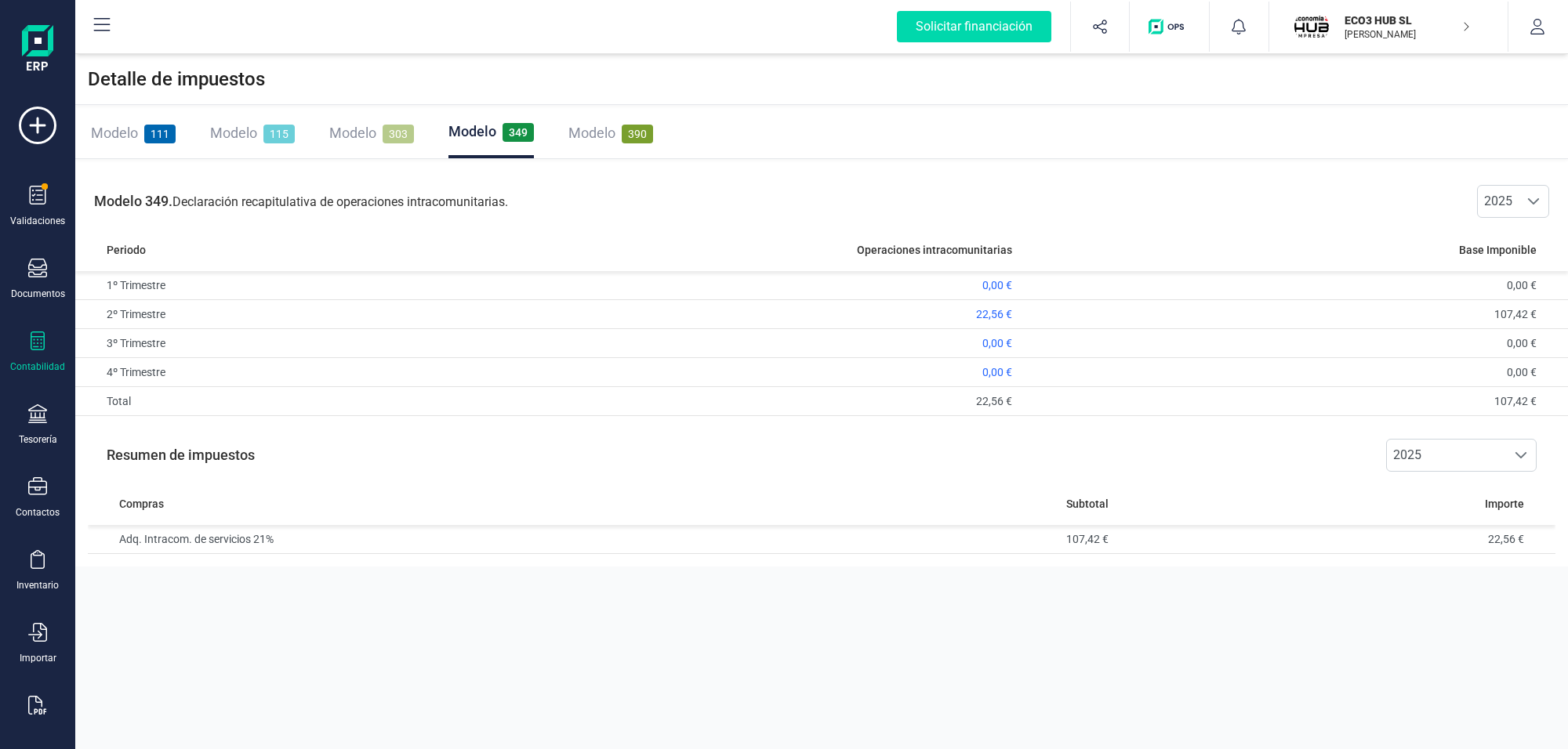
click at [401, 134] on span "303" at bounding box center [398, 134] width 31 height 19
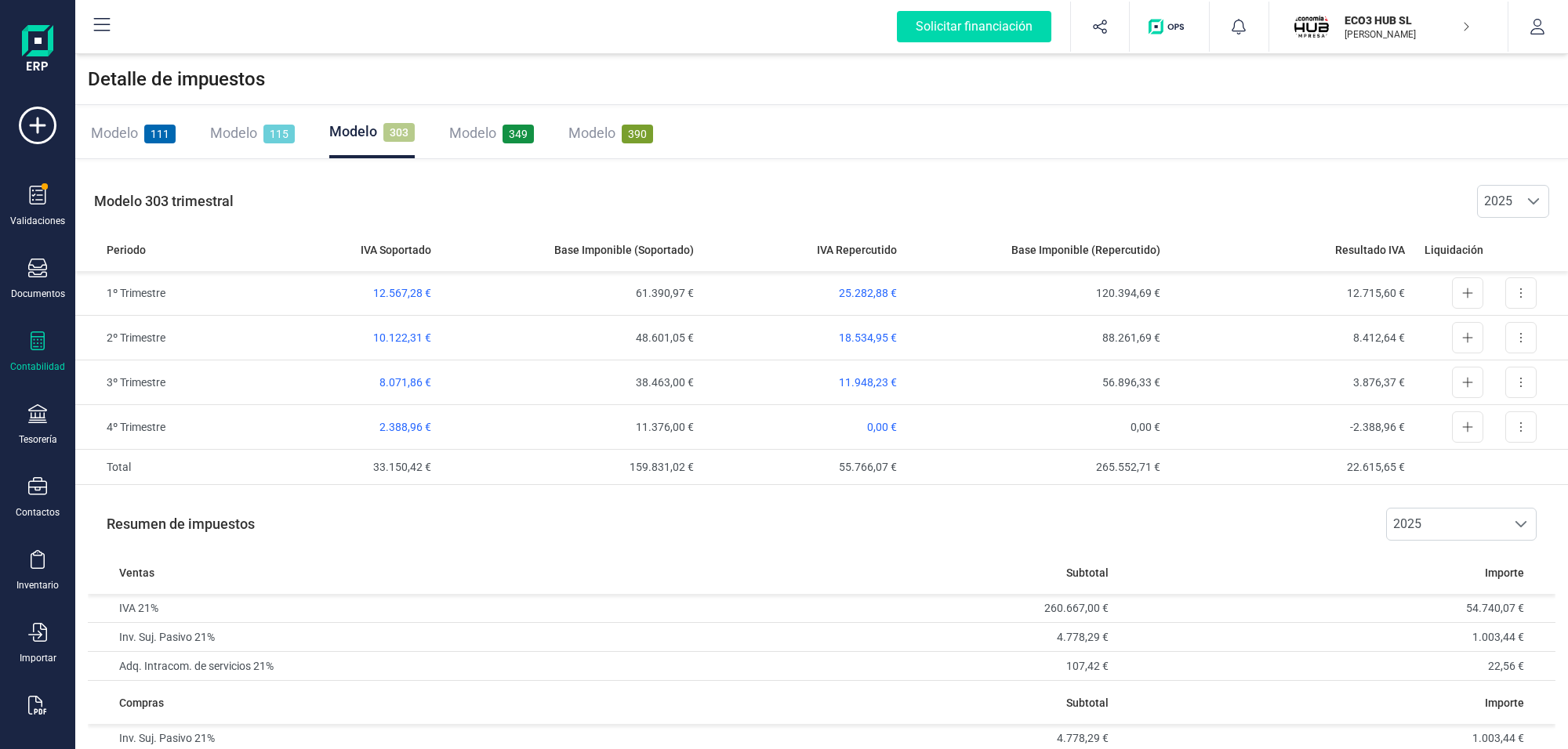
click at [33, 338] on icon at bounding box center [38, 341] width 19 height 19
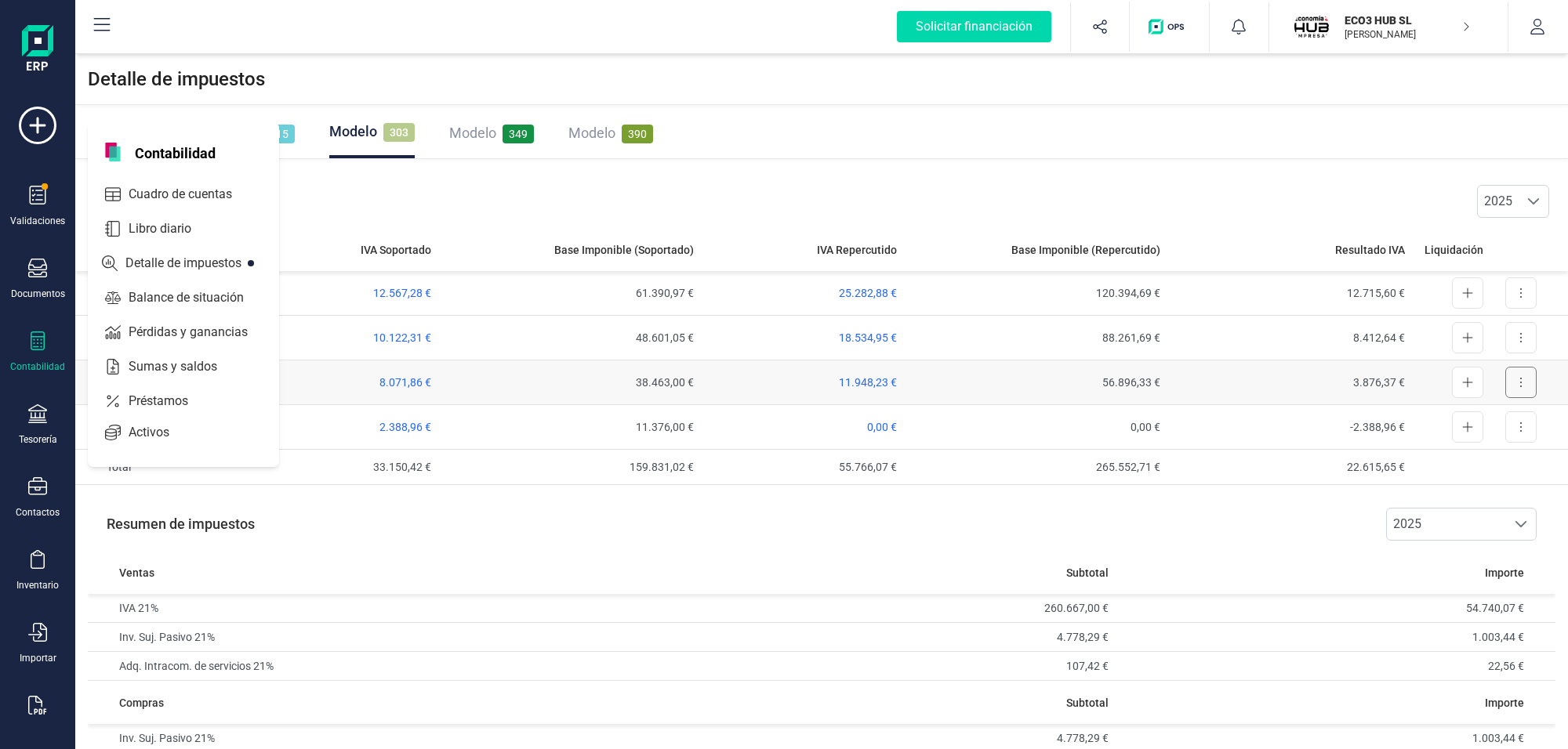
click at [1517, 374] on button at bounding box center [1521, 382] width 31 height 31
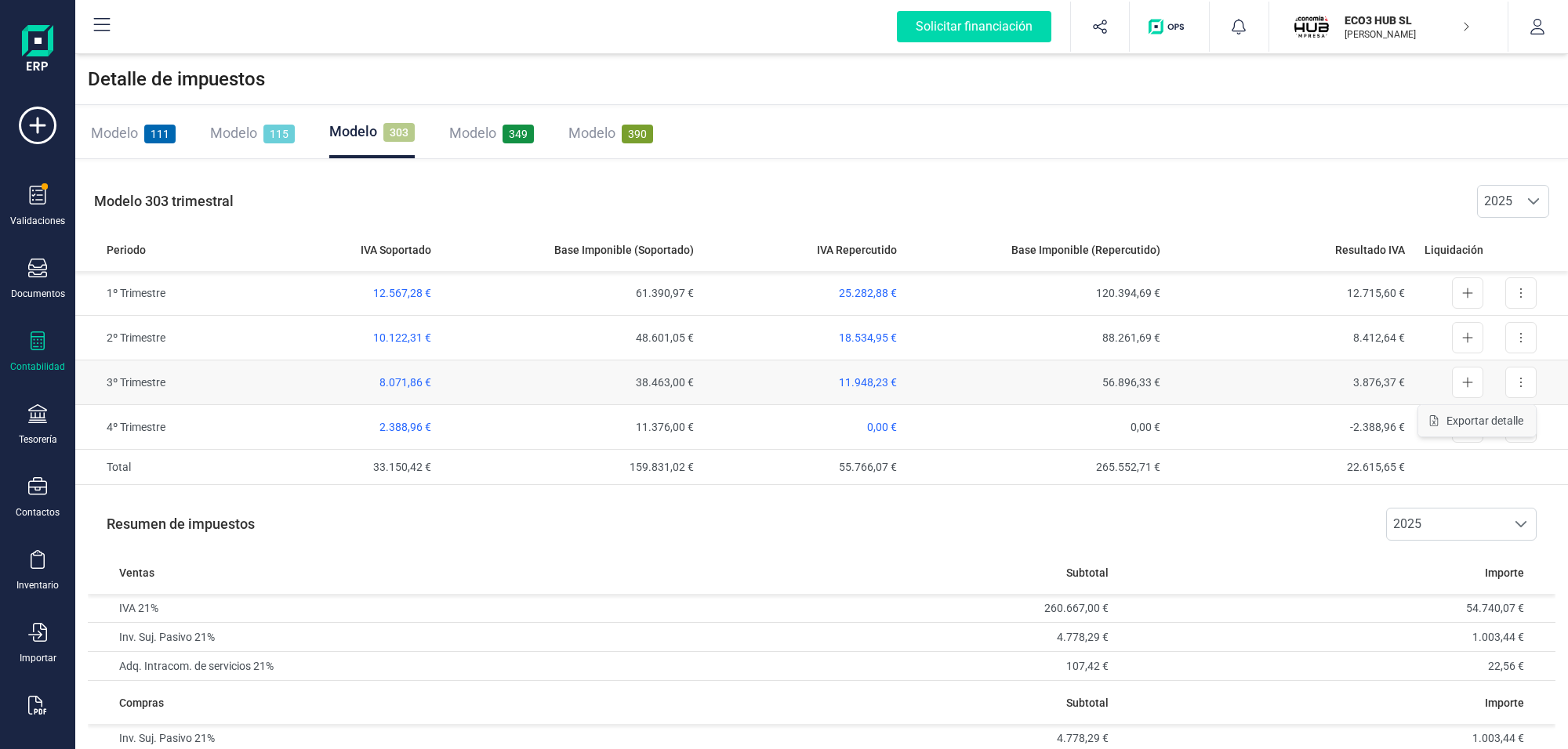
click at [1490, 422] on span "Exportar detalle" at bounding box center [1485, 421] width 77 height 16
click at [418, 380] on span "8.071,86 €" at bounding box center [405, 382] width 52 height 13
click at [857, 378] on span "11.948,23 €" at bounding box center [868, 382] width 58 height 13
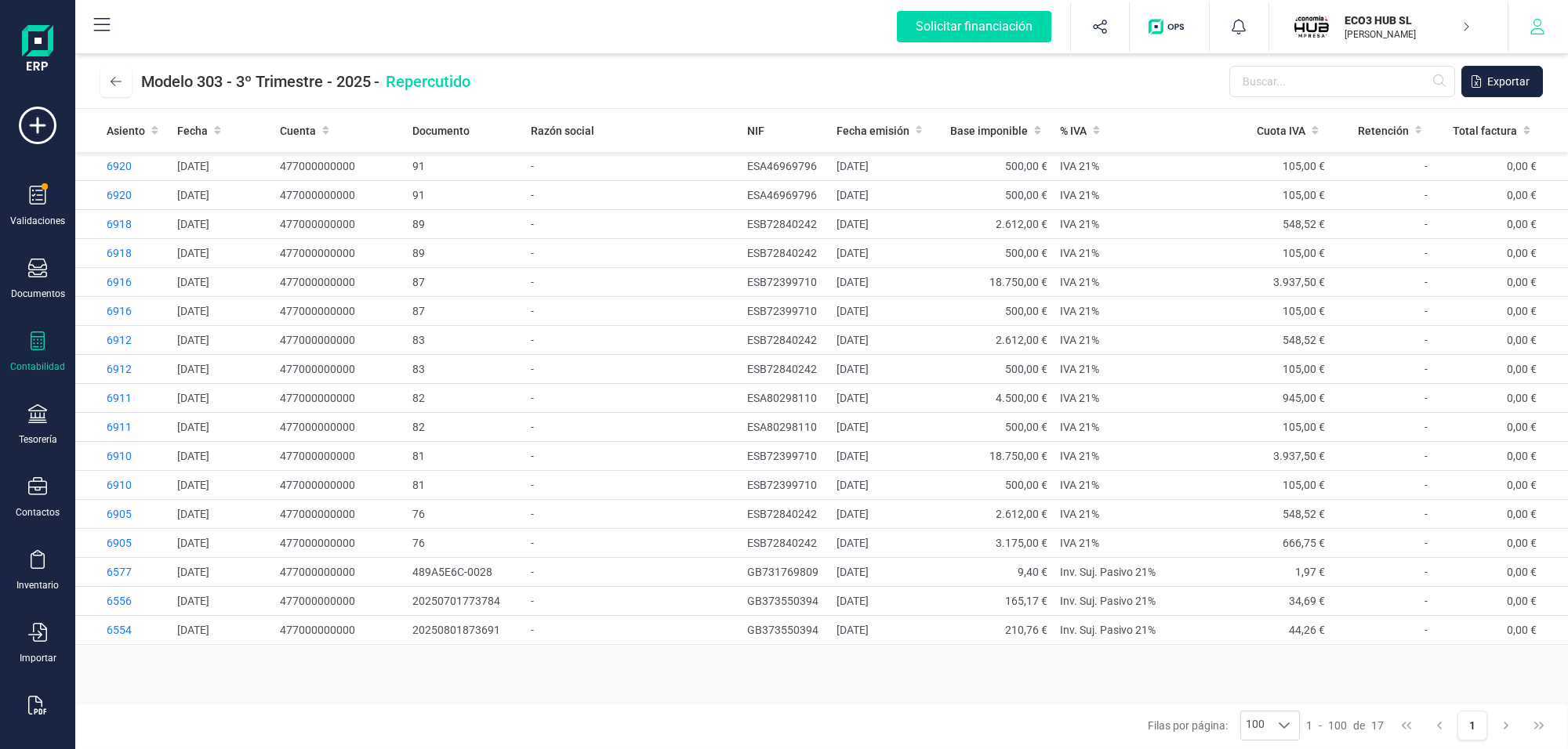
click at [1535, 28] on icon "button" at bounding box center [1537, 27] width 14 height 16
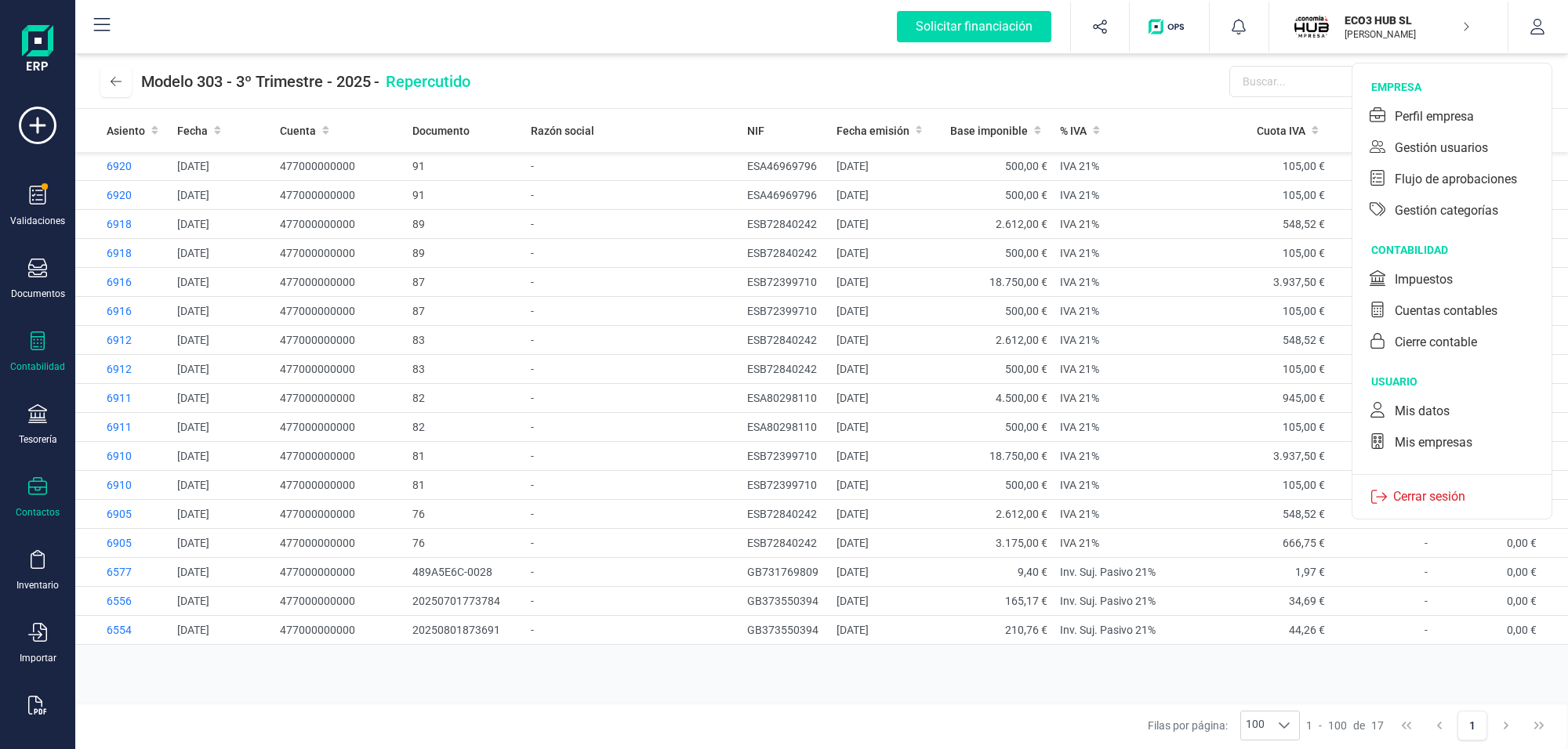
click at [48, 495] on div "Contactos" at bounding box center [38, 498] width 63 height 42
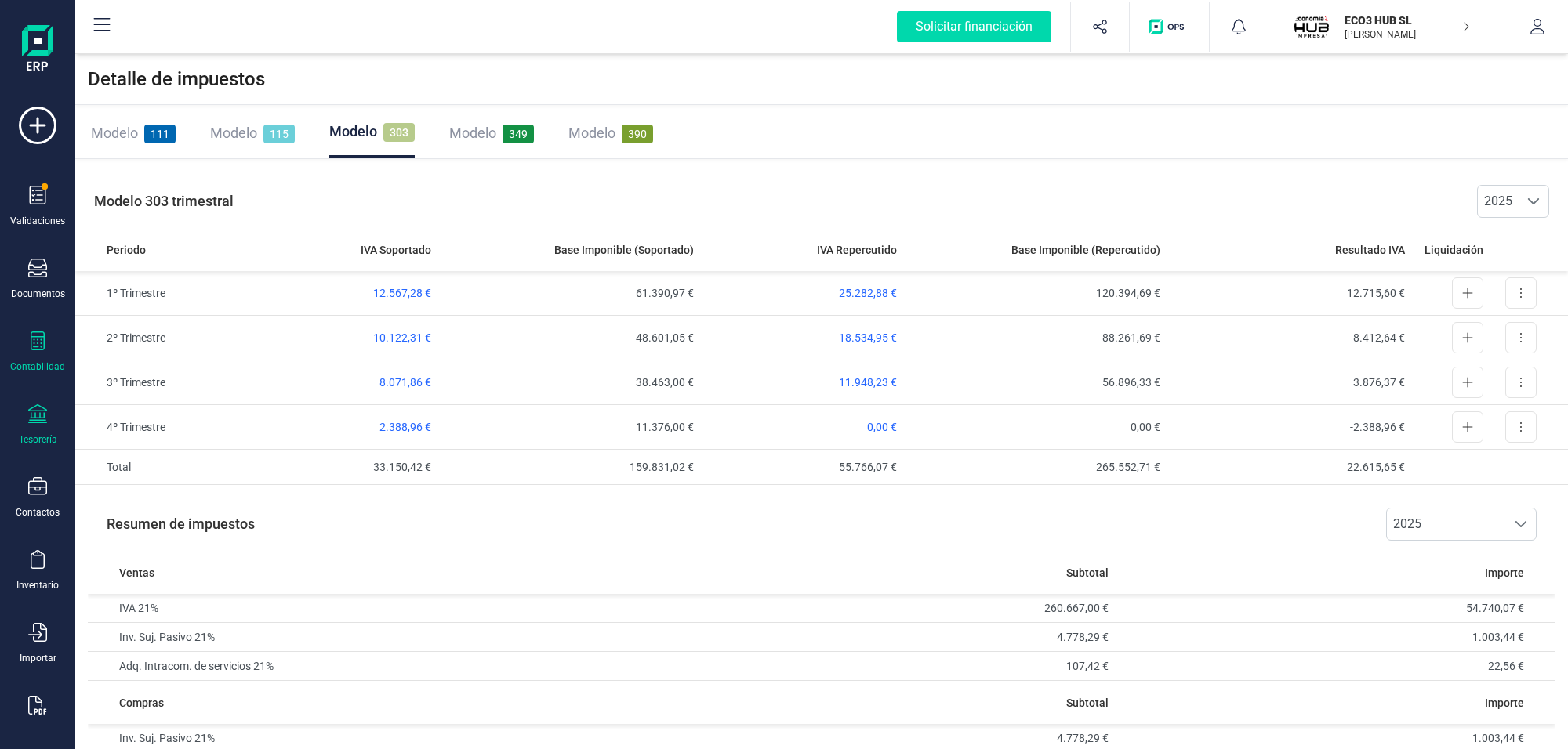
click at [57, 417] on div "Tesorería" at bounding box center [38, 425] width 63 height 42
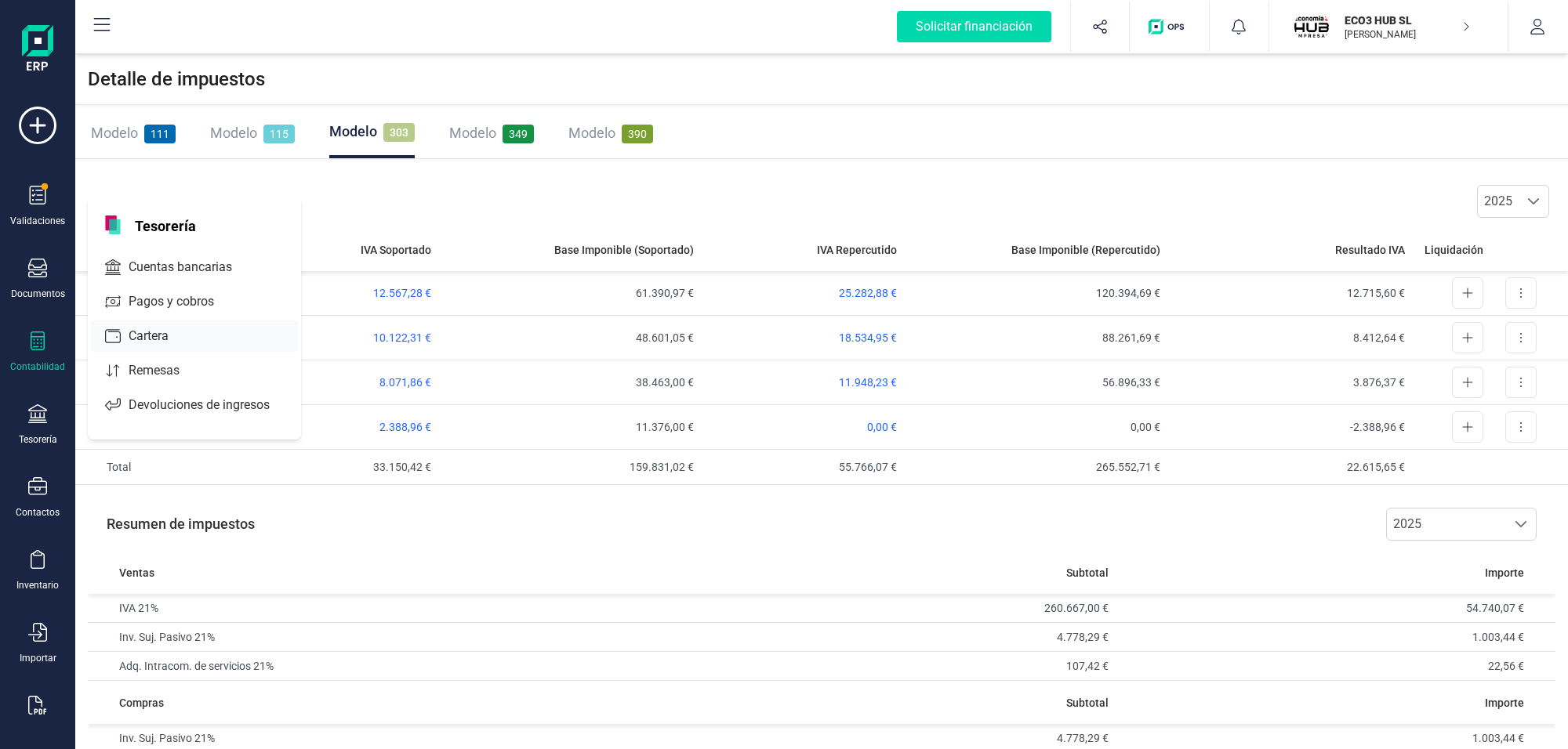
click at [136, 263] on span "Cuentas bancarias" at bounding box center [192, 267] width 138 height 19
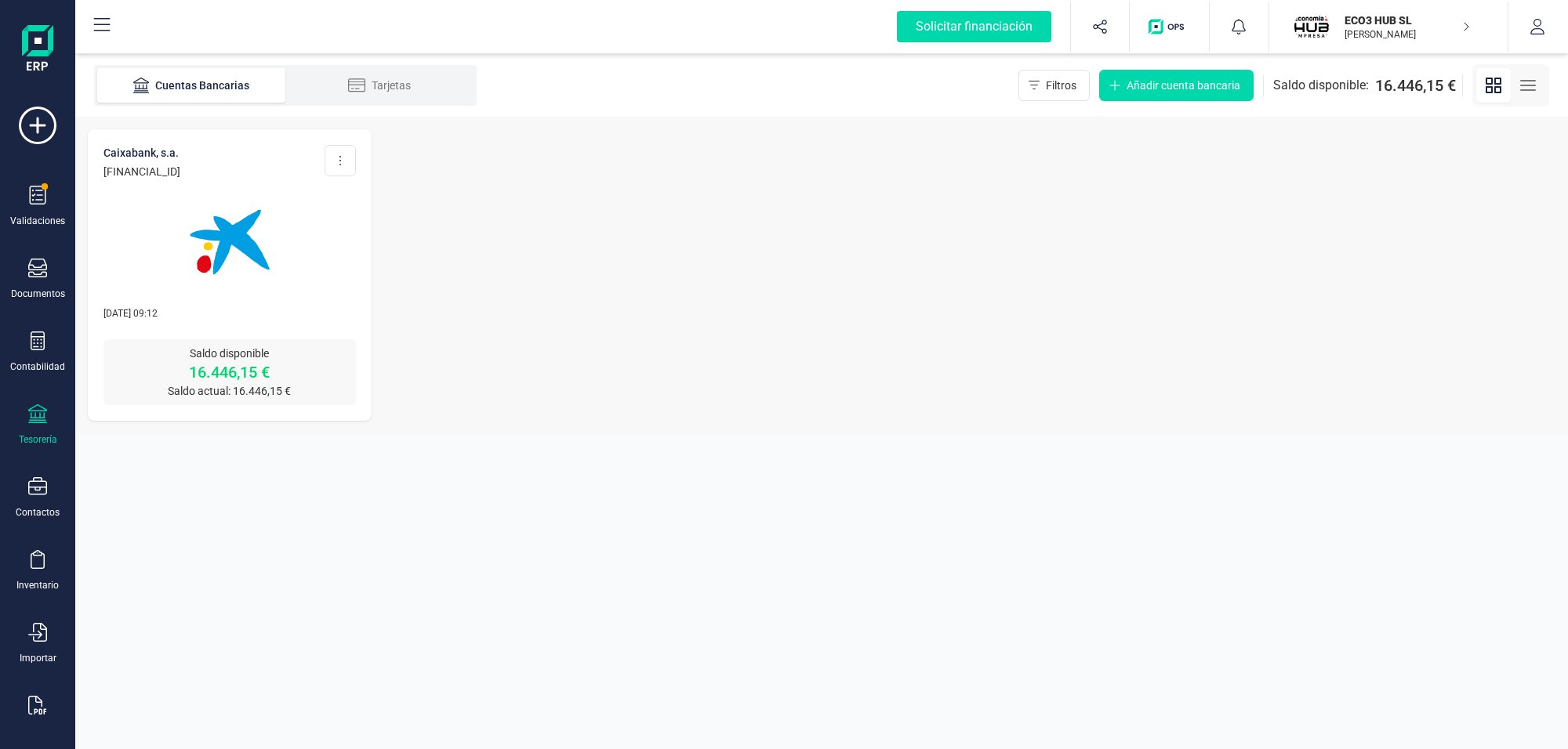
click at [236, 235] on img at bounding box center [230, 243] width 132 height 132
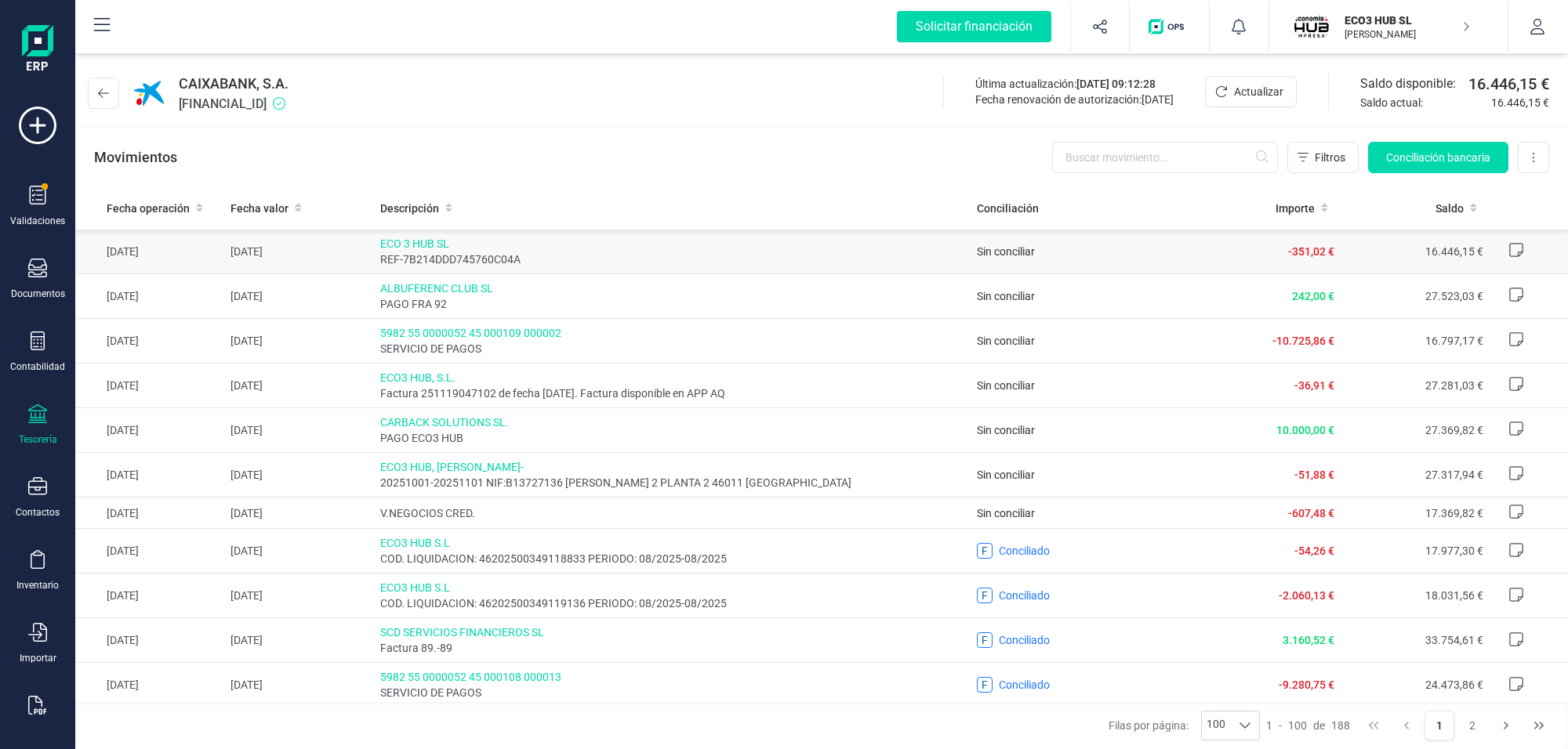
click at [412, 237] on span "ECO 3 HUB SL" at bounding box center [672, 243] width 584 height 16
click at [420, 241] on span "ECO 3 HUB SL" at bounding box center [672, 243] width 584 height 16
click at [1295, 245] on span "-351,02 €" at bounding box center [1310, 251] width 46 height 13
click at [1397, 159] on span "Conciliación bancaria" at bounding box center [1438, 158] width 104 height 16
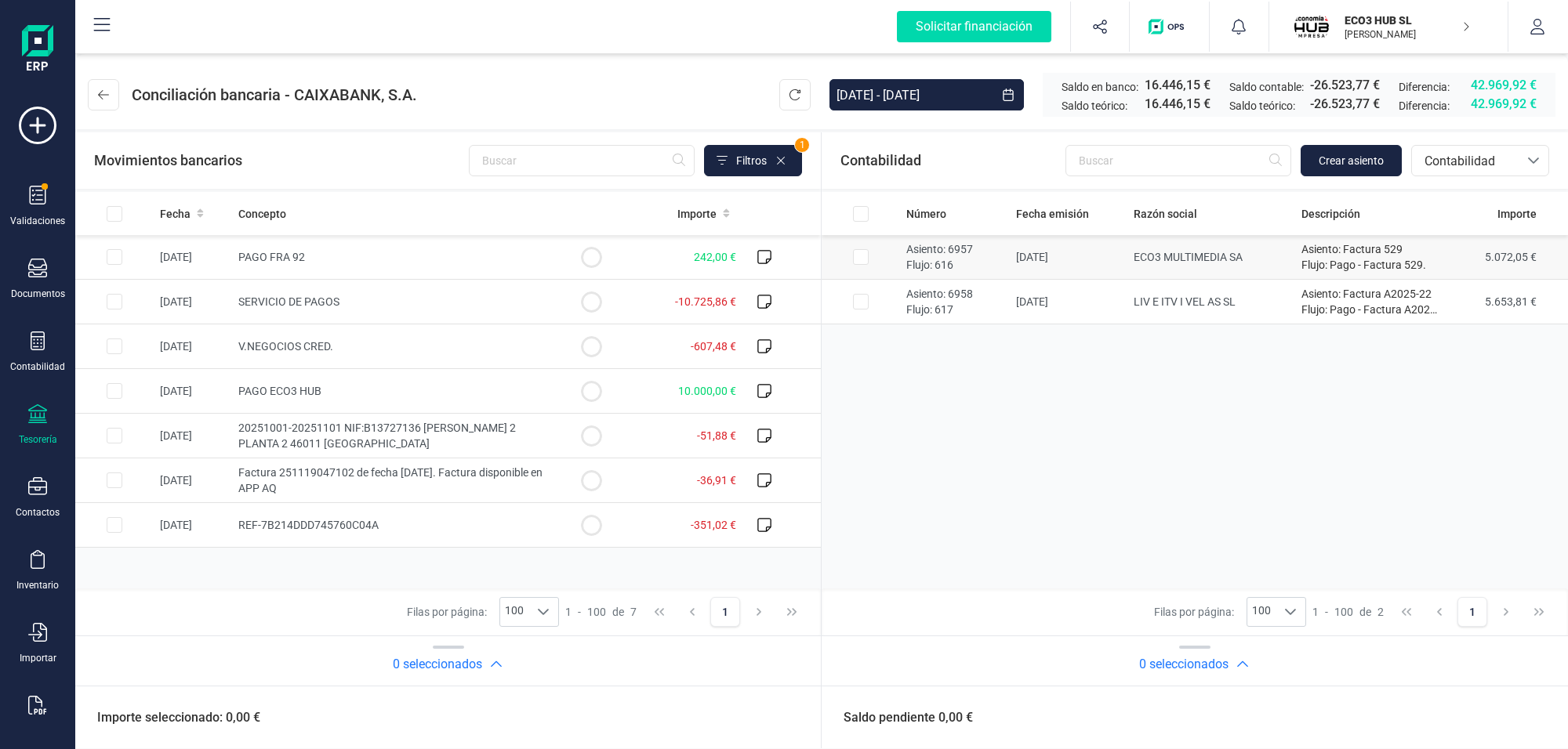
click at [863, 256] on input "Row Selected c464fa55-8a93-465f-8179-bae571225fe5" at bounding box center [861, 257] width 16 height 16
checkbox input "true"
click at [860, 299] on input "Row Selected 30c8978b-9ed1-43ee-a240-54d72bd05a4b" at bounding box center [861, 301] width 16 height 16
checkbox input "true"
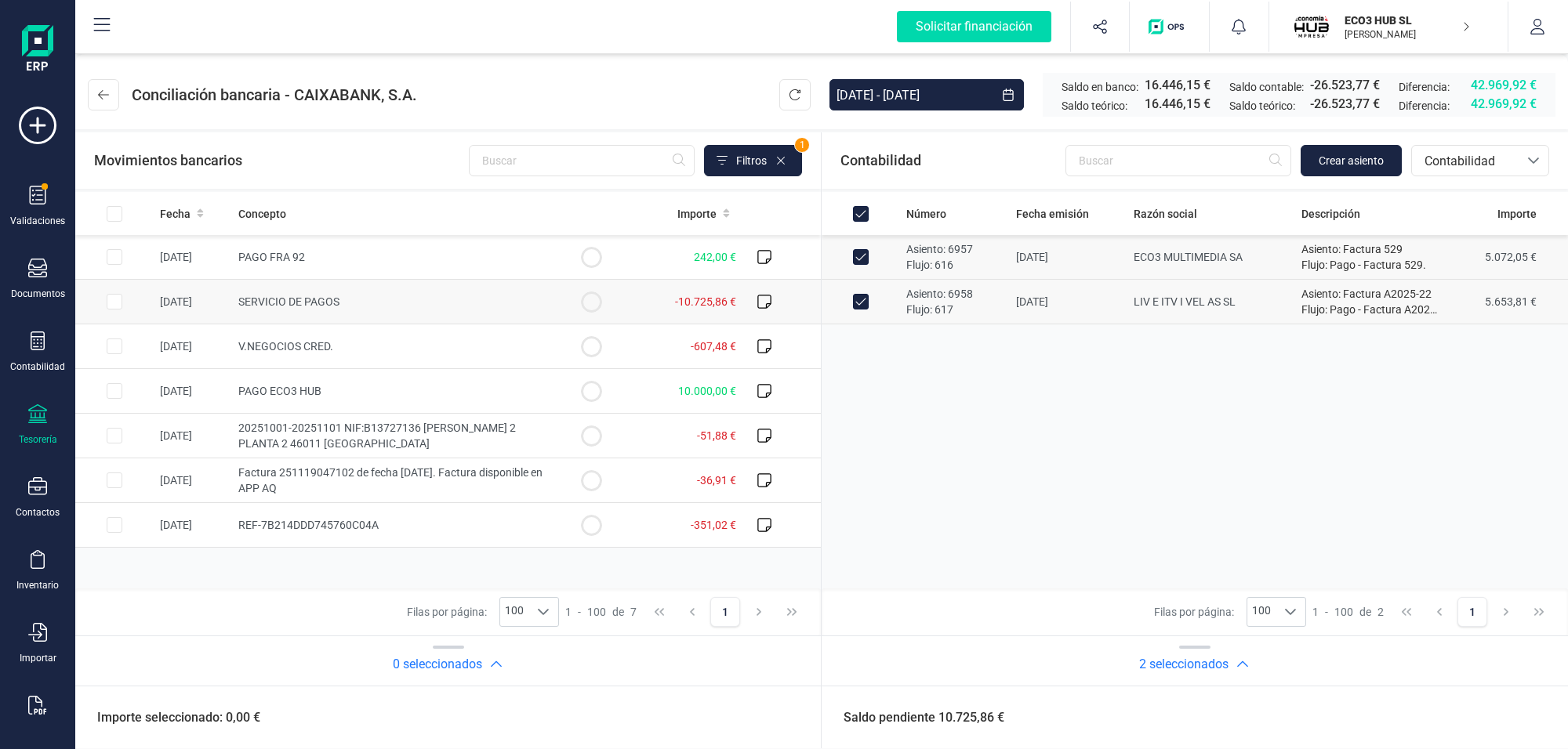
drag, startPoint x: 110, startPoint y: 298, endPoint x: 122, endPoint y: 301, distance: 12.4
click at [112, 299] on input "Row Selected 345df41f-e396-4e41-8020-27971cdea64f" at bounding box center [115, 301] width 16 height 16
checkbox input "true"
click at [1483, 710] on button "Conciliar" at bounding box center [1486, 718] width 74 height 31
checkbox input "false"
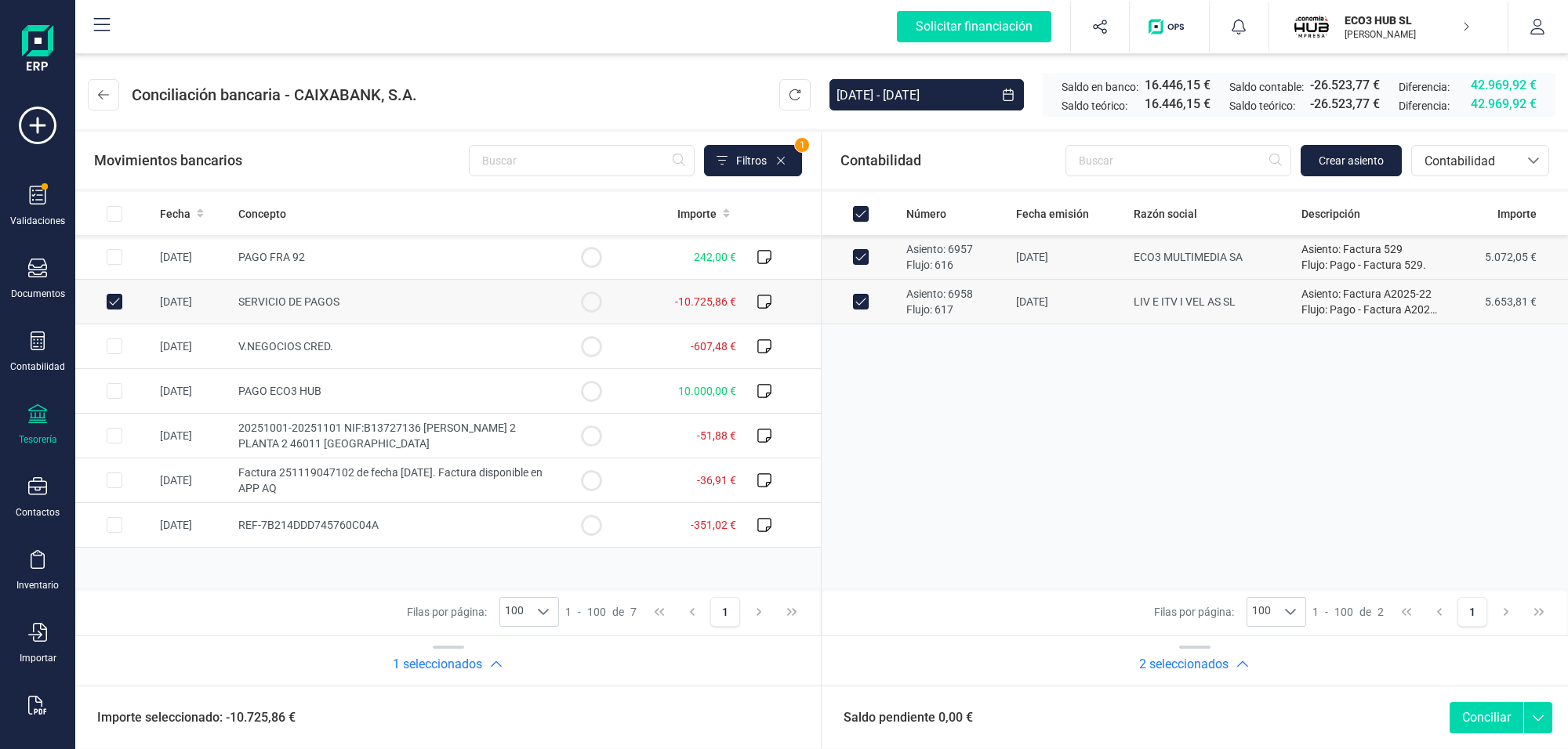
checkbox input "false"
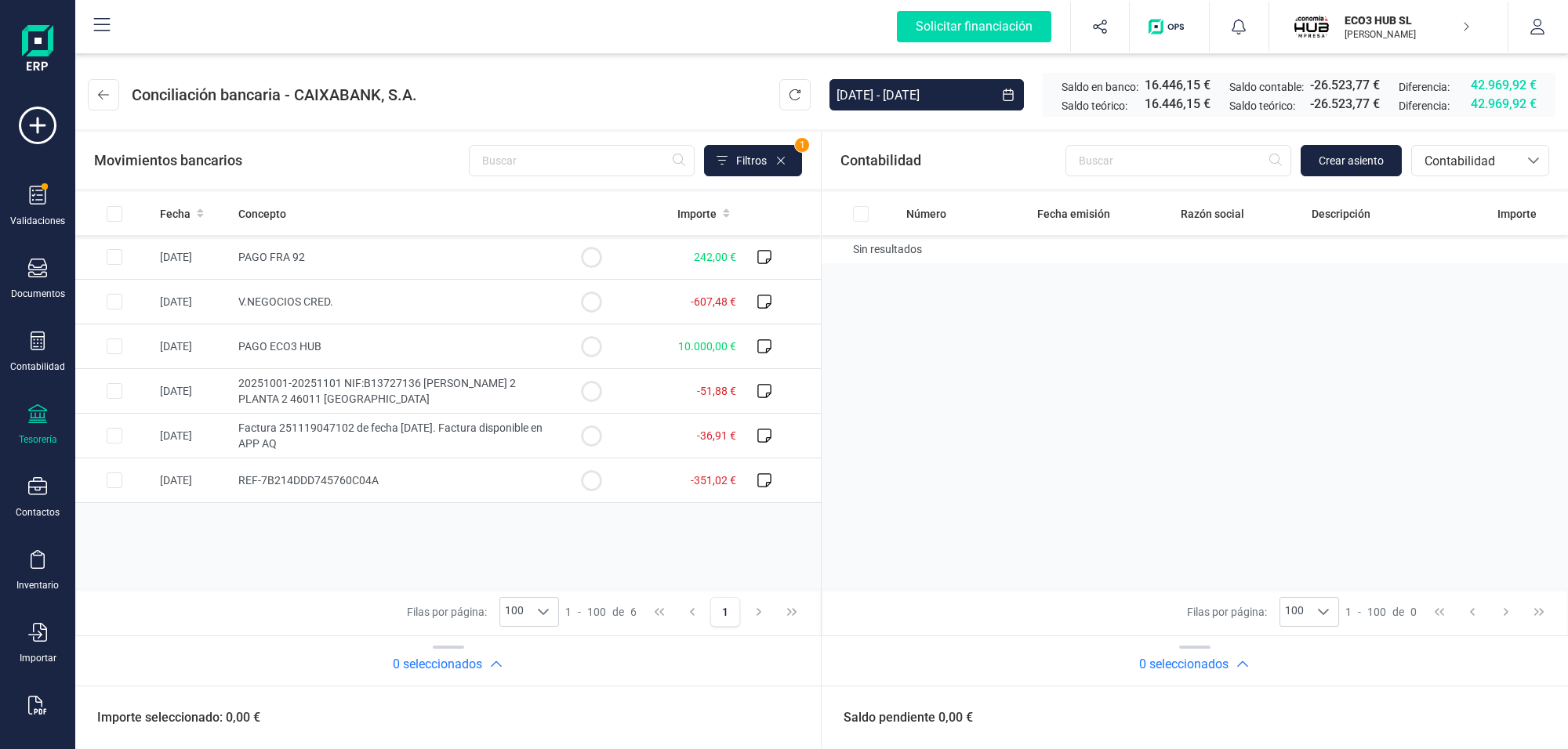
click at [985, 396] on div "Número Fecha emisión Razón social Descripción Importe Sin resultados" at bounding box center [1195, 389] width 746 height 396
click at [100, 95] on icon at bounding box center [104, 95] width 11 height 9
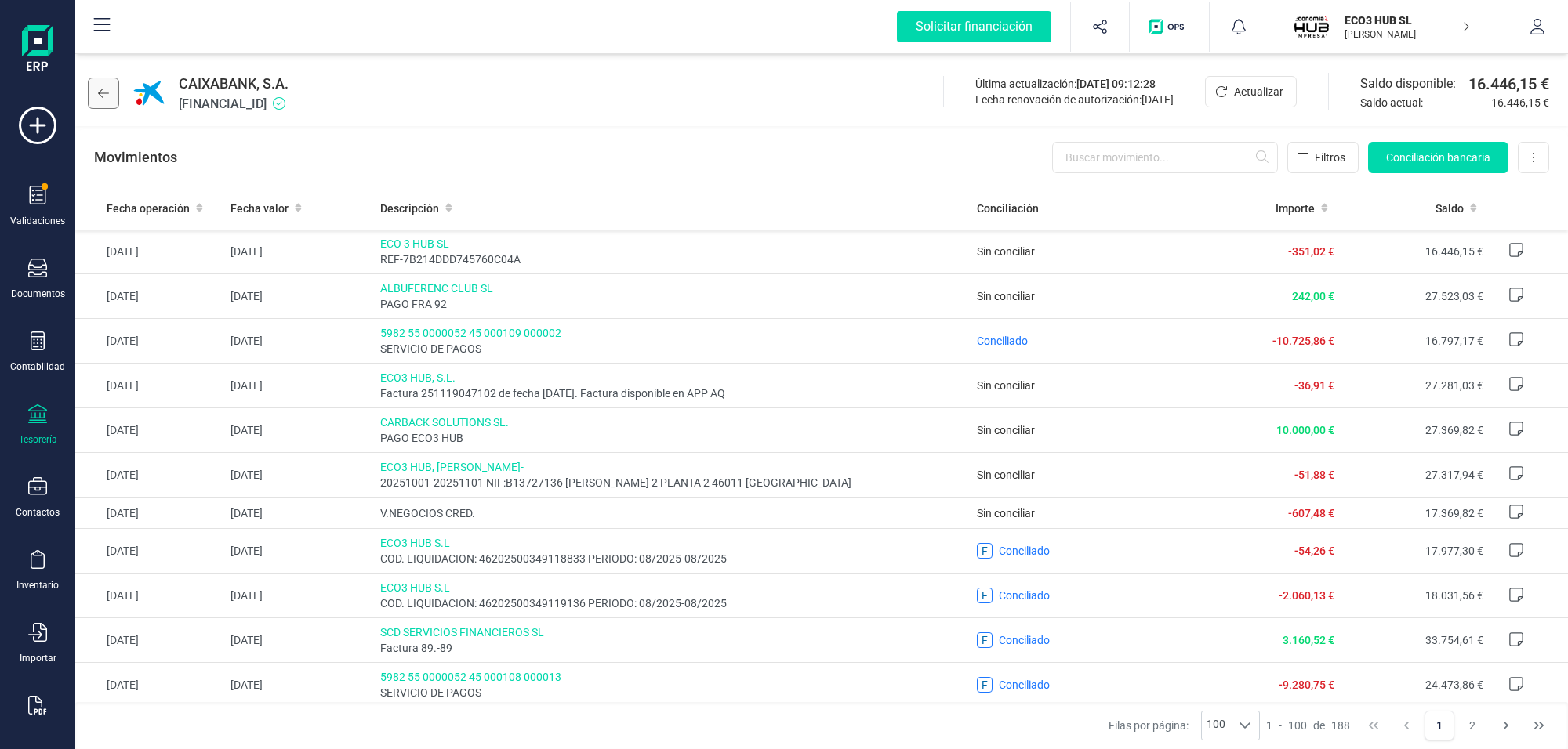
click at [97, 84] on button at bounding box center [104, 93] width 31 height 31
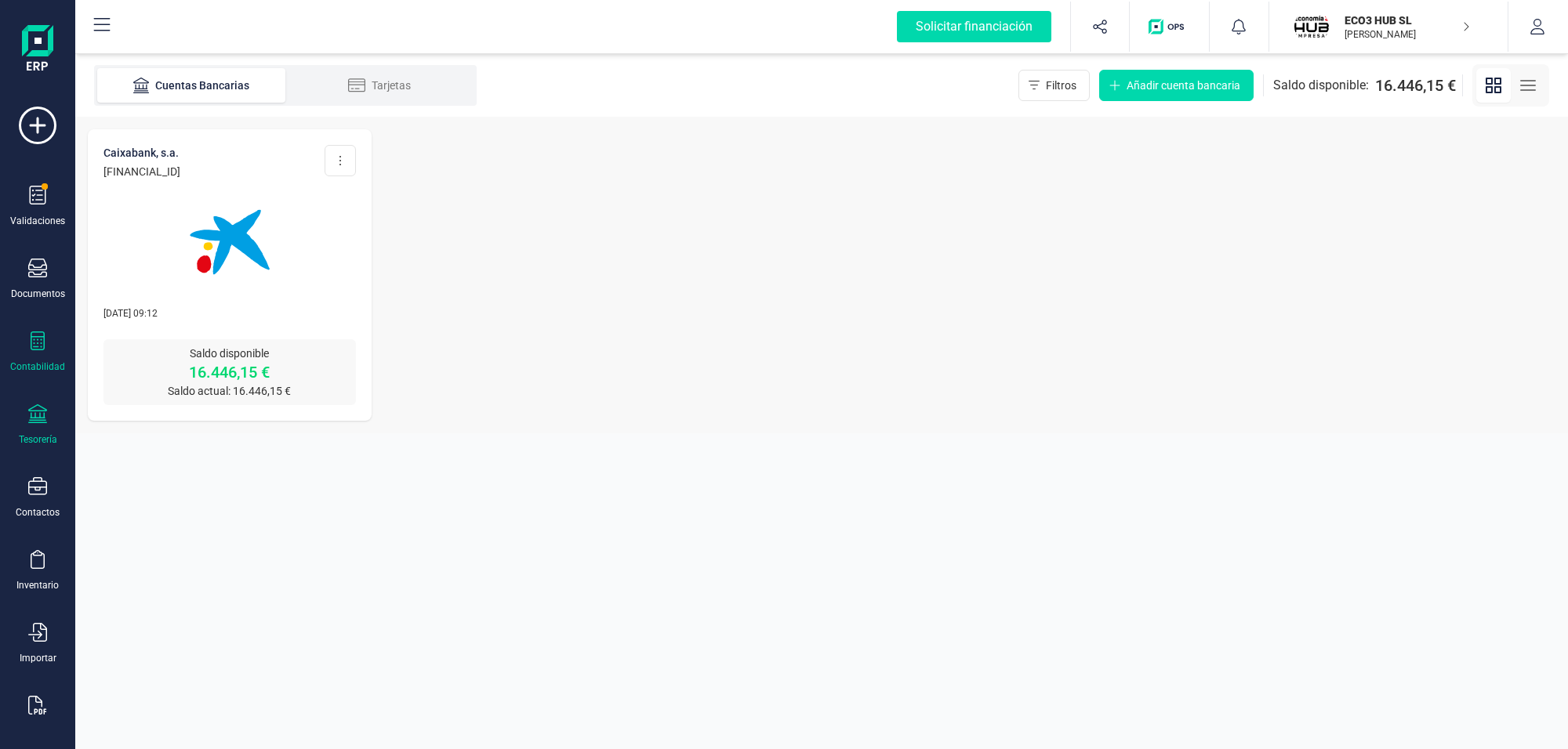
click at [37, 338] on icon at bounding box center [38, 341] width 14 height 19
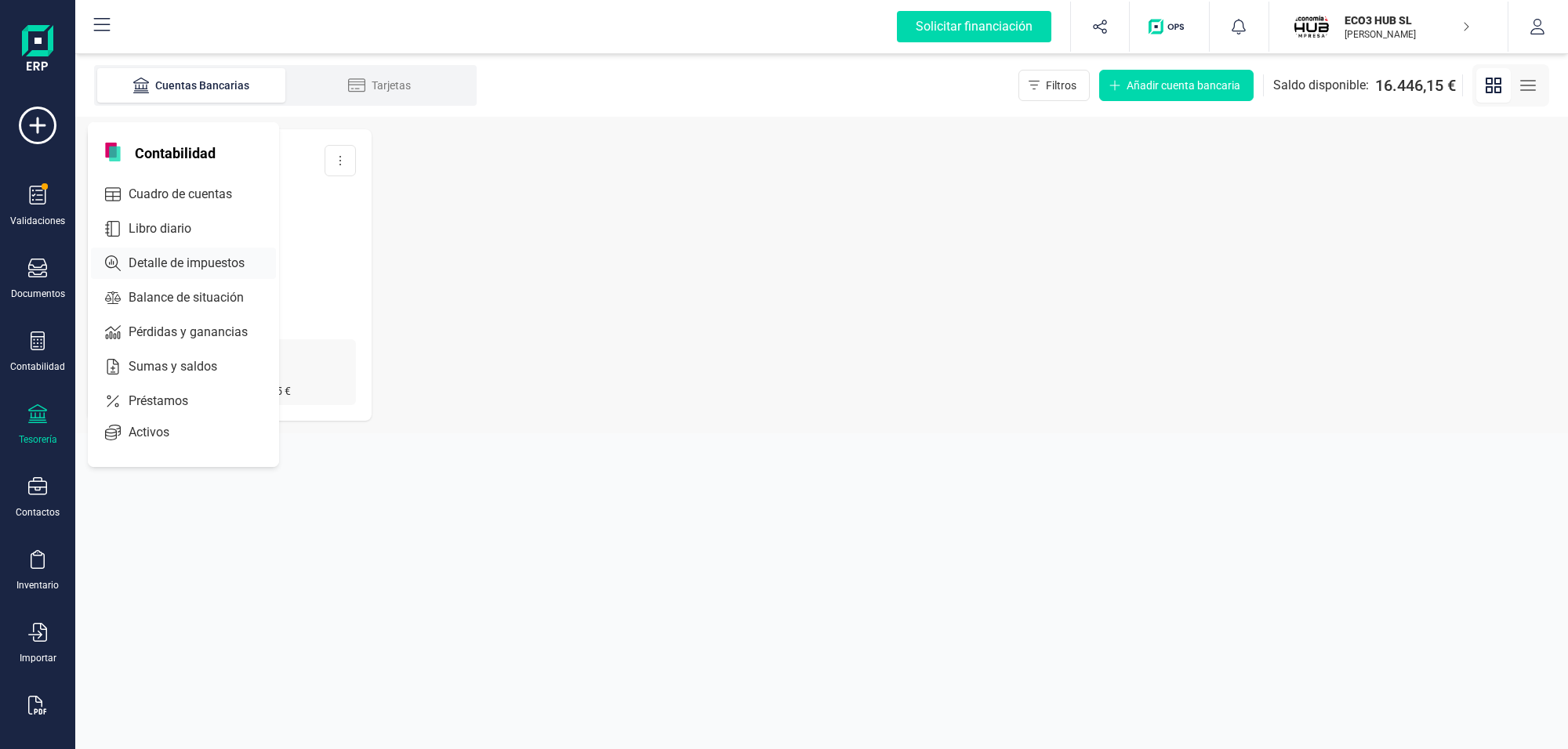
click at [174, 262] on span "Detalle de impuestos" at bounding box center [198, 263] width 151 height 19
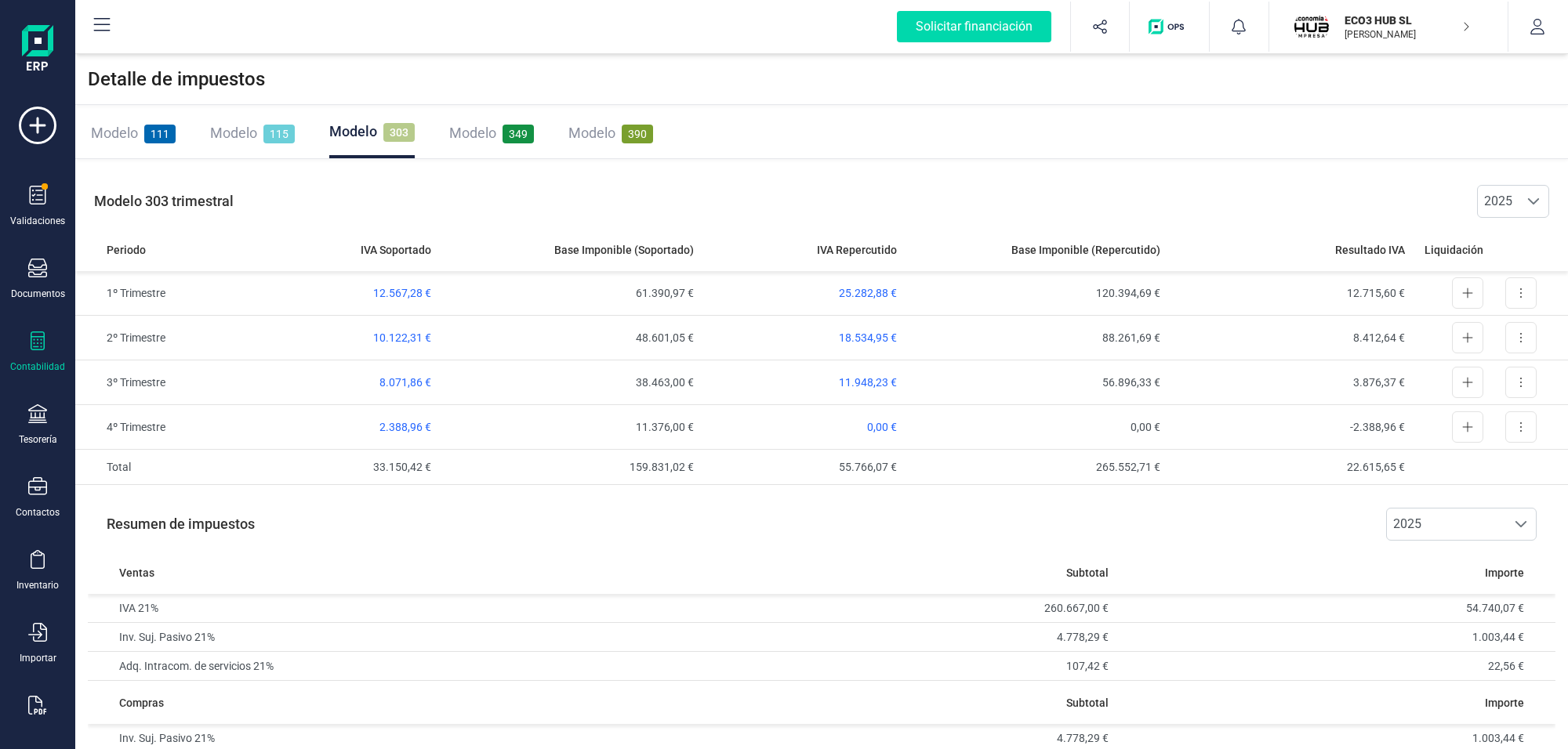
click at [373, 130] on span "Modelo" at bounding box center [353, 131] width 48 height 16
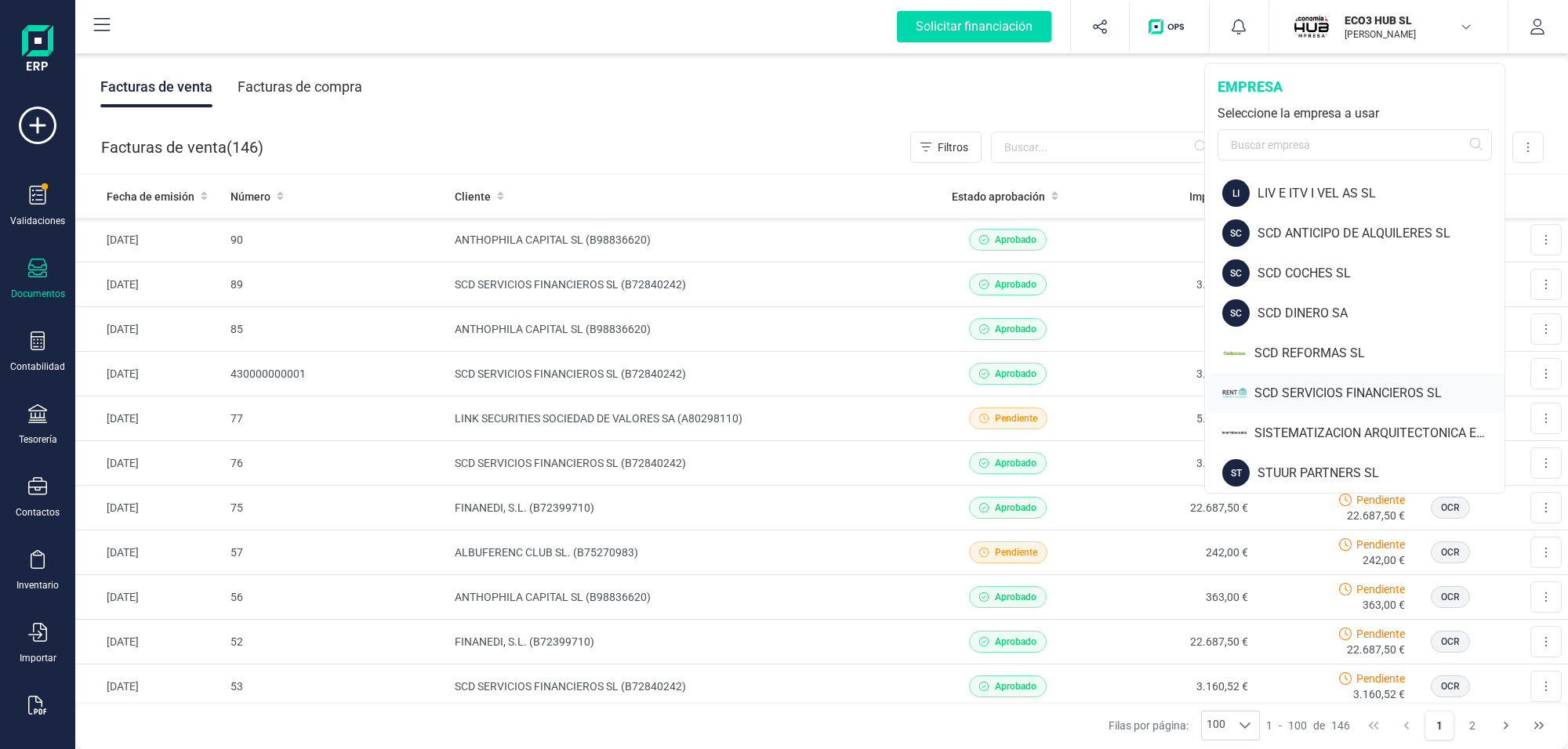
scroll to position [126, 0]
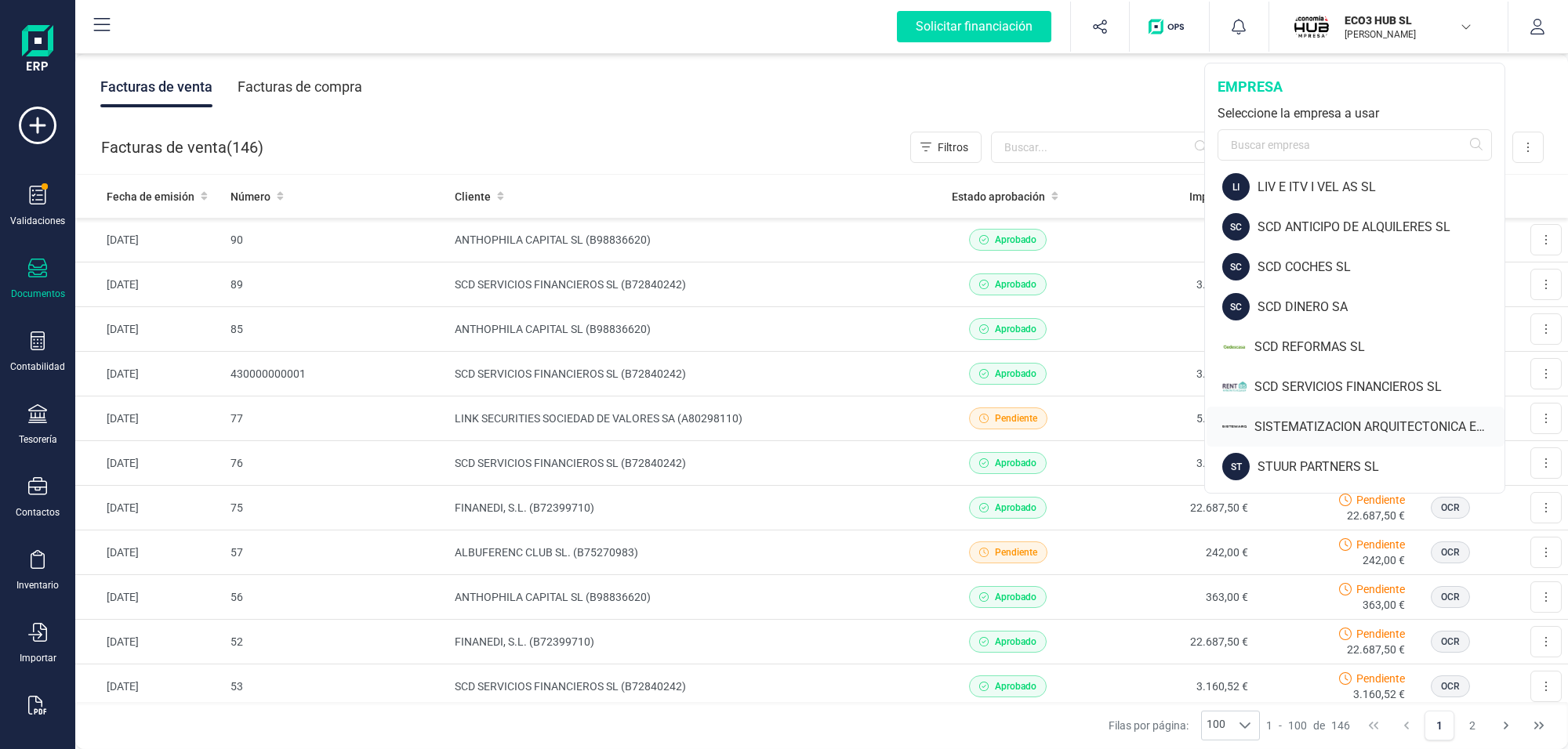
click at [1307, 418] on div "SISTEMATIZACION ARQUITECTONICA EN REFORMAS SL" at bounding box center [1379, 427] width 250 height 19
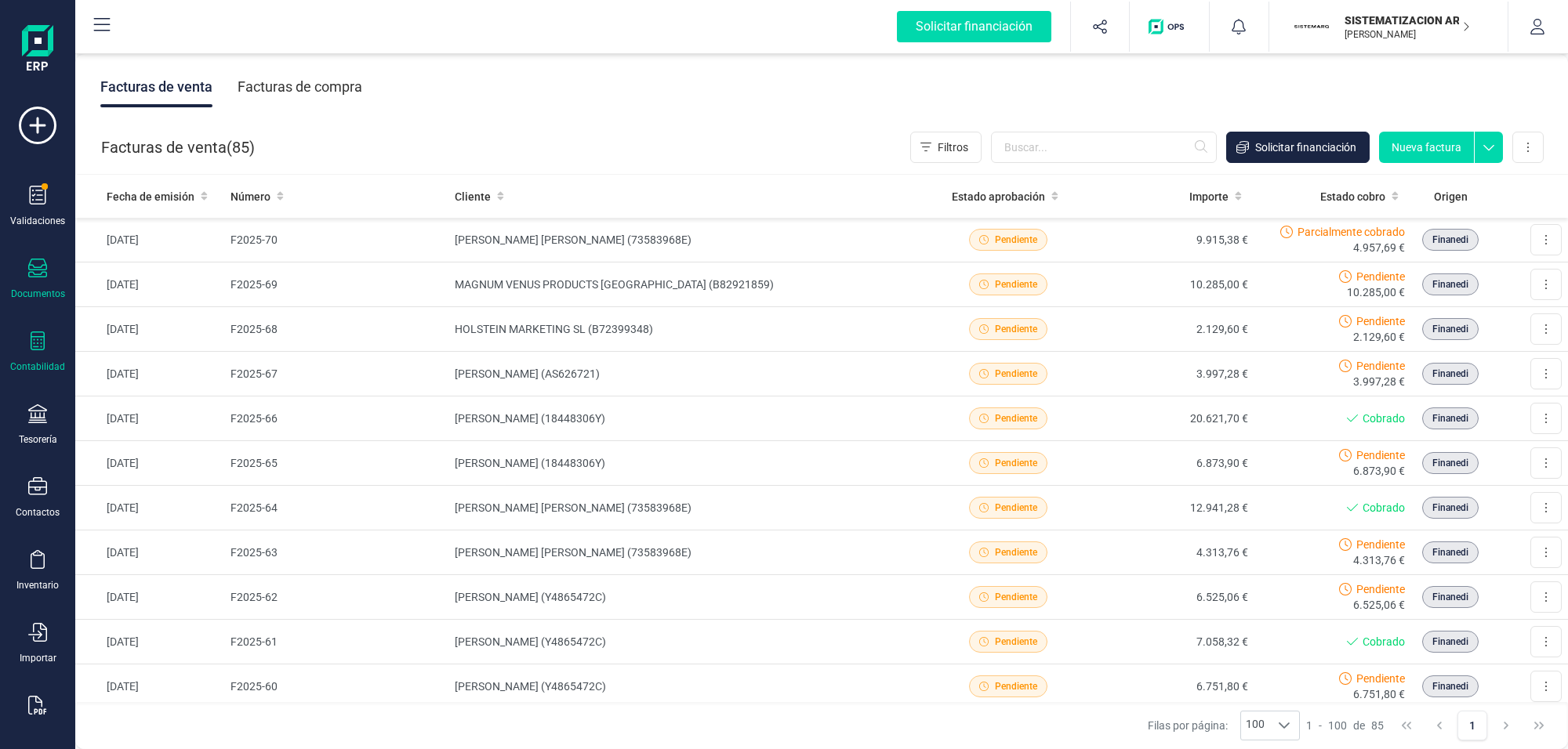
click at [36, 343] on icon at bounding box center [38, 341] width 19 height 19
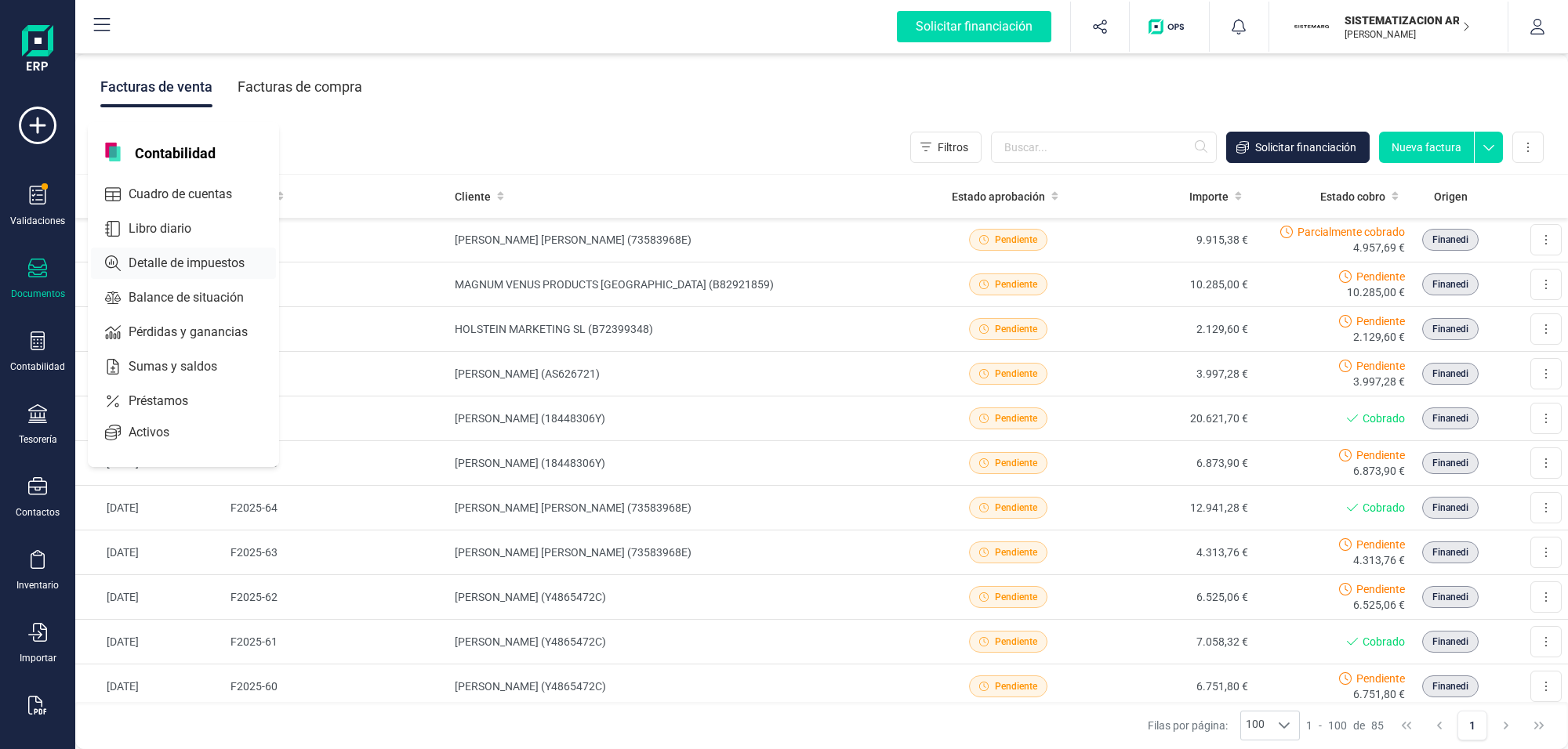
click at [163, 261] on span "Detalle de impuestos" at bounding box center [198, 263] width 151 height 19
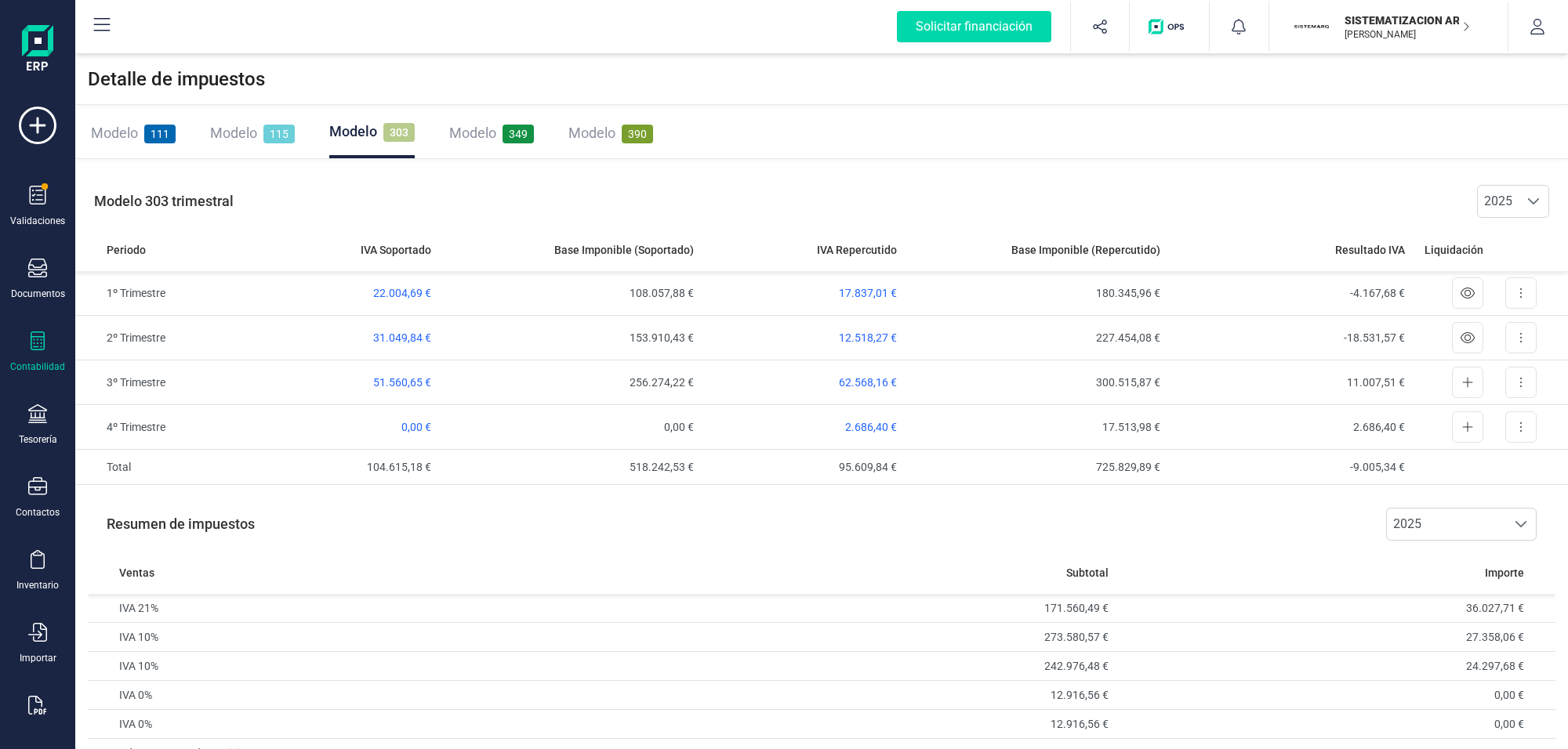
click at [515, 131] on span "349" at bounding box center [518, 134] width 31 height 19
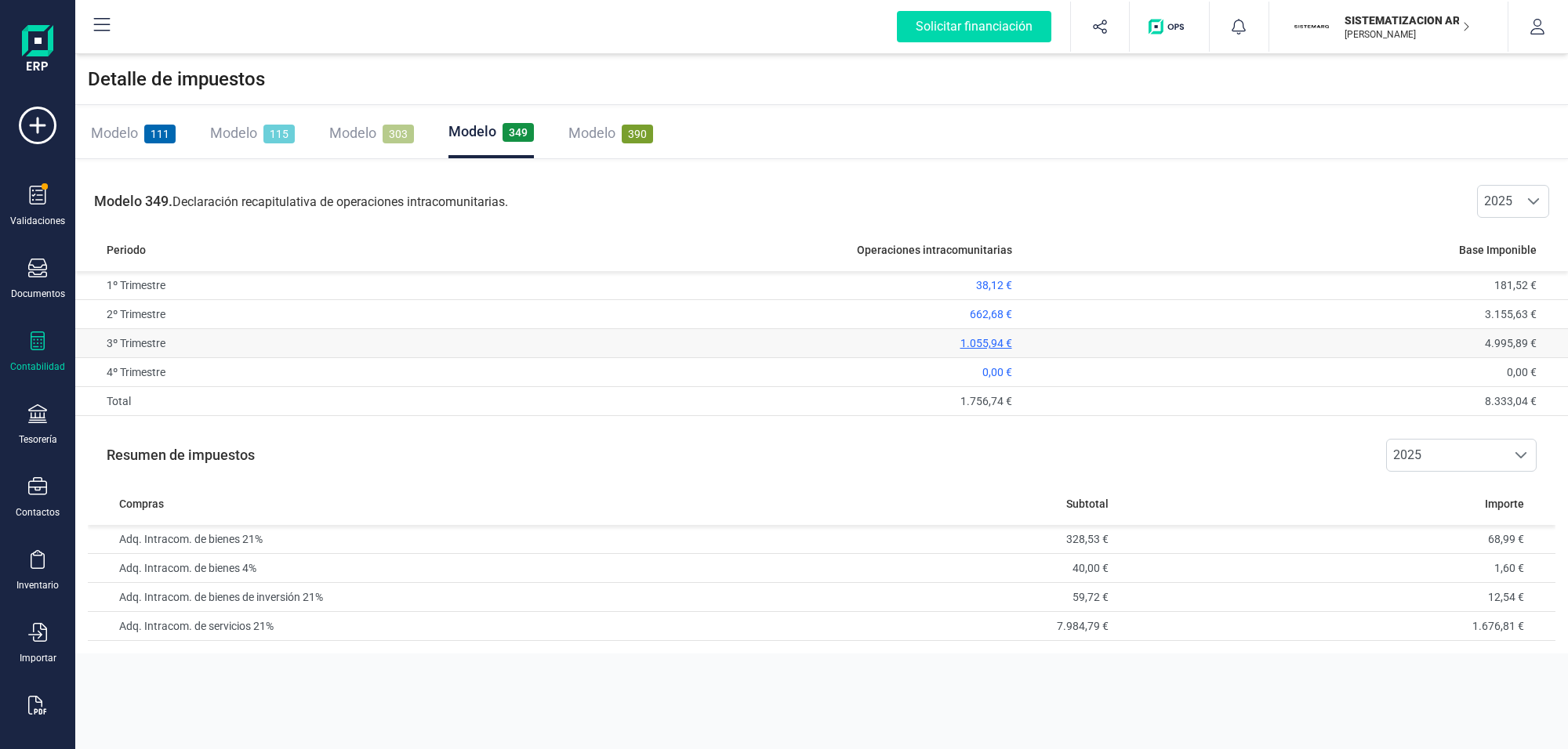
click at [976, 341] on span "1.055,94 €" at bounding box center [986, 343] width 52 height 13
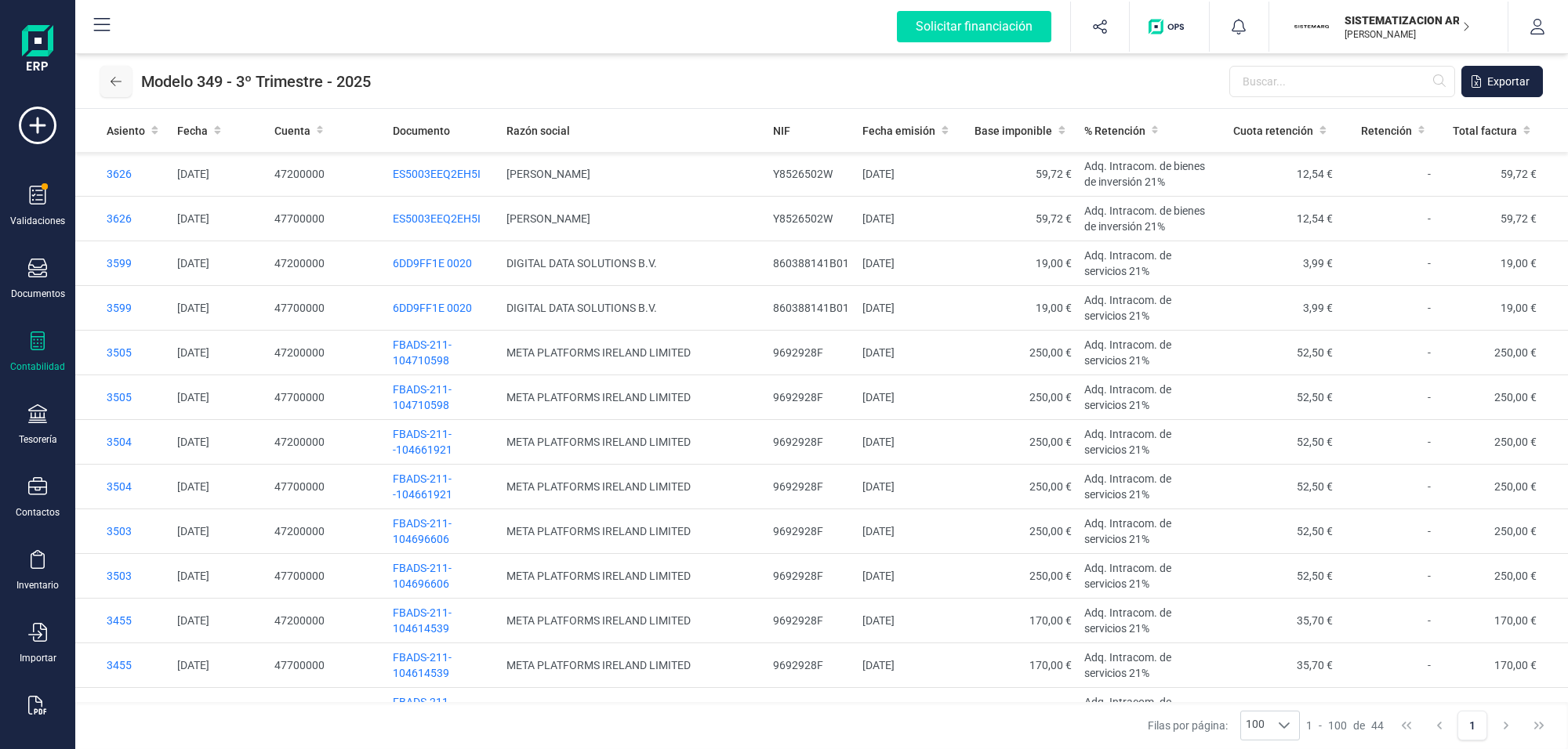
click at [108, 82] on button at bounding box center [116, 82] width 31 height 31
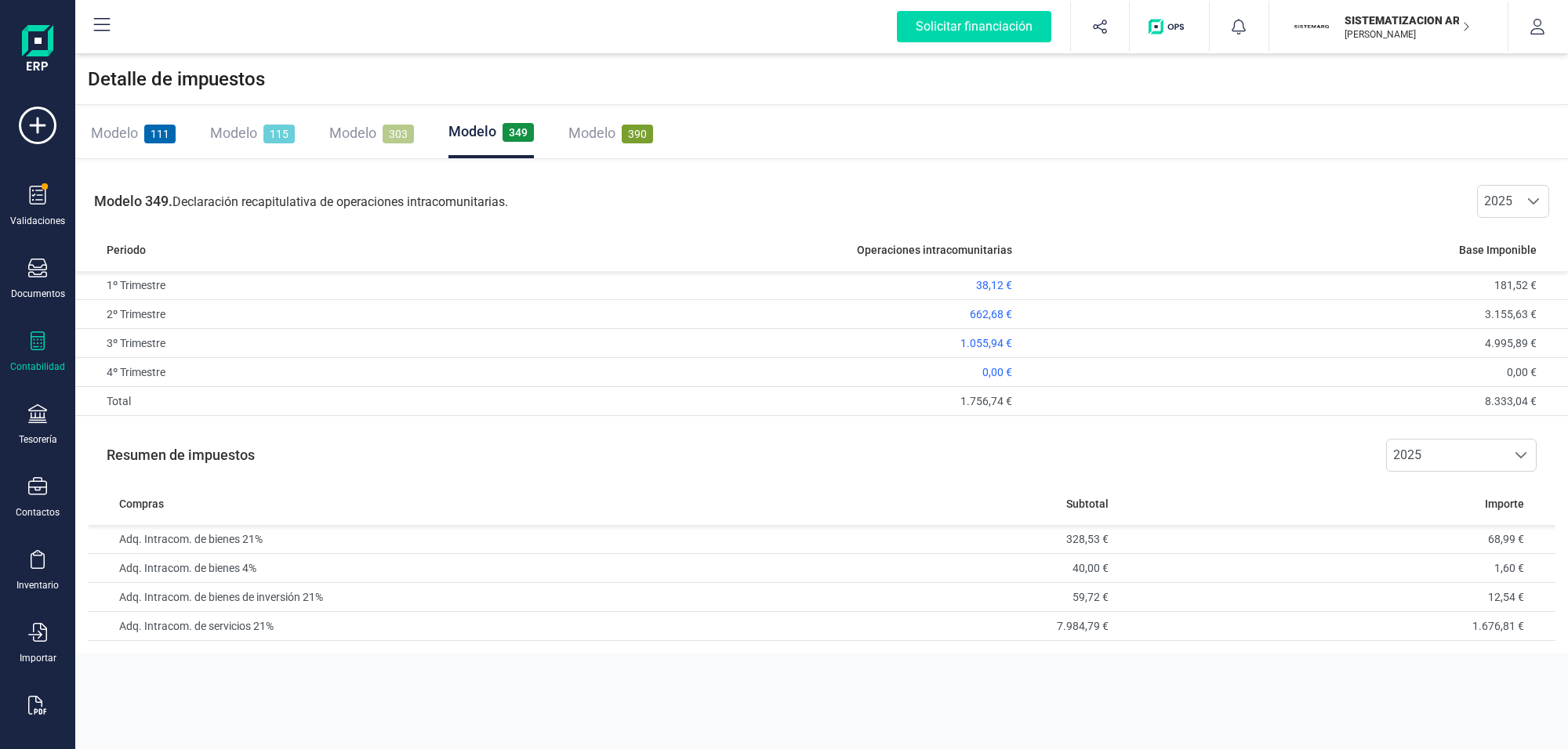
click at [394, 133] on span "303" at bounding box center [398, 134] width 31 height 19
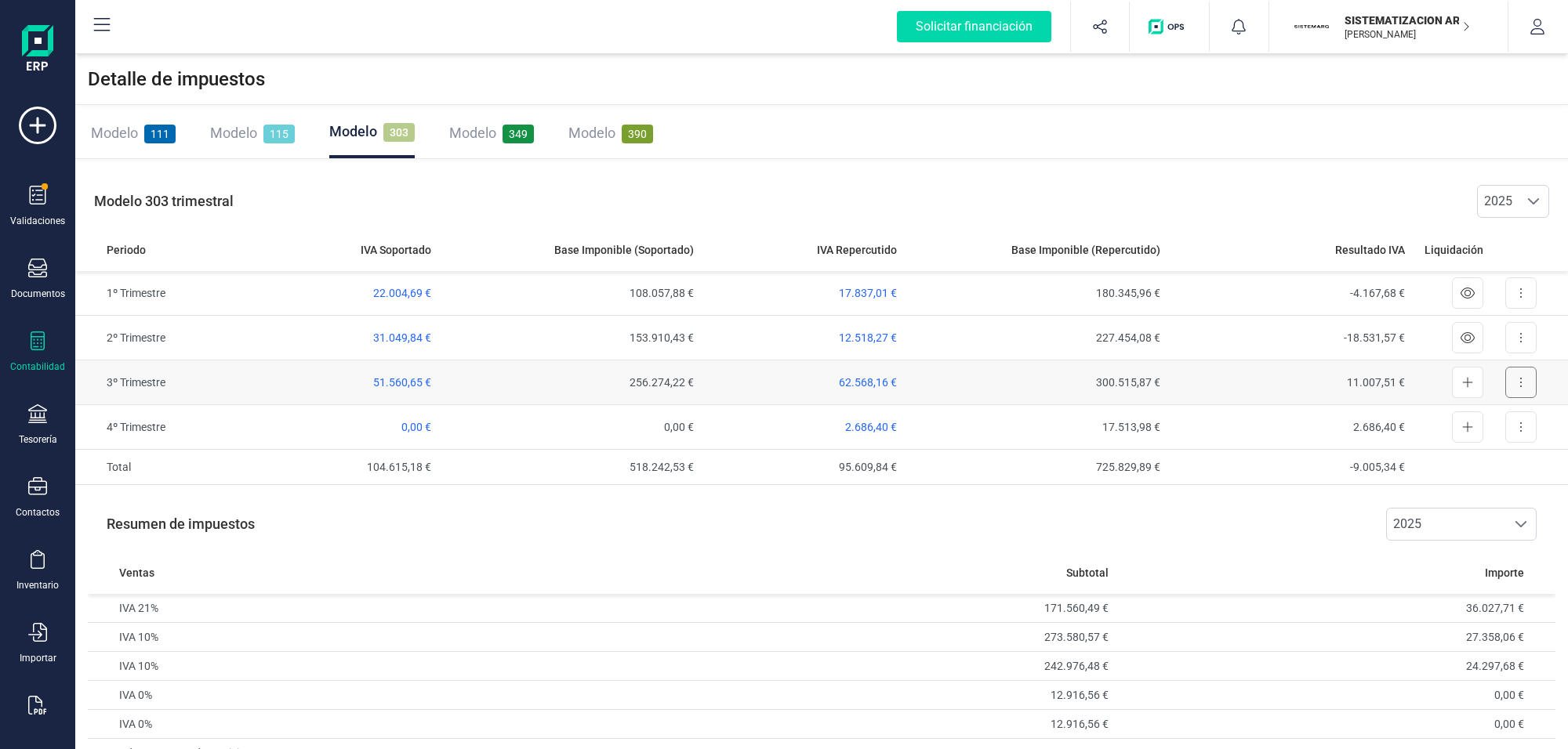
click at [1523, 378] on button at bounding box center [1521, 382] width 31 height 31
click at [1479, 418] on span "Exportar detalle" at bounding box center [1485, 421] width 77 height 16
